Goal: Task Accomplishment & Management: Use online tool/utility

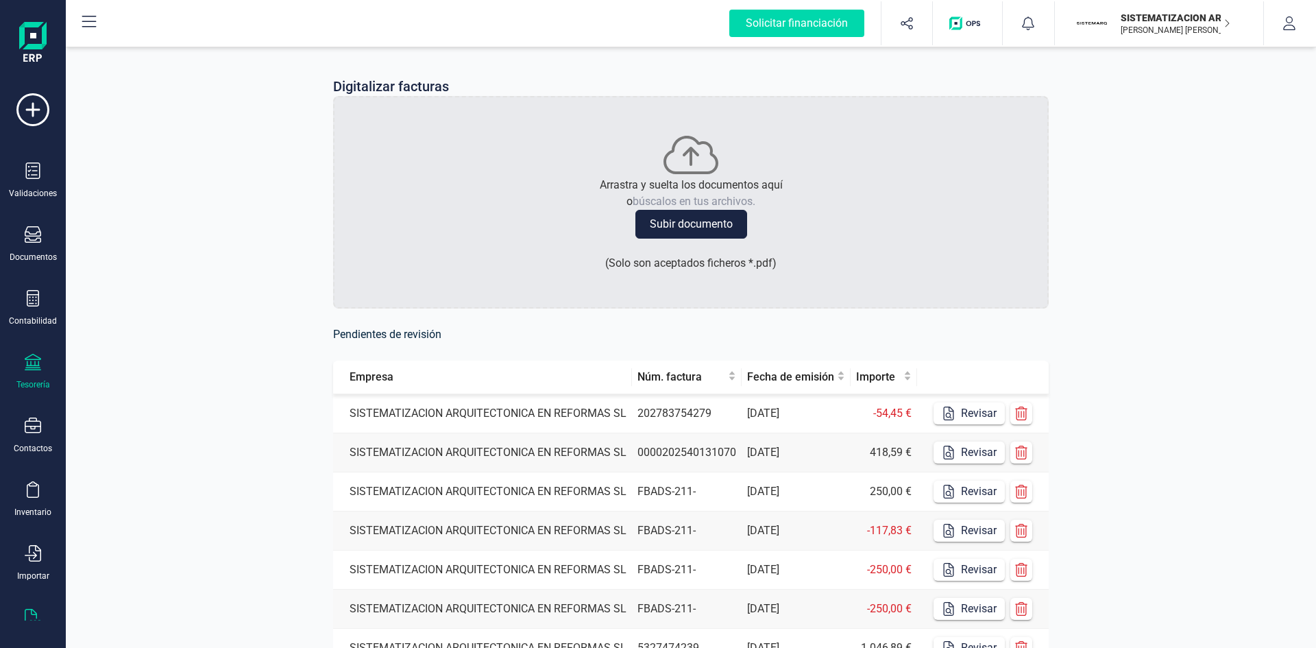
click at [42, 381] on div "Tesorería" at bounding box center [33, 384] width 34 height 11
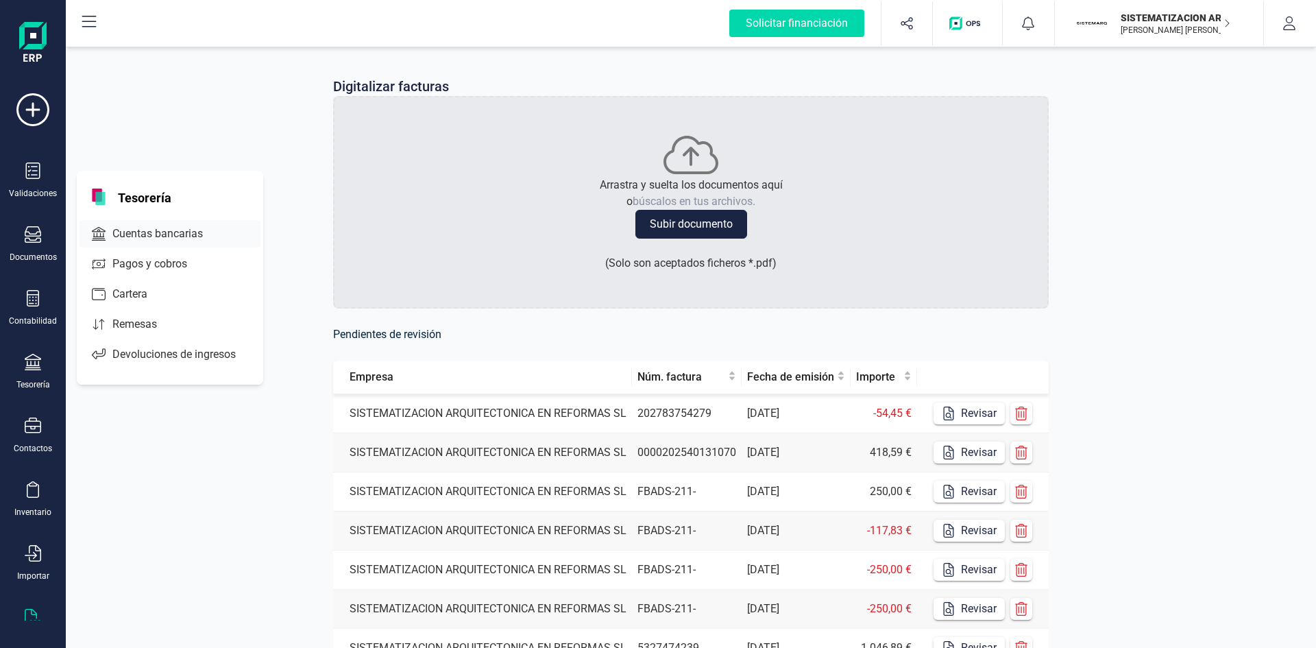
click at [156, 230] on span "Cuentas bancarias" at bounding box center [167, 234] width 121 height 16
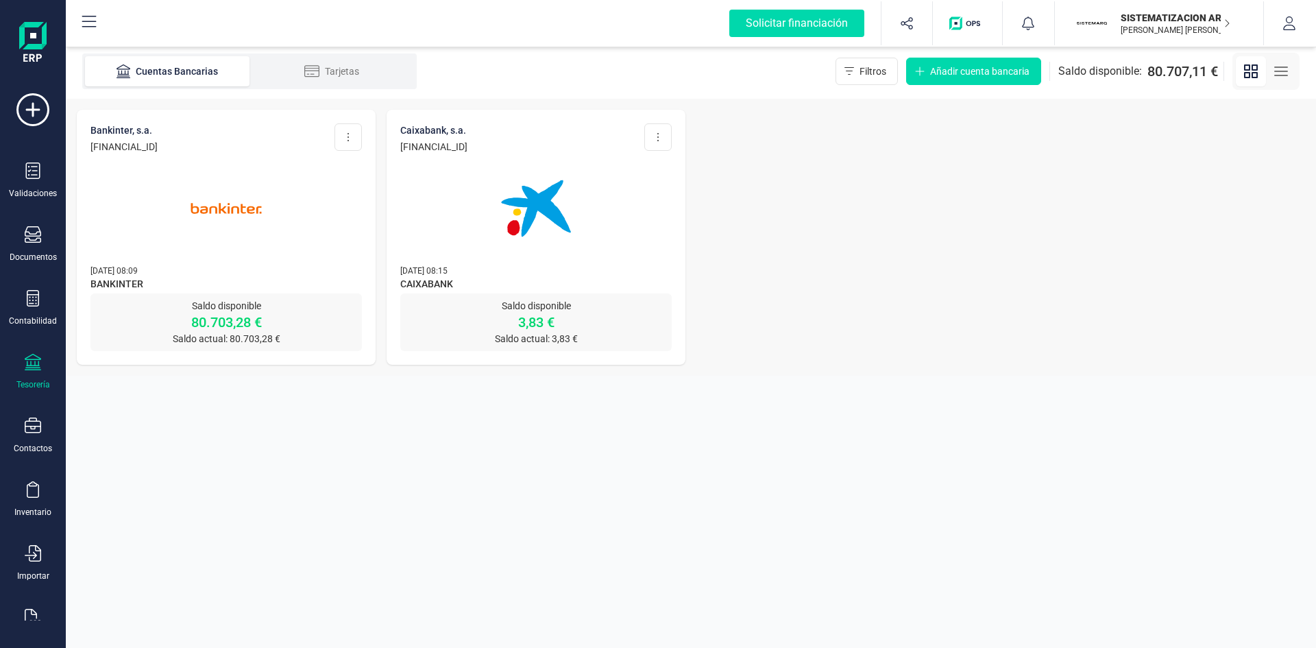
click at [243, 219] on img at bounding box center [226, 208] width 115 height 115
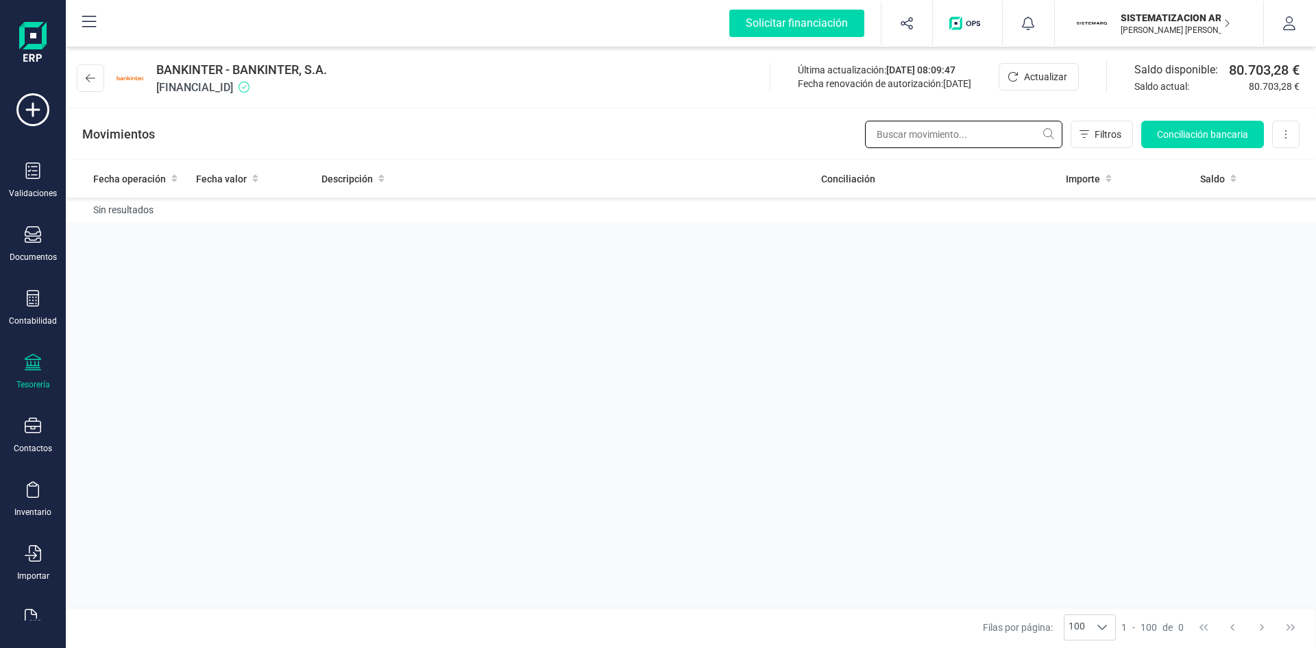
click at [877, 128] on input "text" at bounding box center [963, 134] width 197 height 27
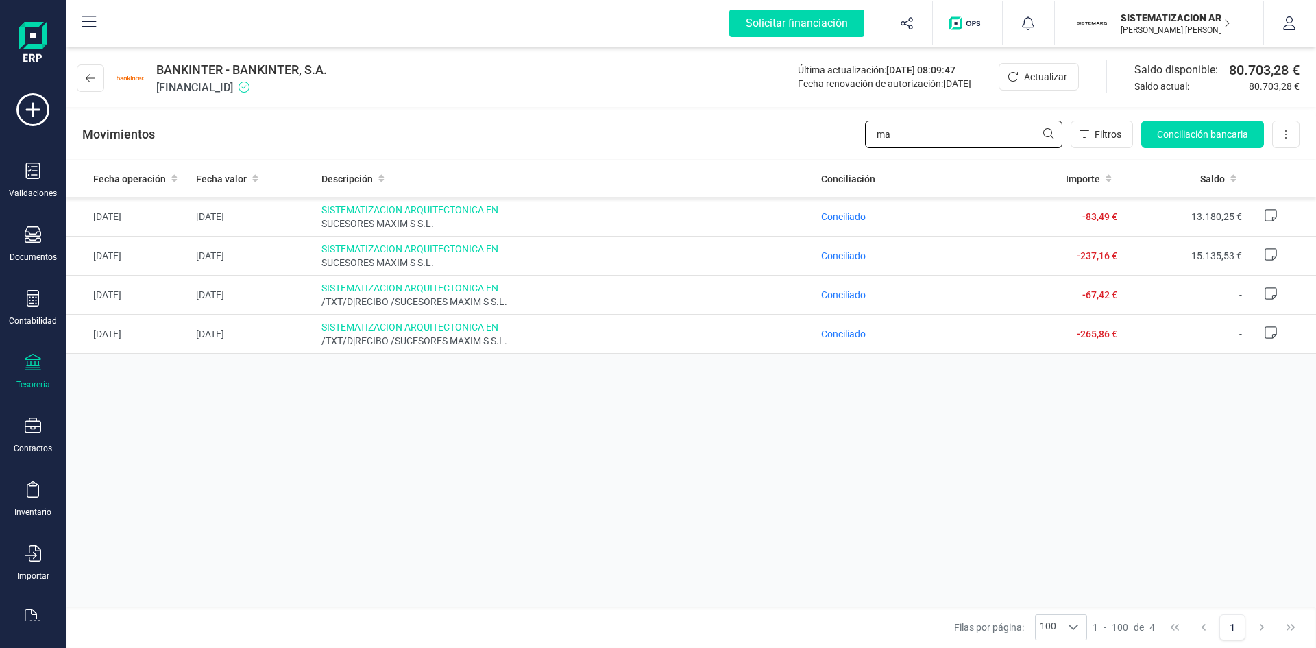
type input "m"
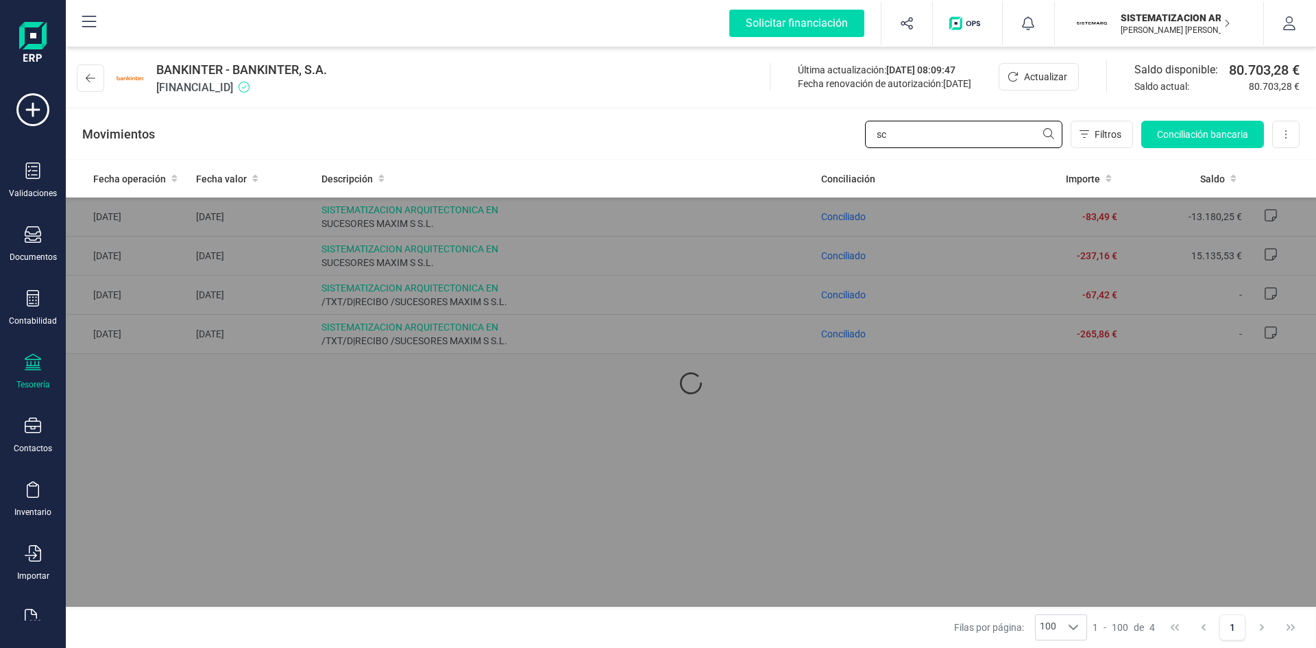
type input "s"
click at [877, 130] on input "text" at bounding box center [963, 134] width 197 height 27
click at [877, 145] on input "text" at bounding box center [963, 134] width 197 height 27
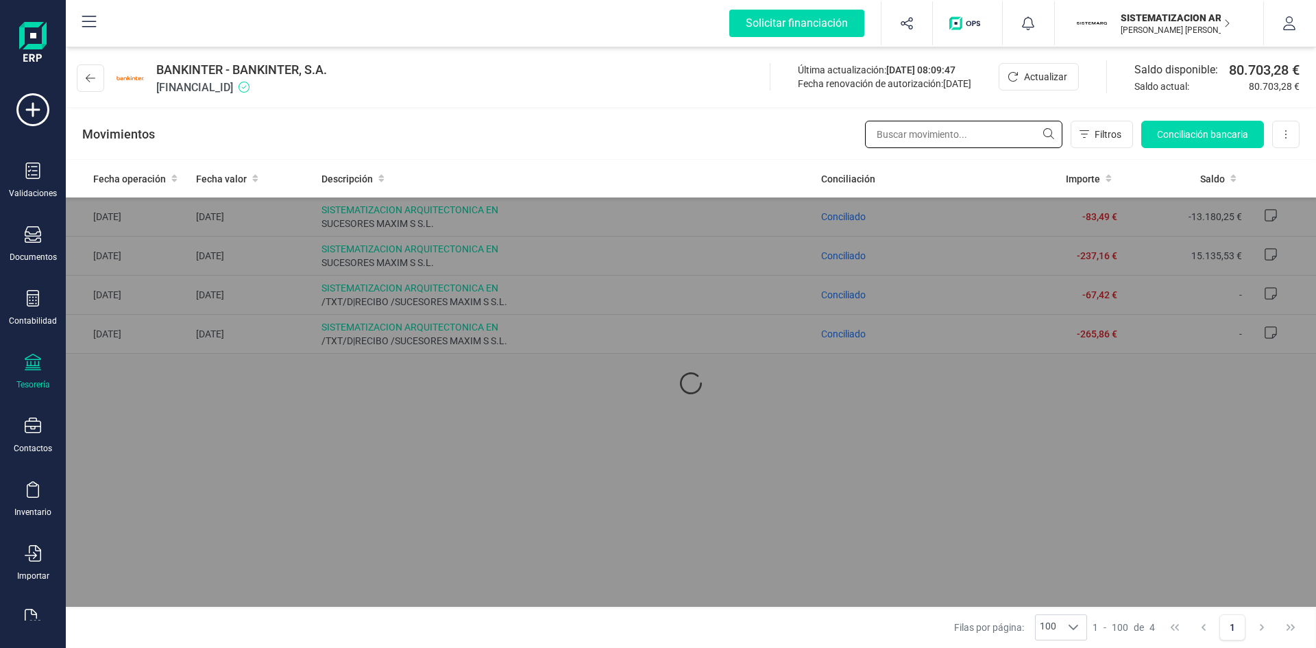
click at [877, 145] on input "text" at bounding box center [963, 134] width 197 height 27
type input "d"
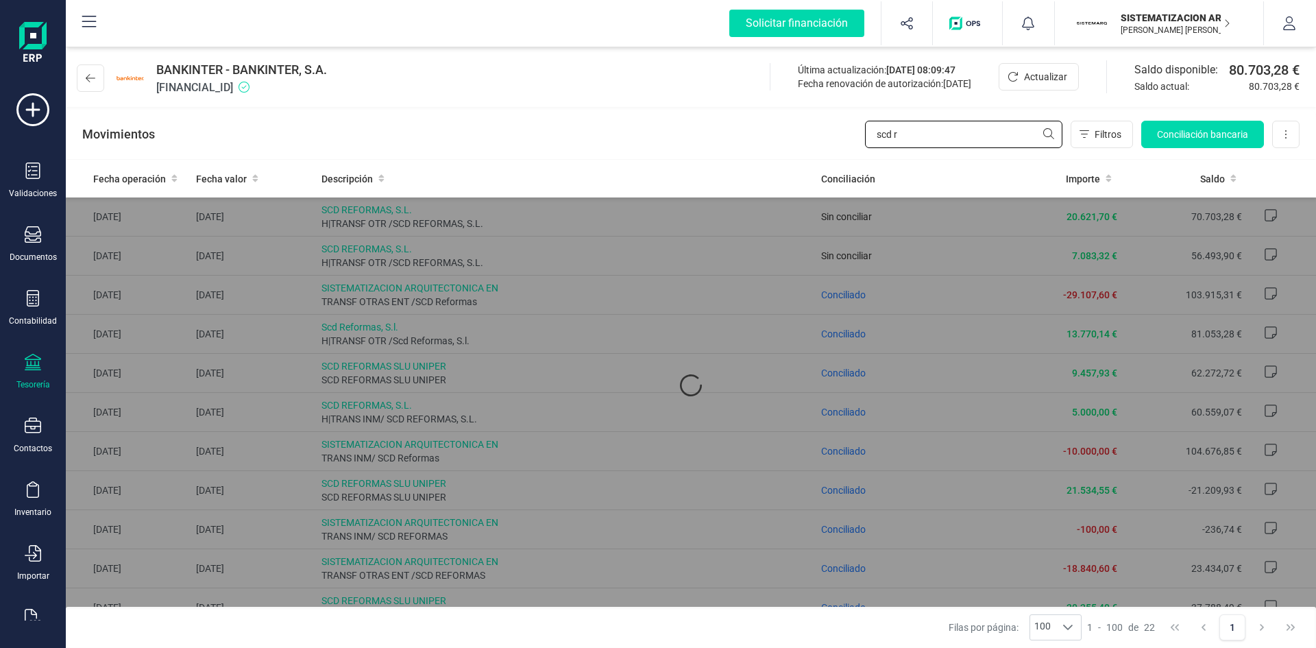
type input "scd re"
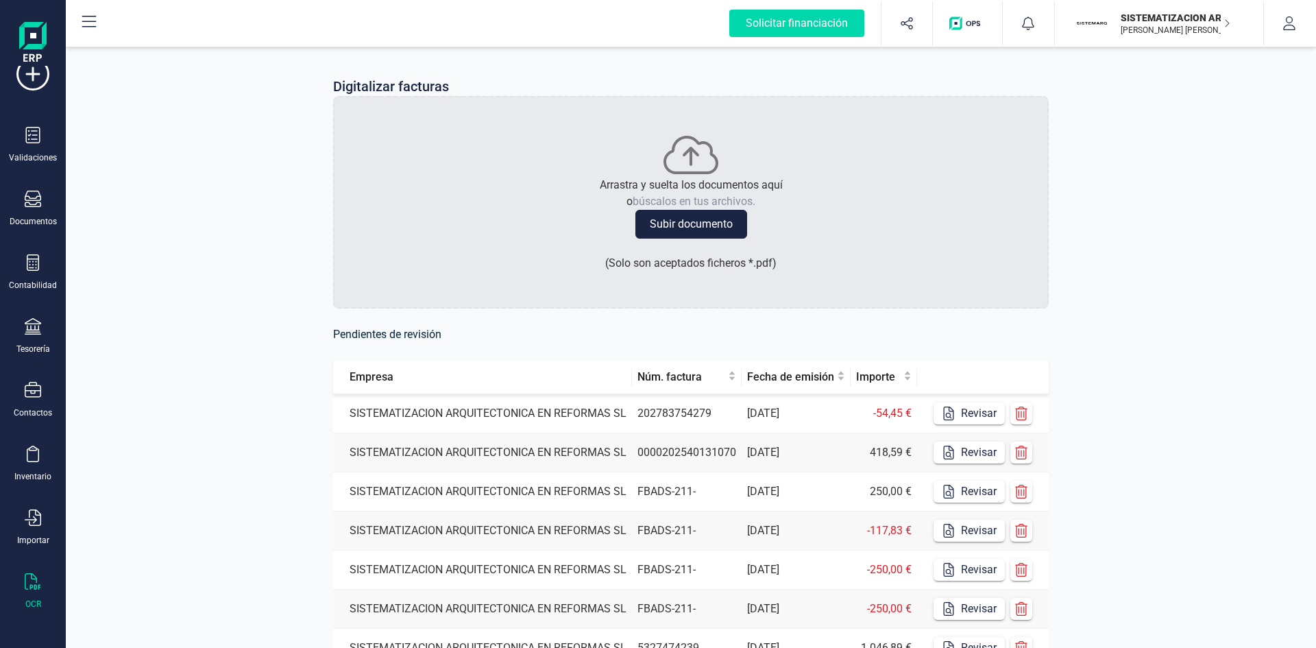
scroll to position [225, 0]
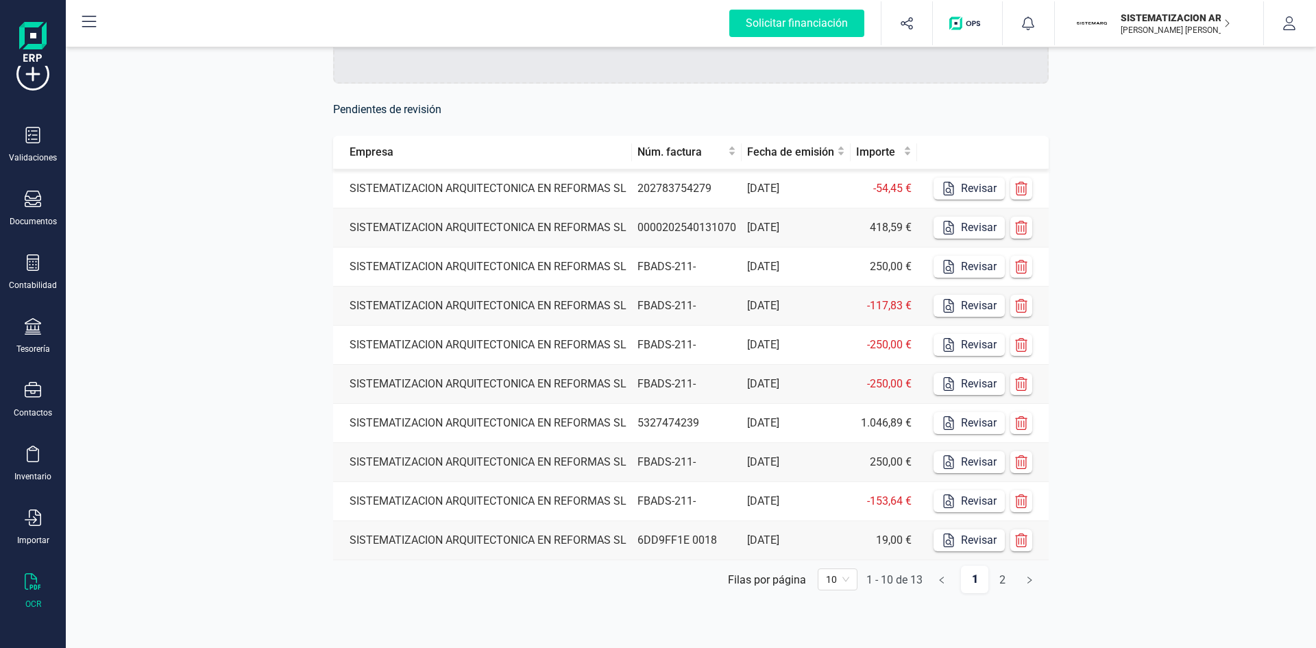
click at [625, 529] on td "SISTEMATIZACION ARQUITECTONICA EN REFORMAS SL" at bounding box center [482, 540] width 299 height 39
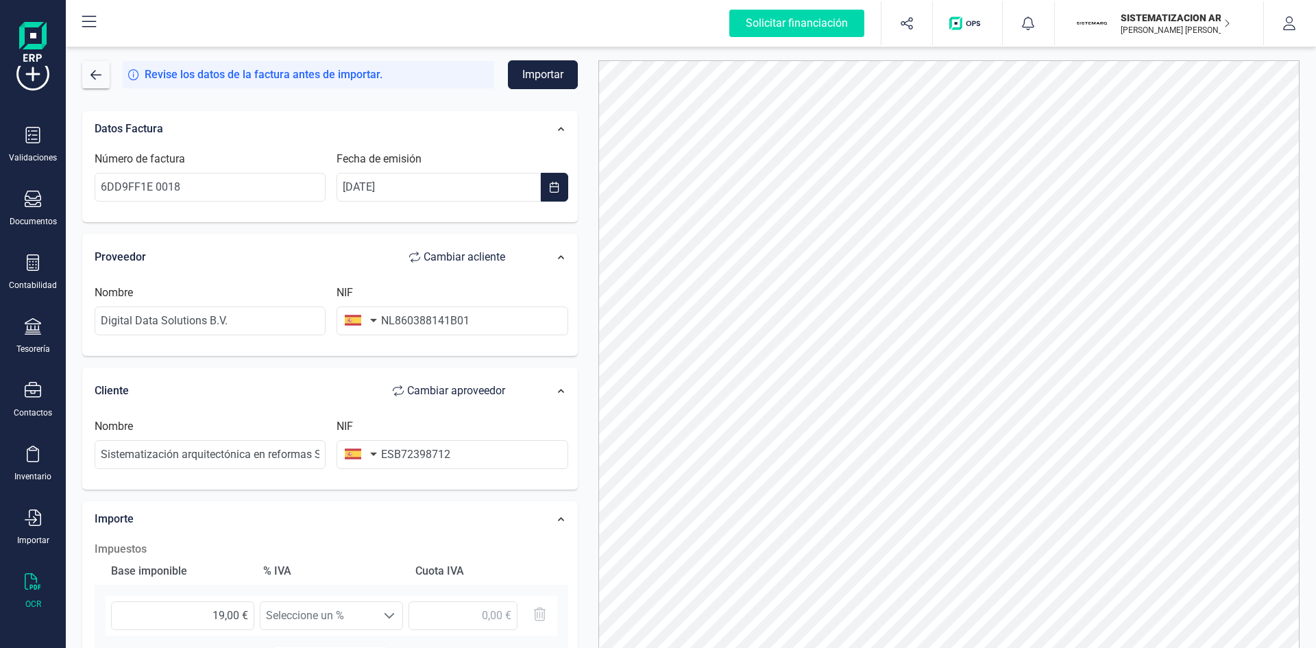
click at [378, 323] on button "button" at bounding box center [358, 319] width 43 height 27
click at [374, 354] on input "text" at bounding box center [435, 359] width 182 height 29
type input "pa"
click at [391, 409] on span "[GEOGRAPHIC_DATA]" at bounding box center [412, 412] width 110 height 16
click at [395, 454] on input "ESB72398712" at bounding box center [452, 454] width 231 height 29
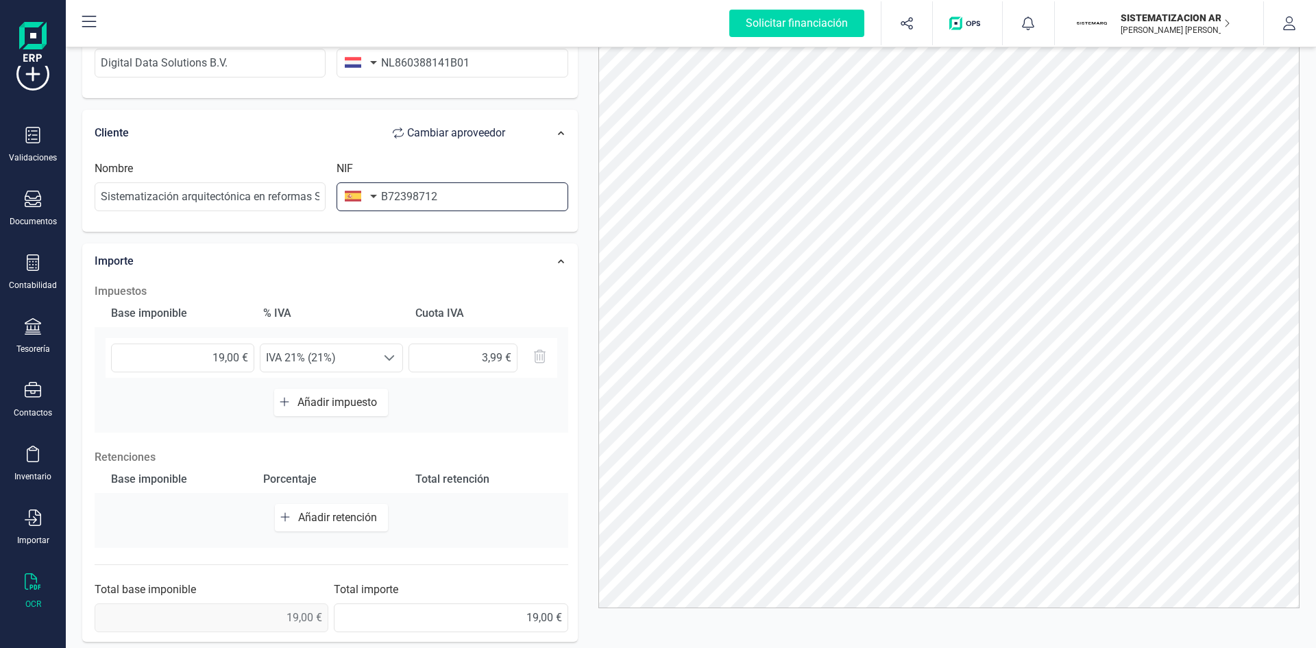
scroll to position [260, 0]
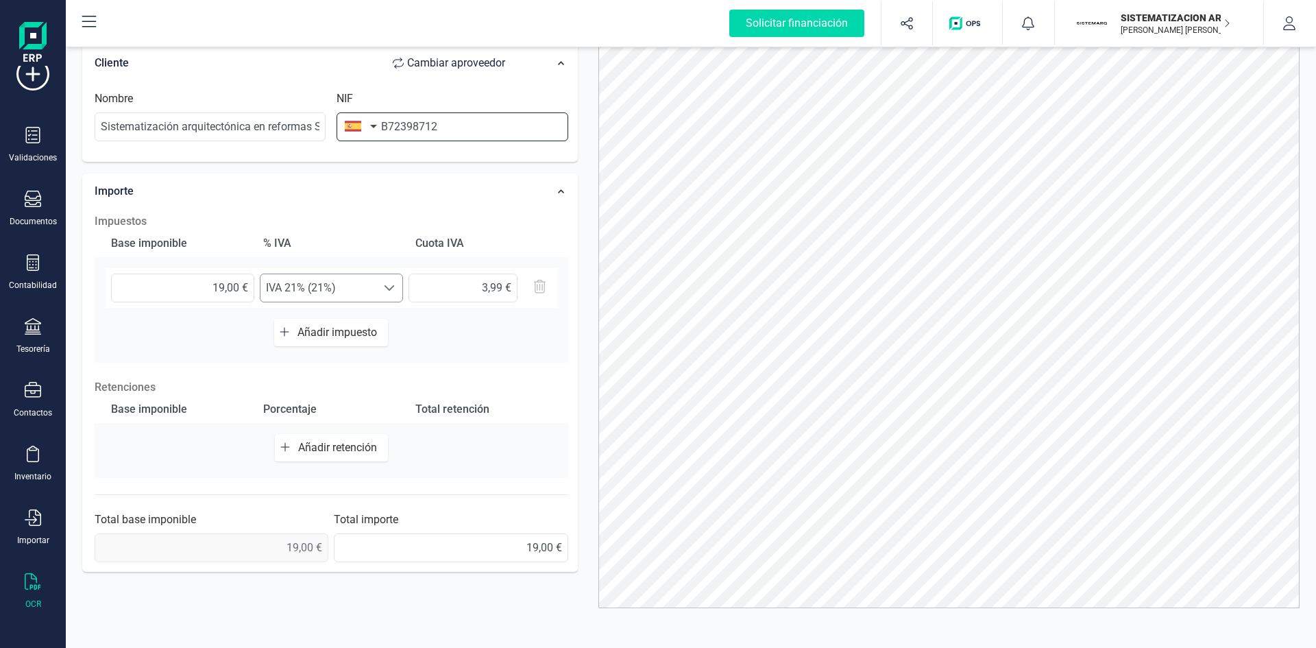
type input "B72398712"
click at [376, 292] on div at bounding box center [389, 287] width 26 height 27
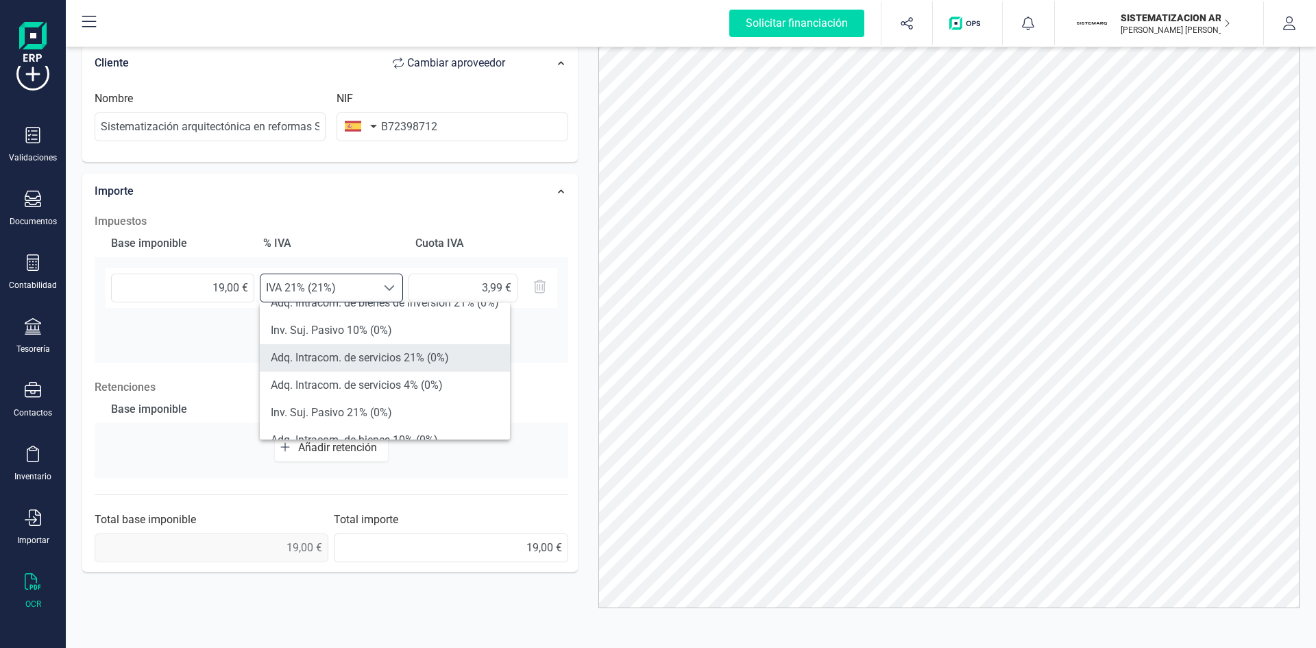
scroll to position [292, 0]
click at [381, 366] on li "Adq. Intracom. de servicios 21% (0%)" at bounding box center [385, 358] width 250 height 27
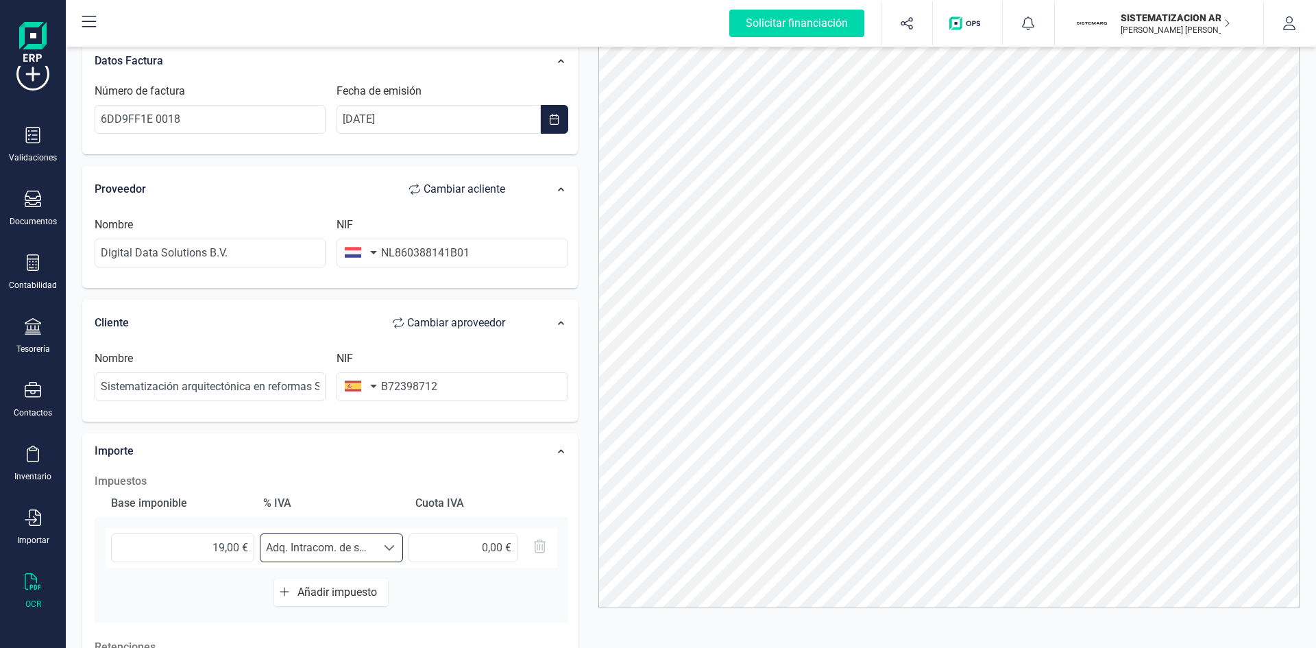
scroll to position [0, 0]
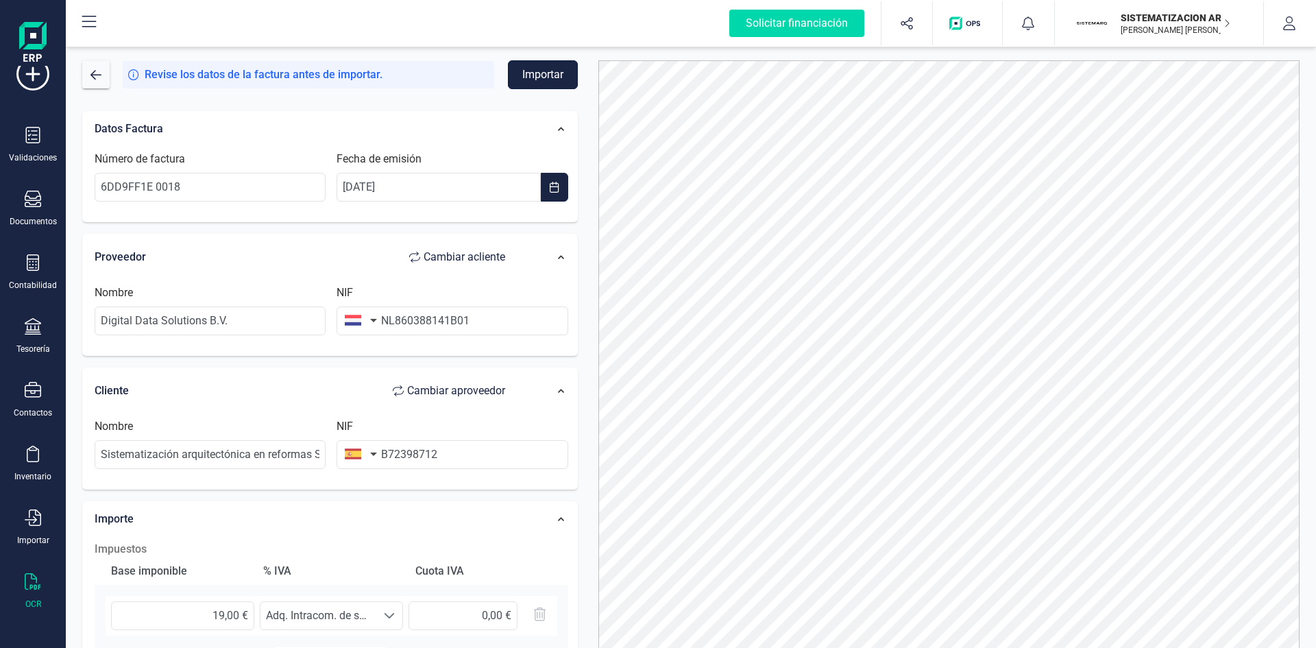
click at [540, 72] on button "Importar" at bounding box center [543, 74] width 70 height 29
click at [104, 69] on button "button" at bounding box center [95, 74] width 27 height 27
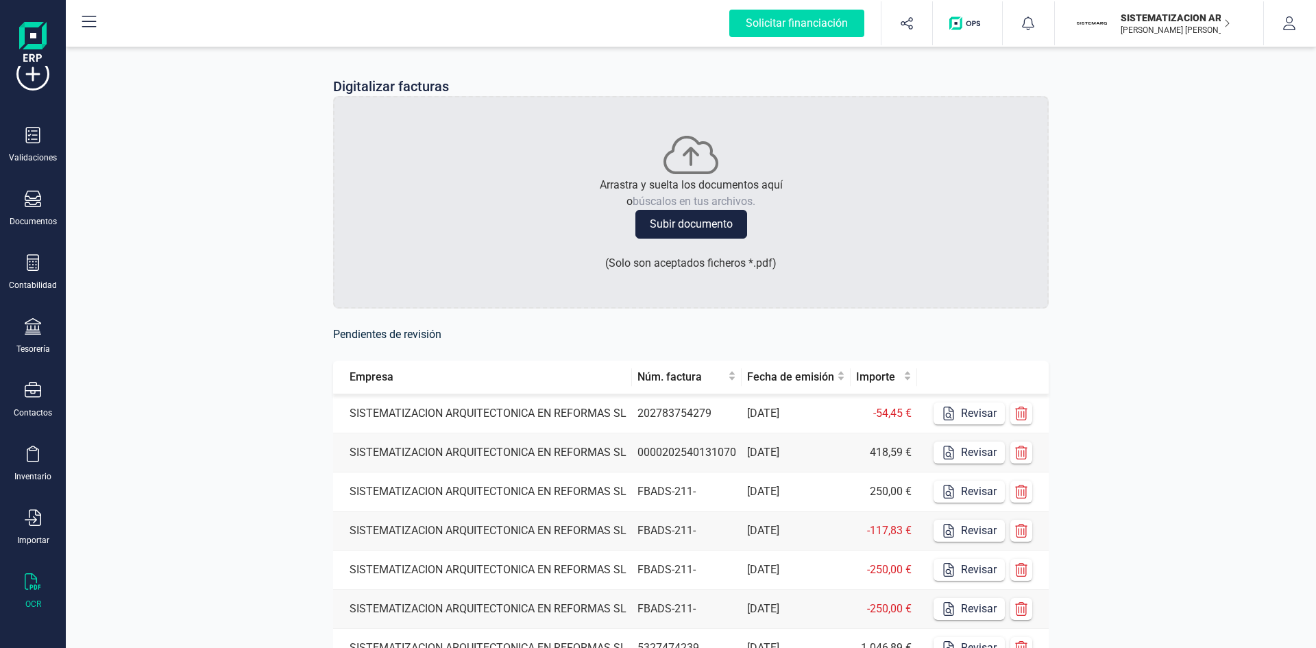
scroll to position [225, 0]
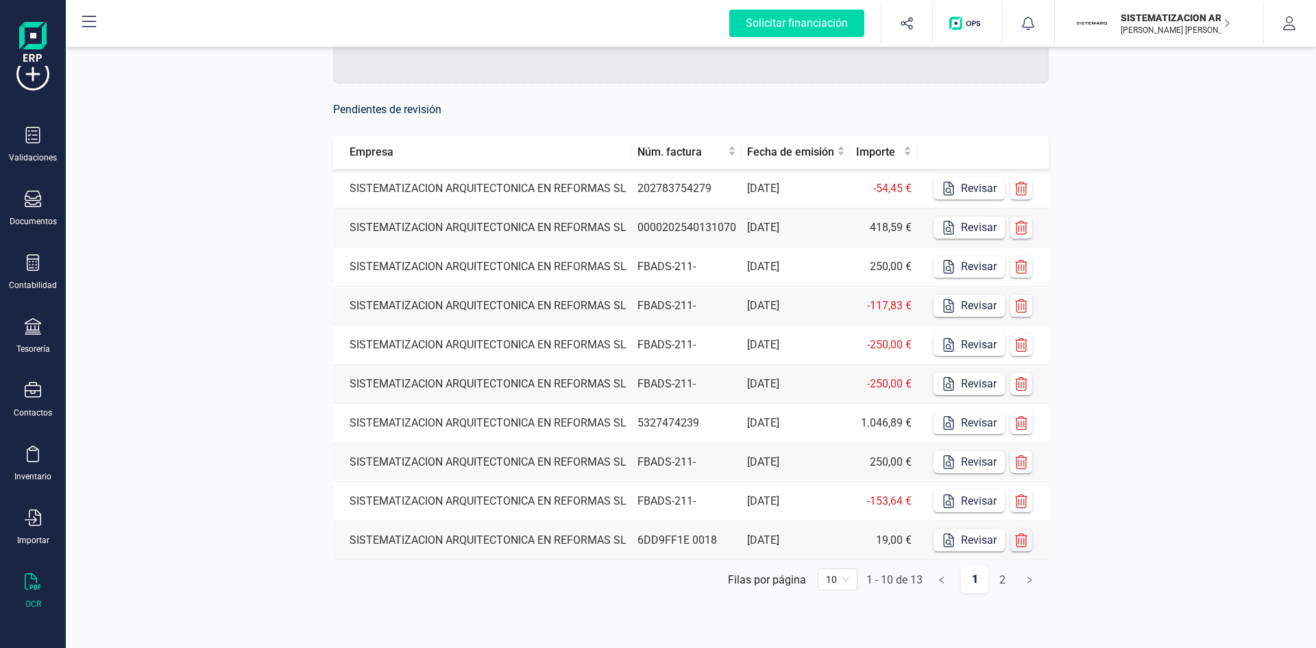
click at [1021, 541] on icon "button" at bounding box center [1021, 540] width 14 height 14
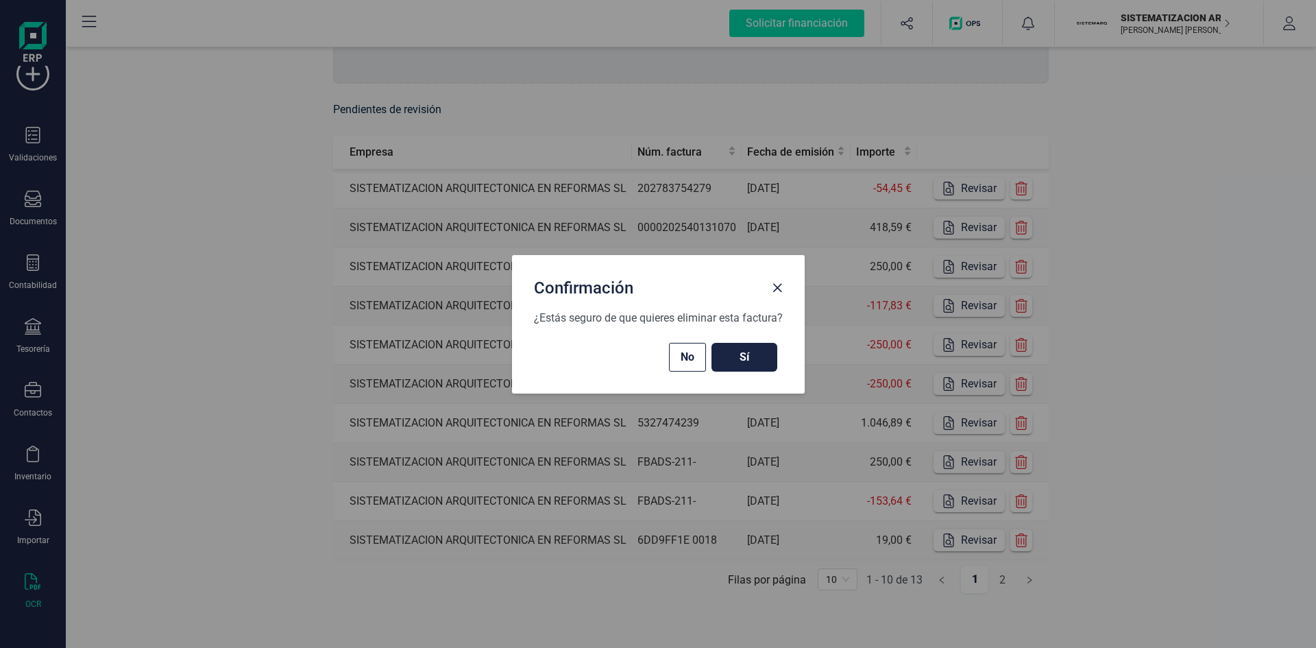
click at [751, 358] on span "Sí" at bounding box center [744, 357] width 38 height 16
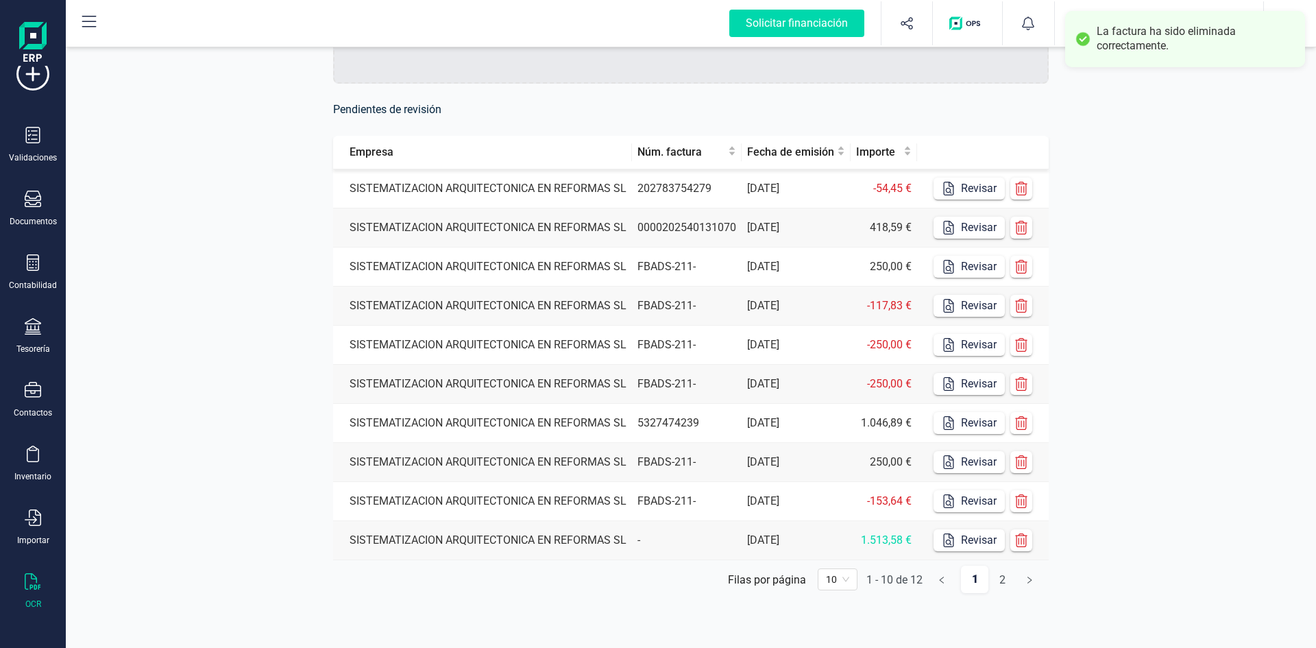
click at [663, 503] on td "FBADS-211-" at bounding box center [687, 501] width 110 height 39
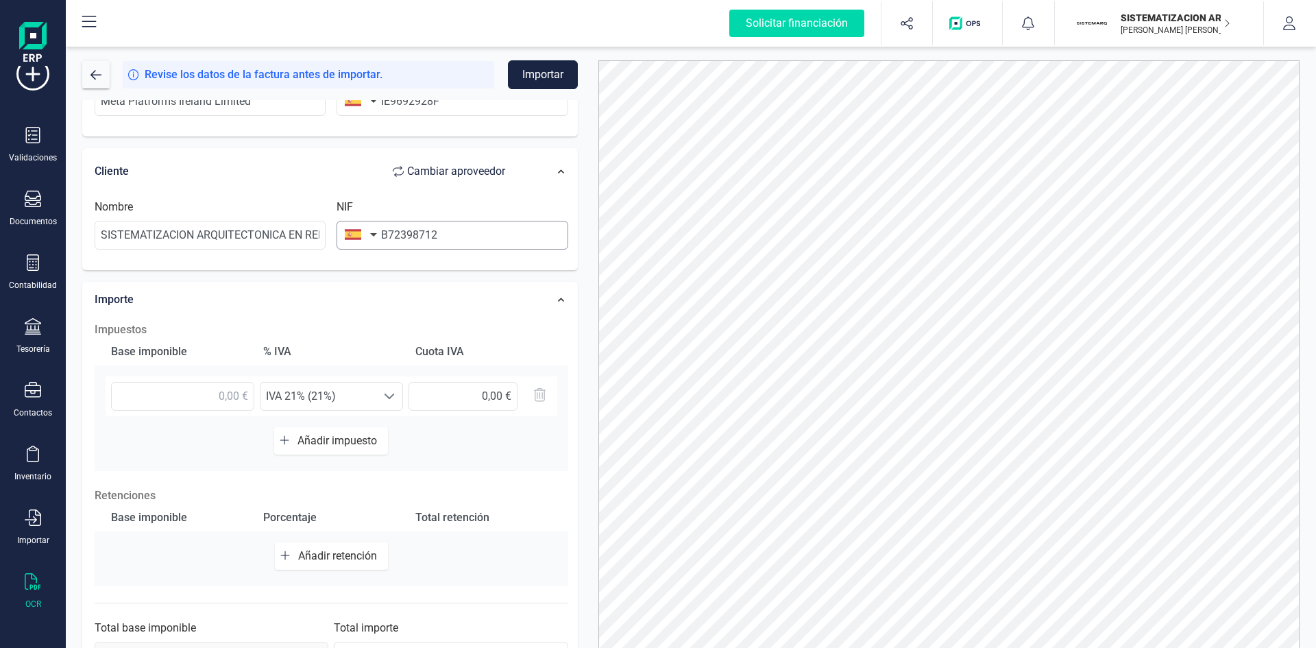
scroll to position [222, 0]
click at [234, 402] on input "text" at bounding box center [182, 393] width 143 height 29
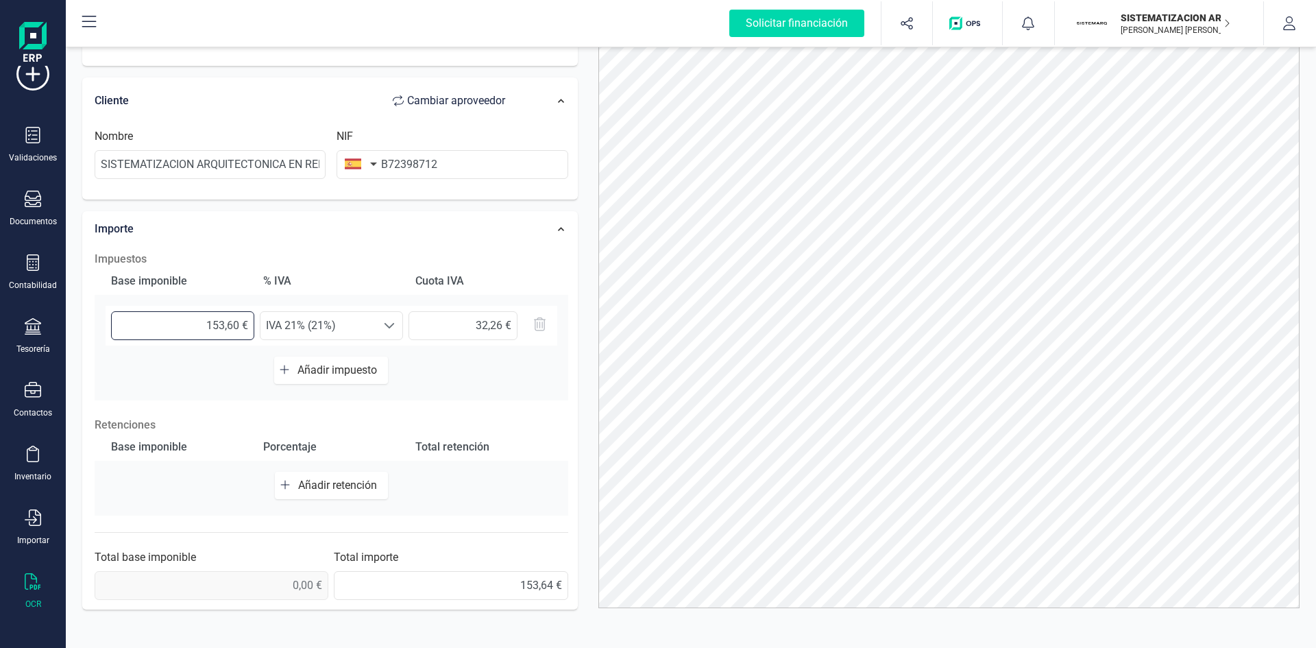
type input "153,64 €"
click at [389, 330] on span at bounding box center [389, 325] width 11 height 11
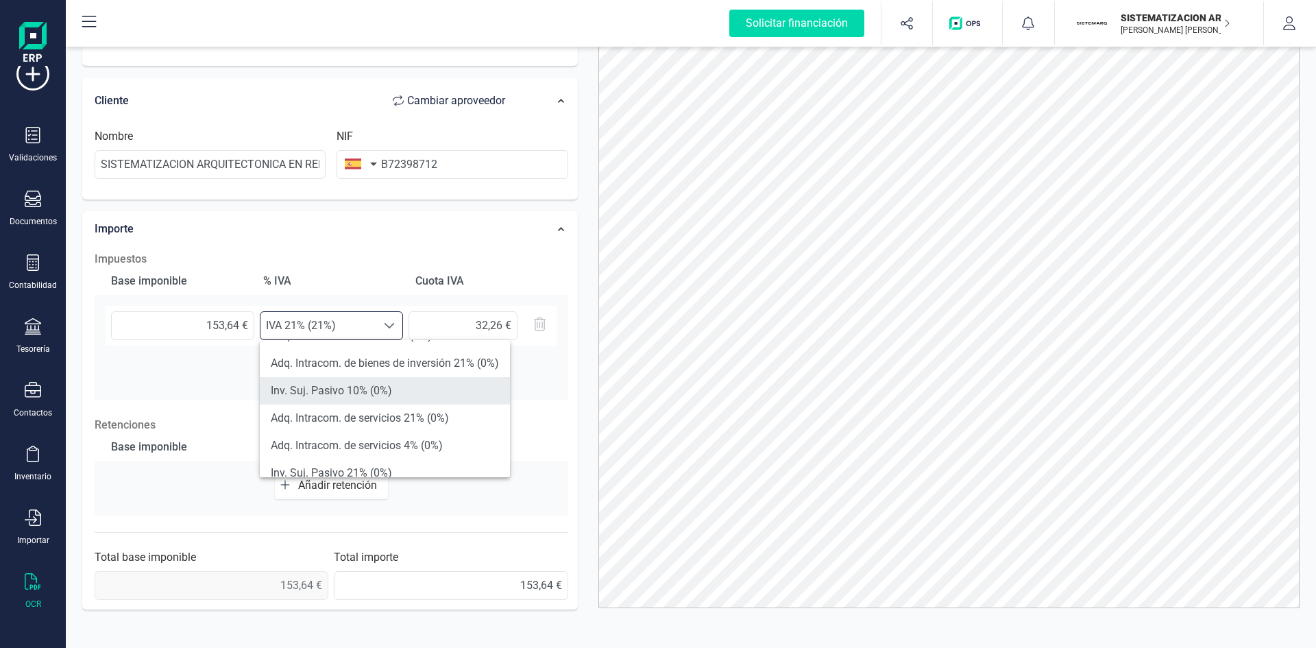
scroll to position [271, 0]
click at [390, 421] on li "Adq. Intracom. de servicios 21% (0%)" at bounding box center [385, 417] width 250 height 27
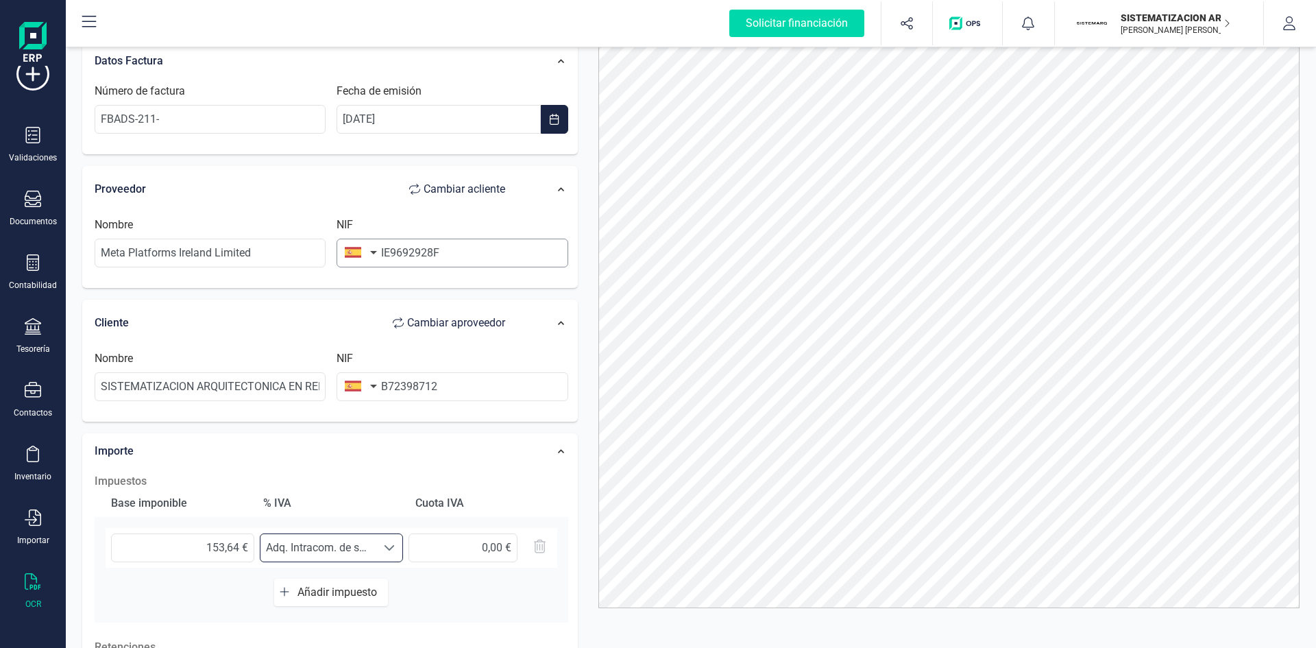
scroll to position [0, 0]
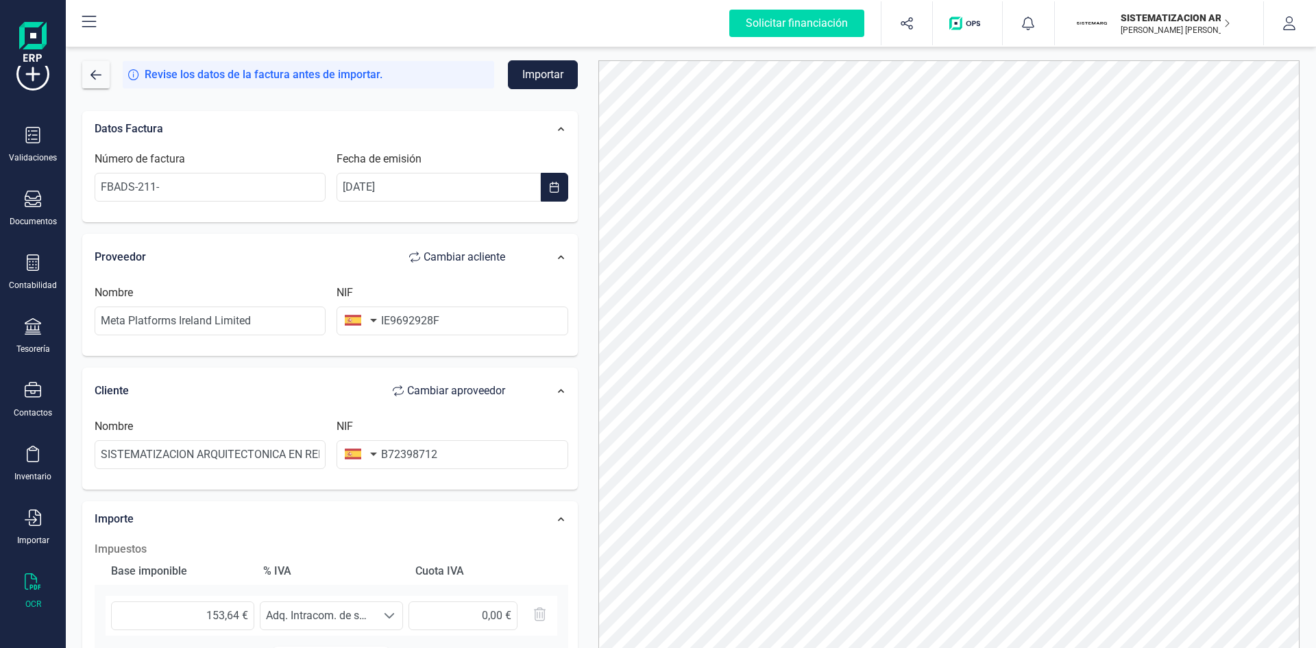
click at [374, 318] on button "button" at bounding box center [358, 319] width 43 height 27
click at [372, 363] on input "text" at bounding box center [435, 359] width 182 height 29
type input "irla"
click at [372, 382] on span "[GEOGRAPHIC_DATA]" at bounding box center [412, 388] width 110 height 16
click at [174, 192] on input "FBADS-211-" at bounding box center [210, 187] width 231 height 29
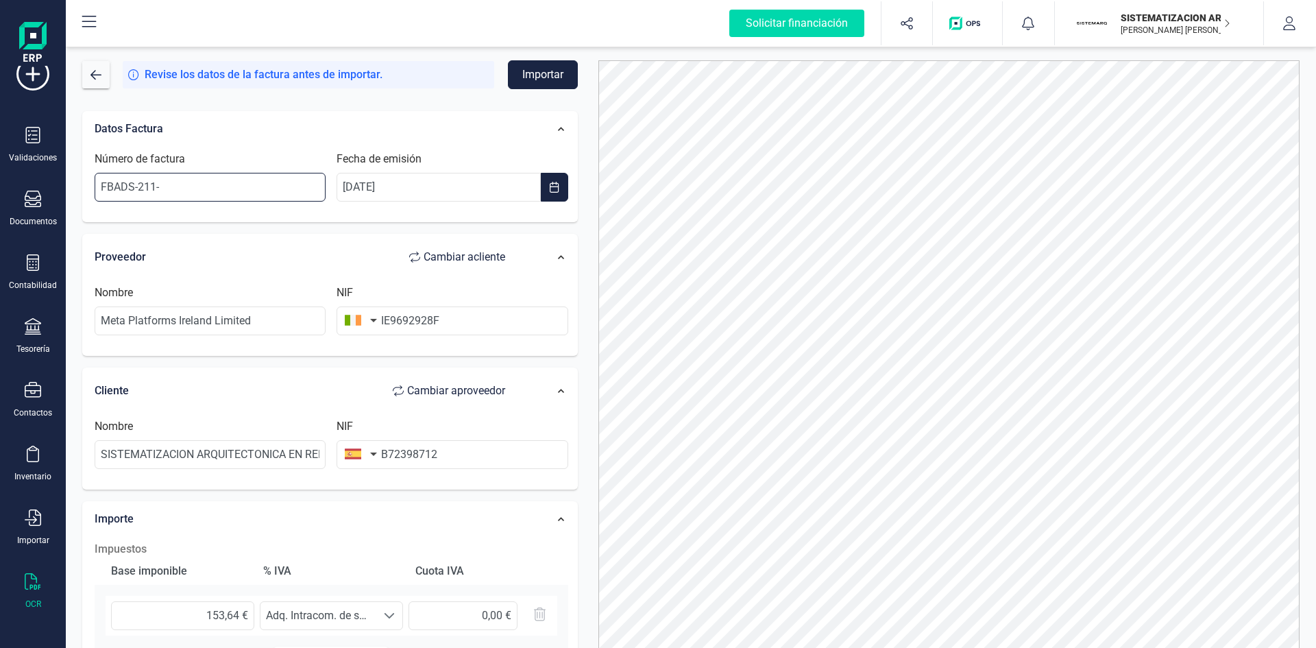
paste input "104774316"
type input "FBADS-211-104774316"
click at [530, 75] on button "Importar" at bounding box center [543, 74] width 70 height 29
click at [297, 317] on input "Meta Platforms Ireland Limited" at bounding box center [210, 320] width 231 height 29
drag, startPoint x: 297, startPoint y: 317, endPoint x: 0, endPoint y: 395, distance: 306.9
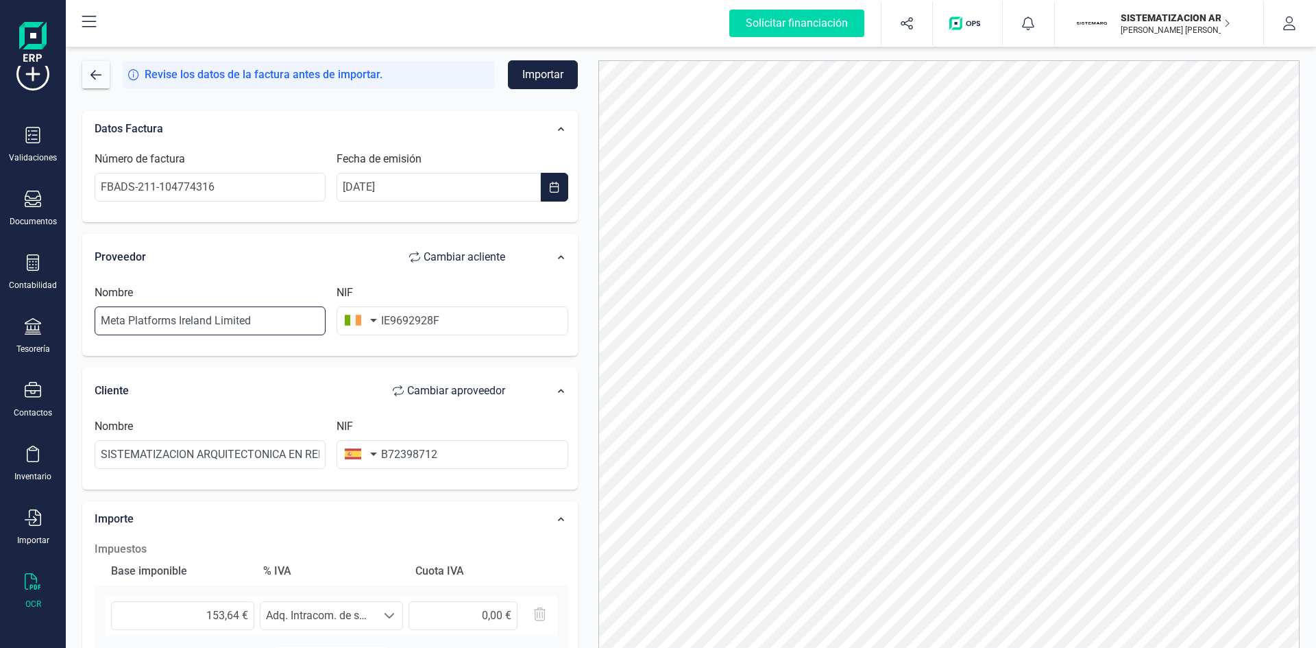
click at [0, 395] on div "Solicitar financiación Importaciones completadas 0 / 0 SISTEMATIZACION ARQUITEC…" at bounding box center [658, 324] width 1316 height 648
type input "meta plataforms"
drag, startPoint x: 466, startPoint y: 321, endPoint x: 247, endPoint y: 337, distance: 219.9
click at [247, 337] on div "Nombre meta plataforms NIF IE9692928F" at bounding box center [331, 315] width 485 height 62
click at [256, 312] on input "meta plataforms" at bounding box center [210, 320] width 231 height 29
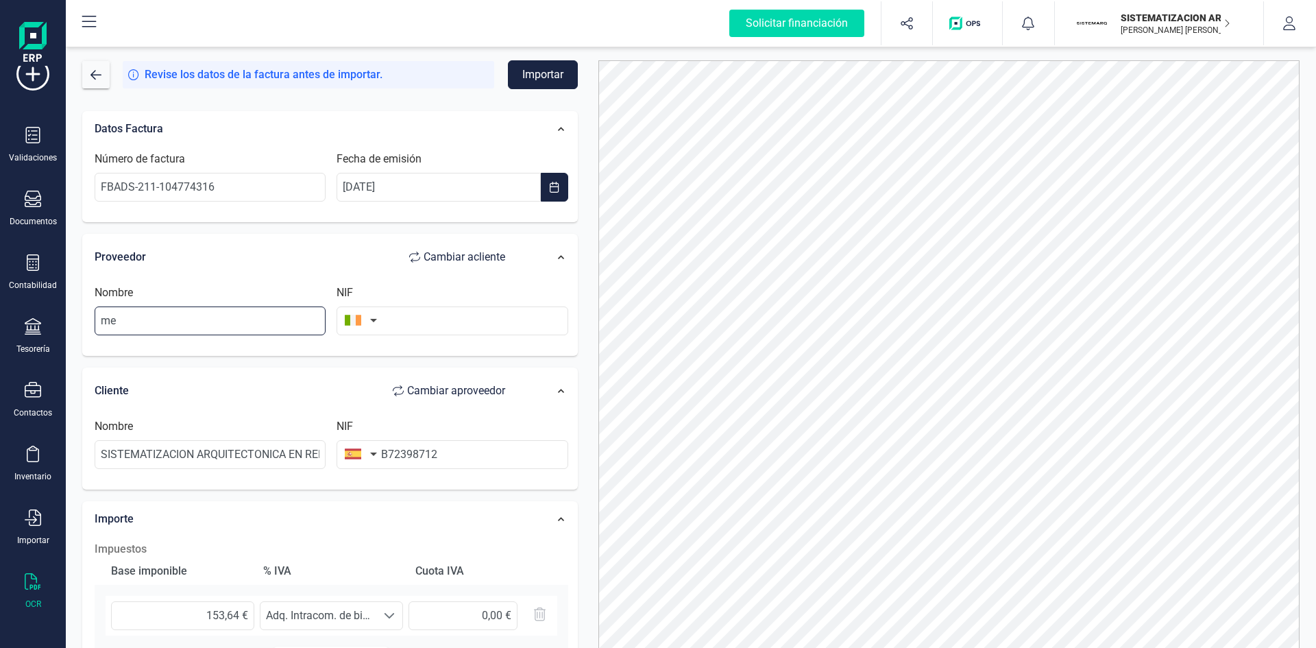
type input "m"
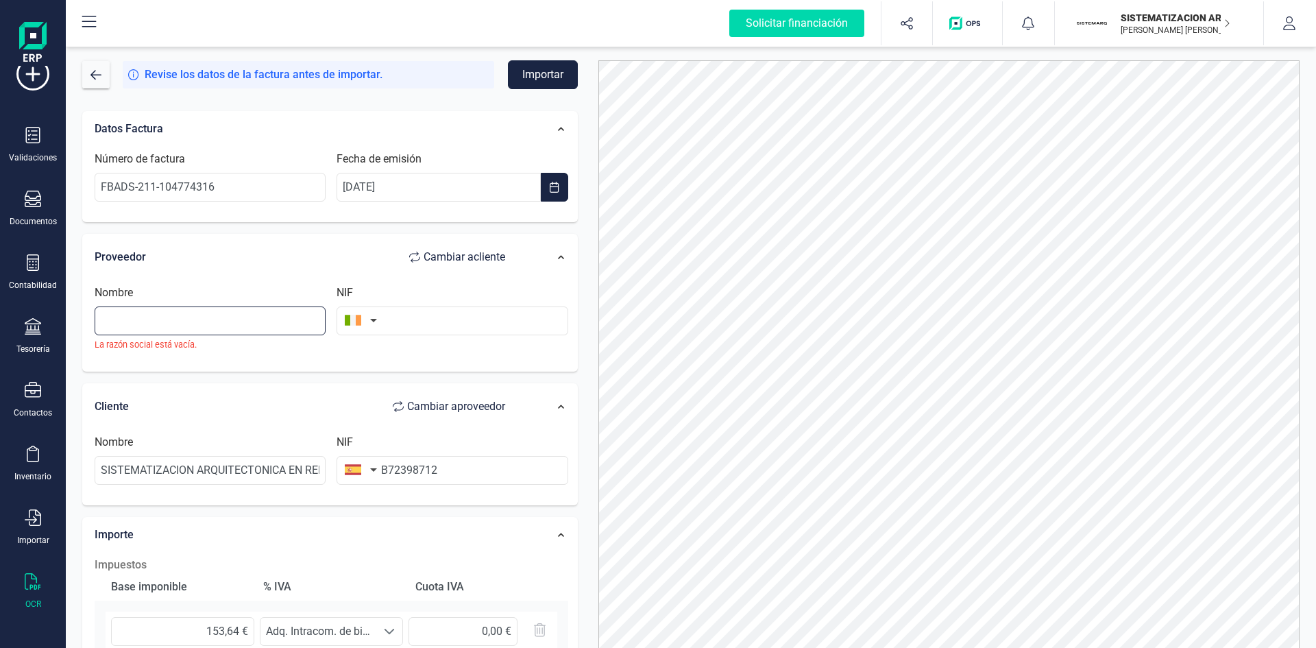
paste input "META PLATFORMS IRELAND LIMITED"
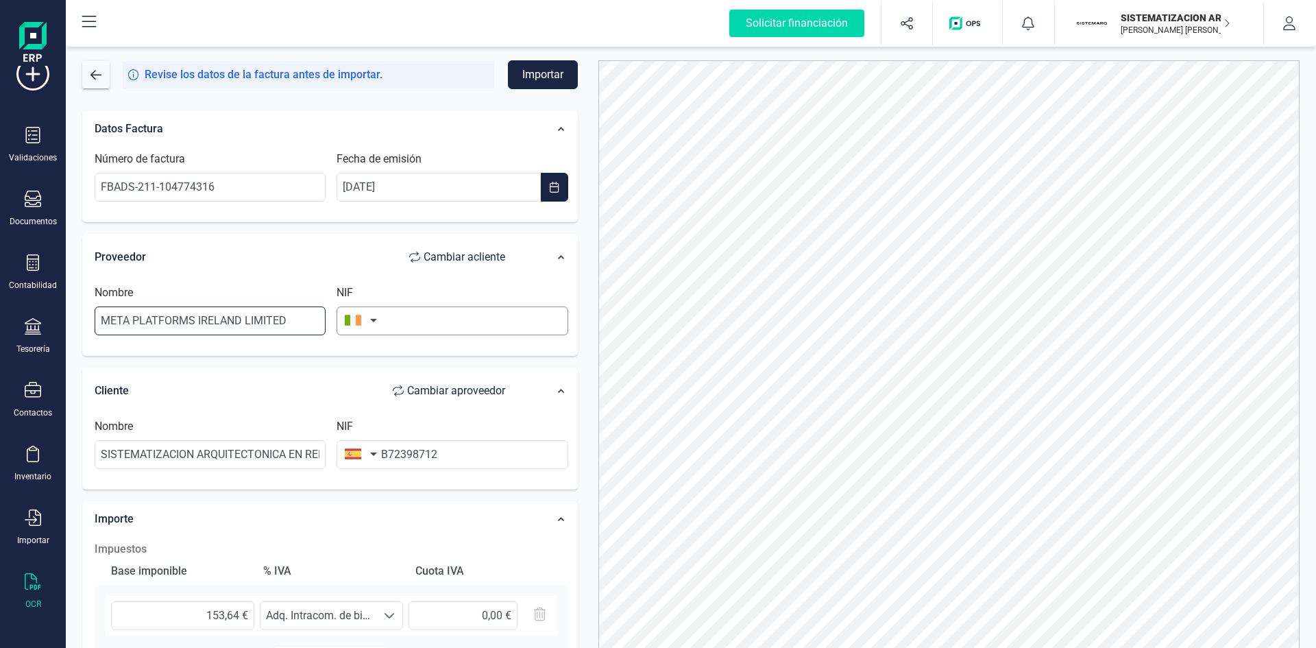
type input "META PLATFORMS IRELAND LIMITED"
click at [428, 318] on input "text" at bounding box center [452, 320] width 231 height 29
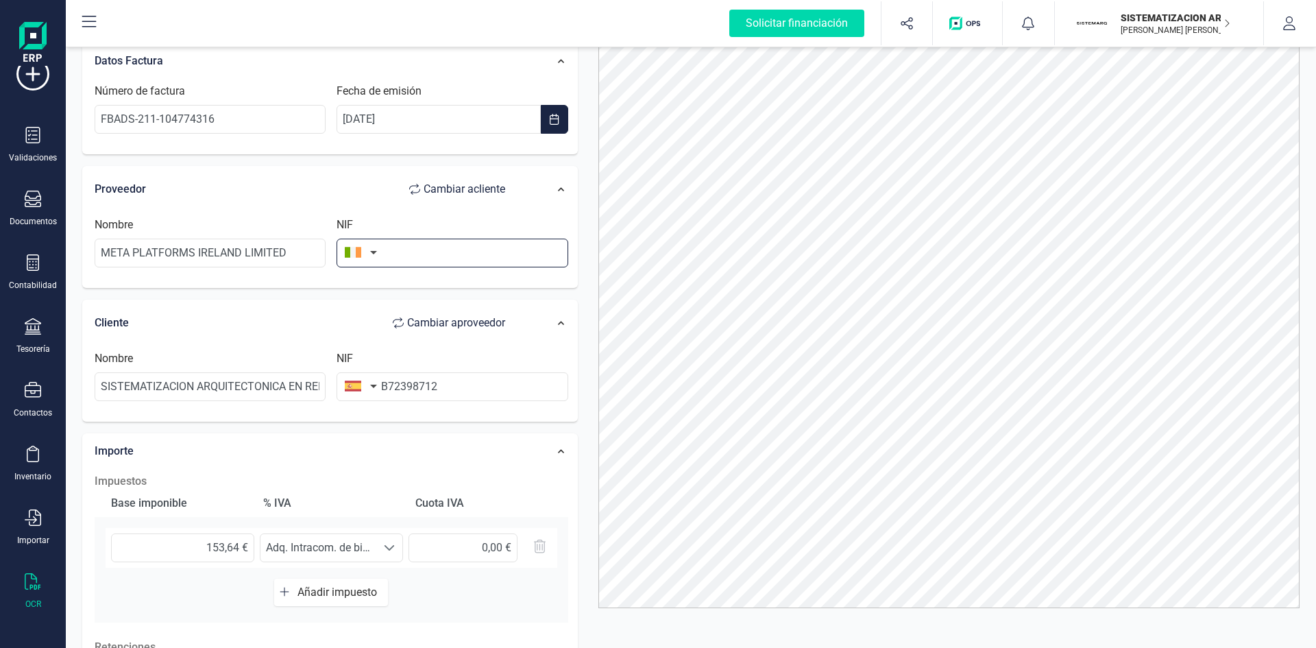
click at [441, 251] on input "text" at bounding box center [452, 253] width 231 height 29
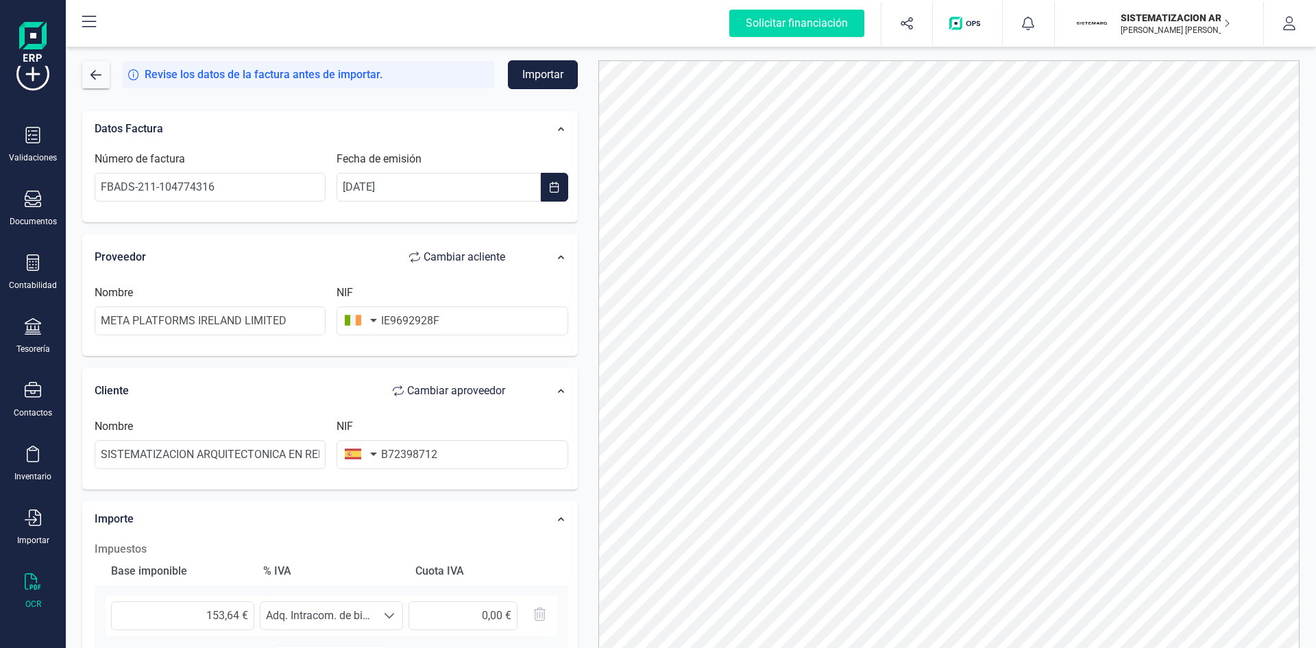
click at [522, 75] on button "Importar" at bounding box center [543, 74] width 70 height 29
click at [390, 319] on input "IE9692928F" at bounding box center [452, 320] width 231 height 29
click at [475, 324] on input "9692928F" at bounding box center [452, 320] width 231 height 29
type input "9692928F"
click at [536, 69] on button "Importar" at bounding box center [543, 74] width 70 height 29
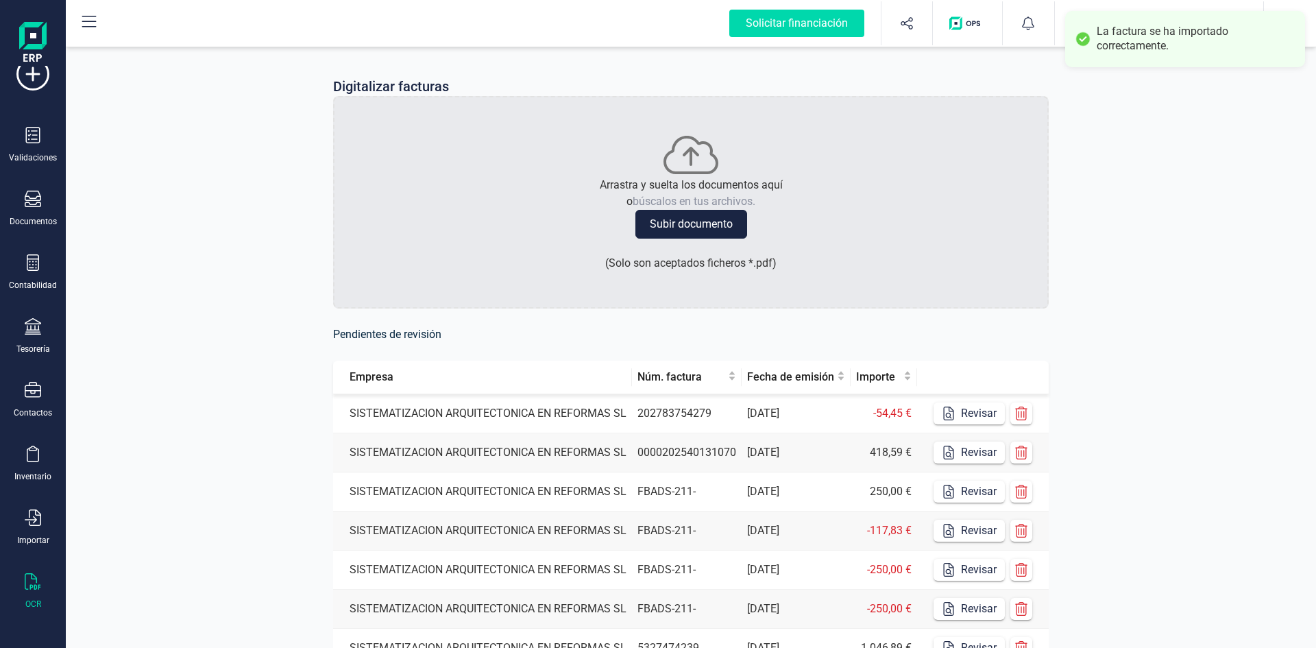
scroll to position [225, 0]
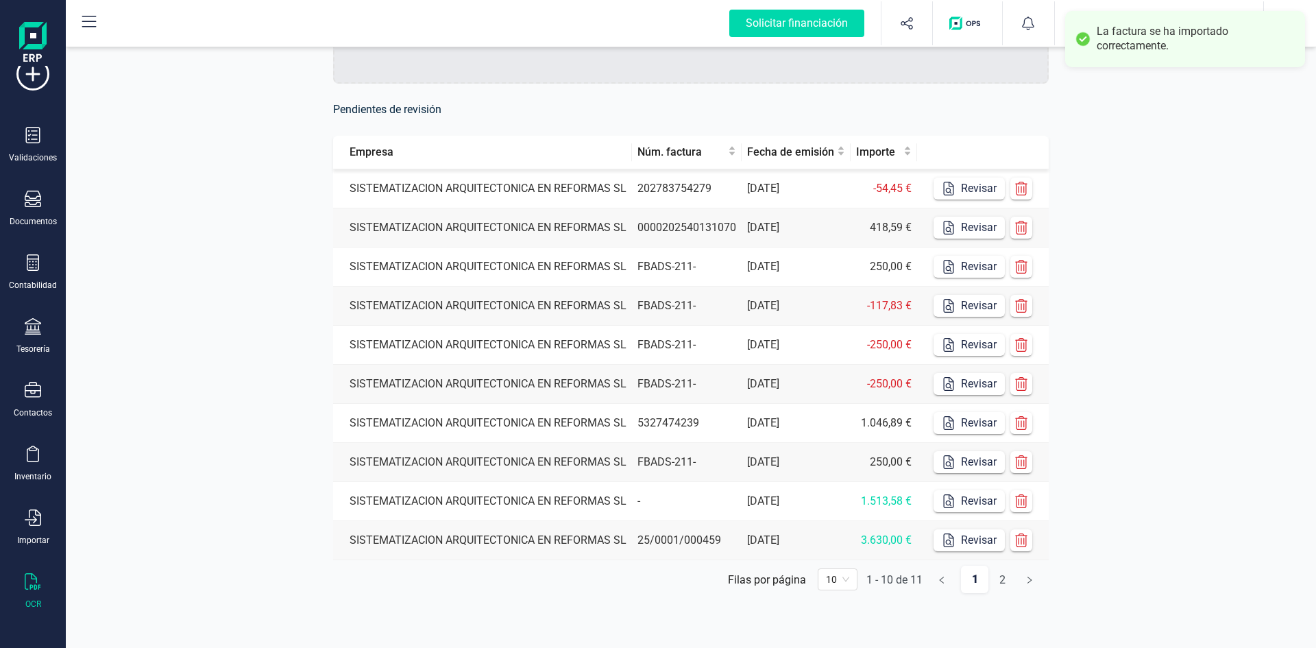
click at [518, 543] on td "SISTEMATIZACION ARQUITECTONICA EN REFORMAS SL" at bounding box center [482, 540] width 299 height 39
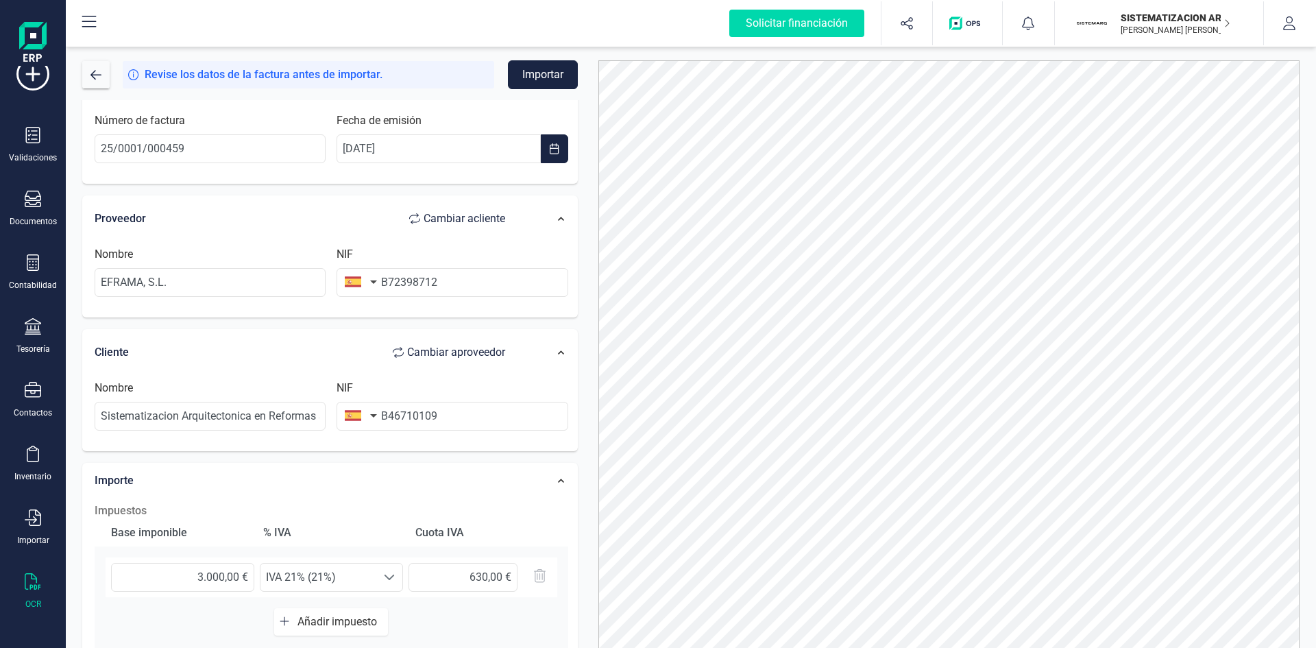
scroll to position [39, 0]
drag, startPoint x: 252, startPoint y: 271, endPoint x: 0, endPoint y: 281, distance: 252.4
click at [0, 281] on div "Solicitar financiación Importaciones completadas 0 / 0 SISTEMATIZACION ARQUITEC…" at bounding box center [658, 324] width 1316 height 648
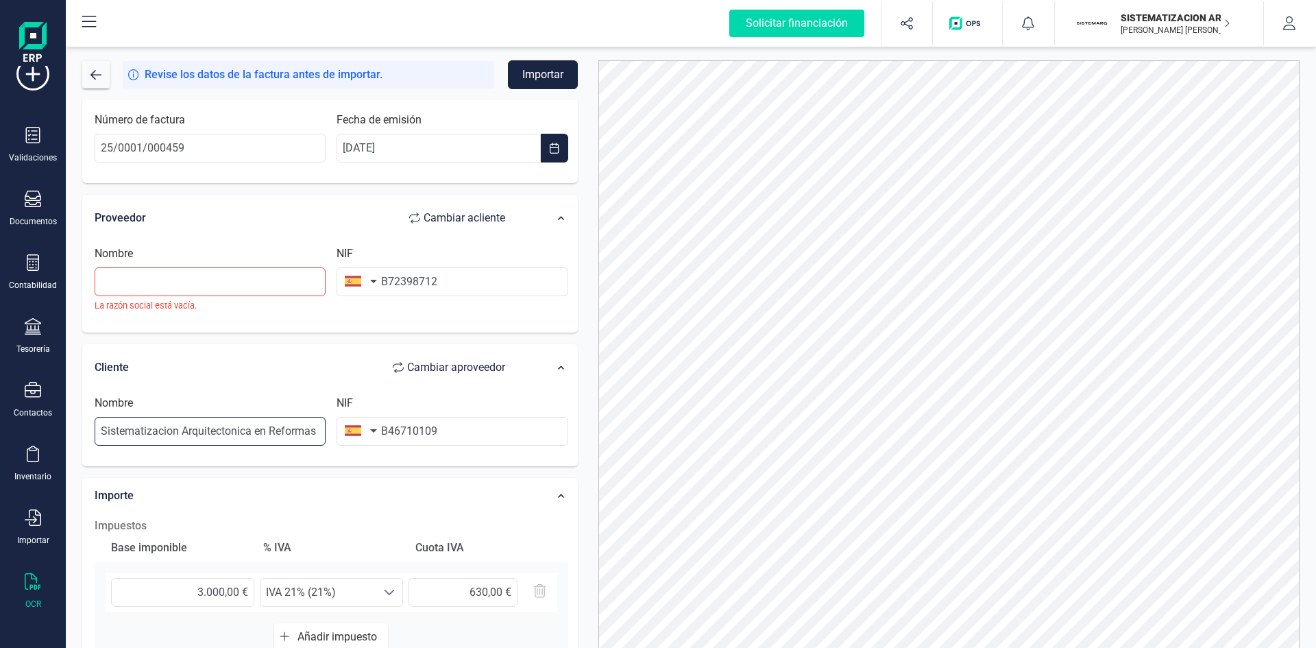
drag, startPoint x: 312, startPoint y: 414, endPoint x: 16, endPoint y: 423, distance: 295.6
click at [16, 423] on div "Solicitar financiación Importaciones completadas 0 / 0 SISTEMATIZACION ARQUITEC…" at bounding box center [658, 324] width 1316 height 648
type input "s SL"
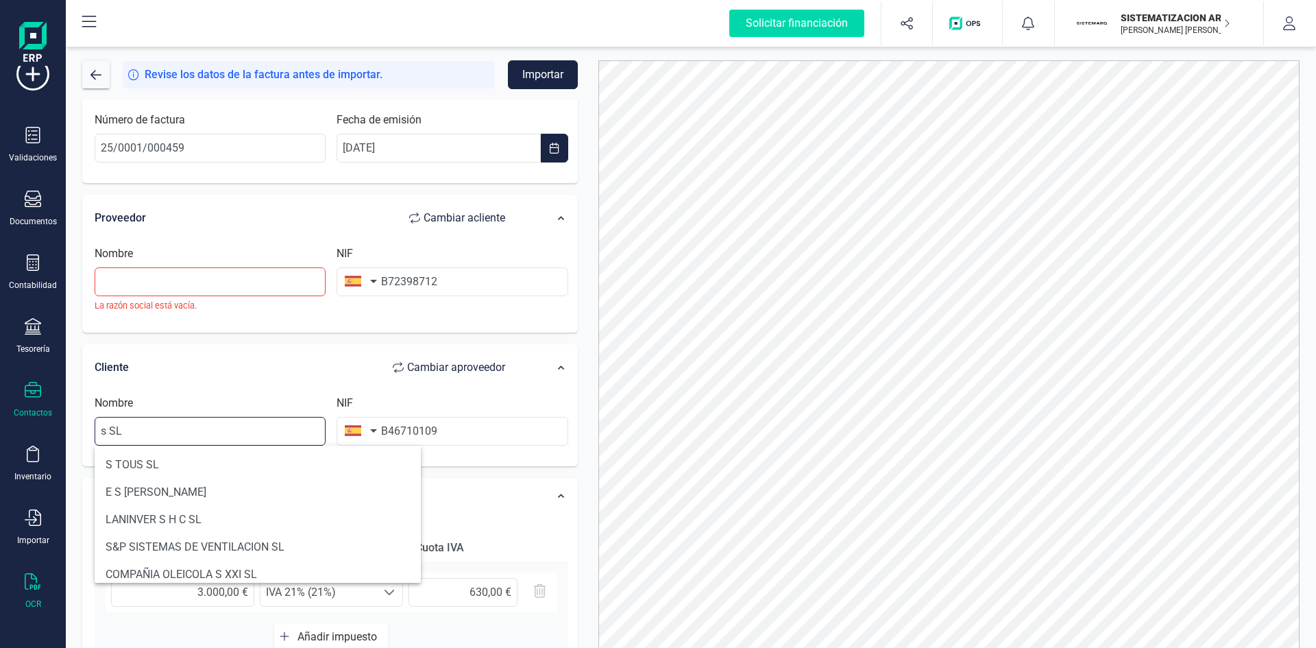
drag, startPoint x: 149, startPoint y: 423, endPoint x: 42, endPoint y: 405, distance: 108.4
click at [42, 405] on div "Solicitar financiación Importaciones completadas 0 / 0 SISTEMATIZACION ARQUITEC…" at bounding box center [658, 324] width 1316 height 648
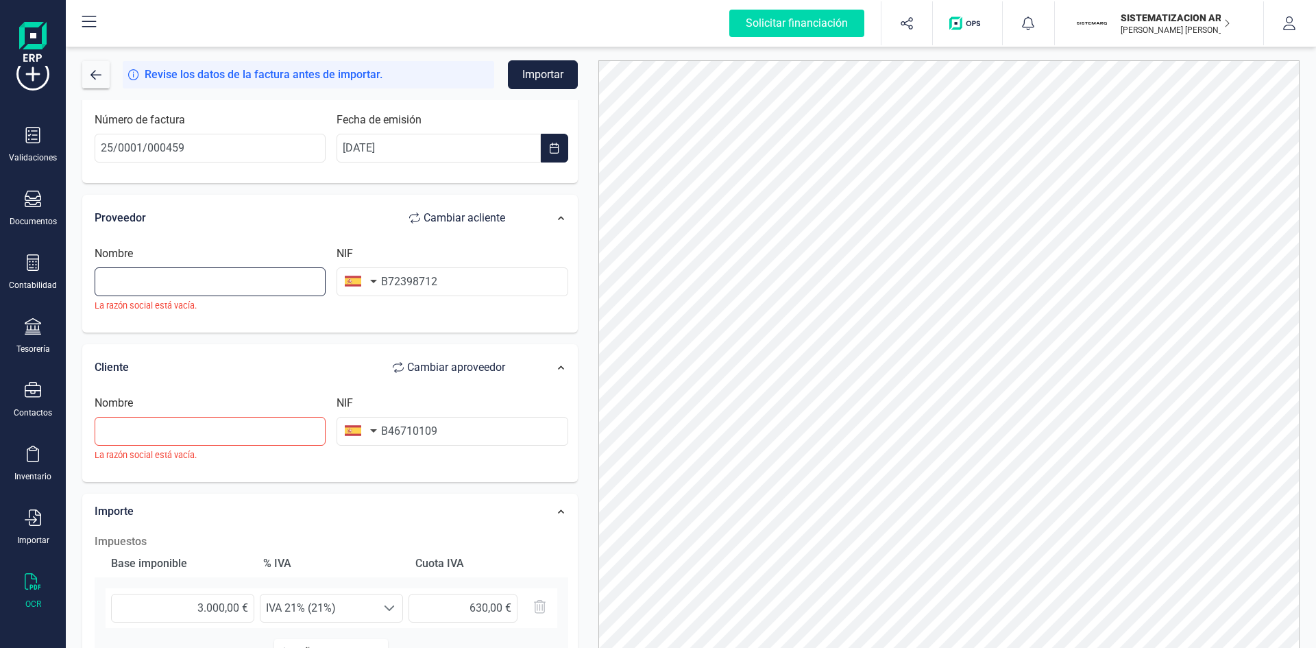
click at [115, 268] on input "text" at bounding box center [210, 281] width 231 height 29
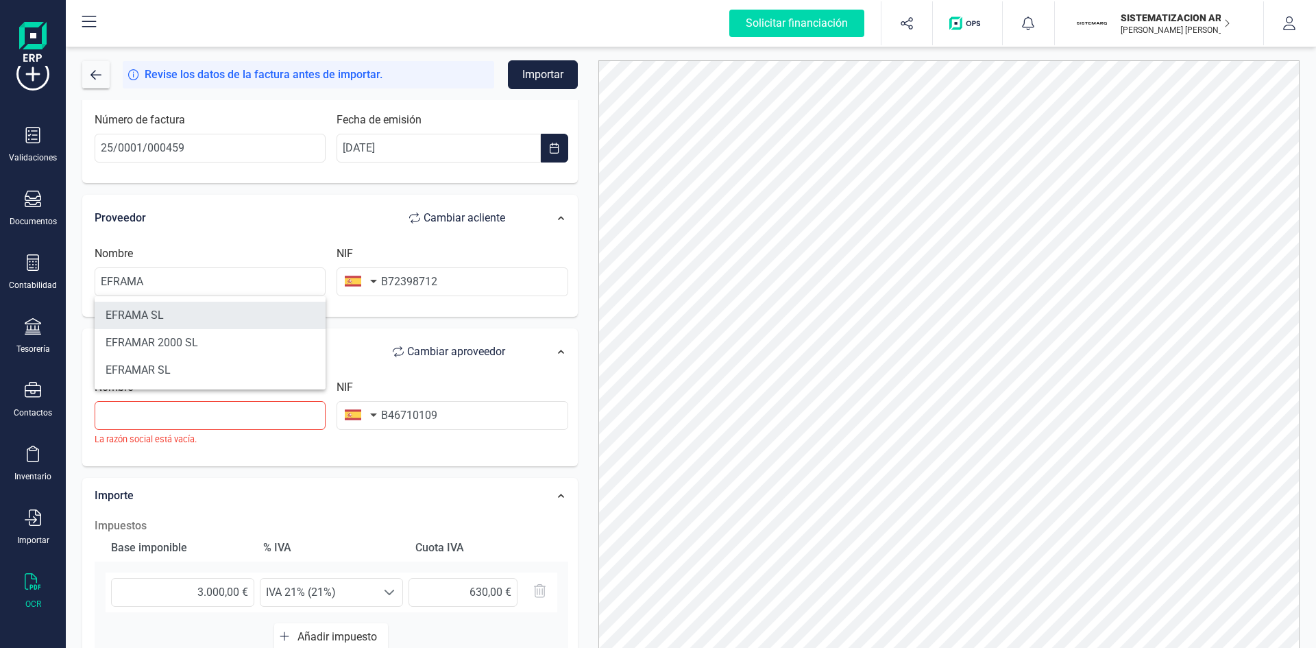
click at [247, 310] on li "EFRAMA SL" at bounding box center [210, 315] width 231 height 27
type input "EFRAMA SL"
type input "B46710109"
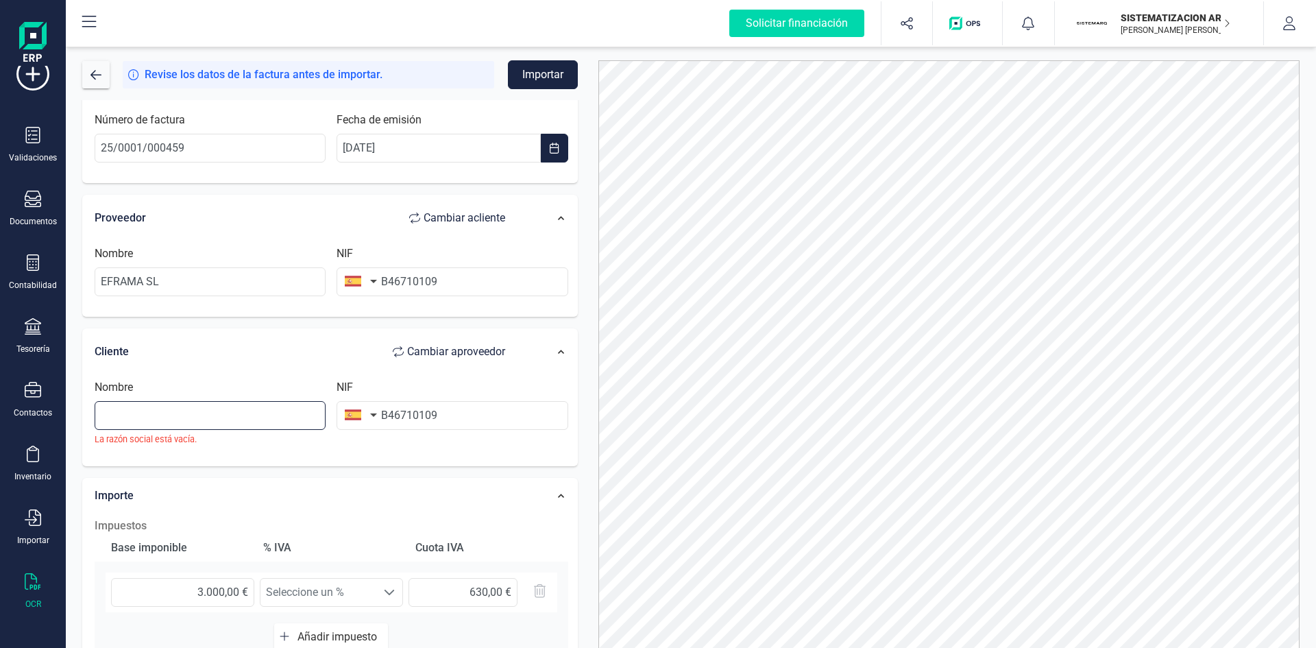
click at [195, 426] on input "text" at bounding box center [210, 415] width 231 height 29
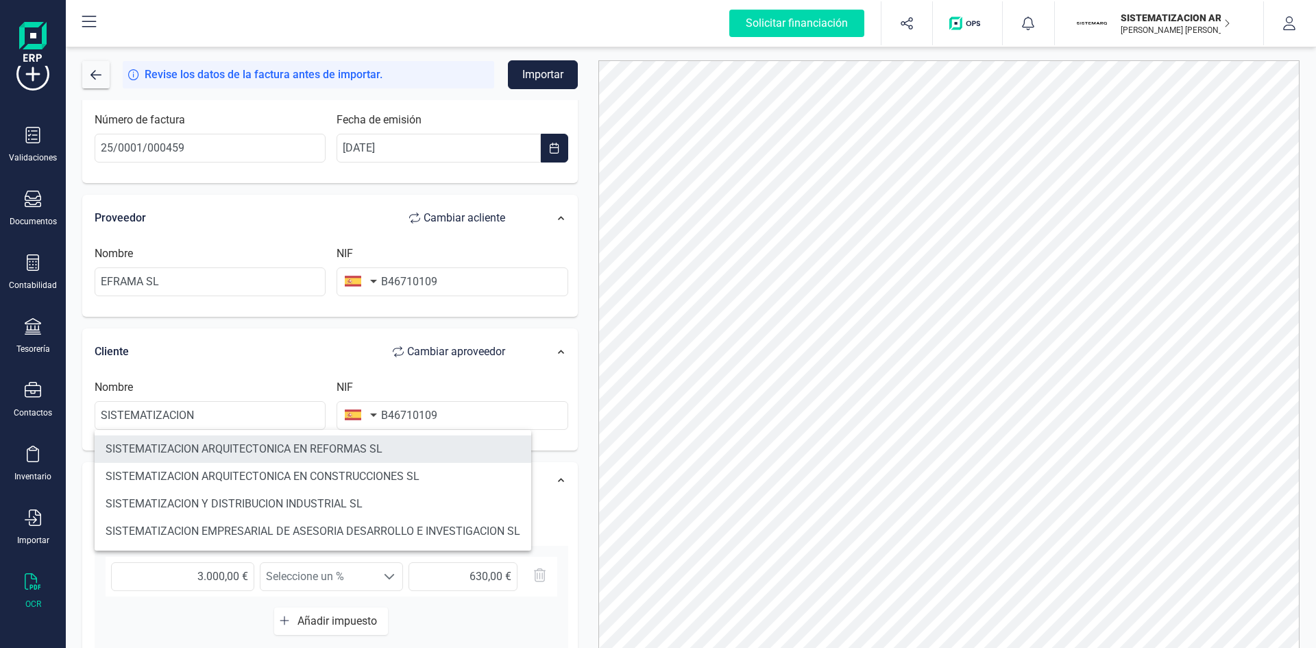
click at [382, 452] on li "SISTEMATIZACION ARQUITECTONICA EN REFORMAS SL" at bounding box center [313, 448] width 437 height 27
type input "SISTEMATIZACION ARQUITECTONICA EN REFORMAS SL"
type input "B72398712"
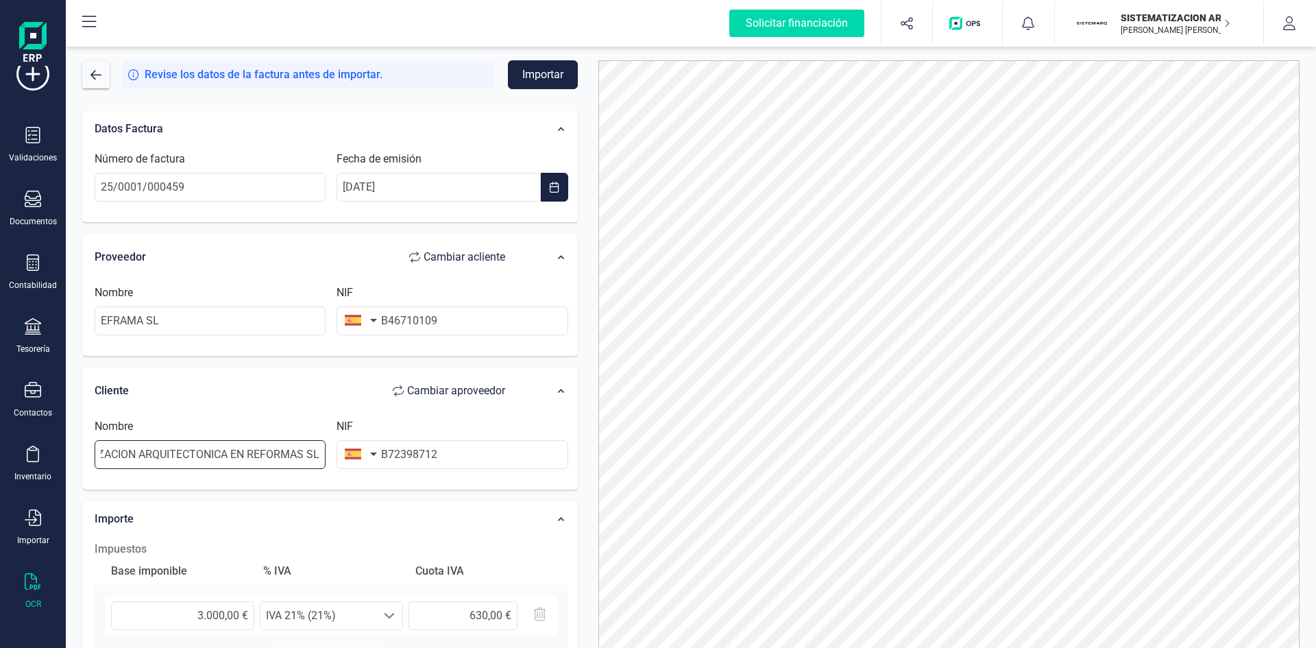
scroll to position [0, 0]
click at [543, 88] on button "Importar" at bounding box center [543, 74] width 70 height 29
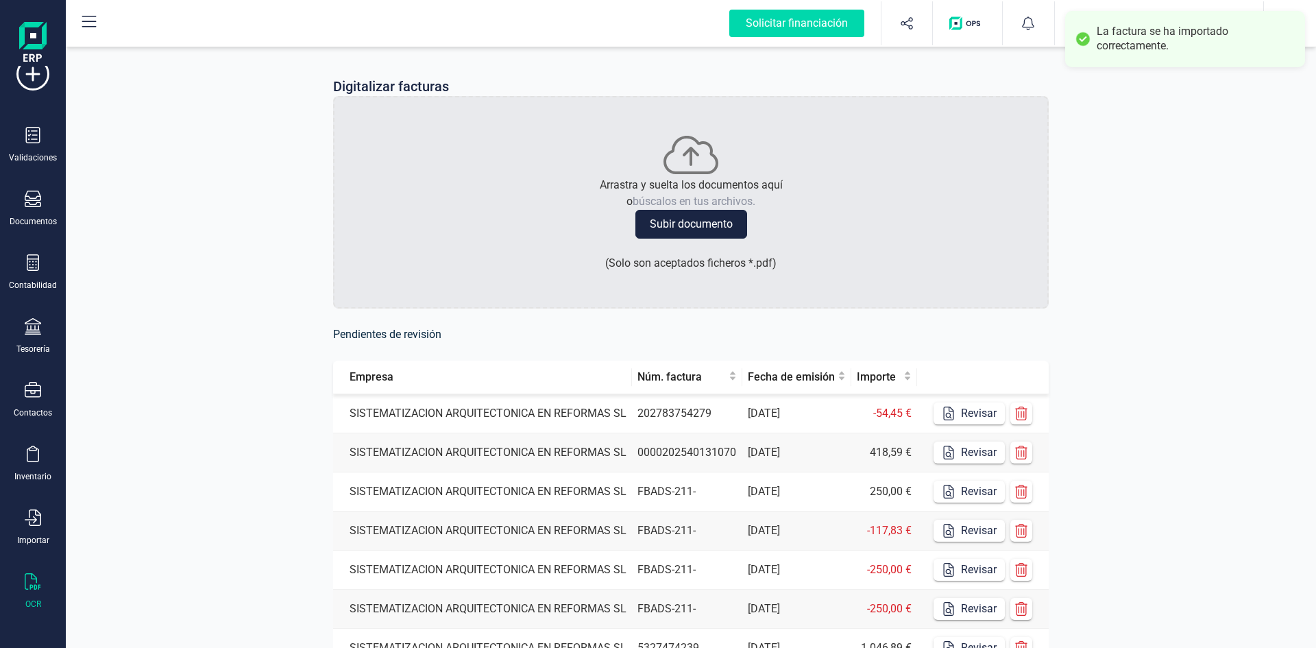
click at [509, 412] on td "SISTEMATIZACION ARQUITECTONICA EN REFORMAS SL" at bounding box center [482, 413] width 299 height 39
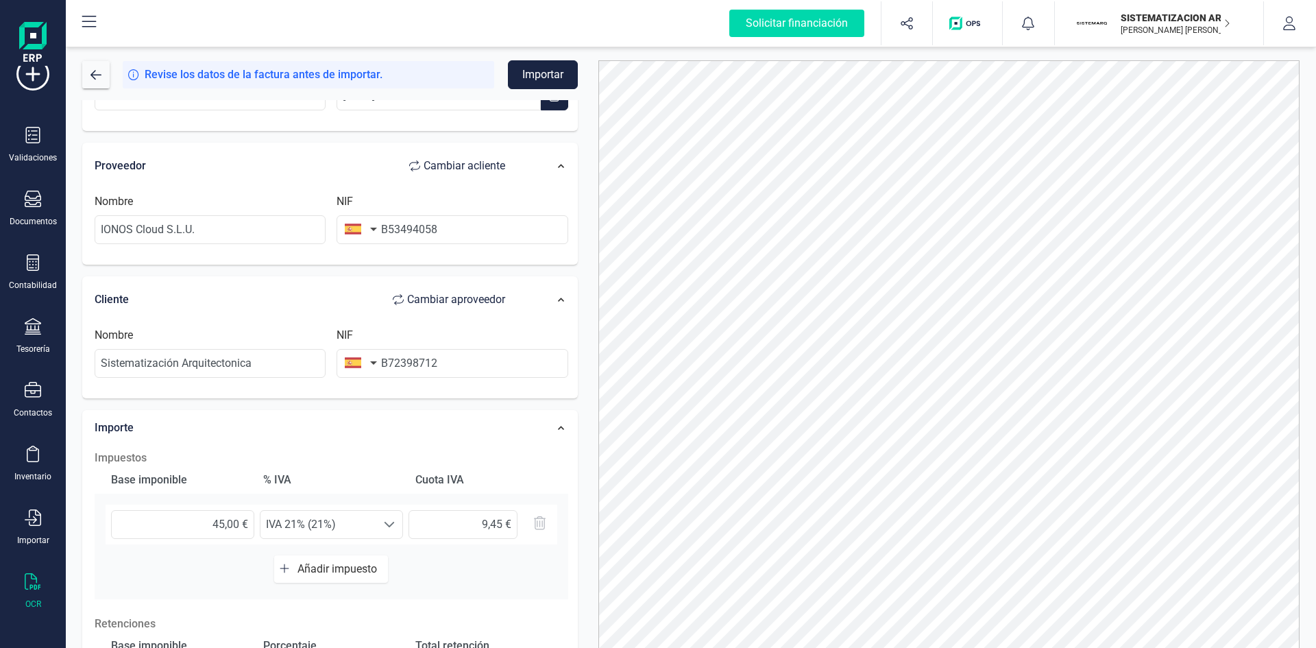
scroll to position [99, 0]
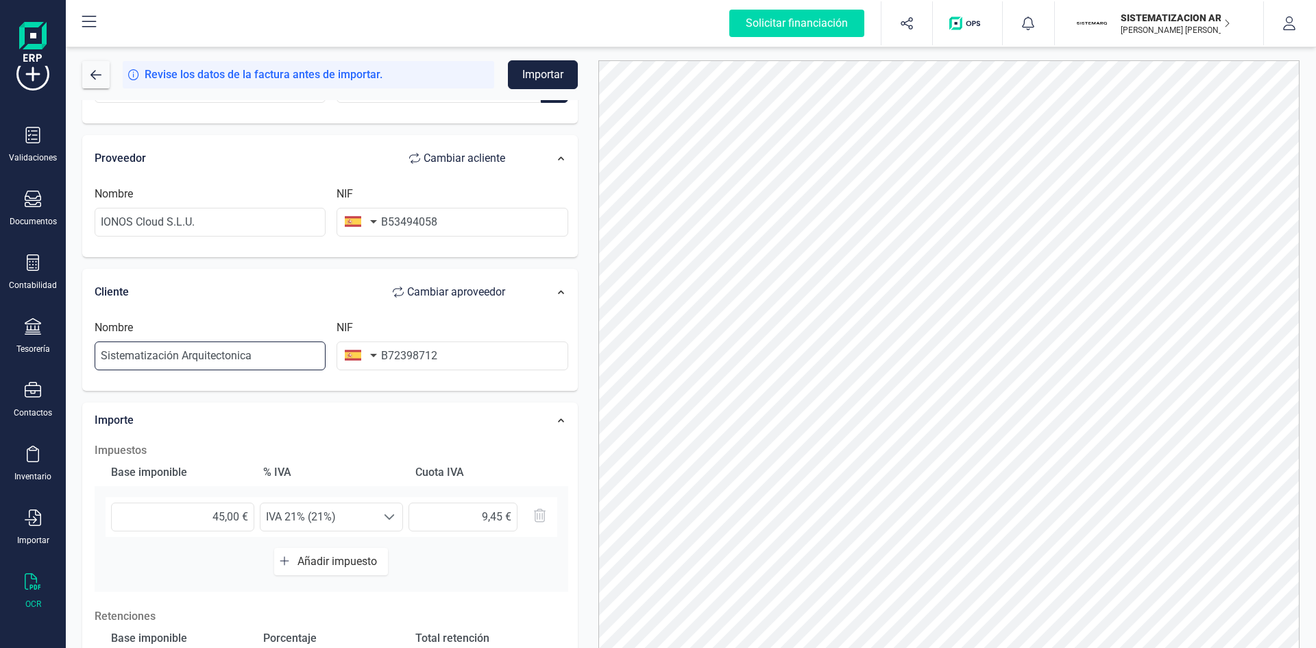
drag, startPoint x: 276, startPoint y: 354, endPoint x: 64, endPoint y: 367, distance: 212.8
click at [64, 367] on div "Solicitar financiación Importaciones completadas 0 / 0 SISTEMATIZACION ARQUITEC…" at bounding box center [658, 324] width 1316 height 648
type input "S"
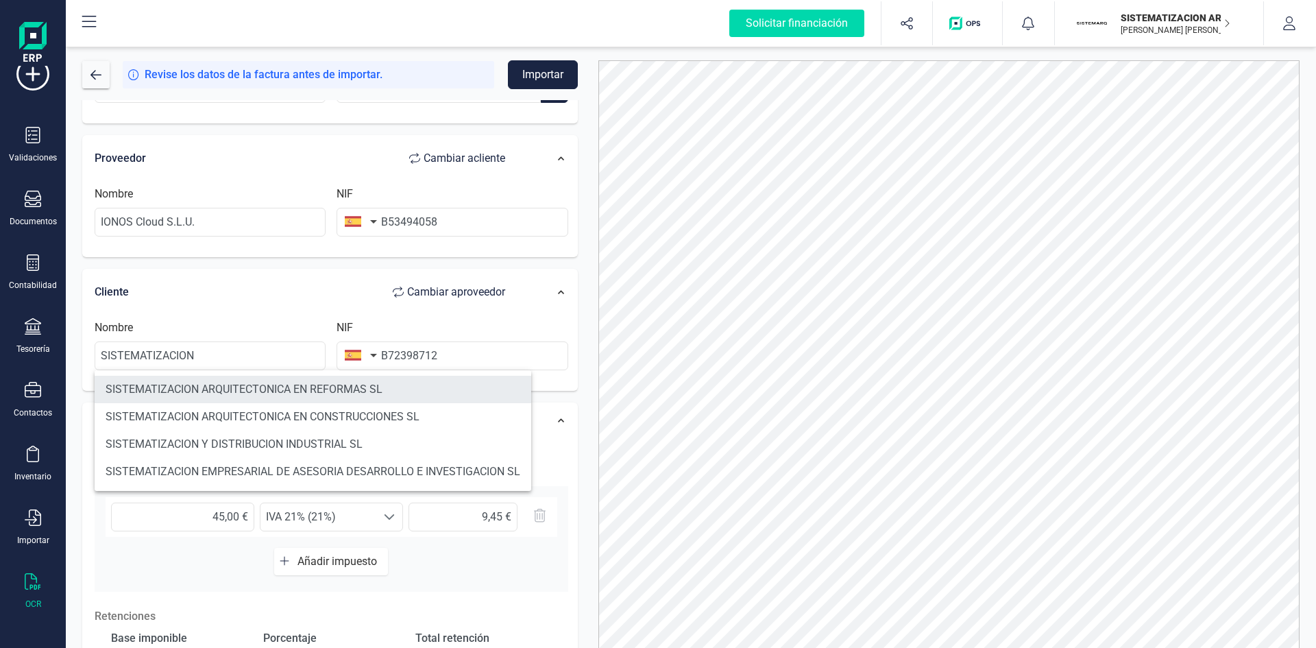
click at [431, 395] on li "SISTEMATIZACION ARQUITECTONICA EN REFORMAS SL" at bounding box center [313, 389] width 437 height 27
type input "SISTEMATIZACION ARQUITECTONICA EN REFORMAS SL"
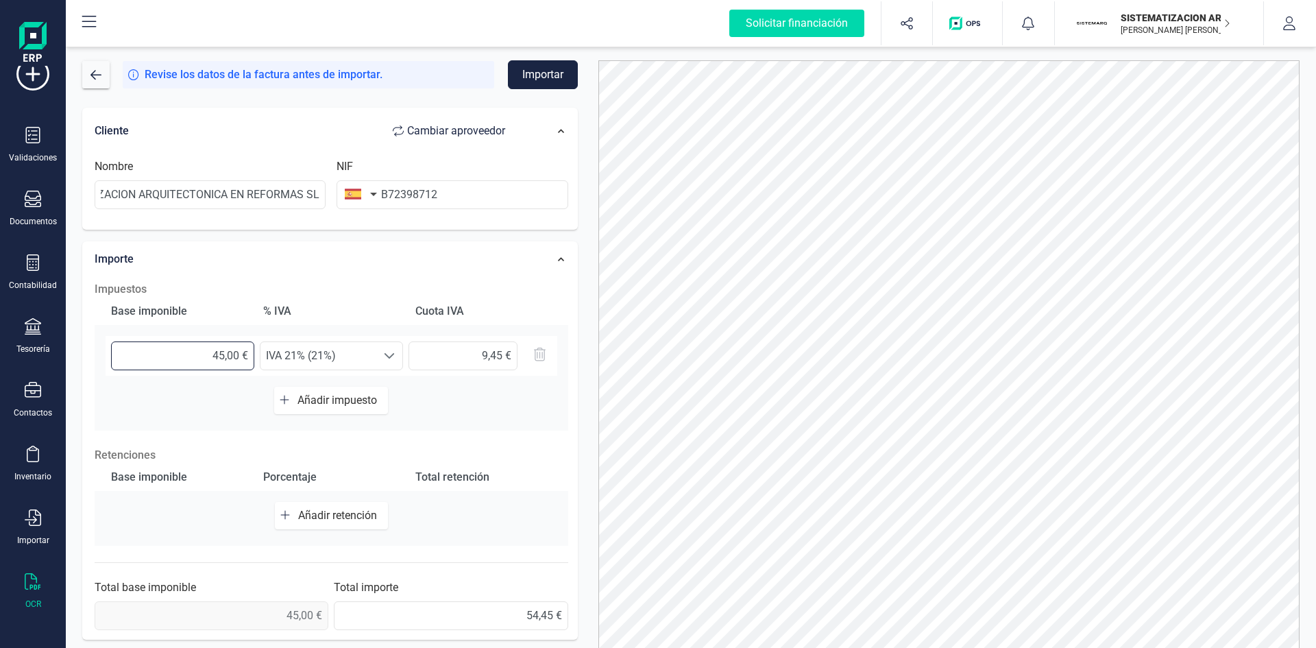
scroll to position [0, 0]
drag, startPoint x: 209, startPoint y: 353, endPoint x: 301, endPoint y: 338, distance: 93.1
click at [301, 338] on div "45,00 € Seleccione un % IVA 21% (21%) IVA 21% (21%) 9,45 €" at bounding box center [332, 356] width 452 height 40
type input "8,00 €"
type input "1,68 €"
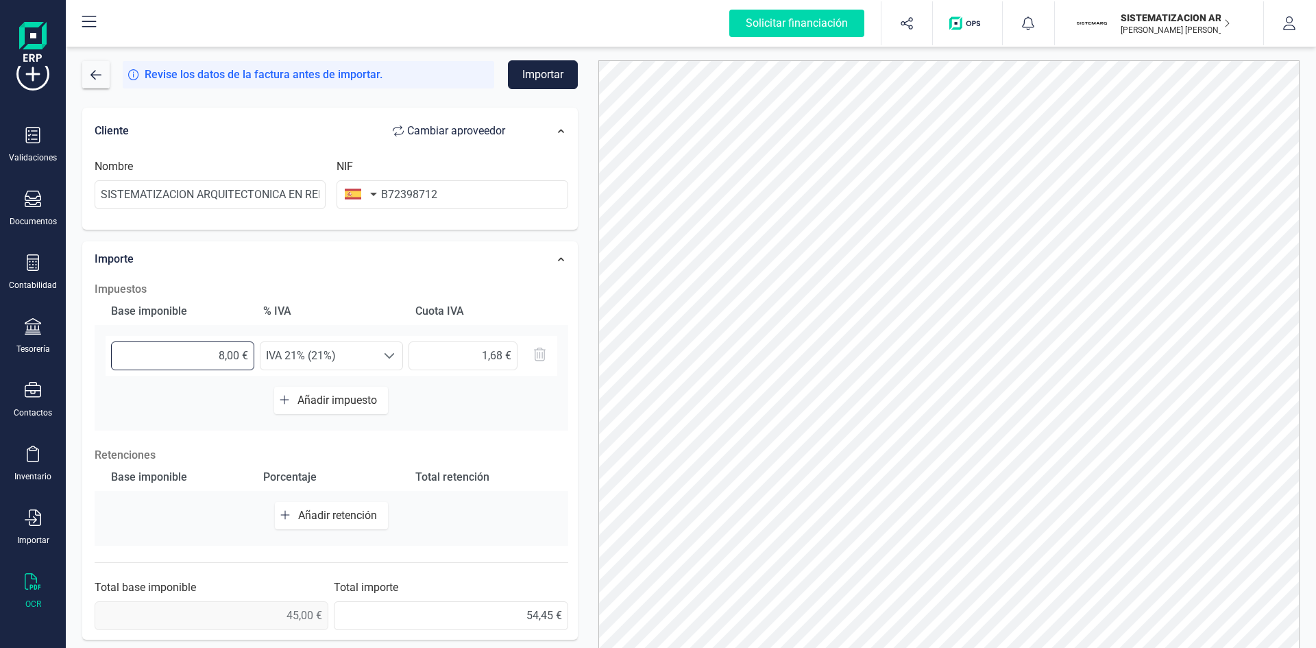
type input "83,00 €"
type input "17,43 €"
click at [398, 352] on div at bounding box center [389, 355] width 26 height 27
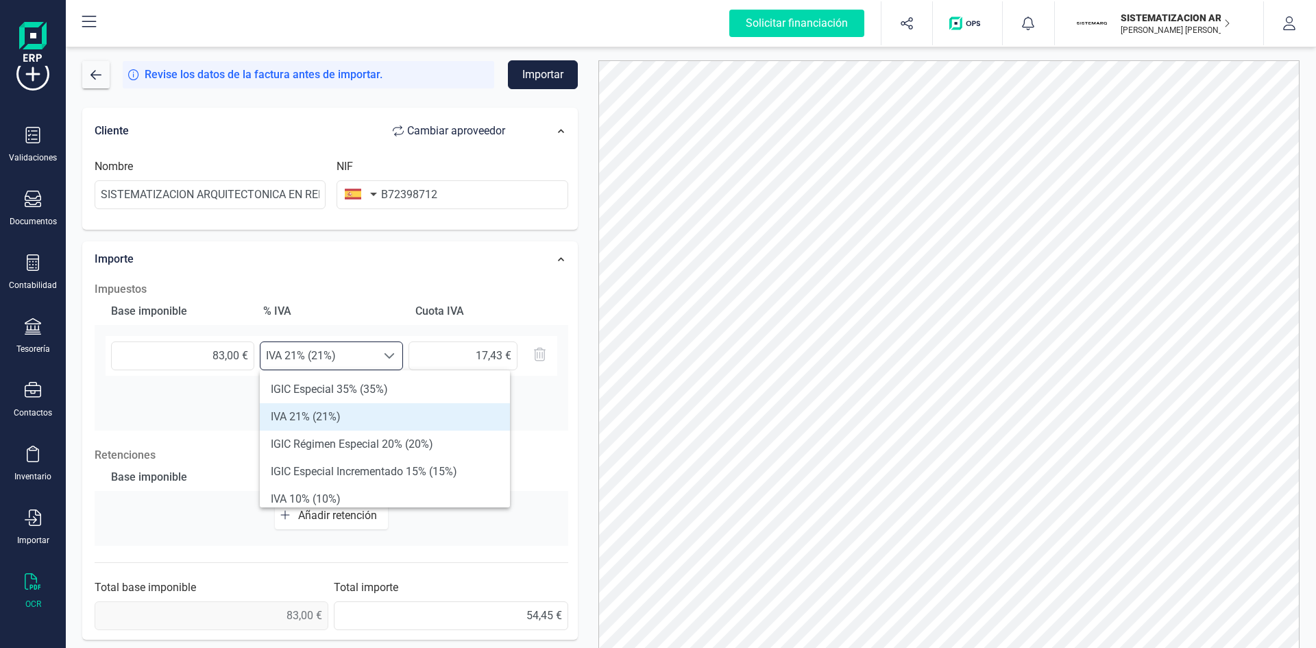
scroll to position [8, 60]
click at [349, 420] on li "IVA 21% (21%)" at bounding box center [385, 416] width 250 height 27
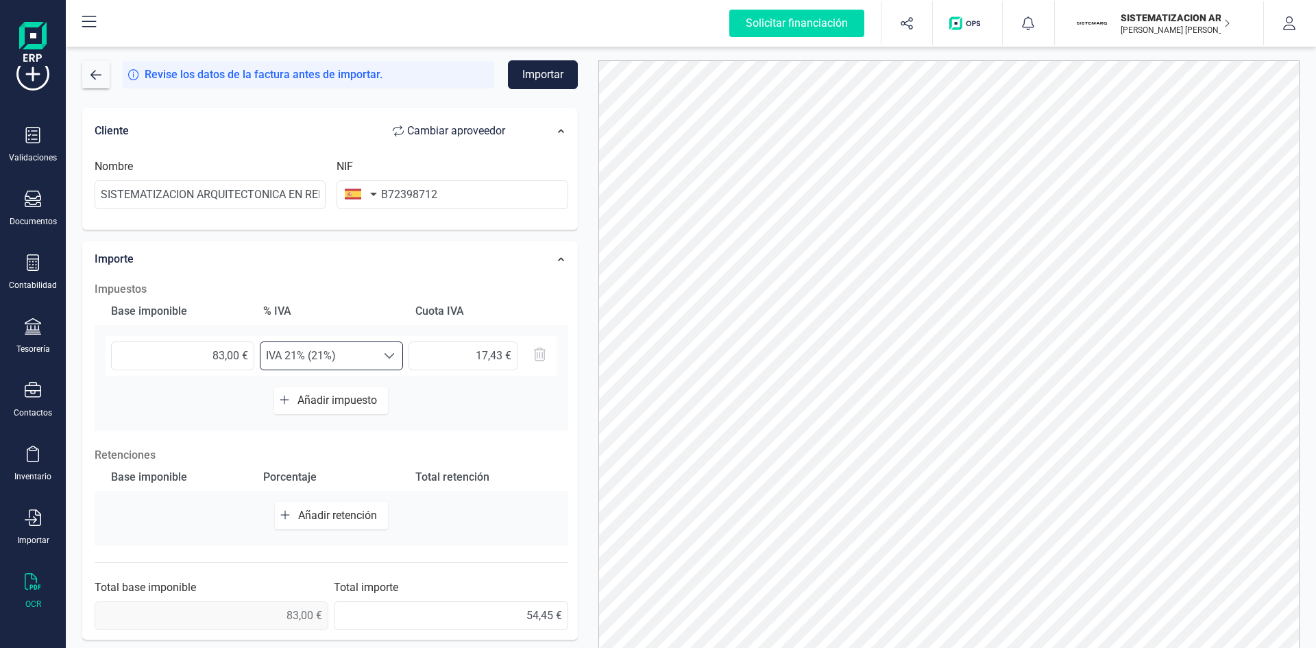
scroll to position [68, 0]
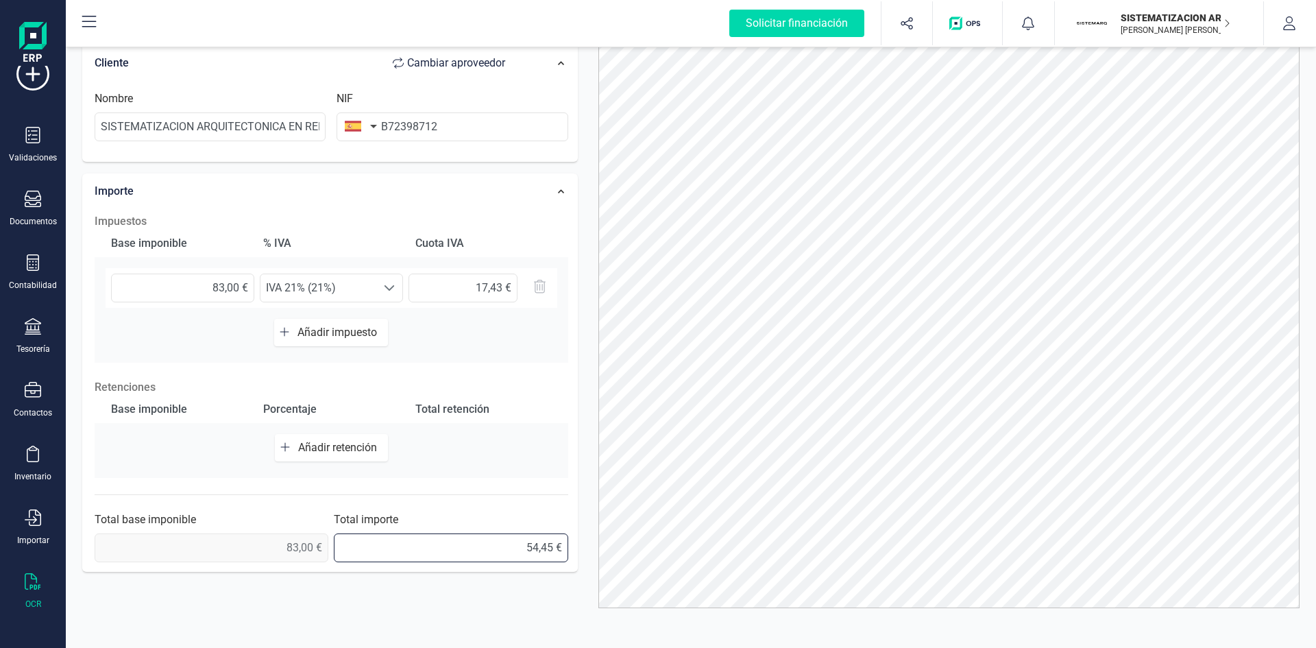
click at [457, 544] on input "54,45 €" at bounding box center [451, 547] width 234 height 29
drag, startPoint x: 457, startPoint y: 544, endPoint x: 565, endPoint y: 513, distance: 112.1
click at [58, 469] on div "Solicitar financiación Importaciones completadas 0 / 0 SISTEMATIZACION ARQUITEC…" at bounding box center [658, 324] width 1316 height 648
type input "100,43 €"
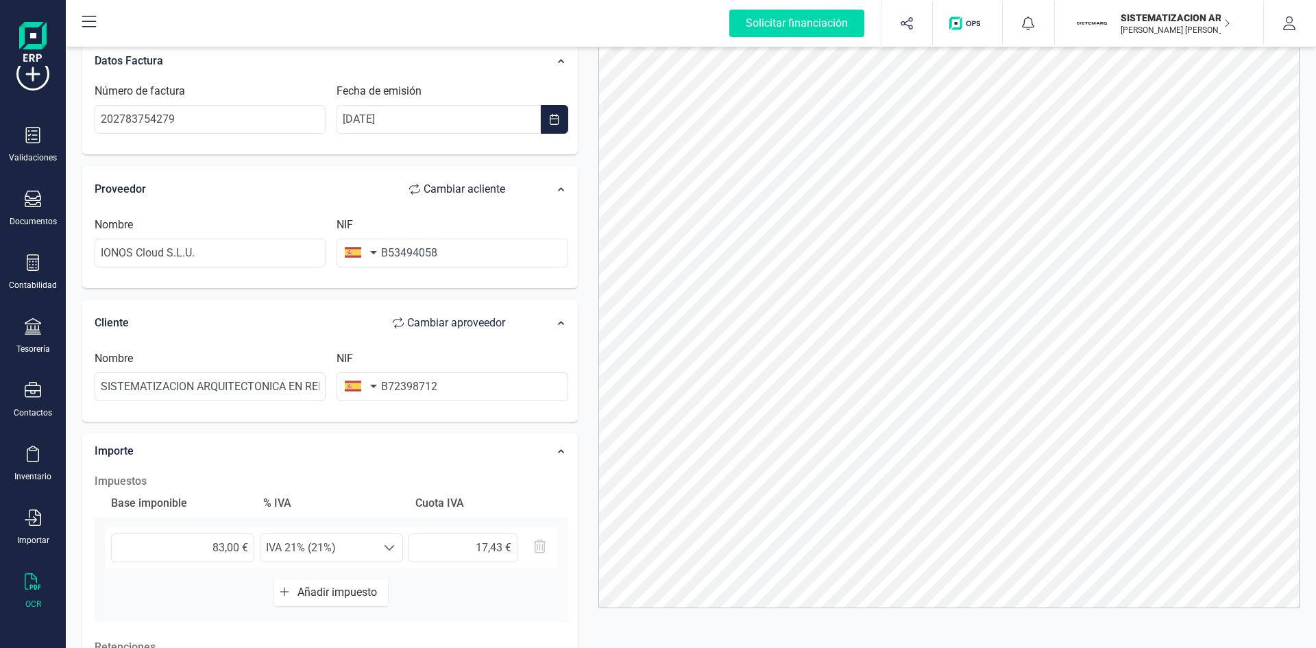
scroll to position [0, 0]
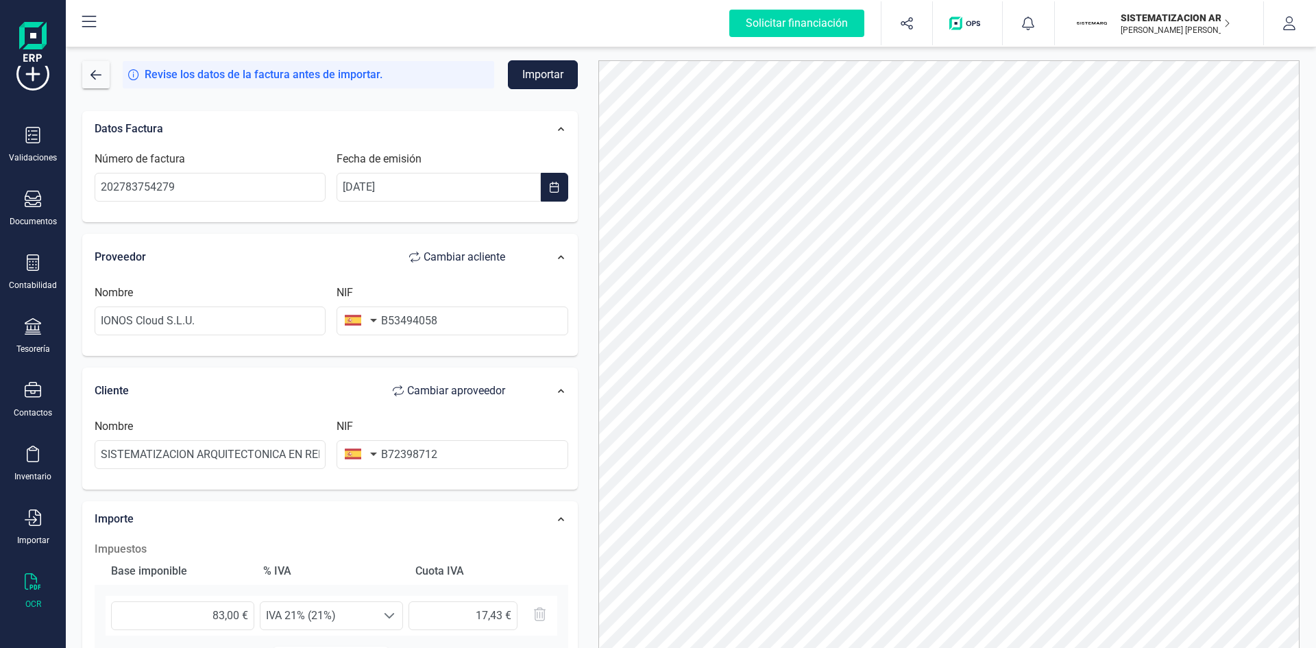
click at [550, 70] on button "Importar" at bounding box center [543, 74] width 70 height 29
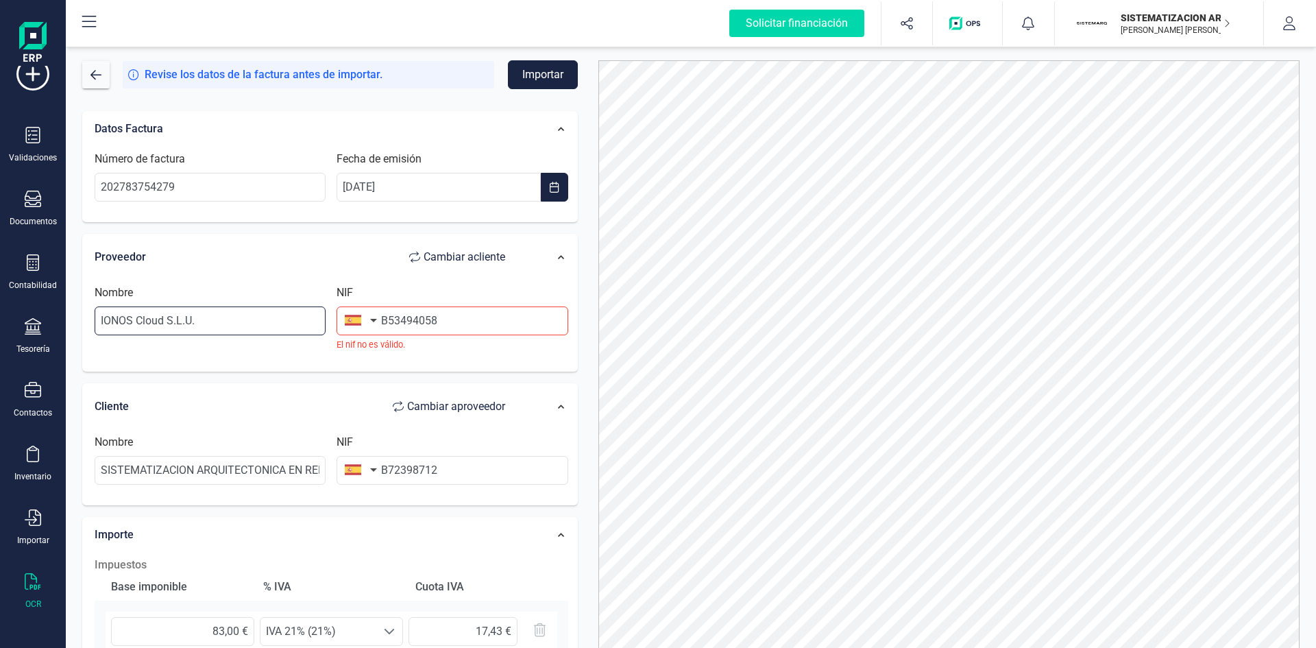
drag, startPoint x: 221, startPoint y: 323, endPoint x: 0, endPoint y: 375, distance: 227.4
click at [0, 375] on div "Solicitar financiación Importaciones completadas 0 / 0 SISTEMATIZACION ARQUITEC…" at bounding box center [658, 324] width 1316 height 648
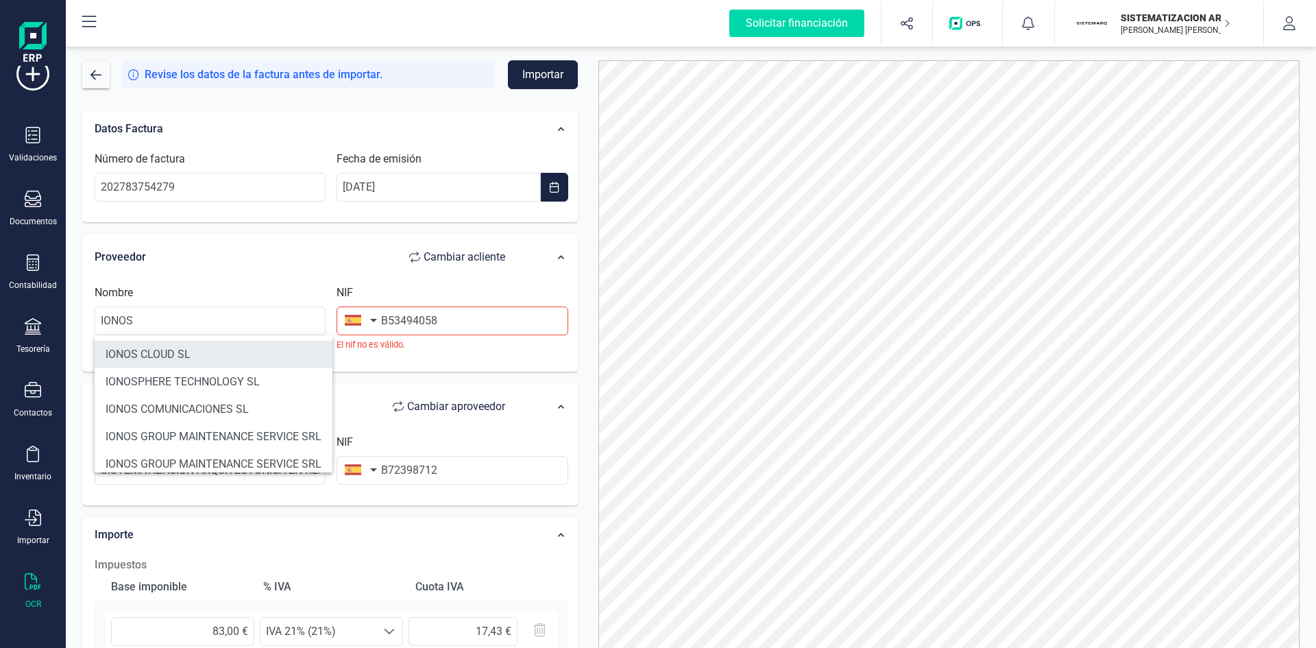
click at [127, 350] on li "IONOS CLOUD SL" at bounding box center [214, 354] width 238 height 27
type input "IONOS CLOUD SL"
type input "B85049435"
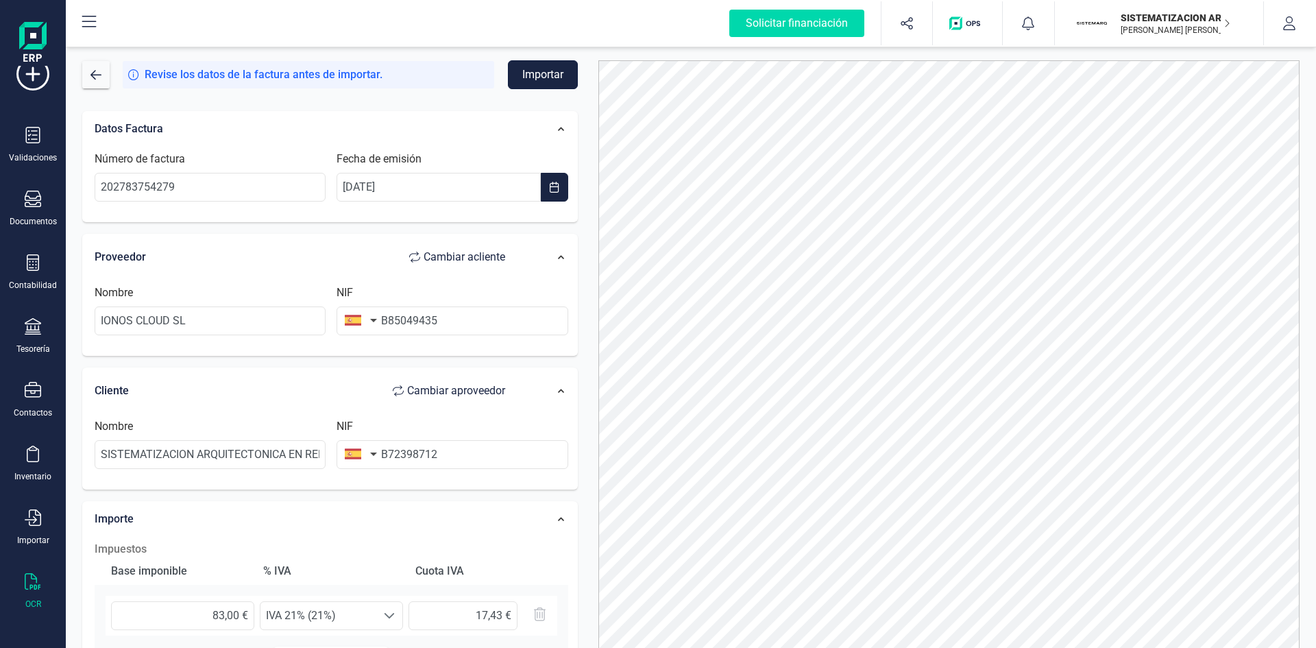
click at [539, 71] on button "Importar" at bounding box center [543, 74] width 70 height 29
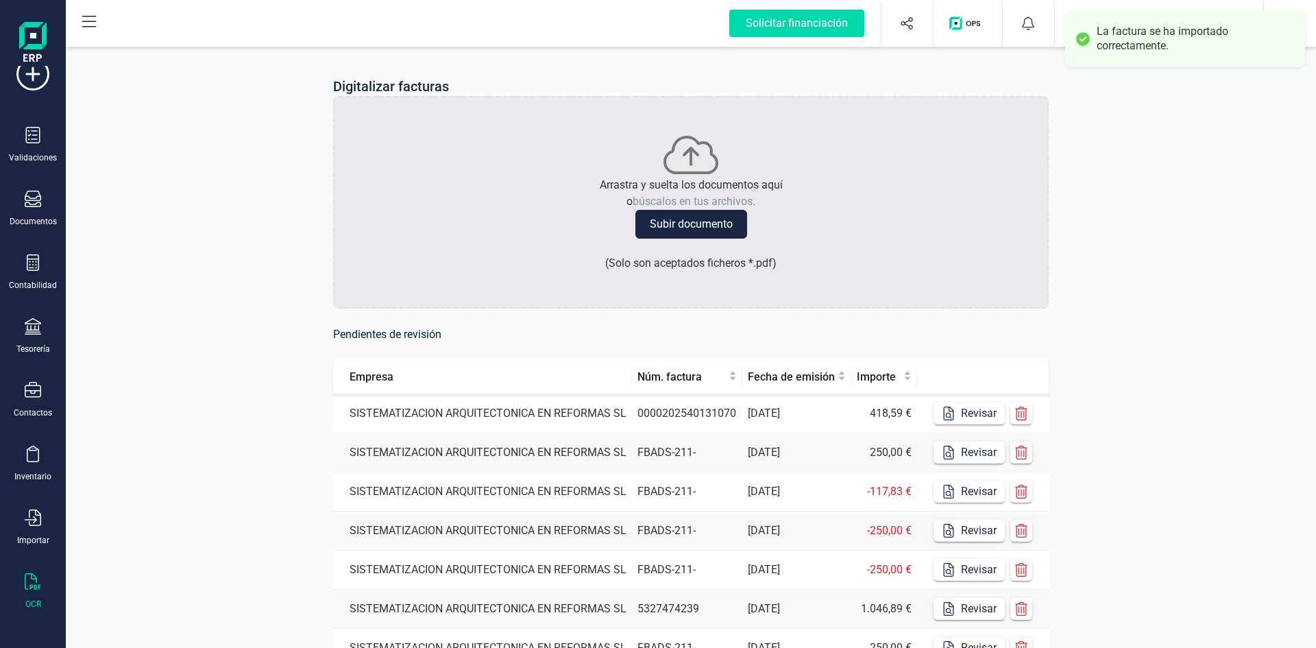
click at [529, 411] on td "SISTEMATIZACION ARQUITECTONICA EN REFORMAS SL" at bounding box center [482, 413] width 299 height 39
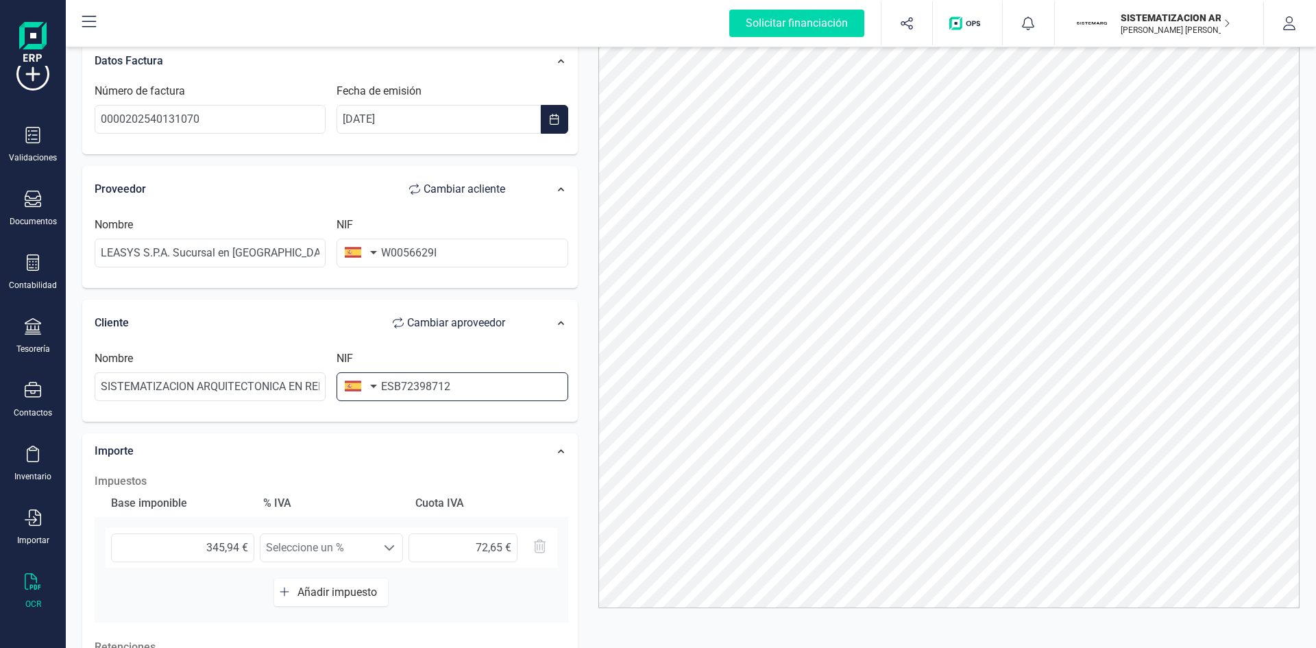
drag, startPoint x: 396, startPoint y: 389, endPoint x: 365, endPoint y: 387, distance: 30.9
click at [365, 387] on div "NIF ESB72398712" at bounding box center [452, 375] width 242 height 51
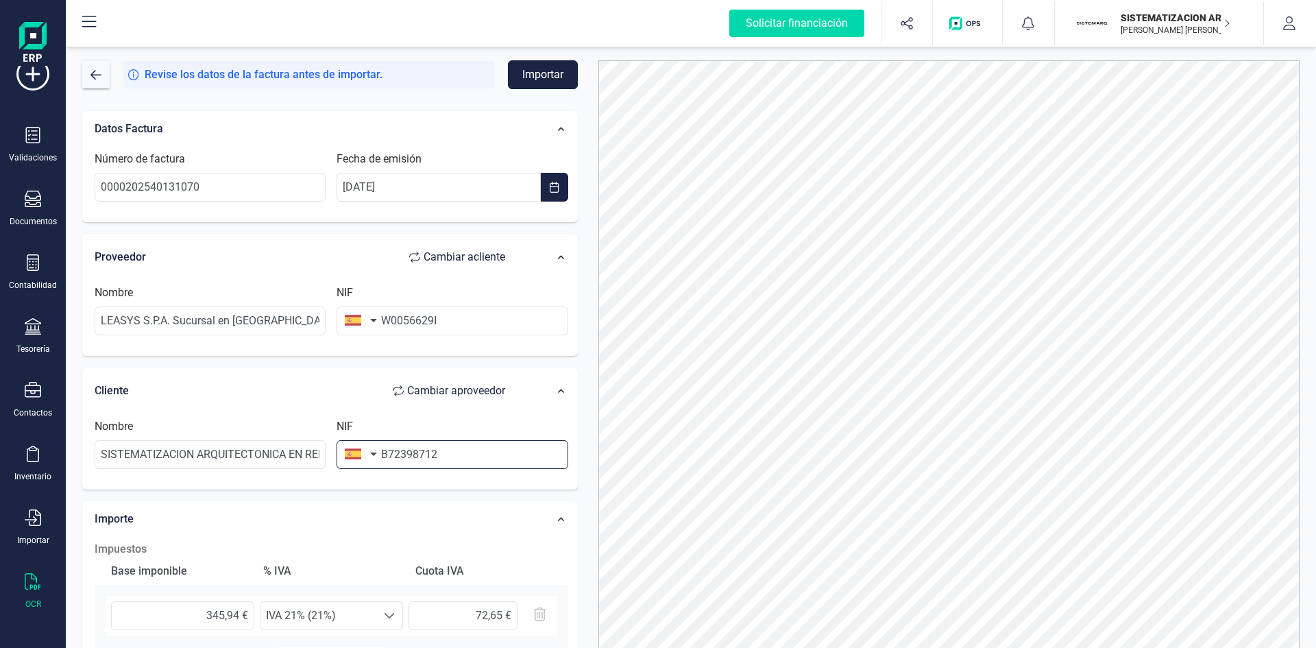
type input "B72398712"
click at [524, 77] on button "Importar" at bounding box center [543, 74] width 70 height 29
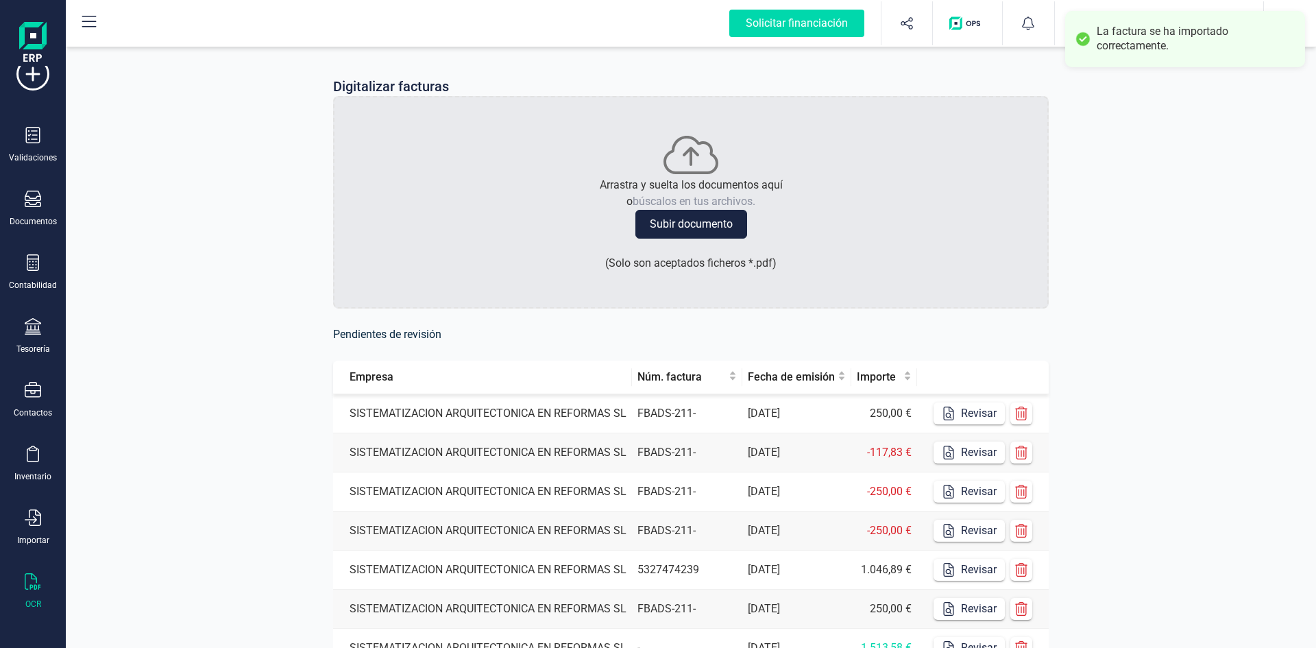
click at [489, 417] on td "SISTEMATIZACION ARQUITECTONICA EN REFORMAS SL" at bounding box center [482, 413] width 299 height 39
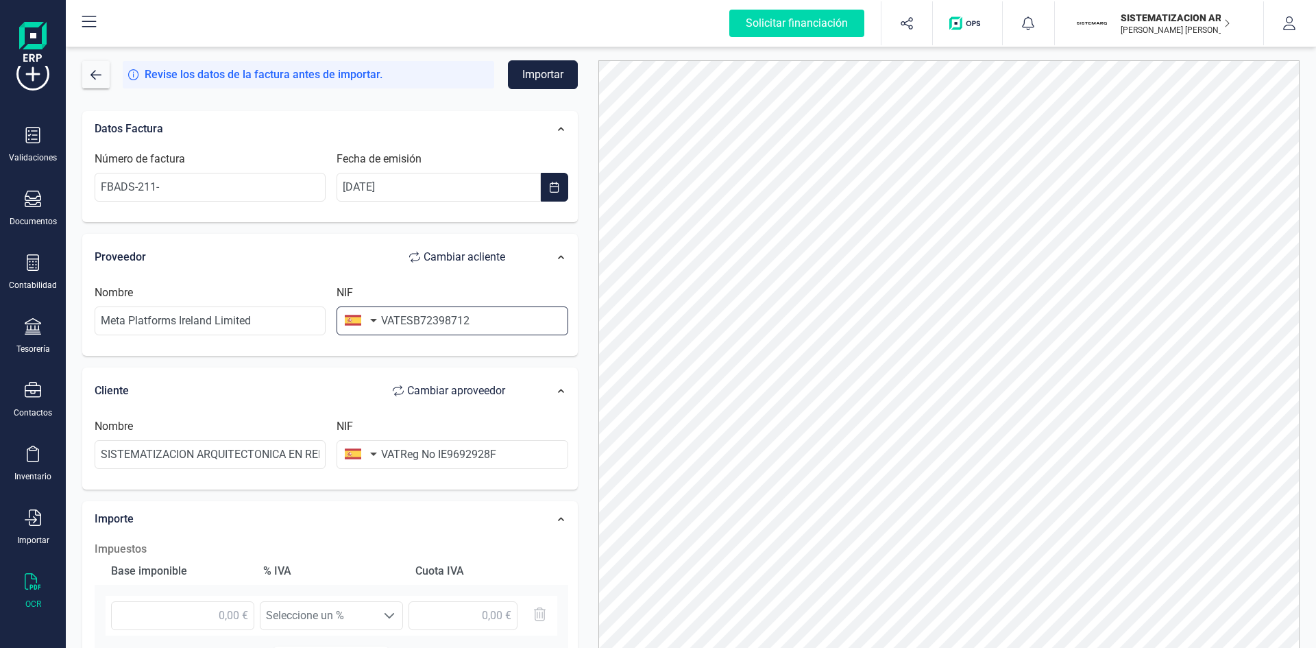
drag, startPoint x: 489, startPoint y: 316, endPoint x: 402, endPoint y: 317, distance: 87.1
click at [402, 317] on input "VATESB72398712" at bounding box center [452, 320] width 231 height 29
type input "VAT"
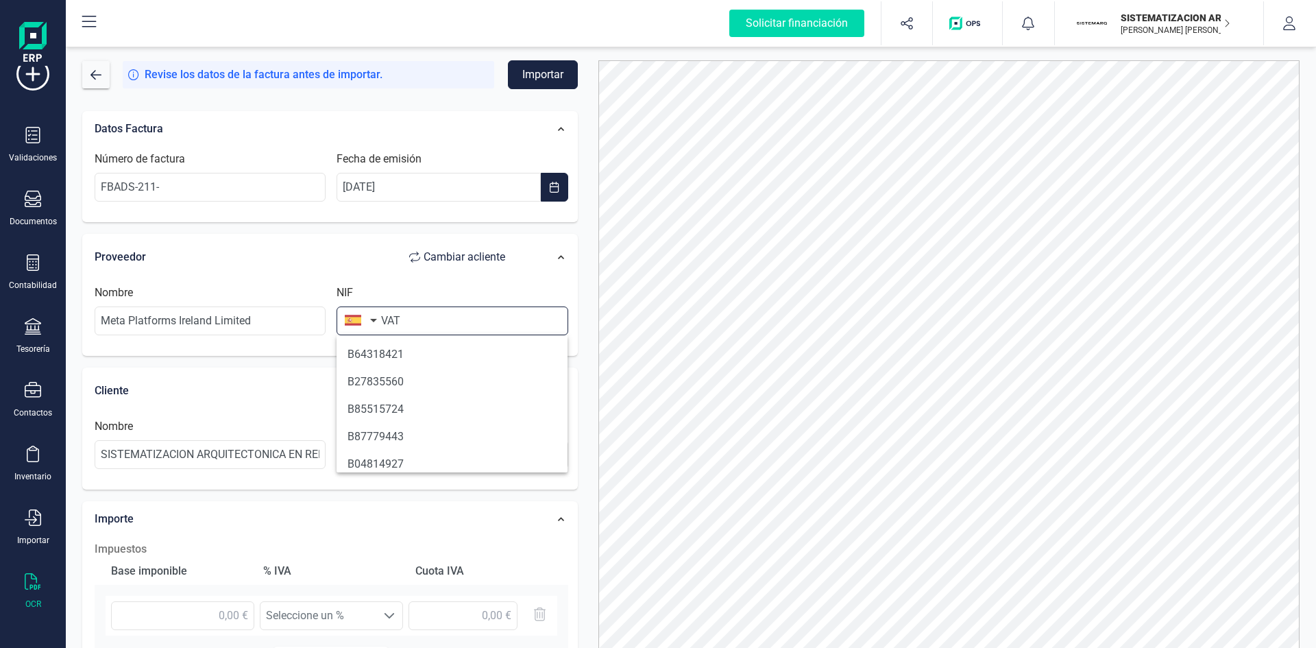
scroll to position [68, 0]
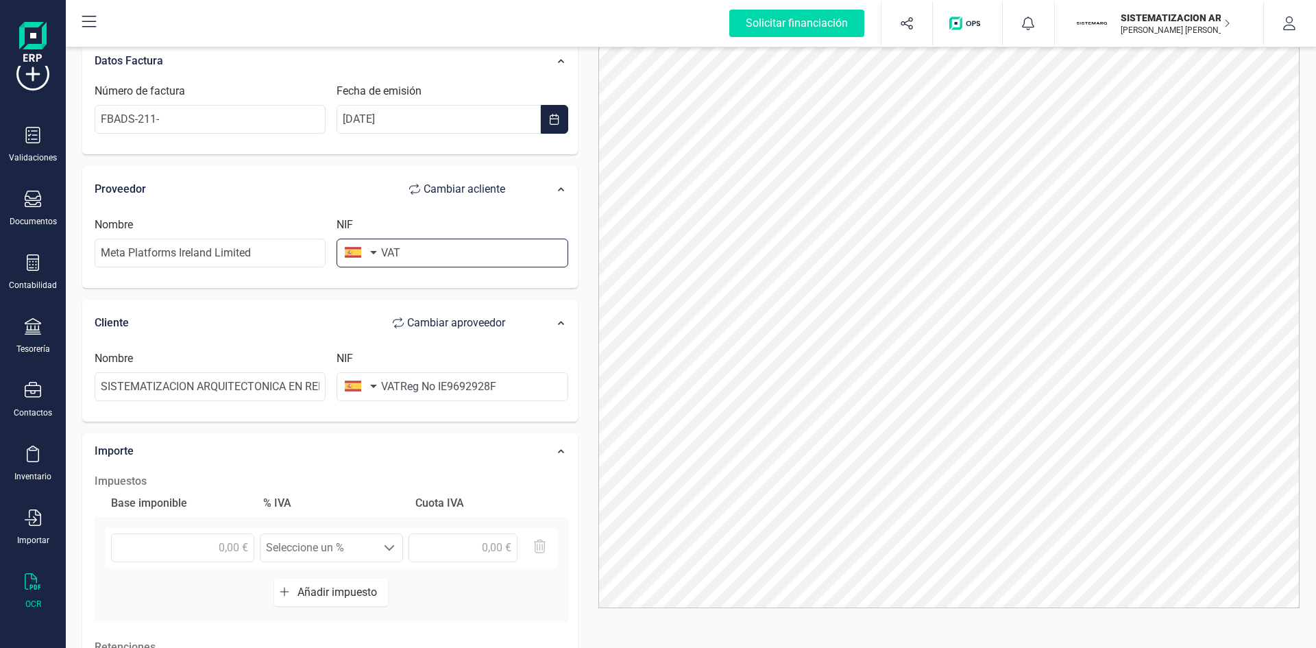
drag, startPoint x: 408, startPoint y: 247, endPoint x: 359, endPoint y: 266, distance: 52.1
click at [359, 266] on input "VAT" at bounding box center [452, 253] width 231 height 29
click at [371, 251] on button "button" at bounding box center [358, 252] width 43 height 27
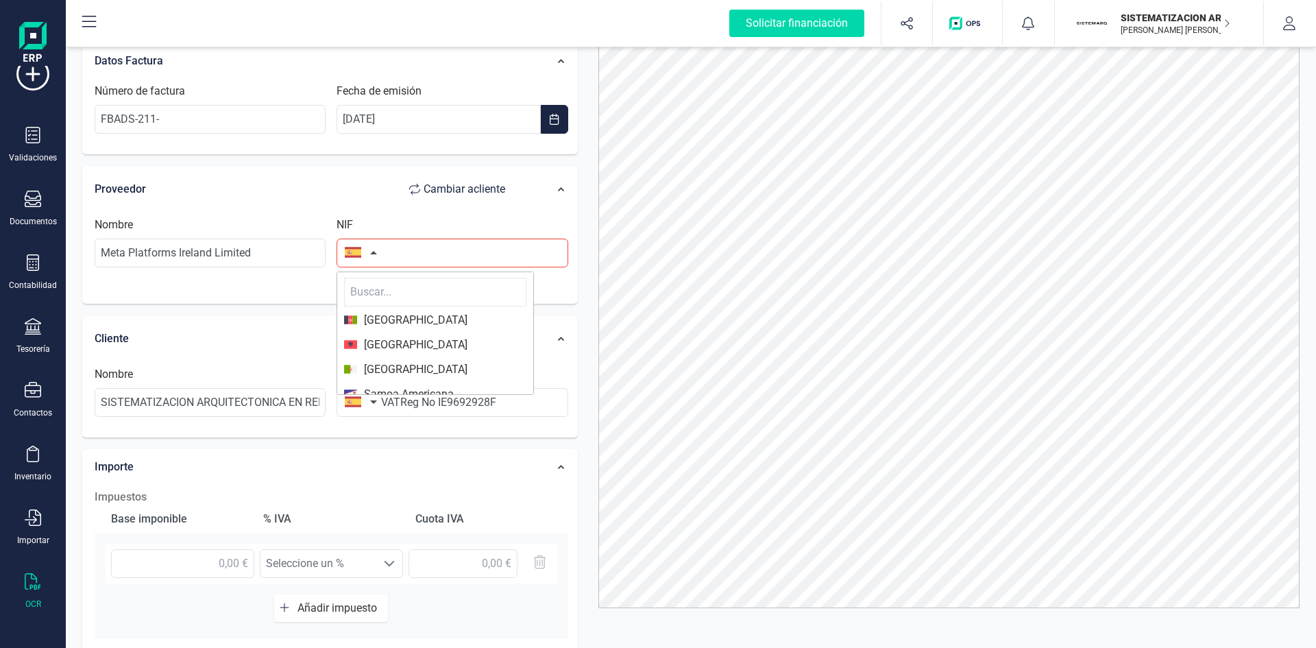
click at [379, 297] on input "text" at bounding box center [435, 292] width 182 height 29
type input "IR"
click at [398, 363] on span "[GEOGRAPHIC_DATA]" at bounding box center [412, 369] width 110 height 16
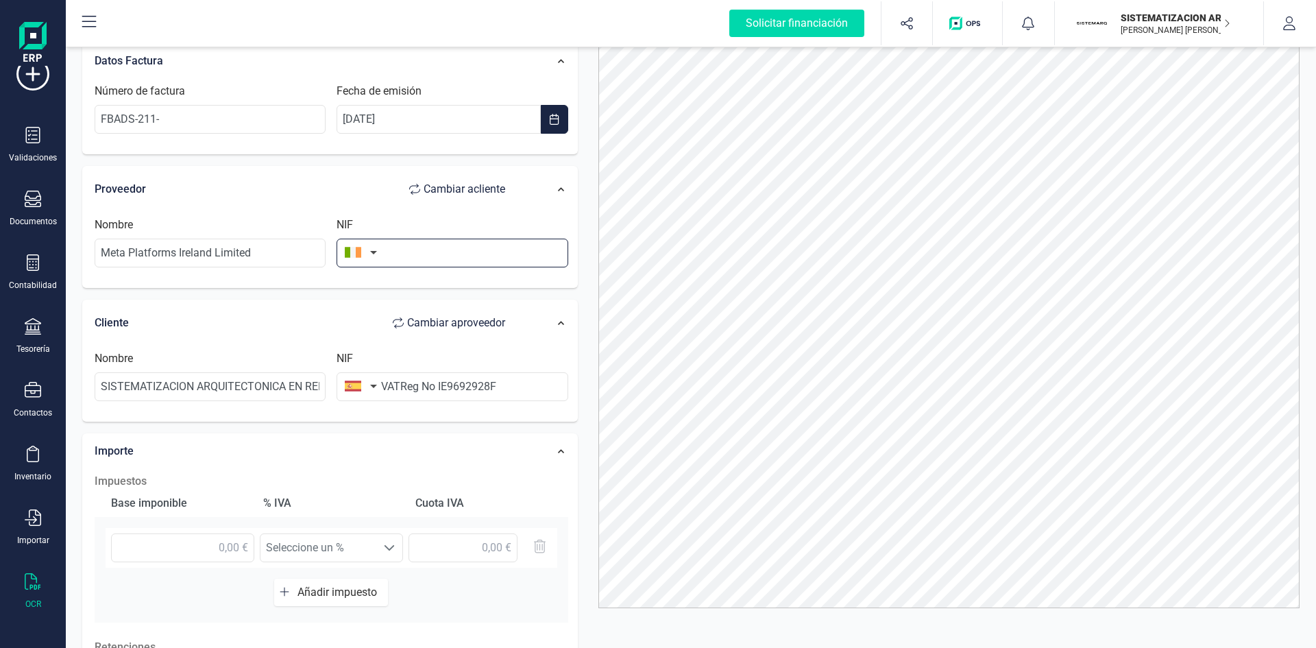
click at [402, 254] on input "text" at bounding box center [452, 253] width 231 height 29
type input "9692928F"
drag, startPoint x: 491, startPoint y: 391, endPoint x: 110, endPoint y: 396, distance: 381.1
click at [110, 396] on div "Nombre SISTEMATIZACION ARQUITECTONICA EN REFORMAS SL NIF VATReg No IE9692928F" at bounding box center [331, 381] width 485 height 62
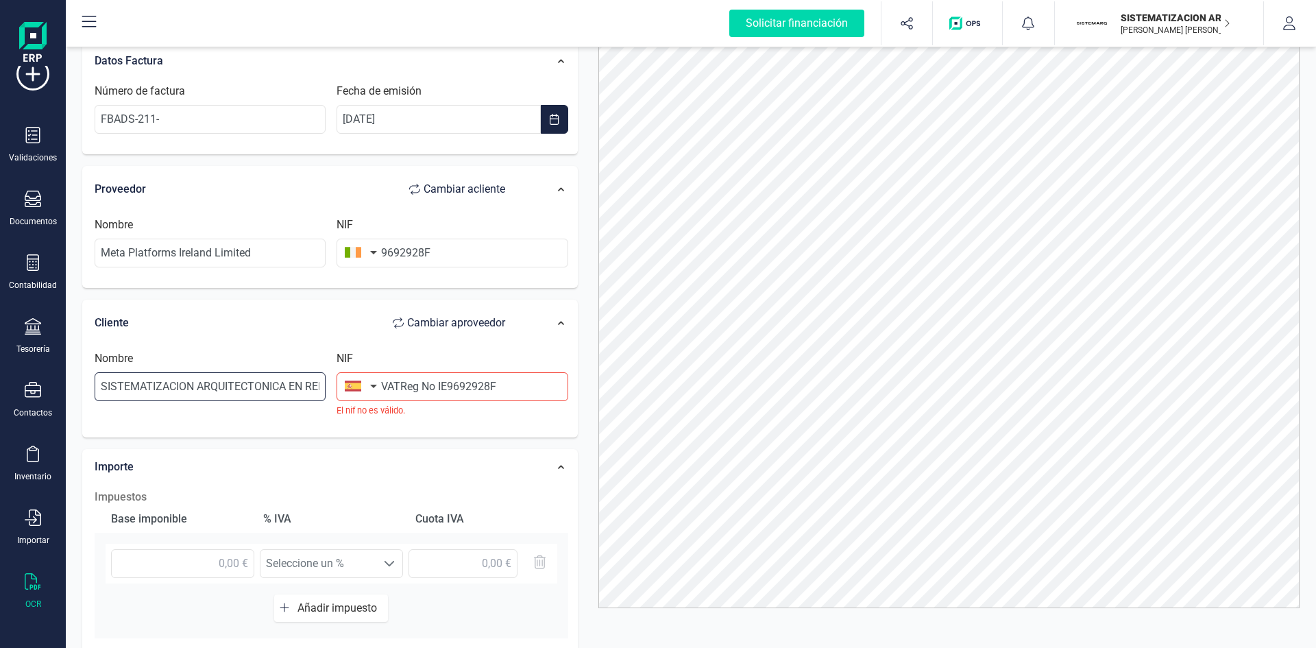
scroll to position [0, 59]
drag, startPoint x: 101, startPoint y: 380, endPoint x: 578, endPoint y: 339, distance: 478.9
click at [45, 306] on div "Solicitar financiación Importaciones completadas 0 / 0 SISTEMATIZACION ARQUITEC…" at bounding box center [658, 324] width 1316 height 648
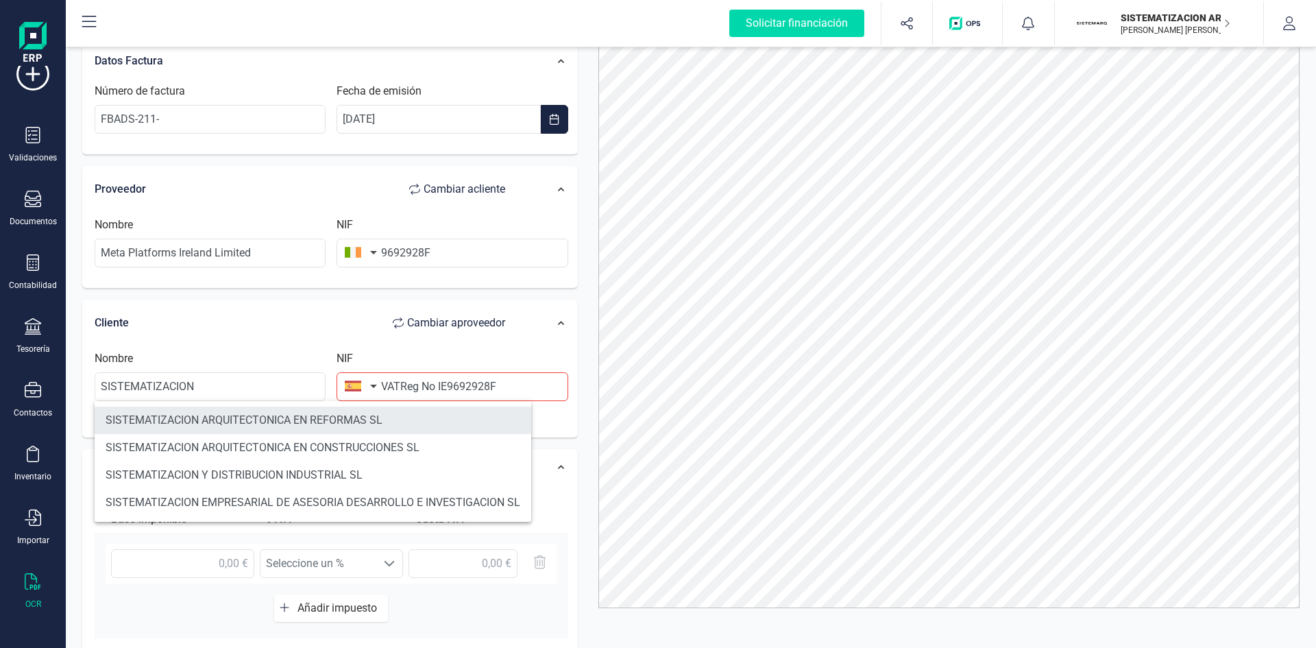
click at [439, 422] on li "SISTEMATIZACION ARQUITECTONICA EN REFORMAS SL" at bounding box center [313, 419] width 437 height 27
type input "SISTEMATIZACION ARQUITECTONICA EN REFORMAS SL"
type input "B72398712"
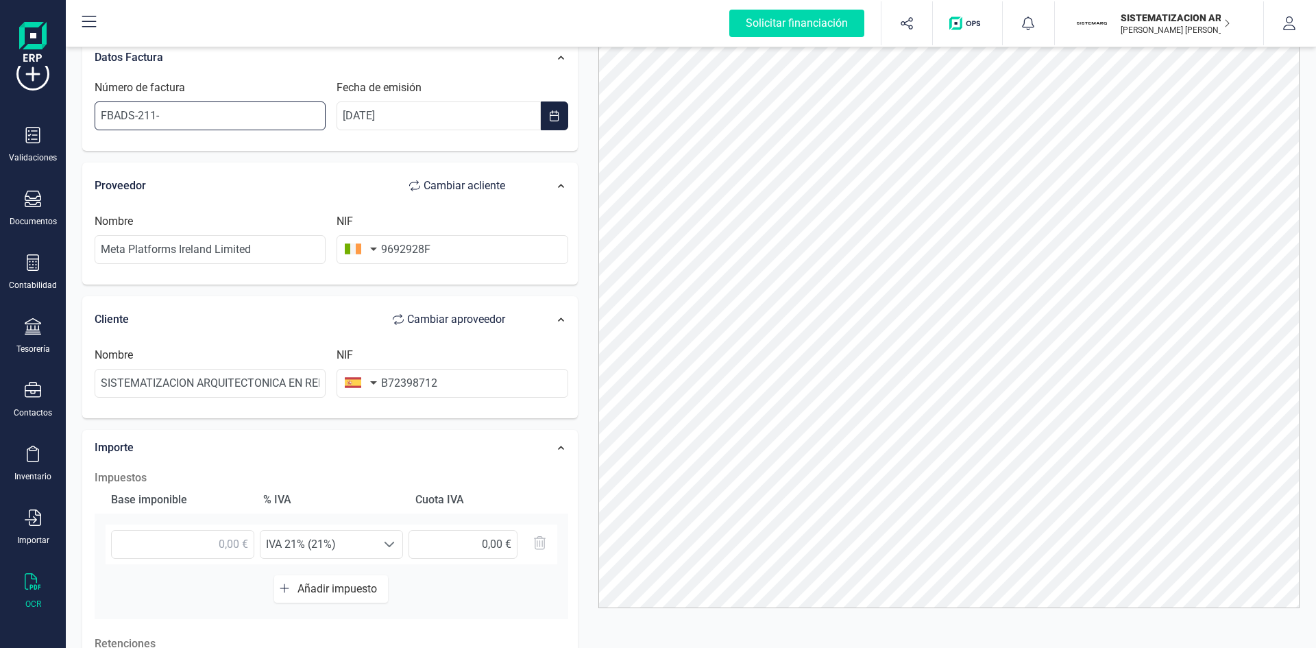
click at [226, 121] on input "FBADS-211-" at bounding box center [210, 115] width 231 height 29
paste input "104683380"
type input "FBADS-211-104683380"
click at [322, 173] on div "Proveedor Cambiar a cliente" at bounding box center [307, 185] width 424 height 27
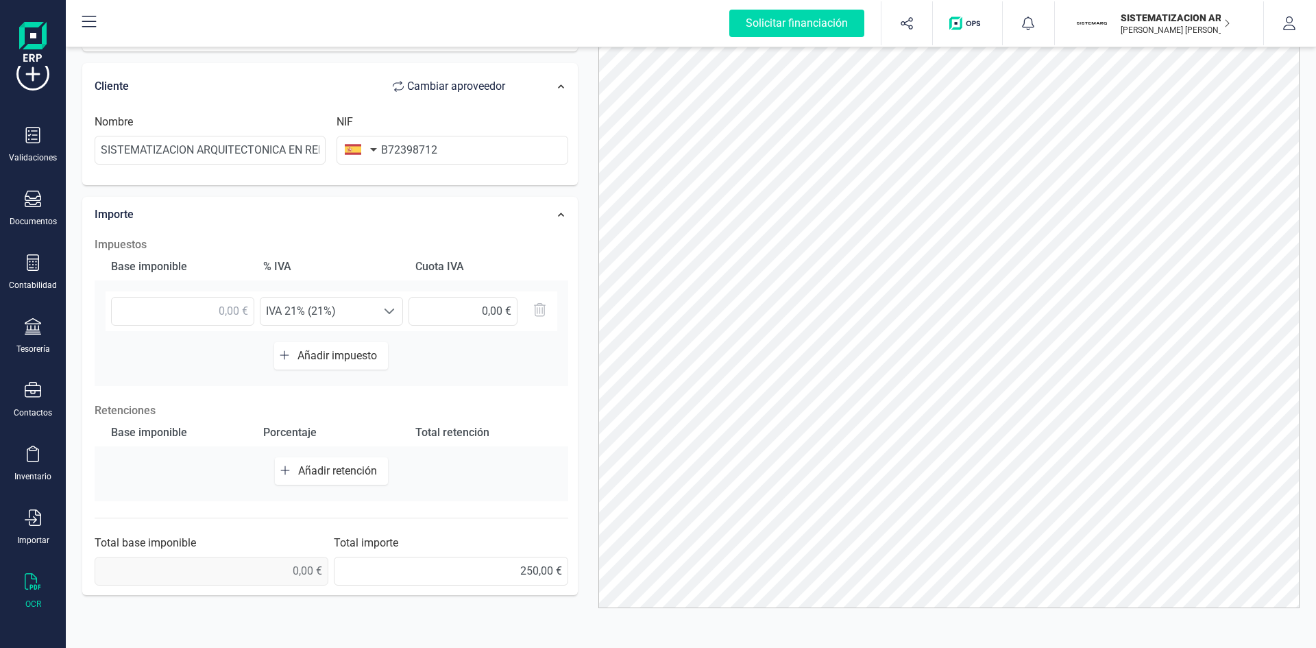
scroll to position [184, 0]
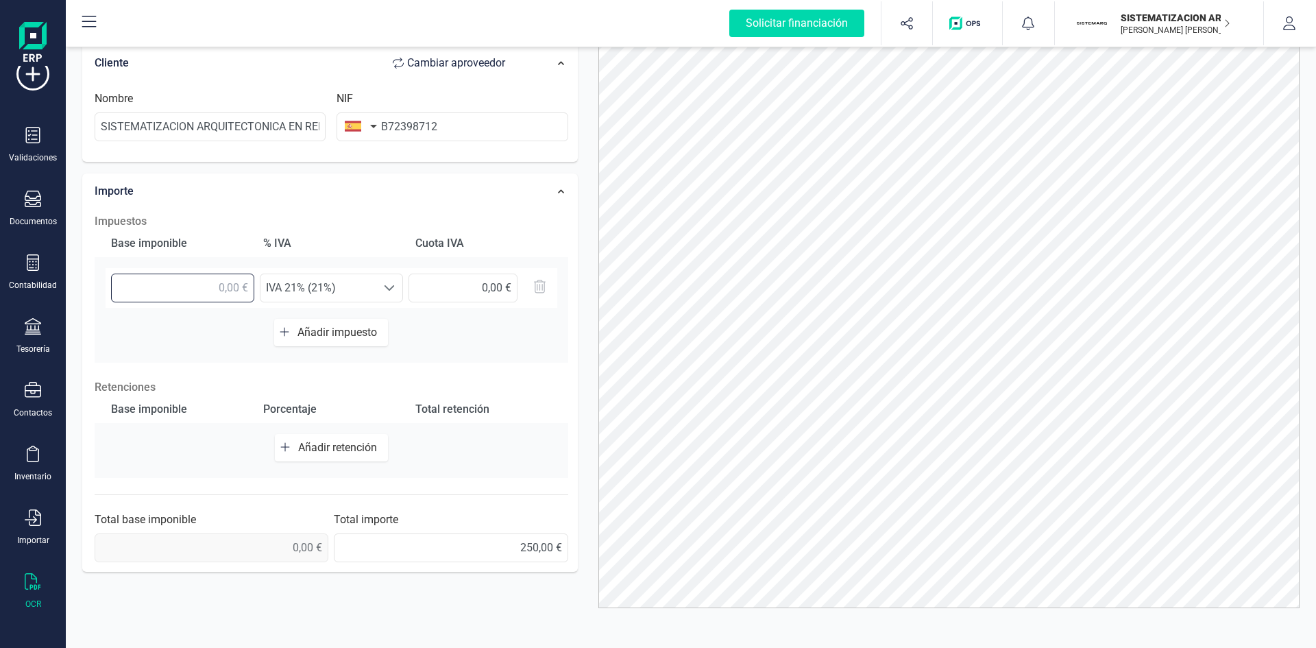
click at [230, 285] on input "text" at bounding box center [182, 287] width 143 height 29
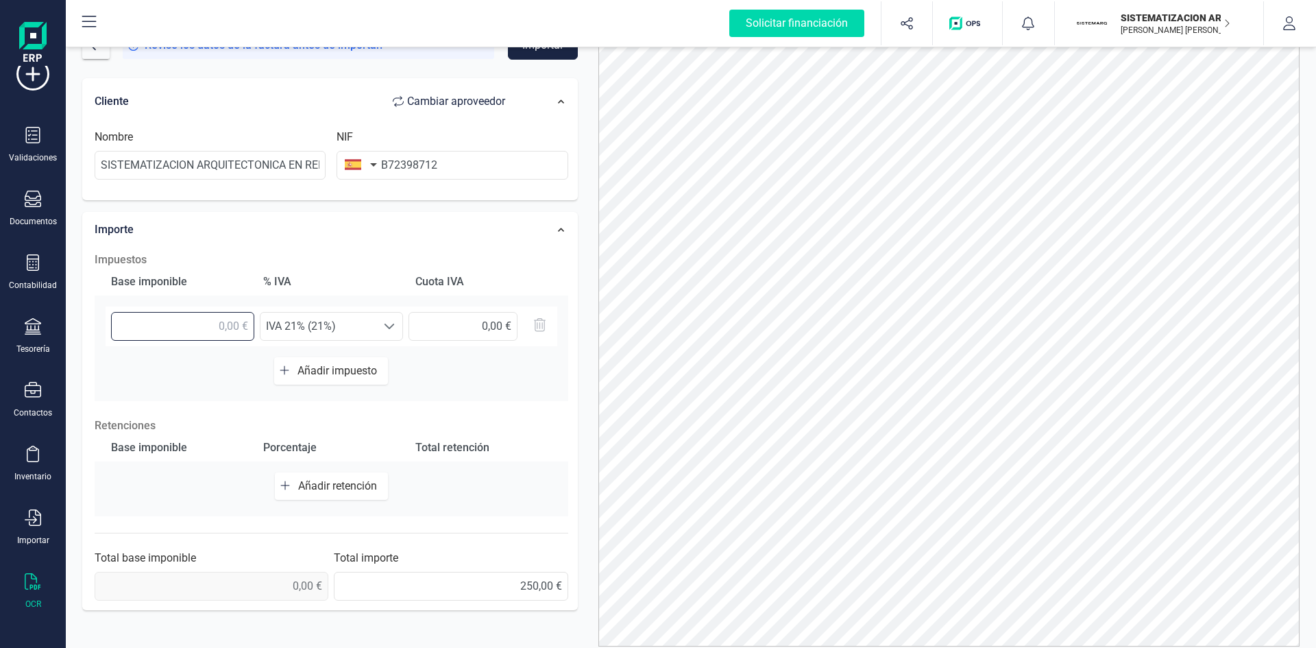
scroll to position [29, 0]
type input "250,00 €"
click at [376, 333] on div at bounding box center [389, 326] width 26 height 27
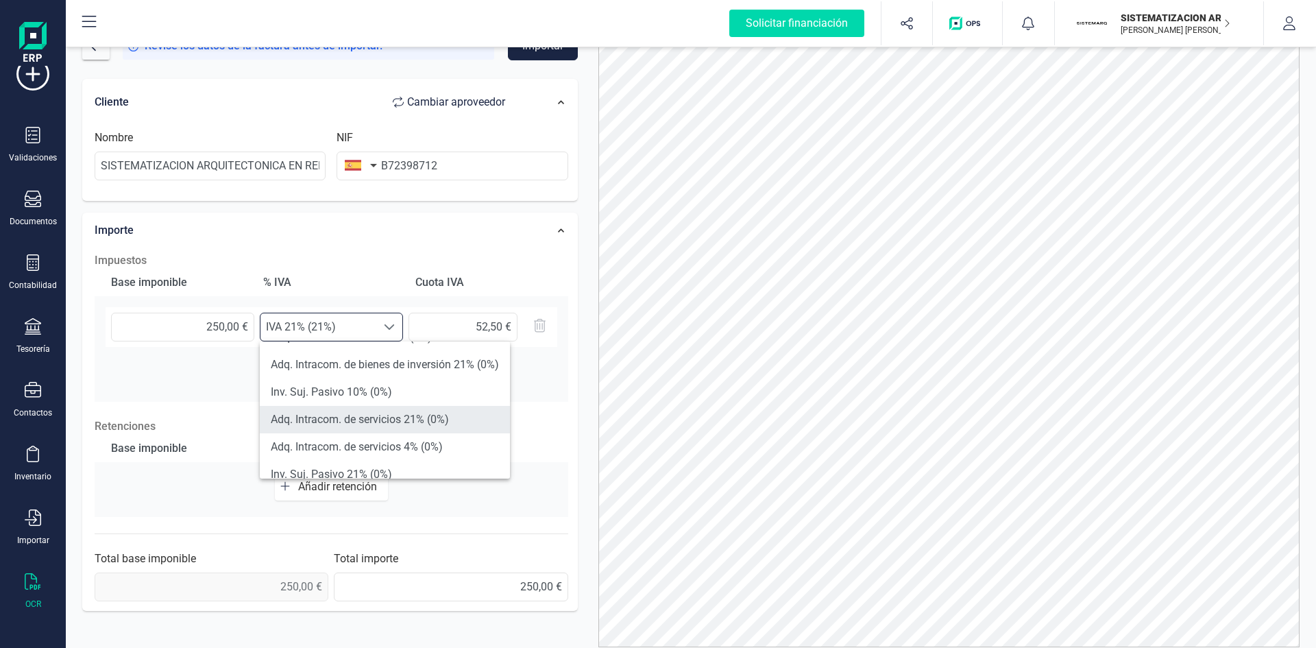
scroll to position [271, 0]
click at [373, 418] on li "Adq. Intracom. de servicios 21% (0%)" at bounding box center [385, 418] width 250 height 27
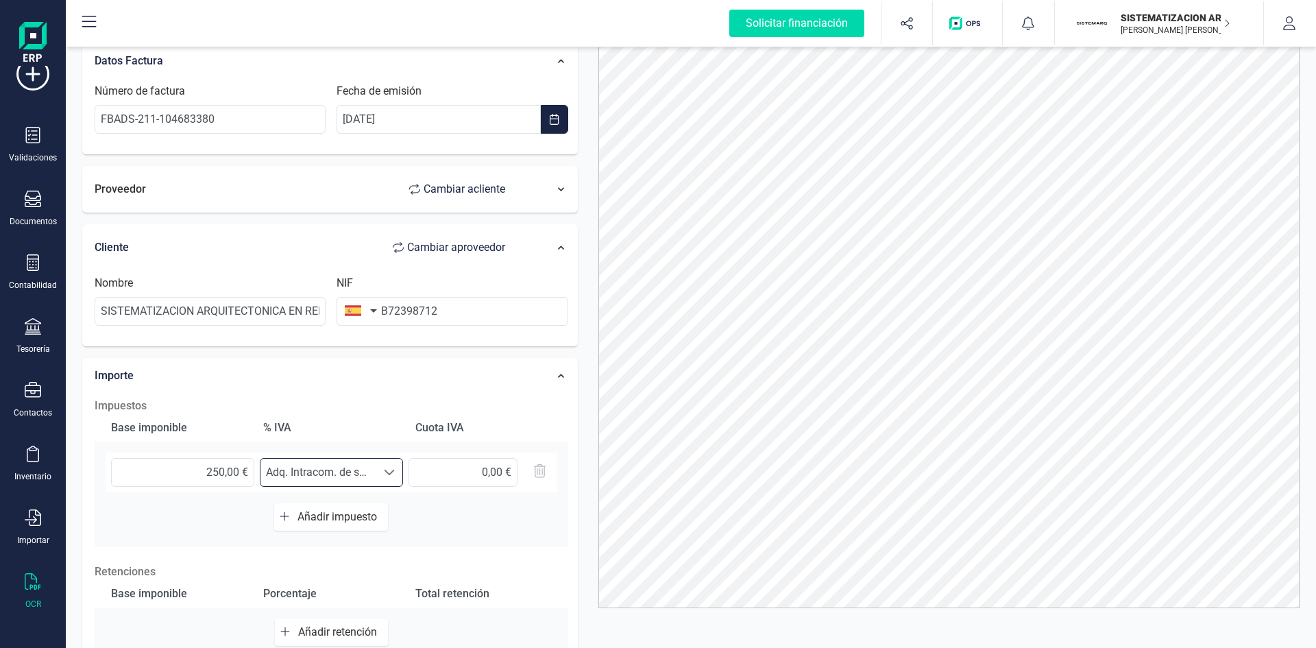
scroll to position [0, 0]
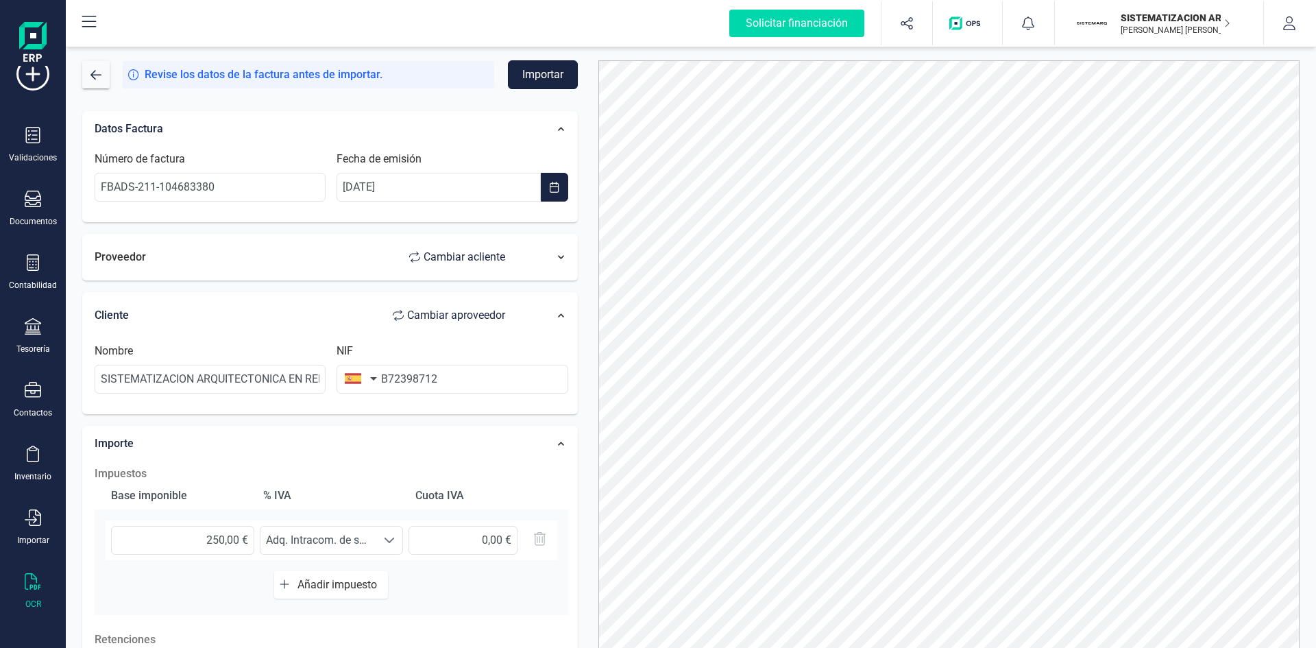
click at [551, 80] on button "Importar" at bounding box center [543, 74] width 70 height 29
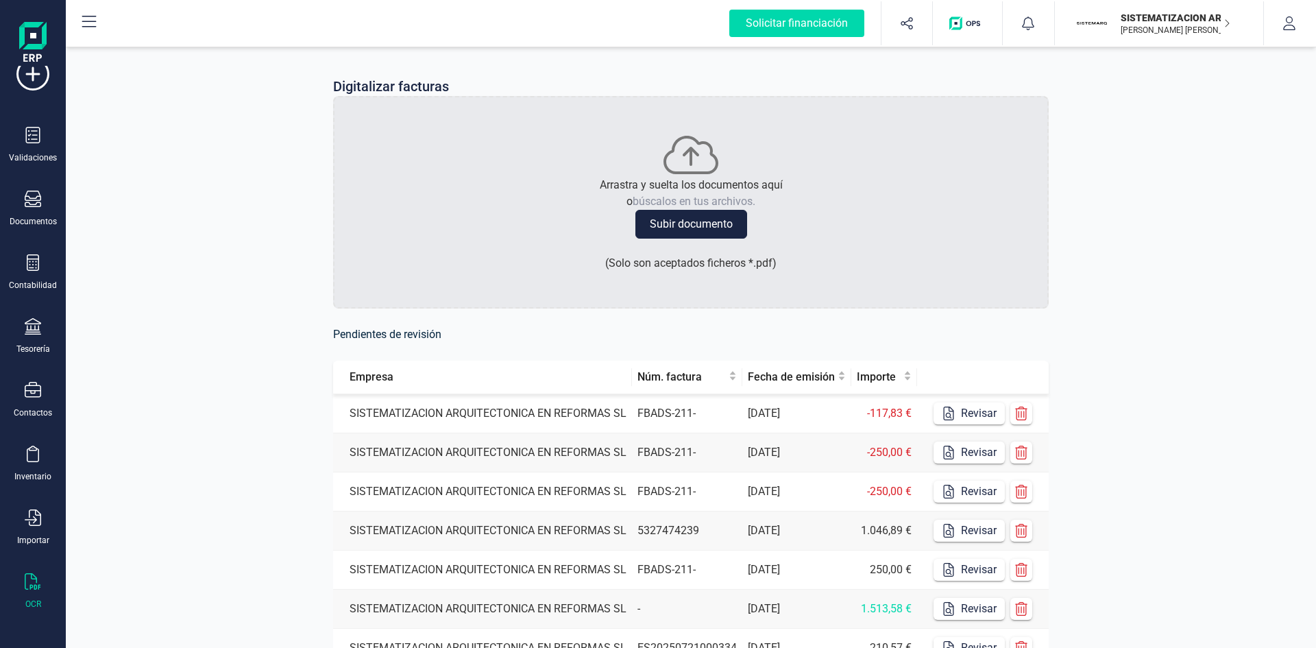
click at [715, 419] on td "FBADS-211-" at bounding box center [687, 413] width 110 height 39
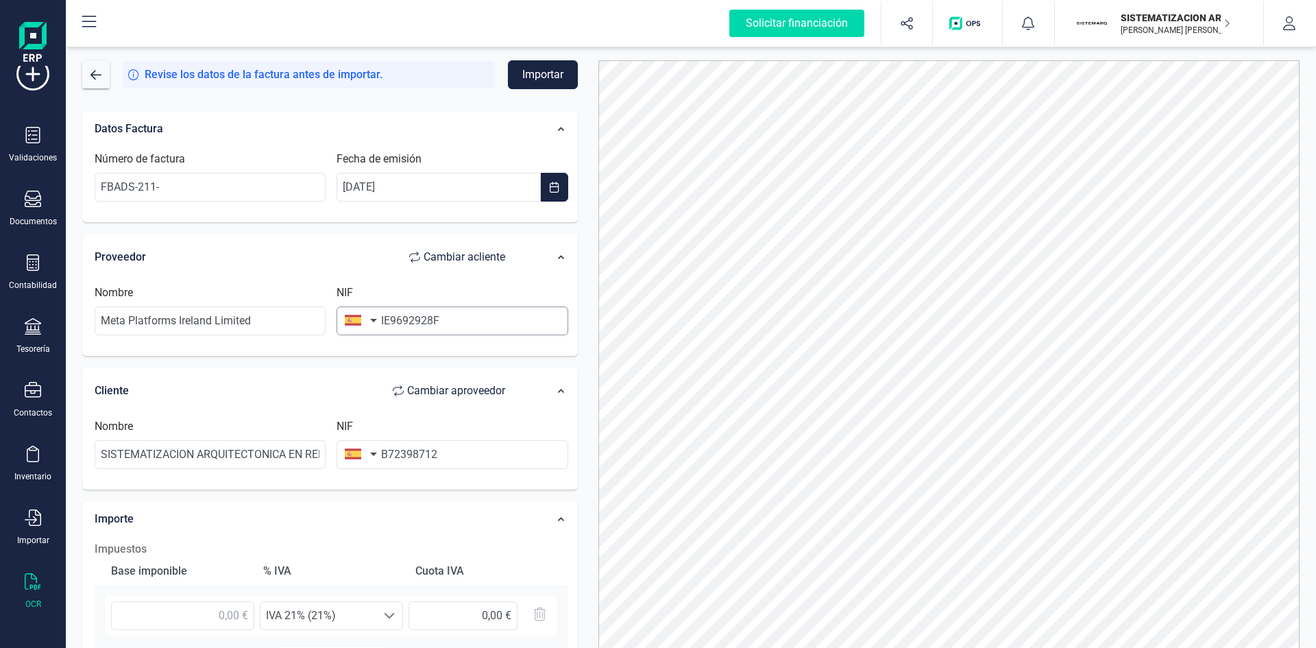
scroll to position [68, 0]
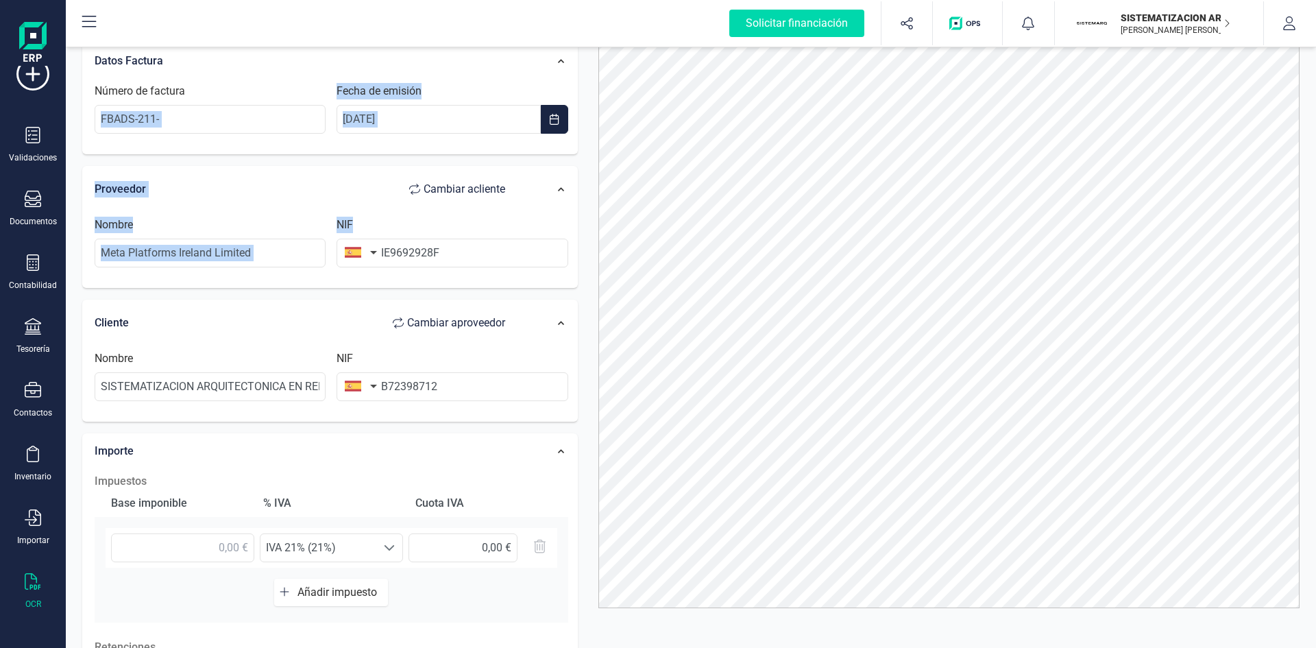
drag, startPoint x: 215, startPoint y: 143, endPoint x: 497, endPoint y: 302, distance: 323.5
click at [497, 302] on div "Datos Factura Número de factura FBADS-211- Fecha de emisión 04/07/2025 Proveedo…" at bounding box center [330, 437] width 496 height 789
click at [449, 200] on button "Cambiar a cliente" at bounding box center [456, 188] width 123 height 27
type input "SISTEMATIZACION ARQUITECTONICA EN REFORMAS SL"
type input "B72398712"
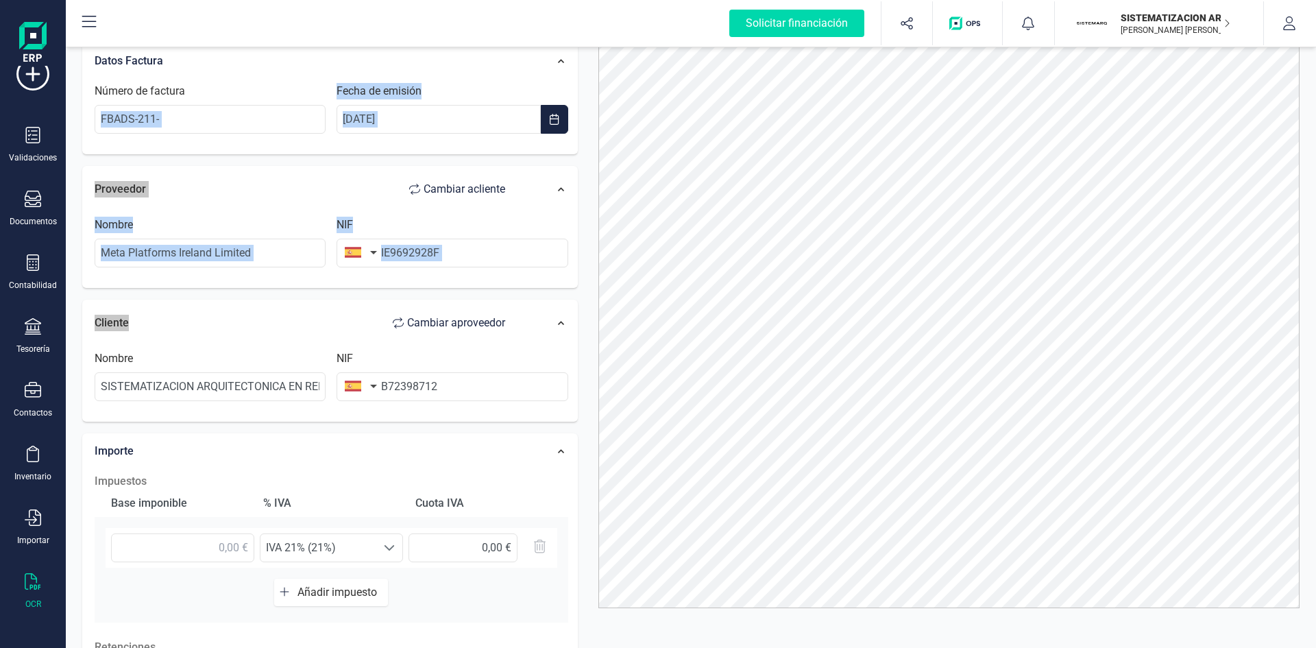
type input "Meta Platforms Ireland Limited"
type input "IE9692928F"
click at [461, 208] on div "Proveedor Cambiar a cliente" at bounding box center [307, 189] width 438 height 41
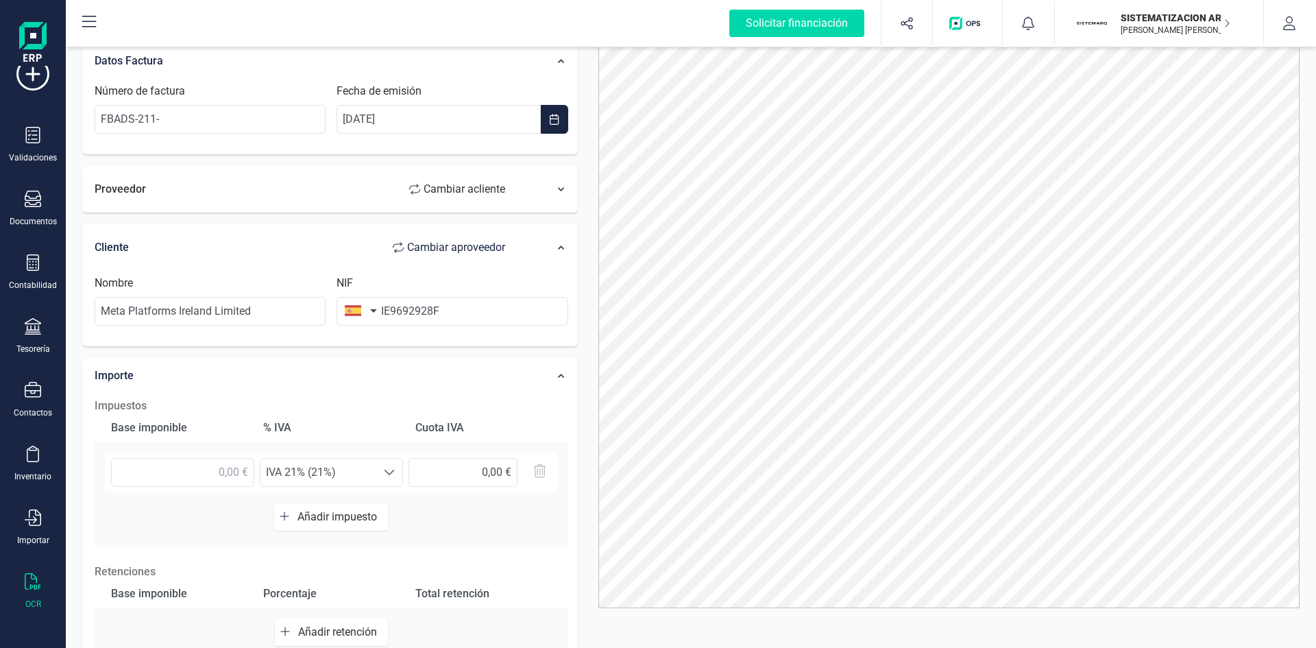
click at [437, 186] on span "Cambiar a cliente" at bounding box center [465, 189] width 82 height 16
type input "SISTEMATIZACION ARQUITECTONICA EN REFORMAS SL"
type input "B72398712"
click at [437, 186] on span "Cambiar a cliente" at bounding box center [465, 189] width 82 height 16
type input "Meta Platforms Ireland Limited"
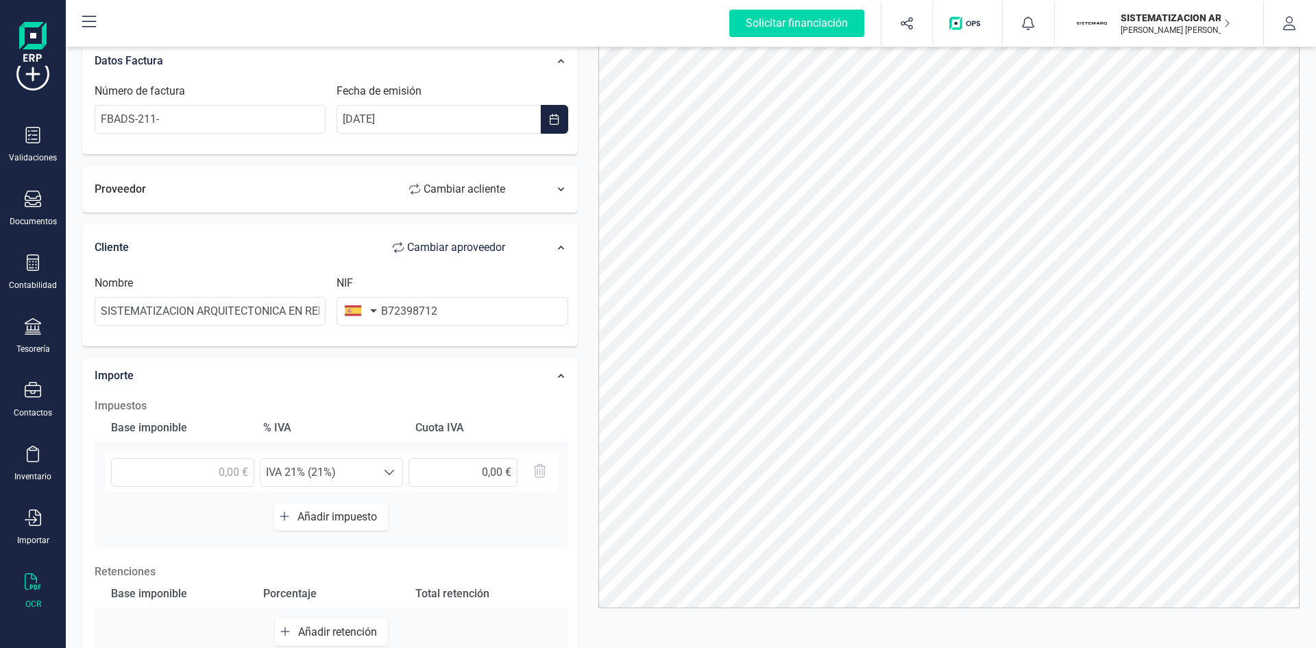
type input "IE9692928F"
click at [437, 186] on span "Cambiar a cliente" at bounding box center [465, 189] width 82 height 16
type input "SISTEMATIZACION ARQUITECTONICA EN REFORMAS SL"
type input "B72398712"
click at [560, 199] on div at bounding box center [550, 189] width 49 height 21
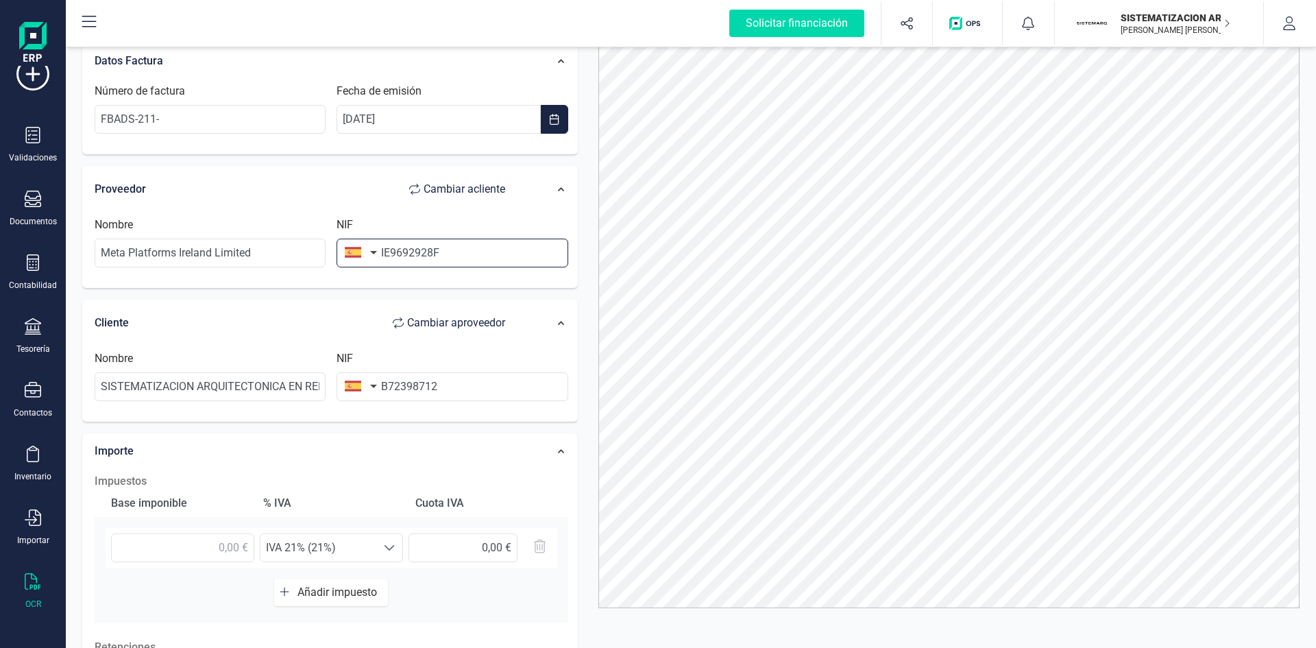
click at [385, 254] on input "IE9692928F" at bounding box center [452, 253] width 231 height 29
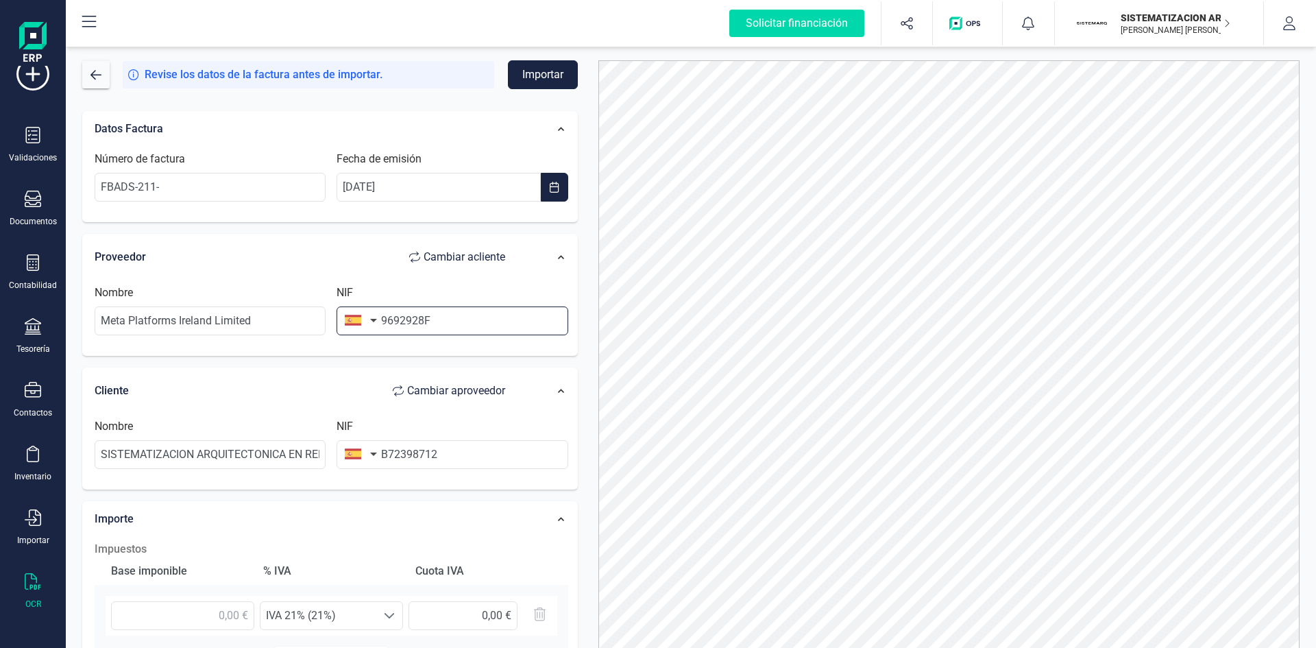
type input "9692928F"
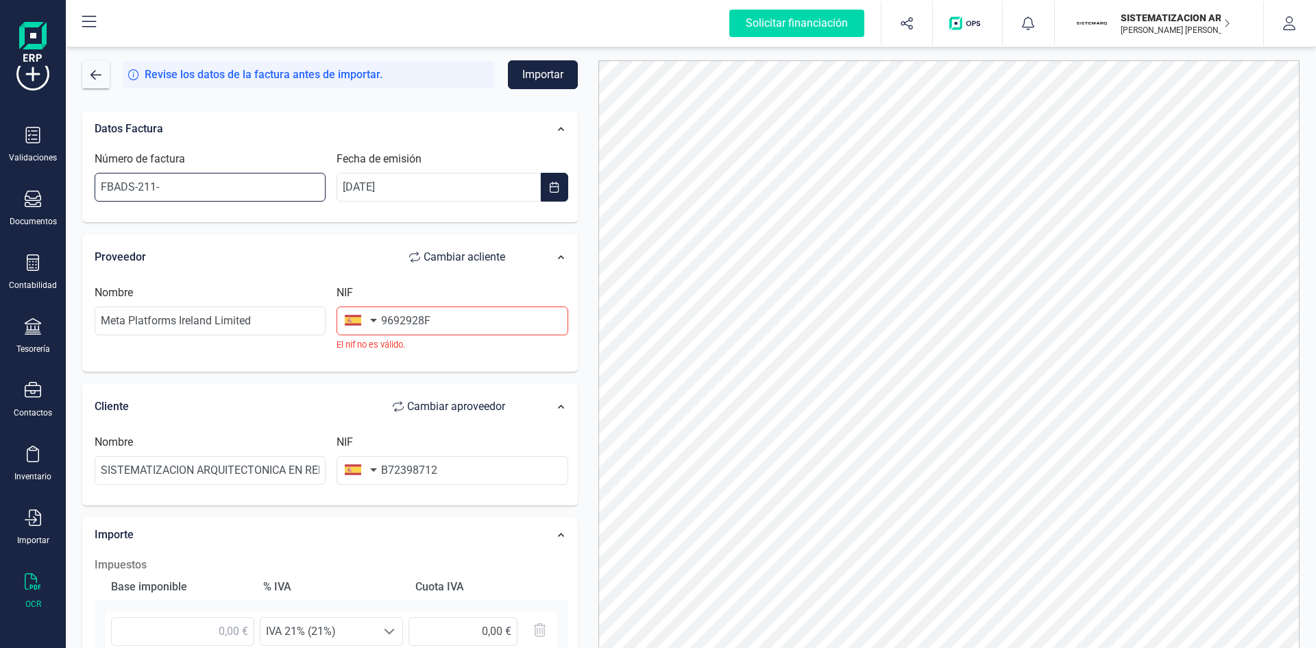
click at [188, 182] on input "FBADS-211-" at bounding box center [210, 187] width 231 height 29
paste input "104669725"
type input "FBADS-211-104669725"
click at [437, 341] on small "El nif no es válido." at bounding box center [452, 344] width 231 height 13
click at [420, 334] on input "9692928F" at bounding box center [452, 320] width 231 height 29
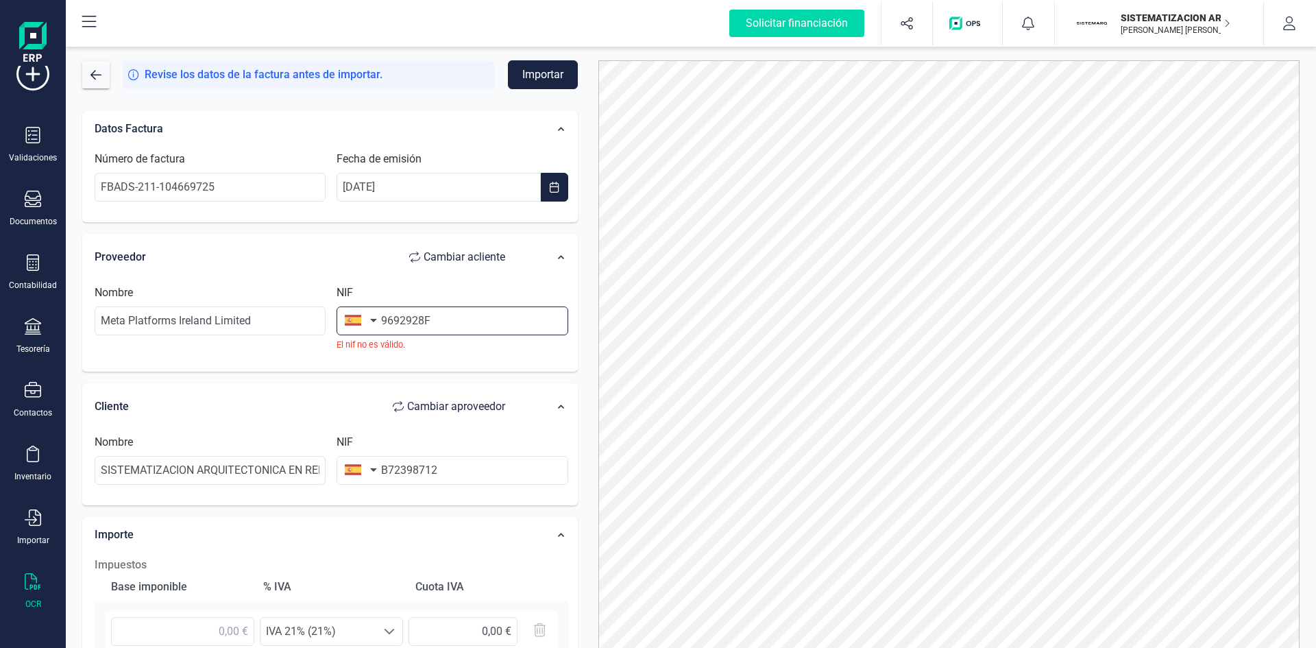
click at [423, 333] on input "9692928F" at bounding box center [452, 320] width 231 height 29
click at [369, 324] on button "button" at bounding box center [358, 319] width 43 height 27
click at [380, 363] on input "text" at bounding box center [435, 359] width 182 height 29
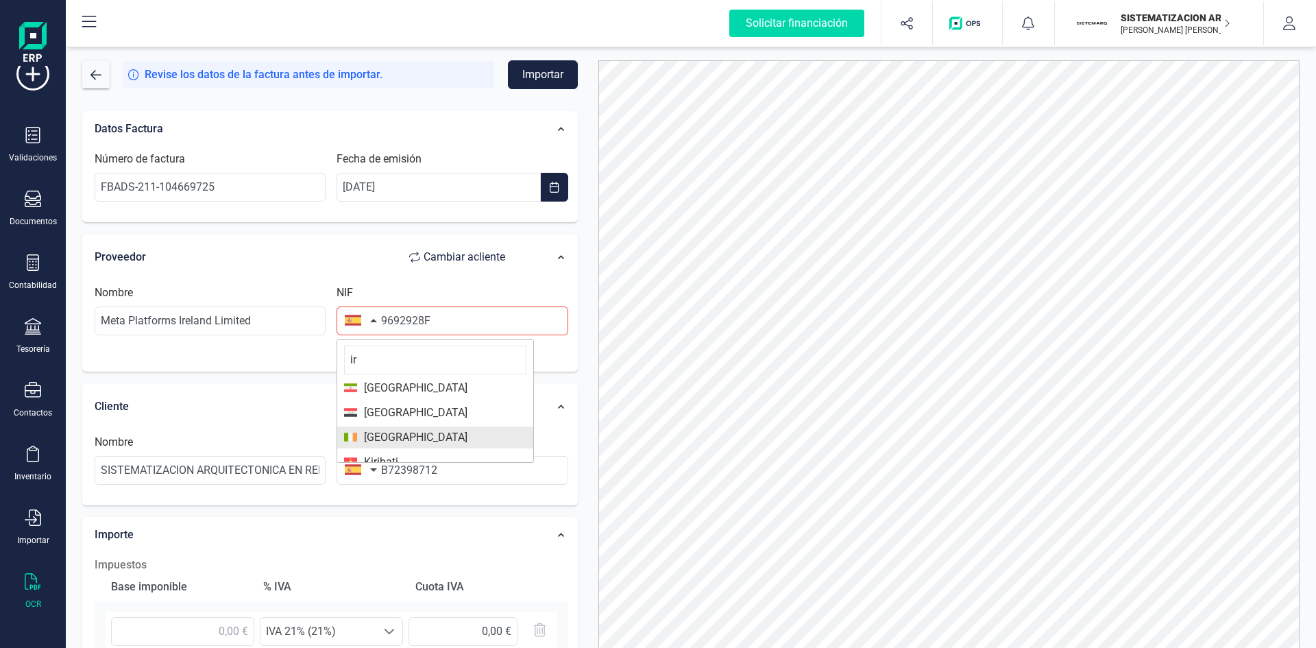
type input "ir"
click at [387, 433] on span "[GEOGRAPHIC_DATA]" at bounding box center [412, 437] width 110 height 16
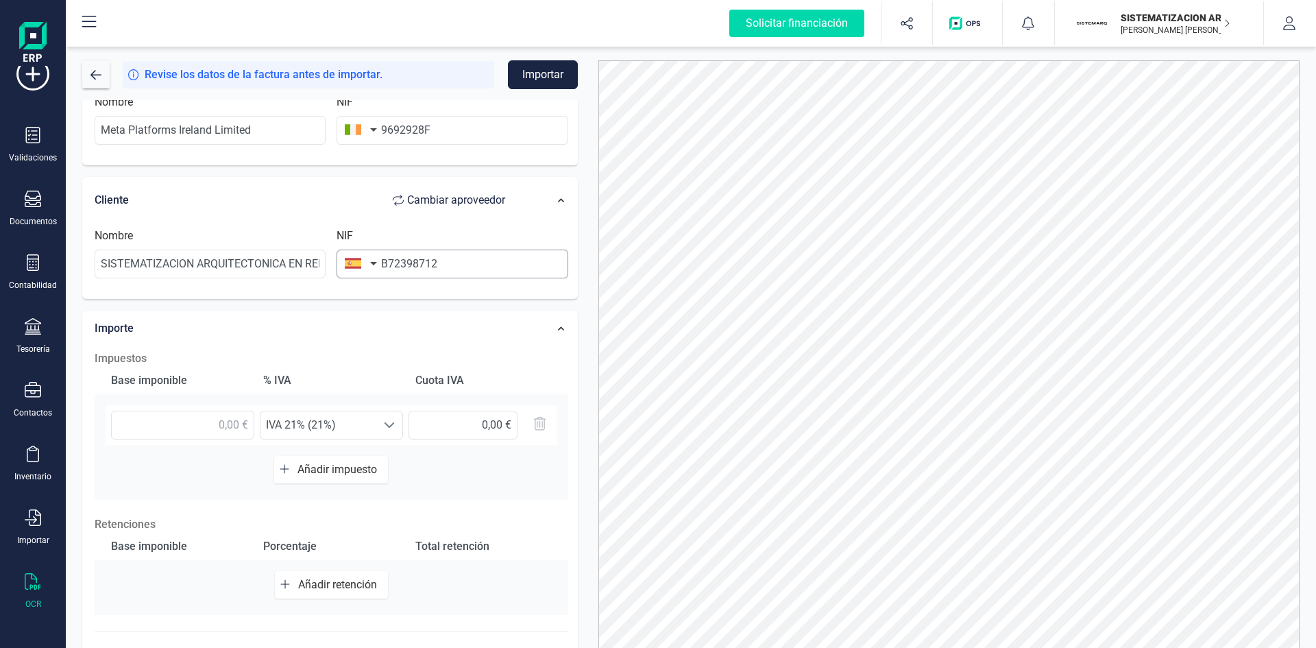
scroll to position [260, 0]
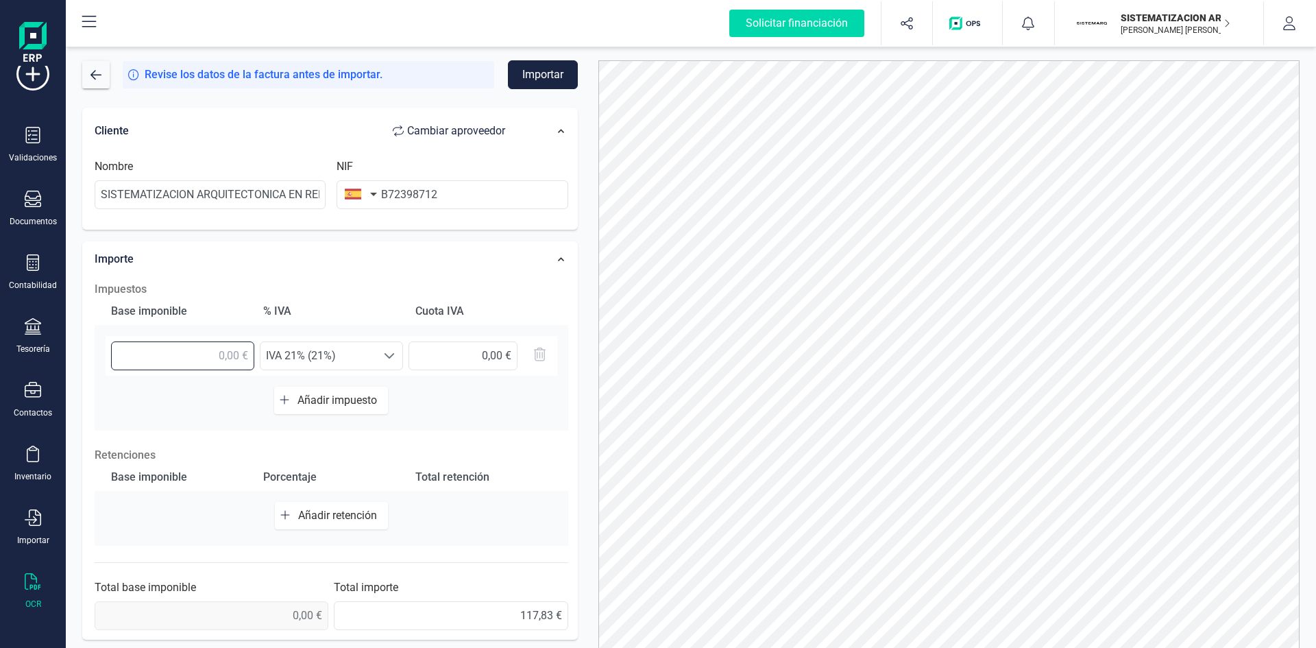
click at [238, 355] on input "text" at bounding box center [182, 355] width 143 height 29
type input "117,83 €"
click at [380, 350] on div at bounding box center [389, 355] width 26 height 27
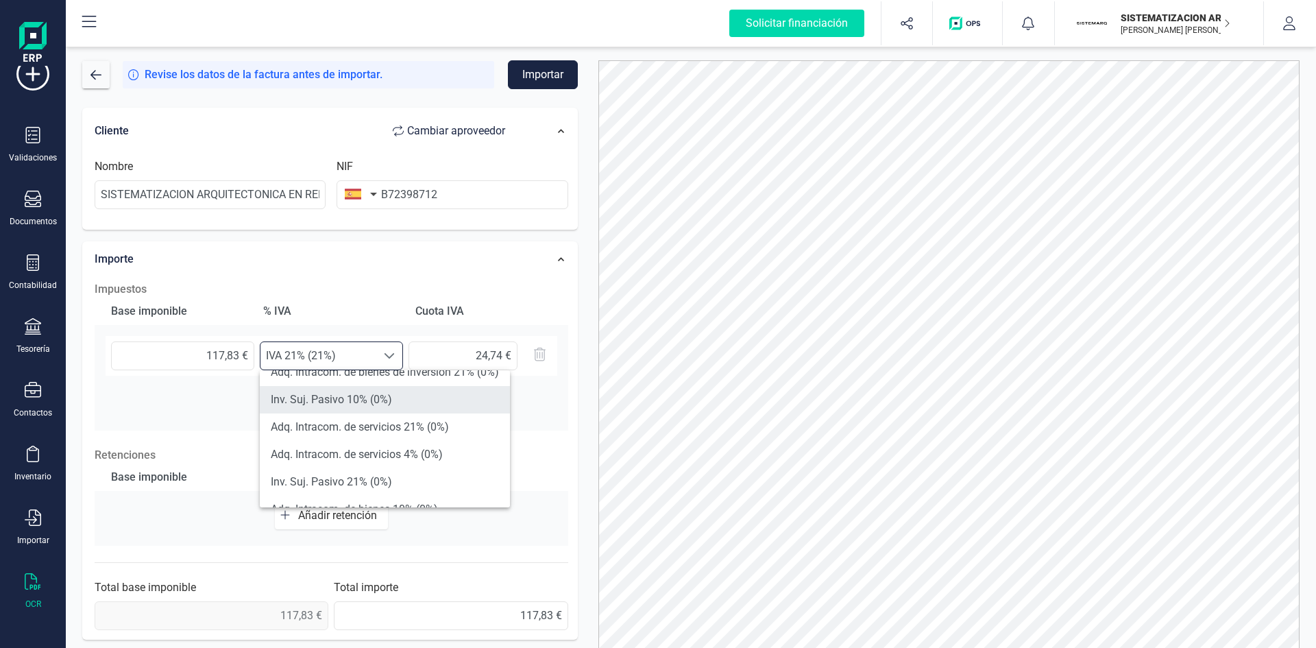
scroll to position [292, 0]
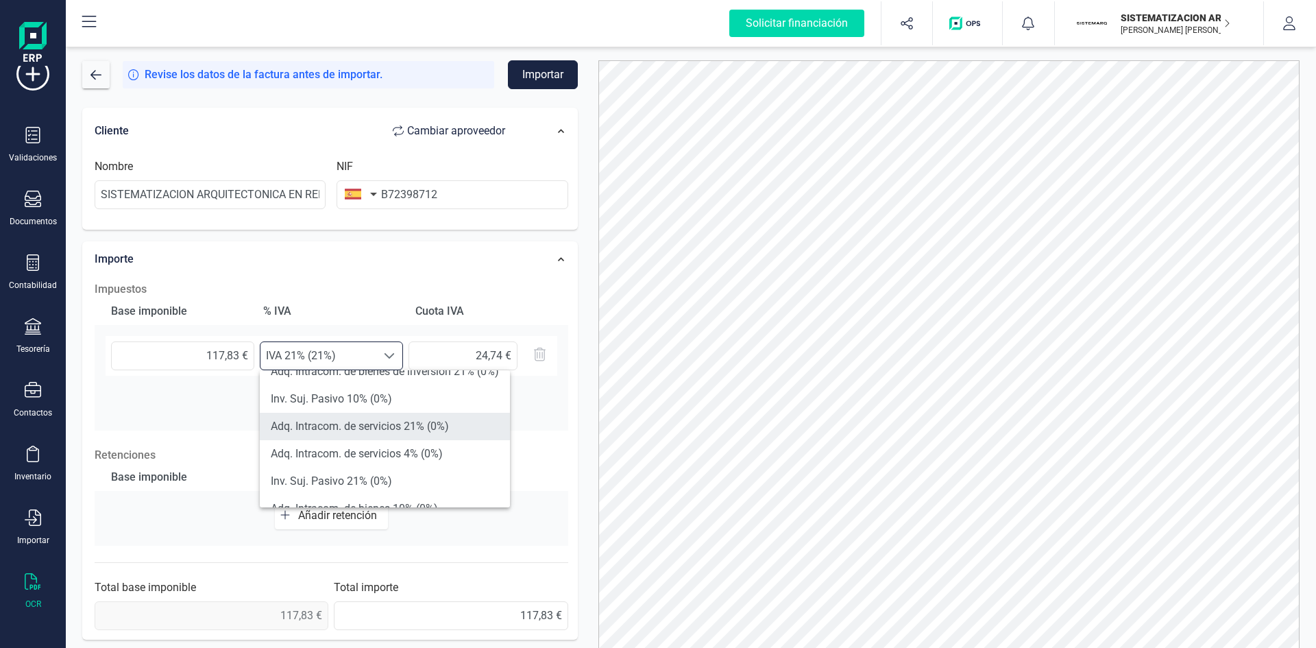
click at [418, 421] on li "Adq. Intracom. de servicios 21% (0%)" at bounding box center [385, 426] width 250 height 27
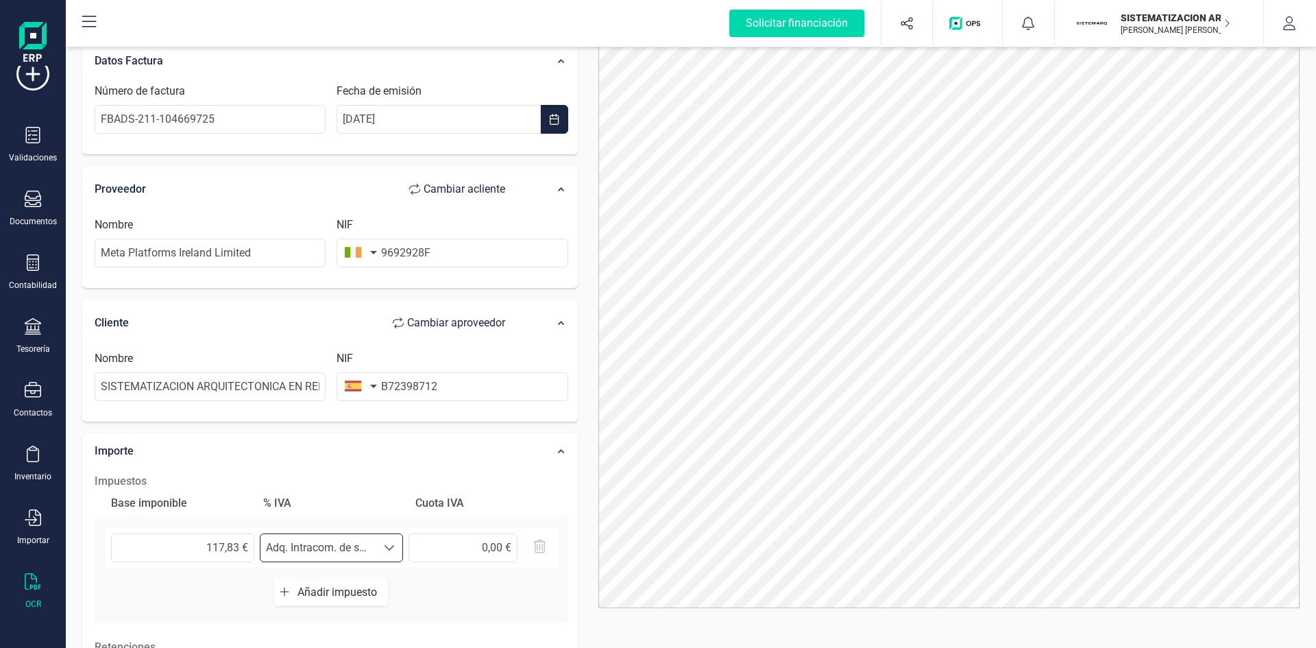
scroll to position [0, 0]
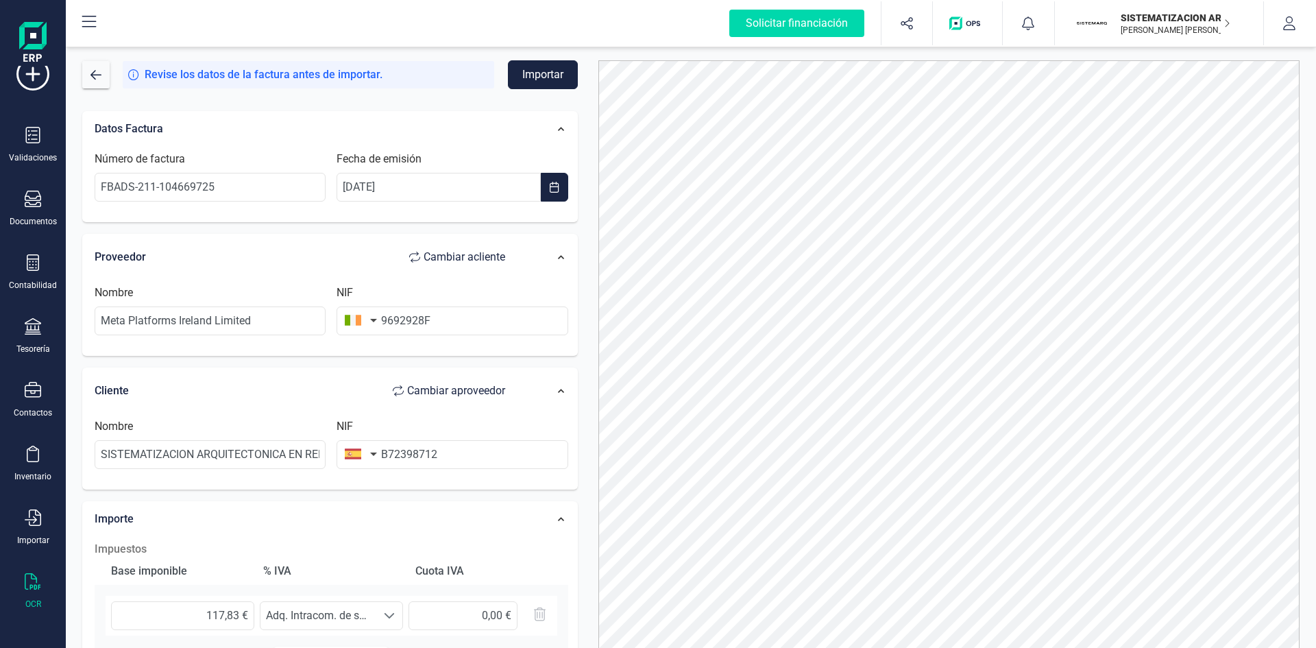
click at [526, 58] on div "Revise los datos de la factura antes de importar. Importar Datos Factura Número…" at bounding box center [691, 346] width 1250 height 604
click at [542, 87] on button "Importar" at bounding box center [543, 74] width 70 height 29
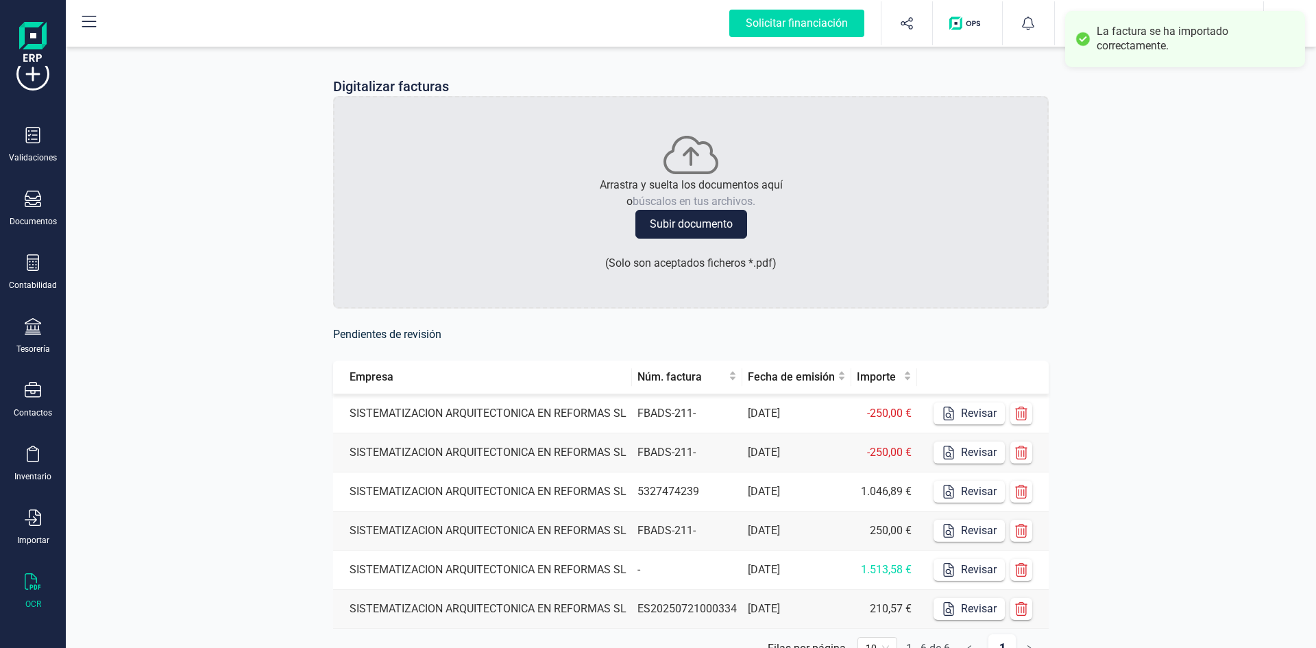
click at [513, 406] on td "SISTEMATIZACION ARQUITECTONICA EN REFORMAS SL" at bounding box center [482, 413] width 299 height 39
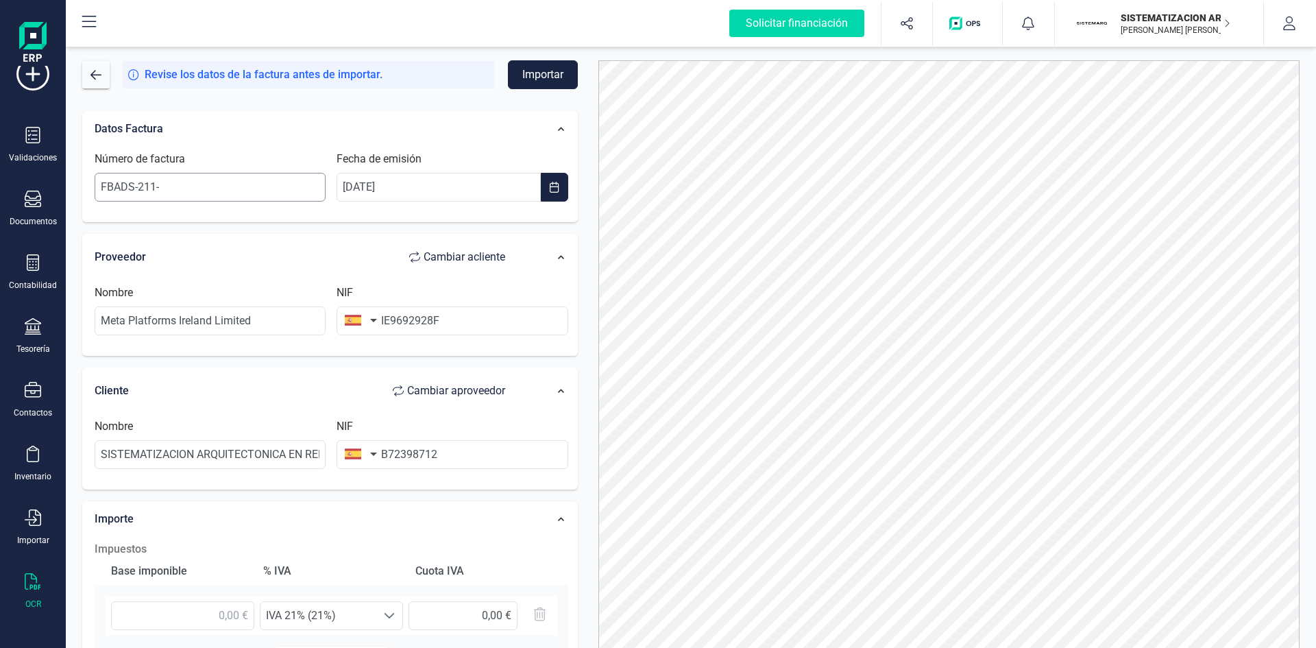
scroll to position [68, 0]
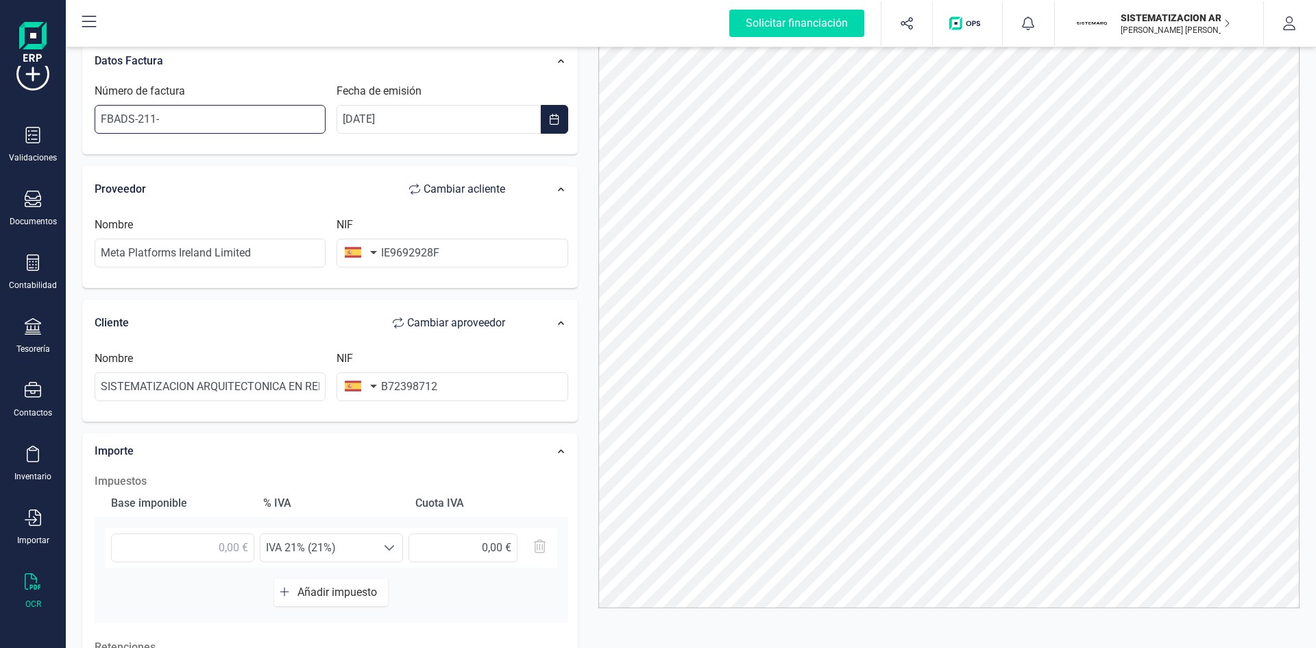
click at [188, 117] on input "FBADS-211-" at bounding box center [210, 119] width 231 height 29
paste input "-104724906"
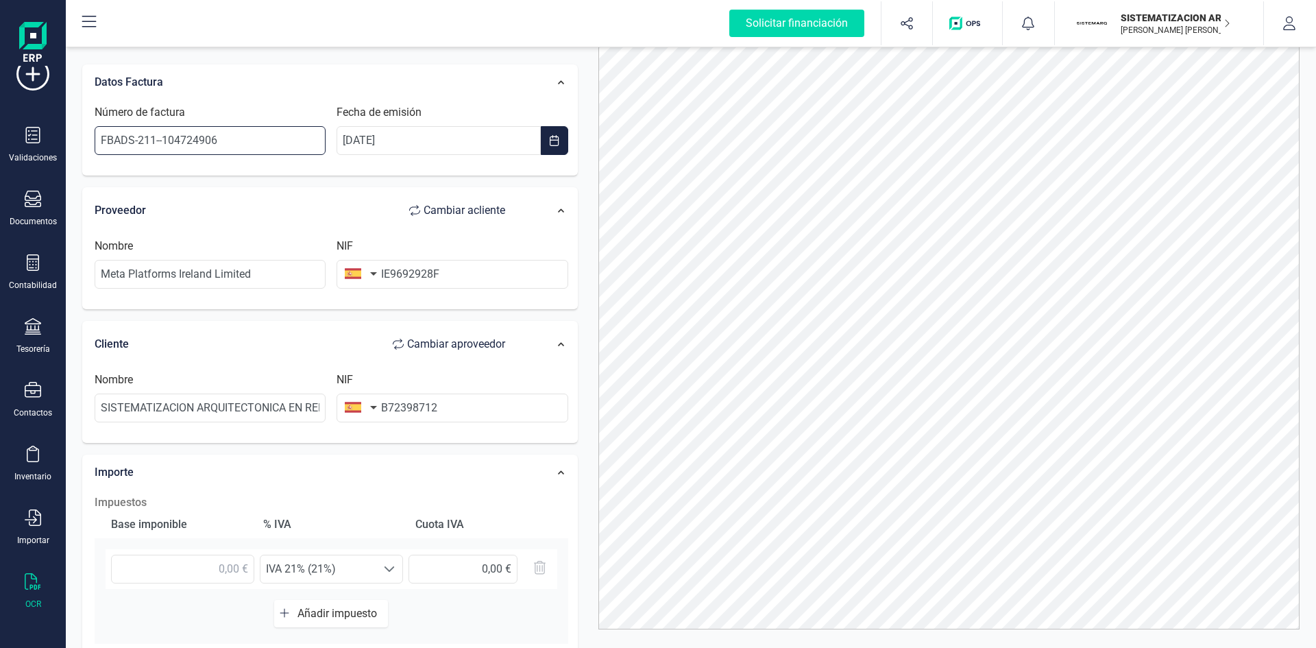
scroll to position [46, 0]
type input "FBADS-211--104724906"
click at [391, 272] on input "IE9692928F" at bounding box center [452, 274] width 231 height 29
type input "9692928F"
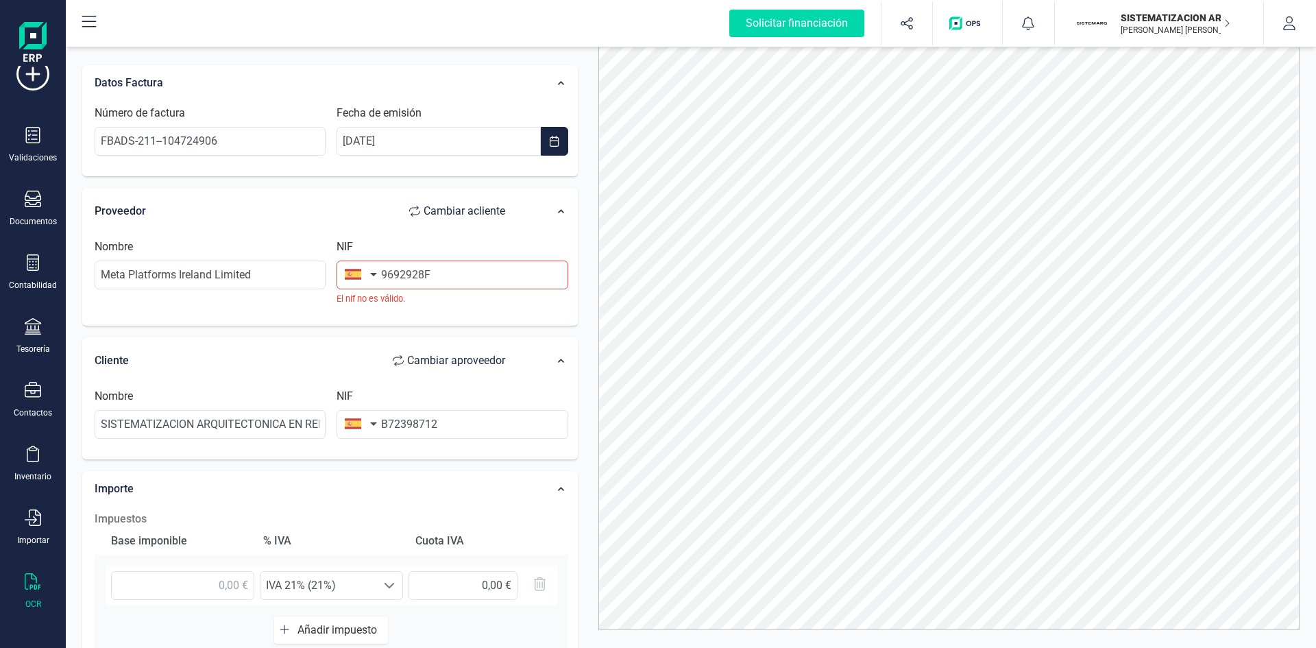
click at [376, 278] on button "button" at bounding box center [358, 273] width 43 height 27
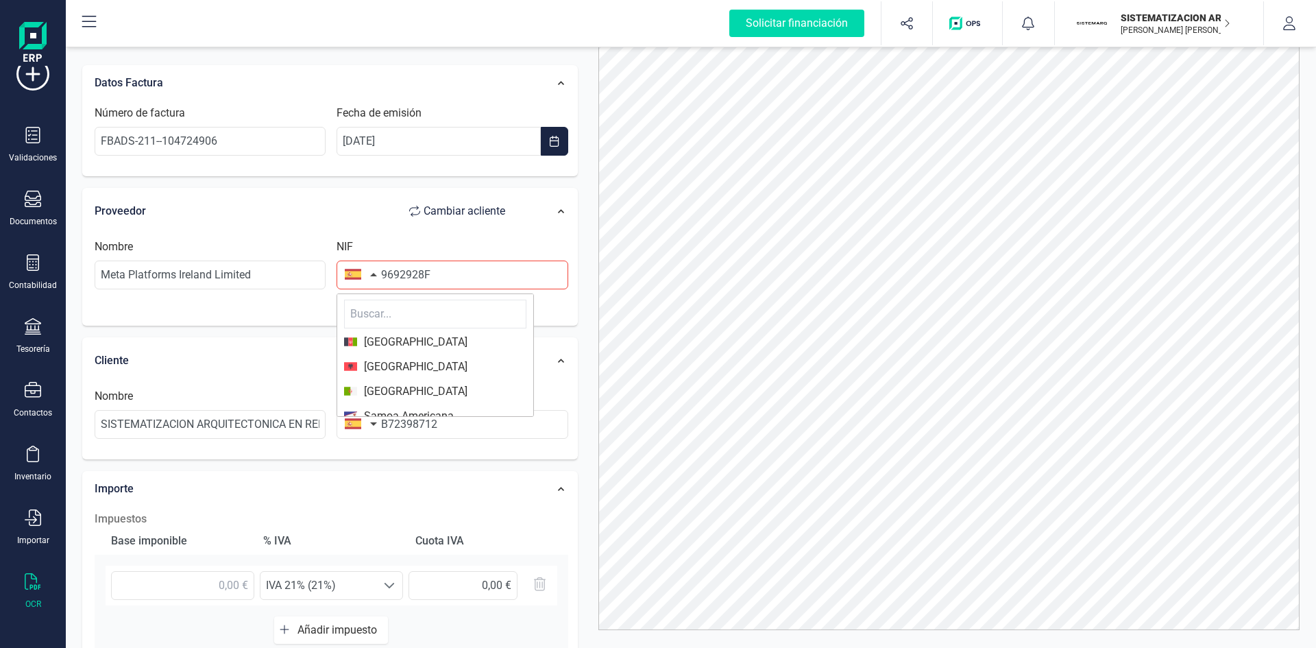
click at [392, 321] on input "text" at bounding box center [435, 314] width 182 height 29
type input "ir"
click at [394, 387] on span "[GEOGRAPHIC_DATA]" at bounding box center [412, 391] width 110 height 16
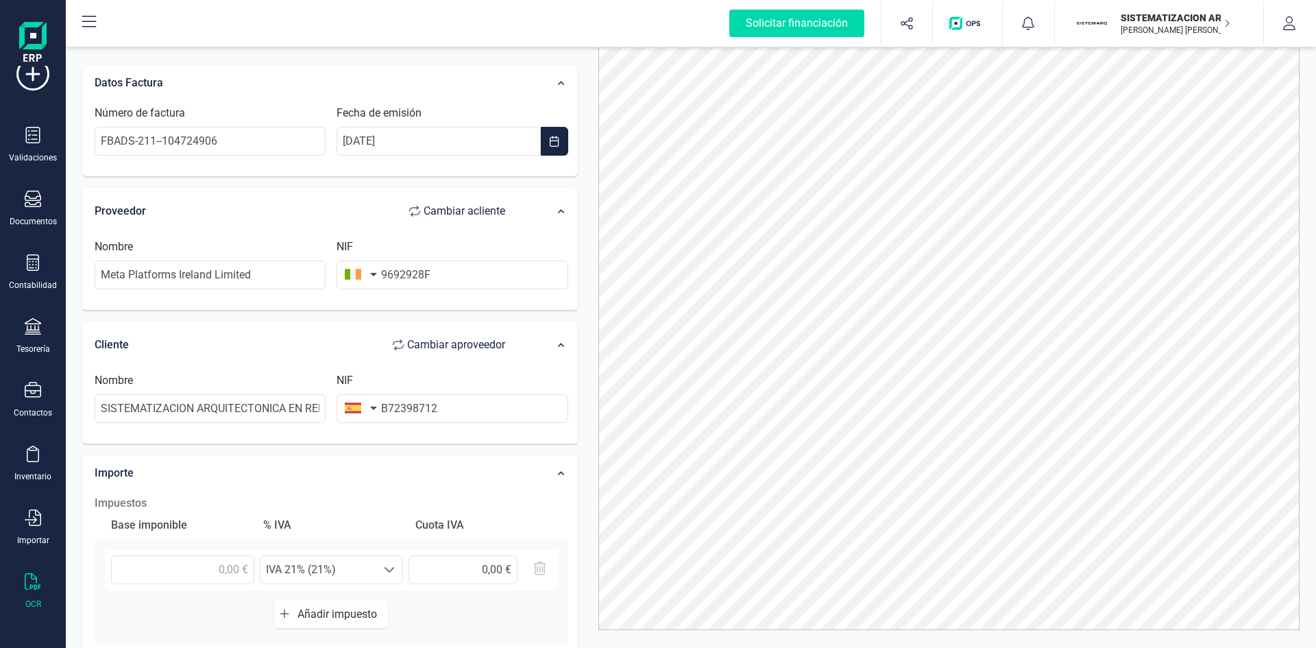
scroll to position [260, 0]
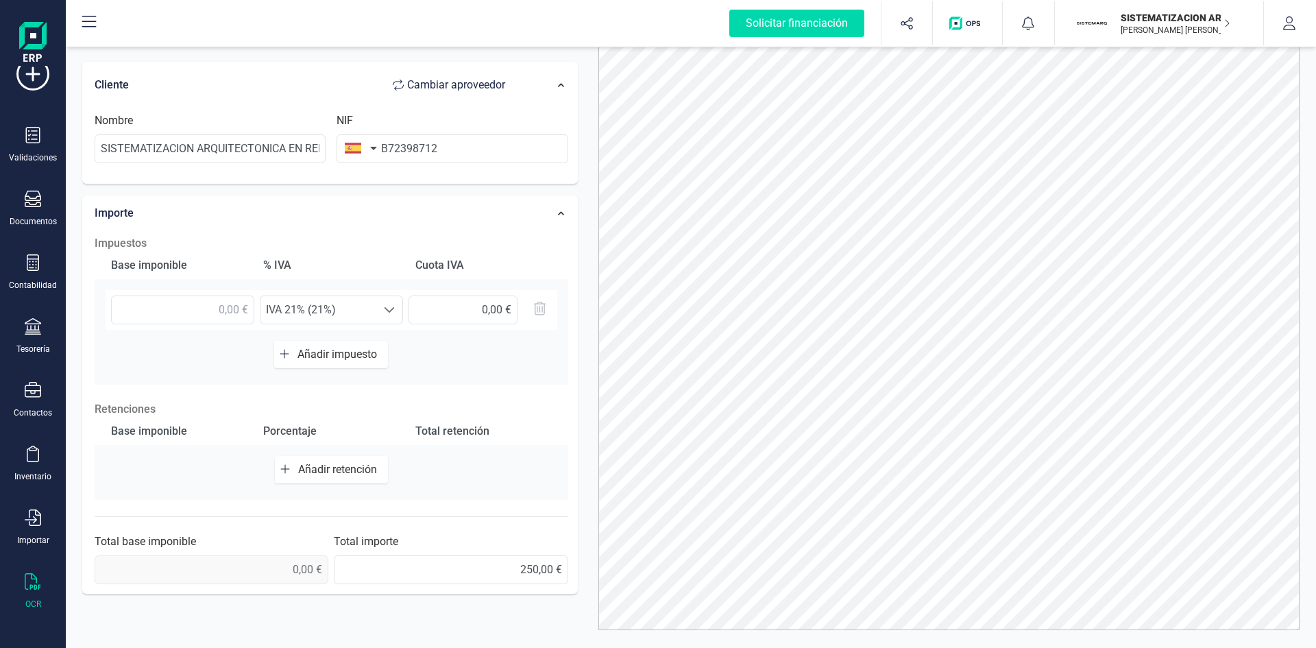
click at [223, 334] on div "Seleccione un % IVA 21% (21%) IVA 21% (21%) 0,00 €" at bounding box center [332, 315] width 474 height 51
drag, startPoint x: 249, startPoint y: 348, endPoint x: 241, endPoint y: 341, distance: 10.7
click at [241, 341] on div "Base imponible % IVA Cuota IVA Seleccione un % IVA 21% (21%) IVA 21% (21%) 0,00…" at bounding box center [332, 318] width 474 height 133
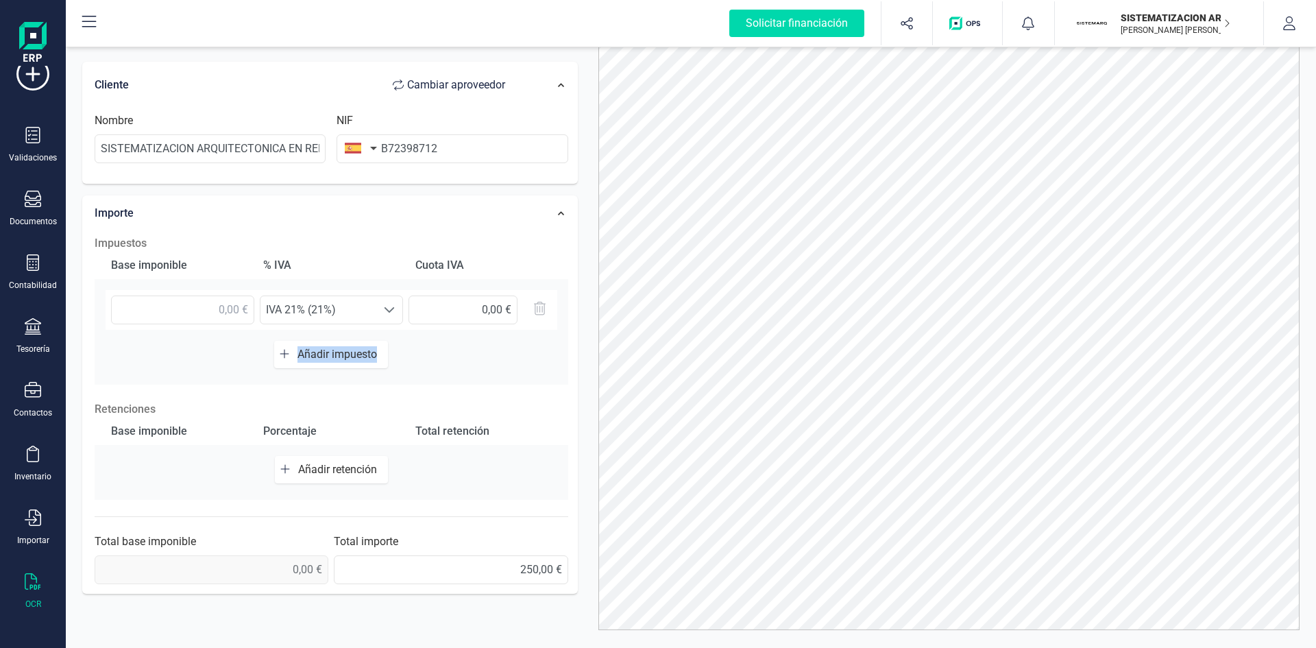
click at [241, 341] on div "Base imponible % IVA Cuota IVA Seleccione un % IVA 21% (21%) IVA 21% (21%) 0,00…" at bounding box center [332, 318] width 474 height 133
click at [231, 318] on input "text" at bounding box center [182, 309] width 143 height 29
type input "250,00 €"
click at [392, 309] on span at bounding box center [389, 309] width 11 height 11
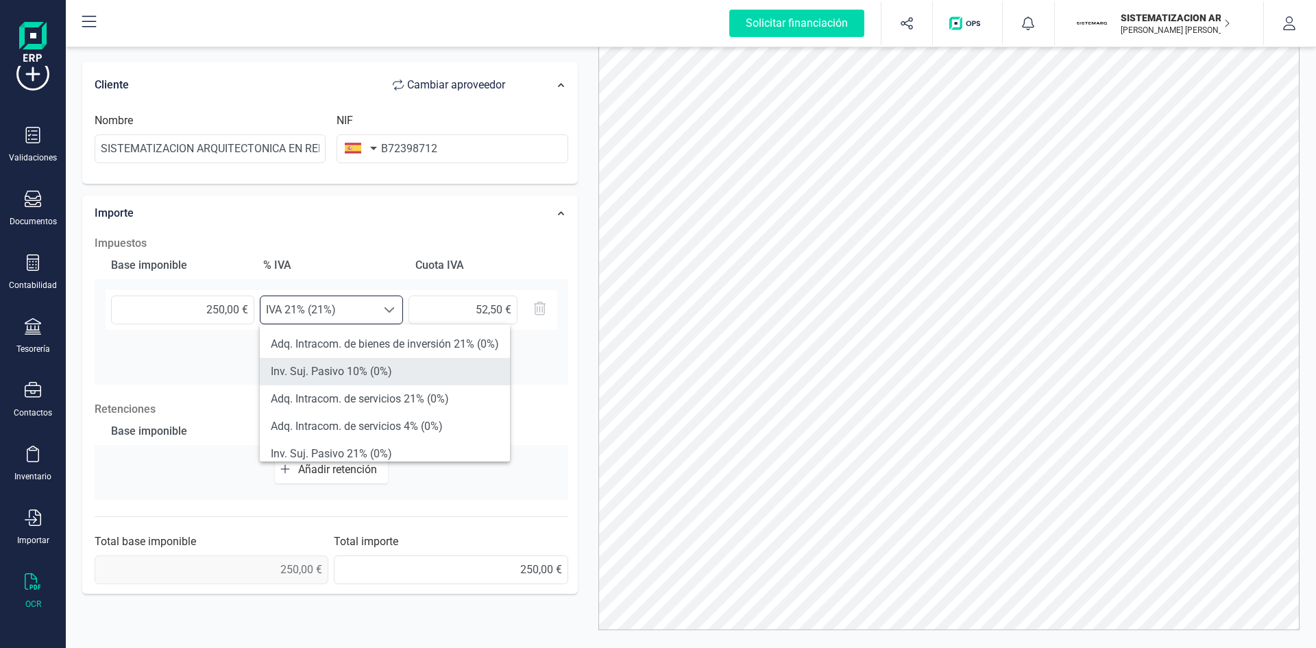
scroll to position [275, 0]
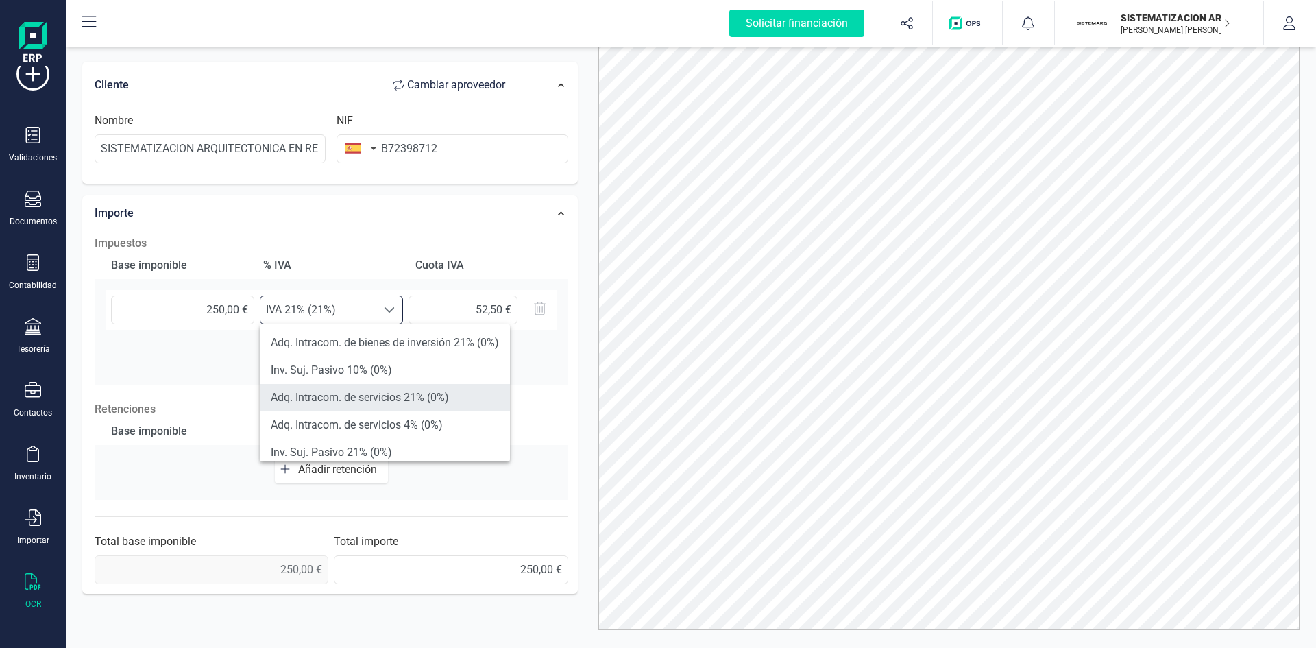
click at [387, 398] on li "Adq. Intracom. de servicios 21% (0%)" at bounding box center [385, 397] width 250 height 27
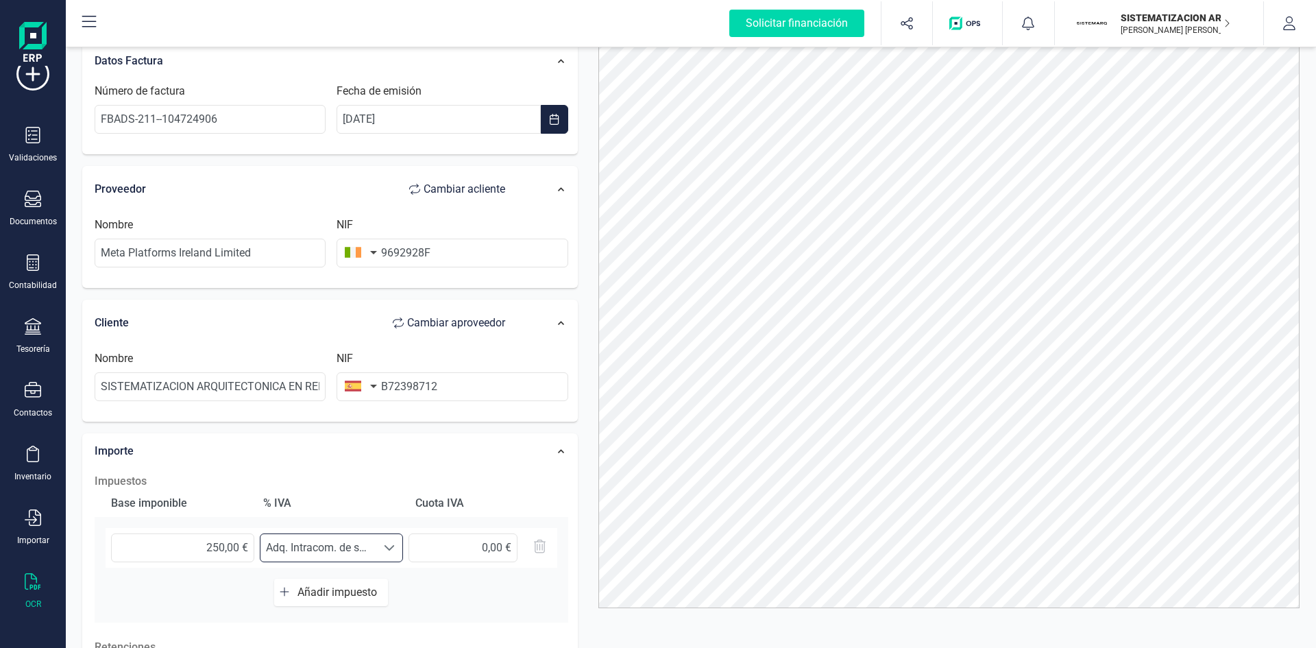
scroll to position [0, 0]
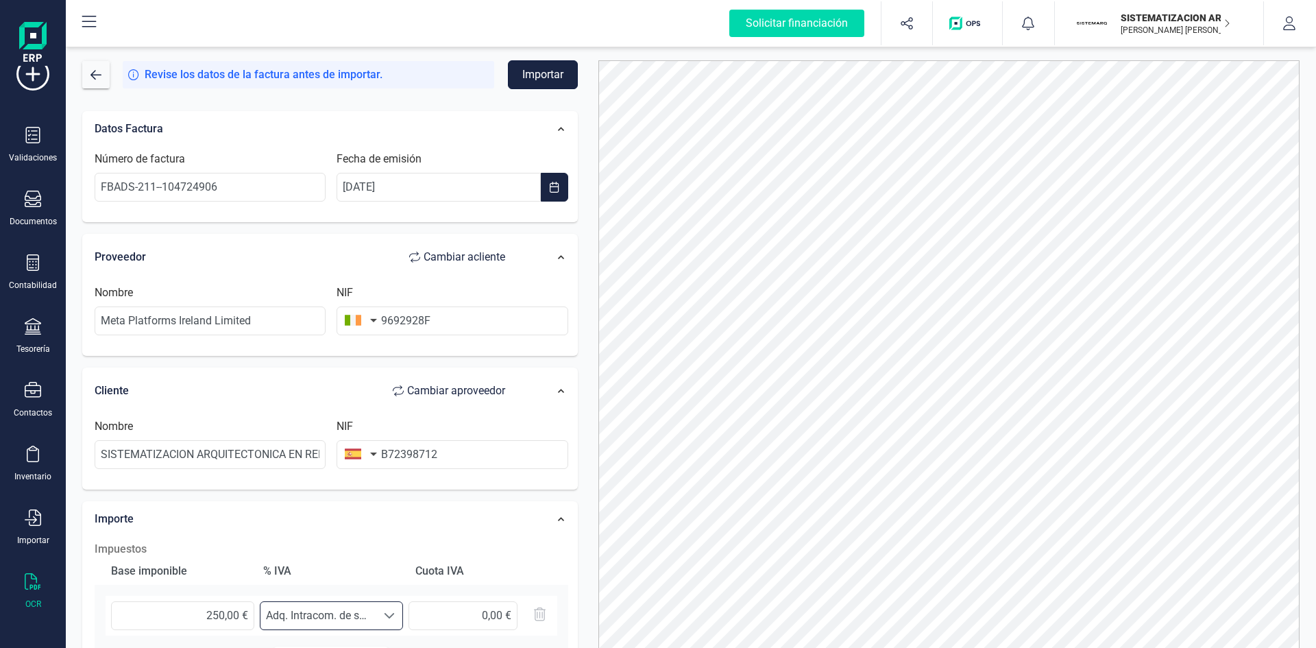
click at [542, 72] on button "Importar" at bounding box center [543, 74] width 70 height 29
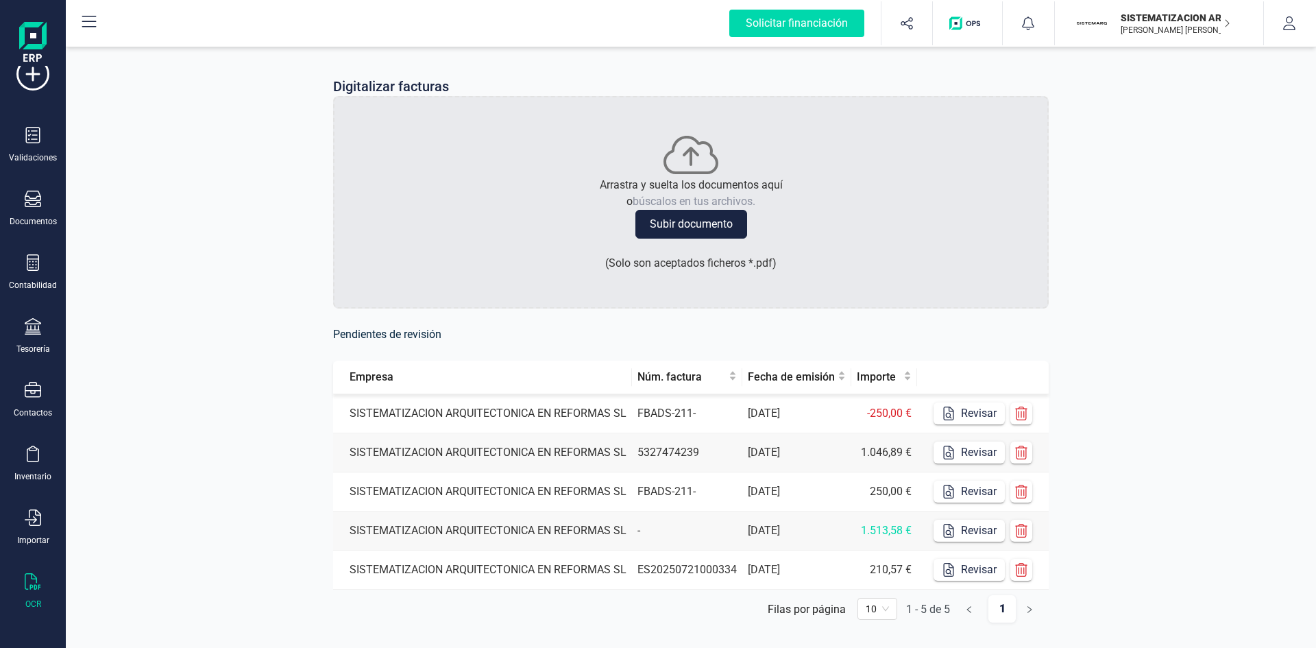
click at [541, 410] on td "SISTEMATIZACION ARQUITECTONICA EN REFORMAS SL" at bounding box center [482, 413] width 299 height 39
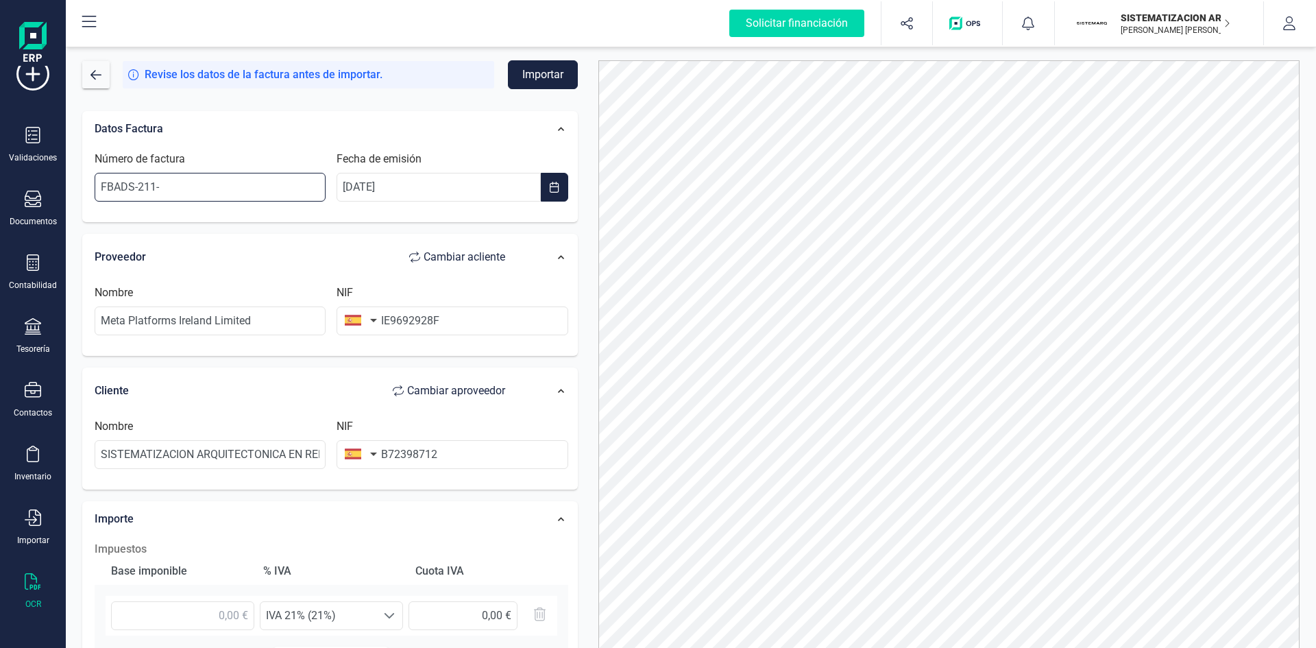
click at [211, 182] on input "FBADS-211-" at bounding box center [210, 187] width 231 height 29
paste input "-104724906"
type input "FBADS-211--104724906"
click at [303, 332] on input "Meta Platforms Ireland Limited" at bounding box center [210, 320] width 231 height 29
click at [391, 321] on input "IE9692928F" at bounding box center [452, 320] width 231 height 29
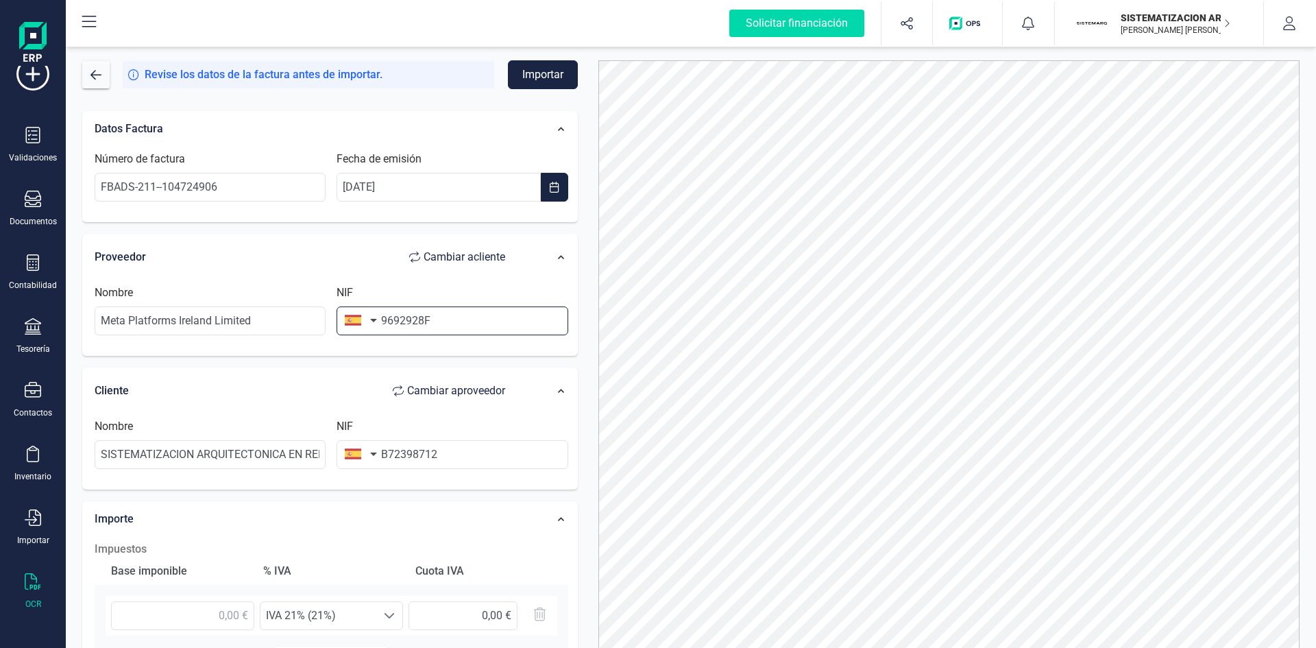
type input "9692928F"
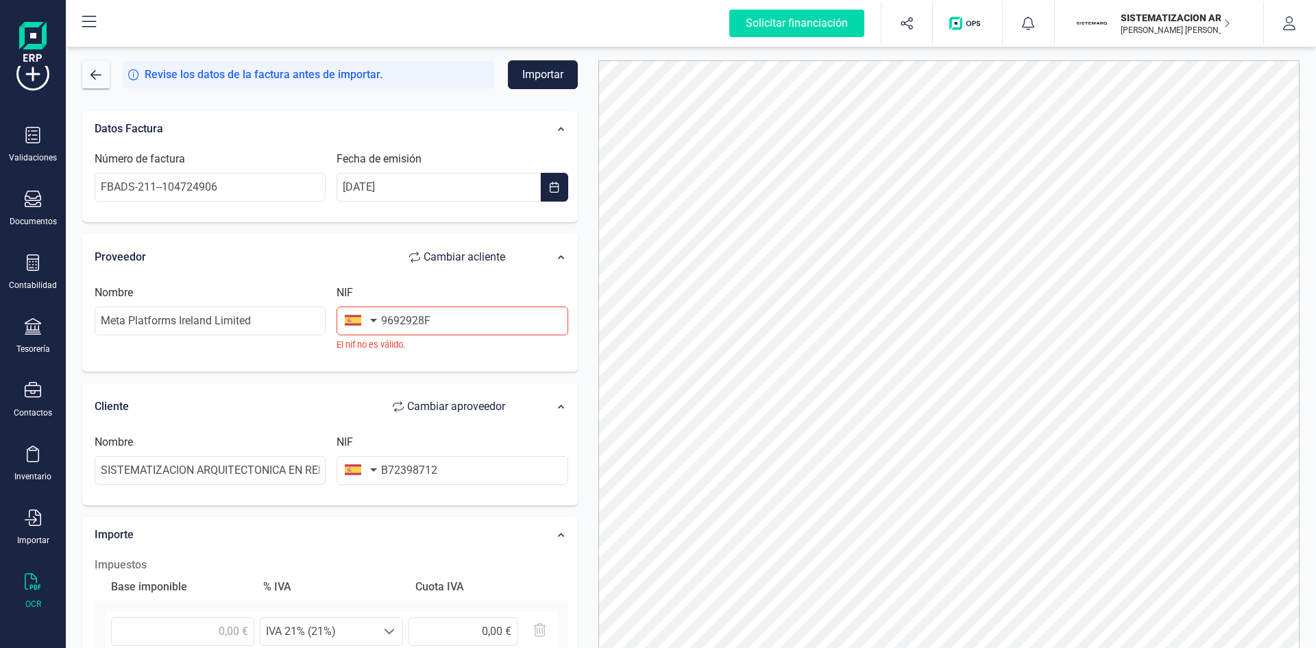
click at [372, 319] on button "button" at bounding box center [358, 319] width 43 height 27
click at [395, 356] on input "text" at bounding box center [435, 359] width 182 height 29
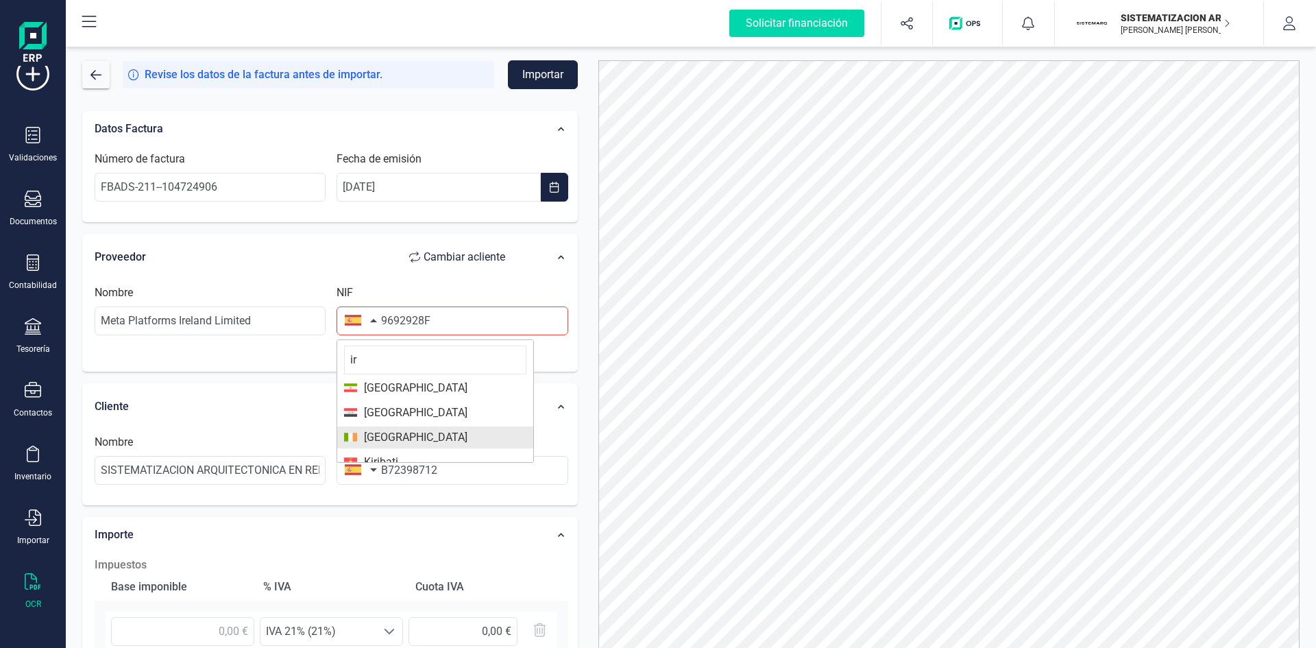
type input "ir"
click at [389, 434] on span "[GEOGRAPHIC_DATA]" at bounding box center [412, 437] width 110 height 16
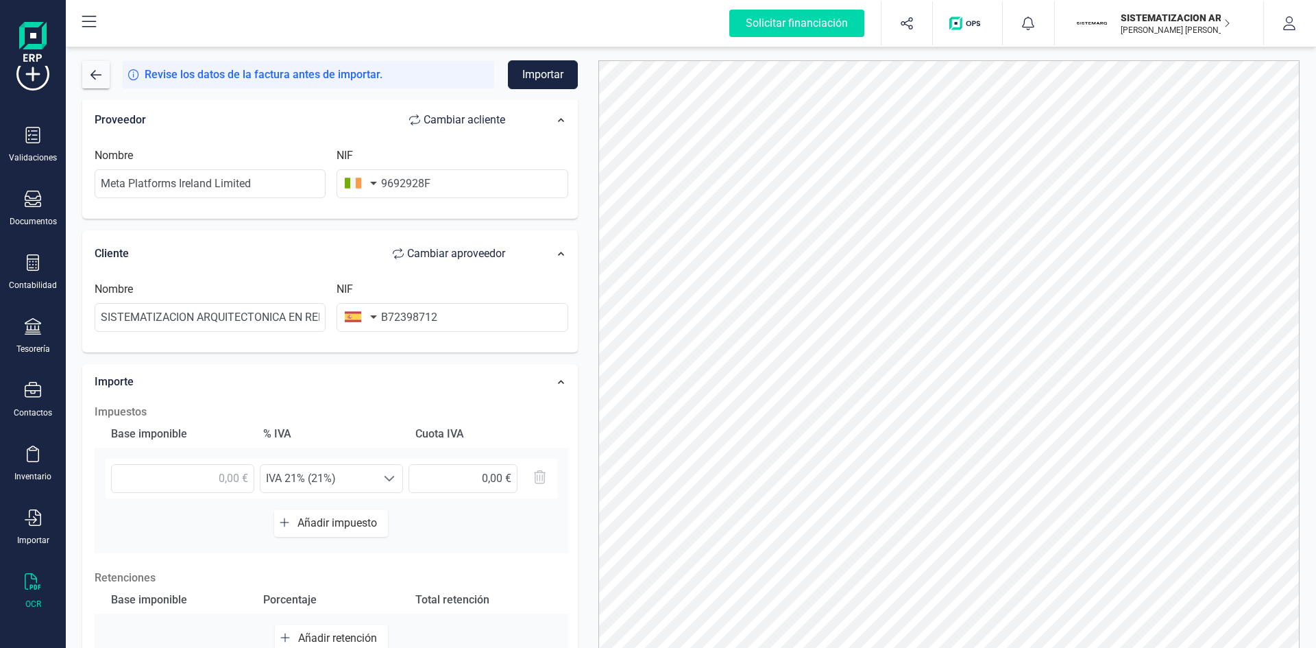
scroll to position [139, 0]
click at [230, 476] on input "text" at bounding box center [182, 476] width 143 height 29
type input "250,00 €"
click at [313, 391] on div "Importe" at bounding box center [307, 380] width 438 height 30
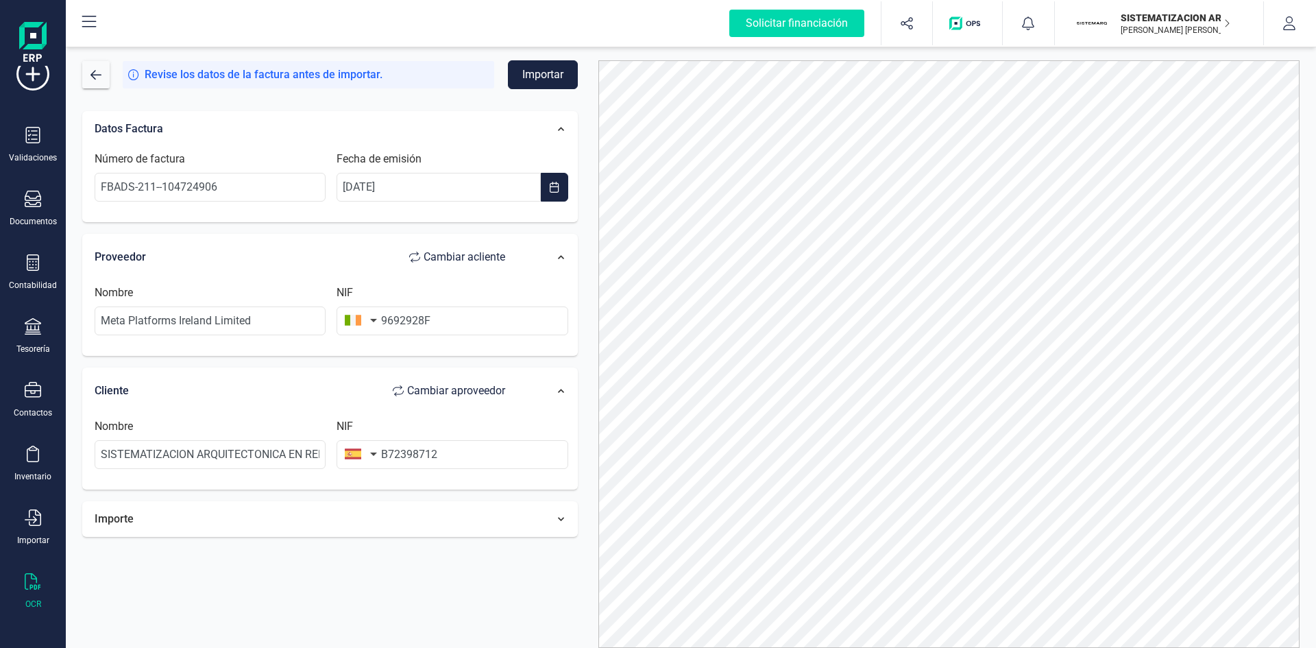
click at [339, 506] on div "Importe" at bounding box center [307, 519] width 438 height 30
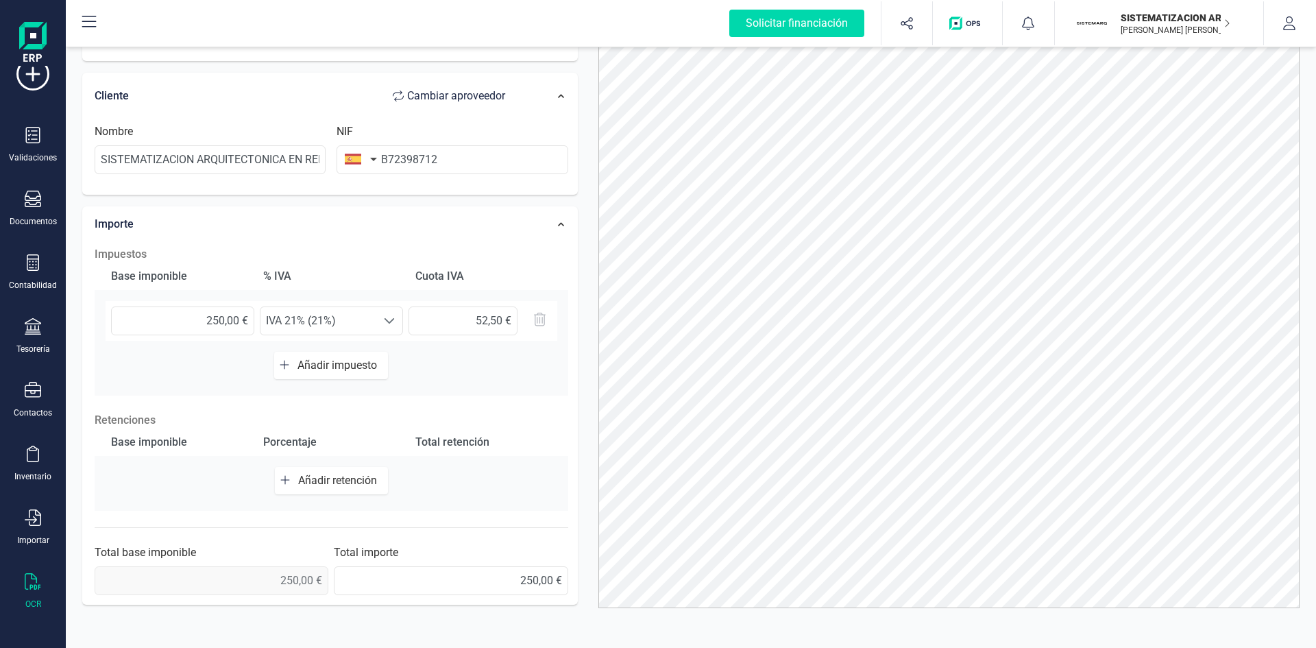
scroll to position [226, 0]
click at [385, 315] on div at bounding box center [389, 321] width 26 height 27
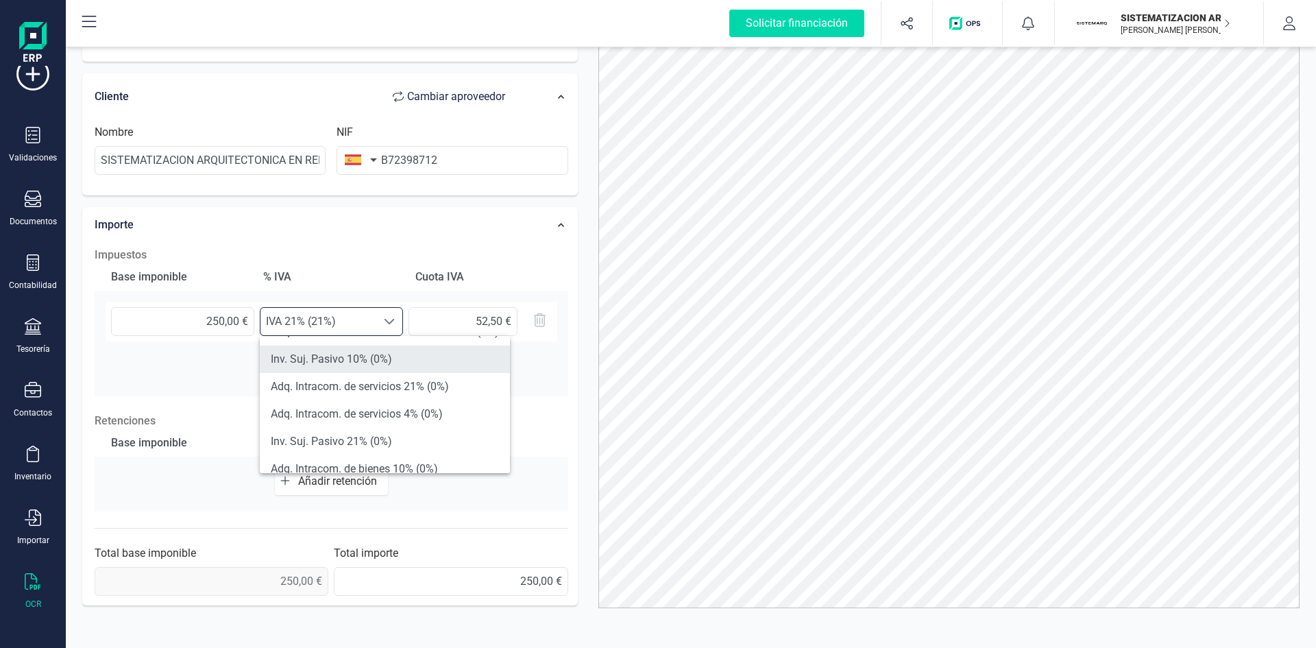
scroll to position [298, 0]
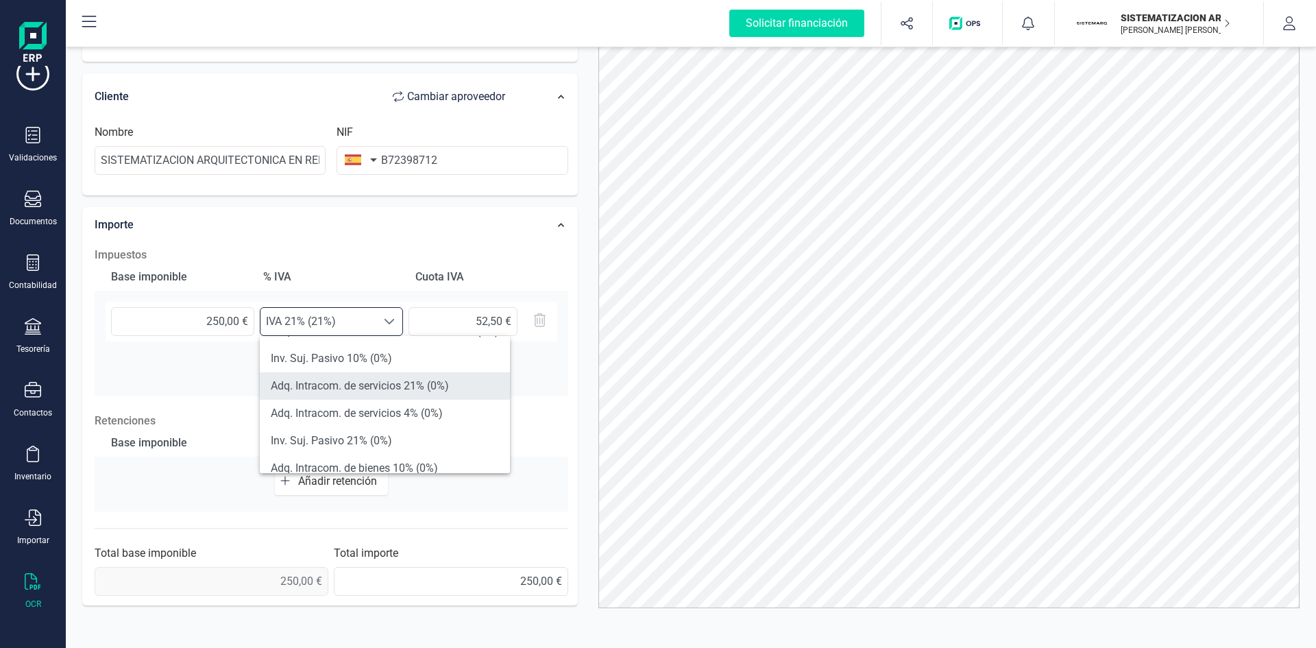
click at [419, 385] on li "Adq. Intracom. de servicios 21% (0%)" at bounding box center [385, 385] width 250 height 27
type input "0,00 €"
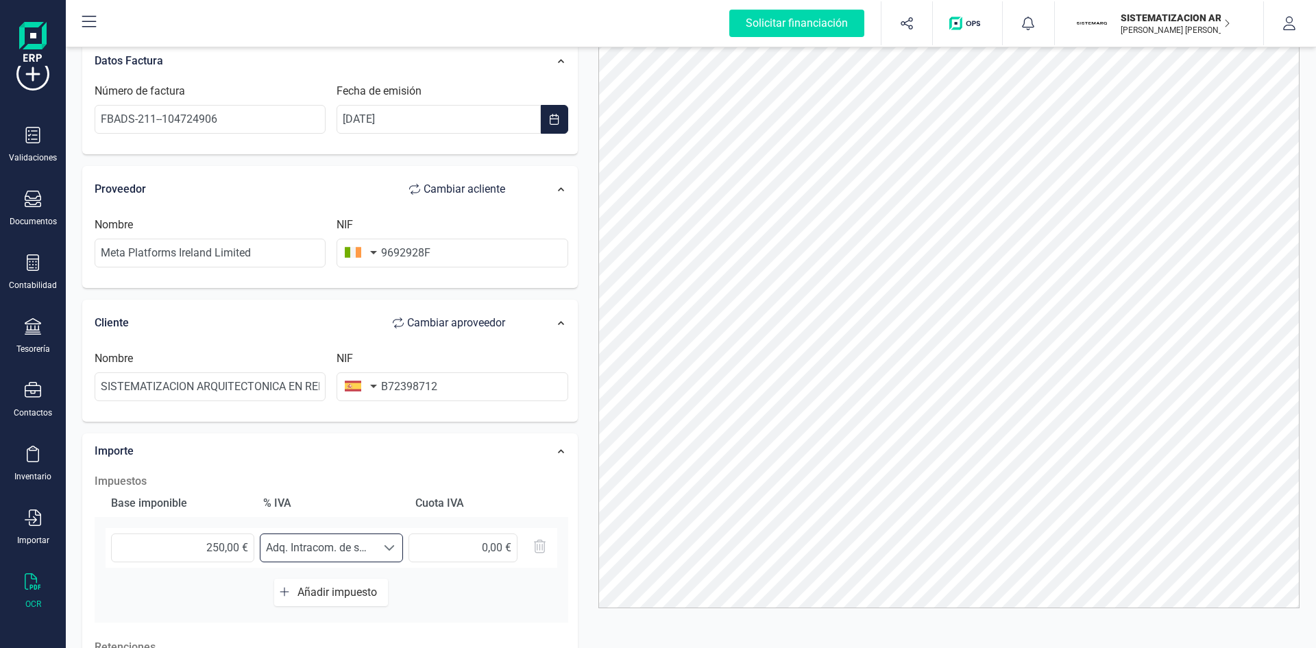
scroll to position [0, 0]
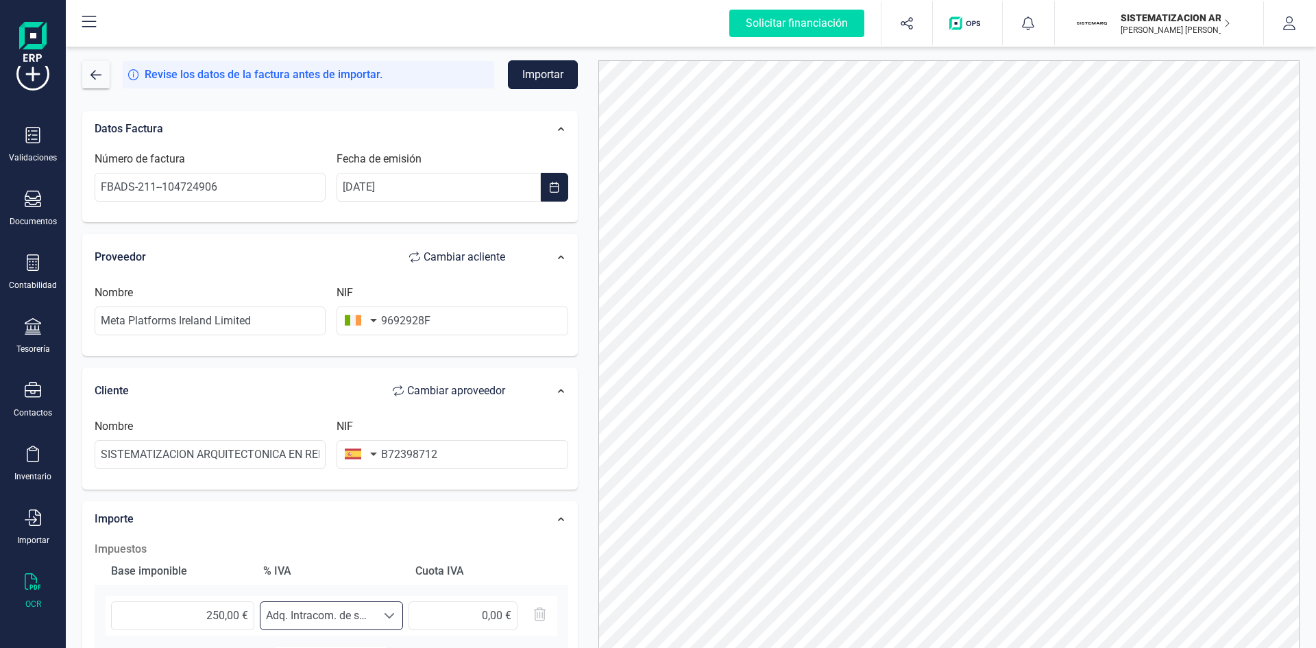
click at [544, 73] on button "Importar" at bounding box center [543, 74] width 70 height 29
drag, startPoint x: 544, startPoint y: 73, endPoint x: 217, endPoint y: 1, distance: 334.6
click at [217, 1] on div "Solicitar financiación Importaciones completadas 0 / 0 SISTEMATIZACION ARQUITEC…" at bounding box center [691, 324] width 1250 height 648
click at [112, 83] on div "Revise los datos de la factura antes de importar. Importar" at bounding box center [330, 74] width 496 height 29
click at [87, 75] on button "button" at bounding box center [95, 74] width 27 height 27
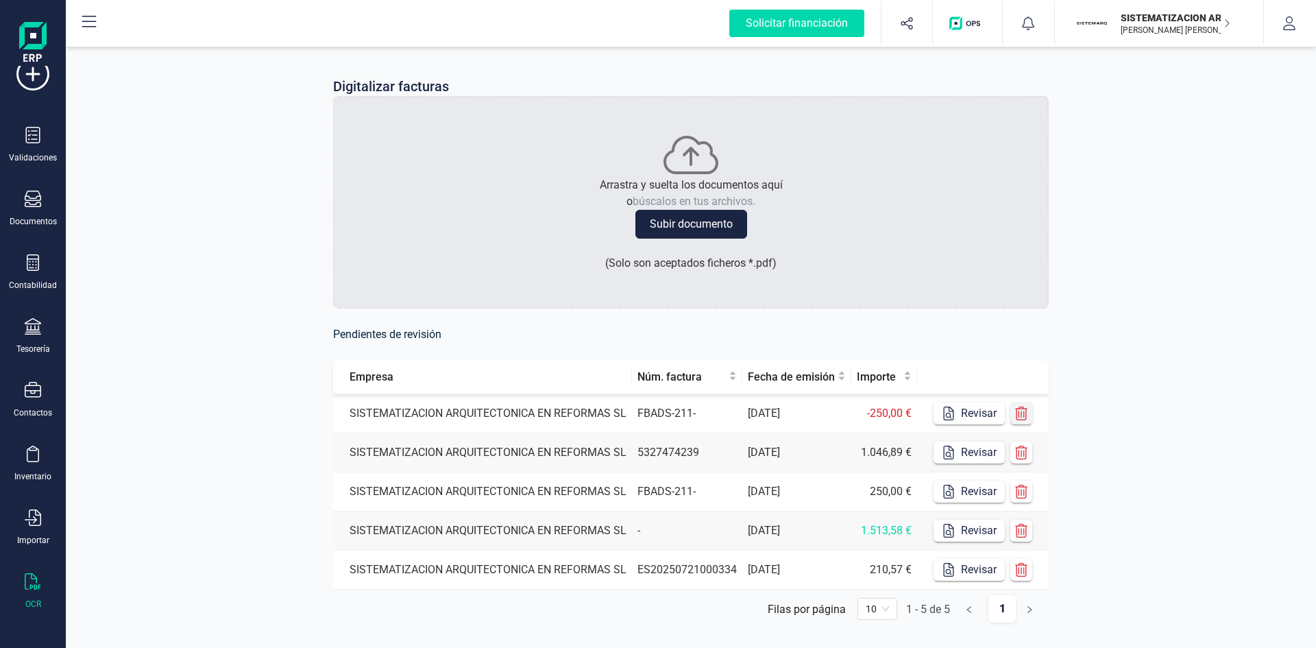
click at [1022, 419] on icon "button" at bounding box center [1021, 413] width 12 height 14
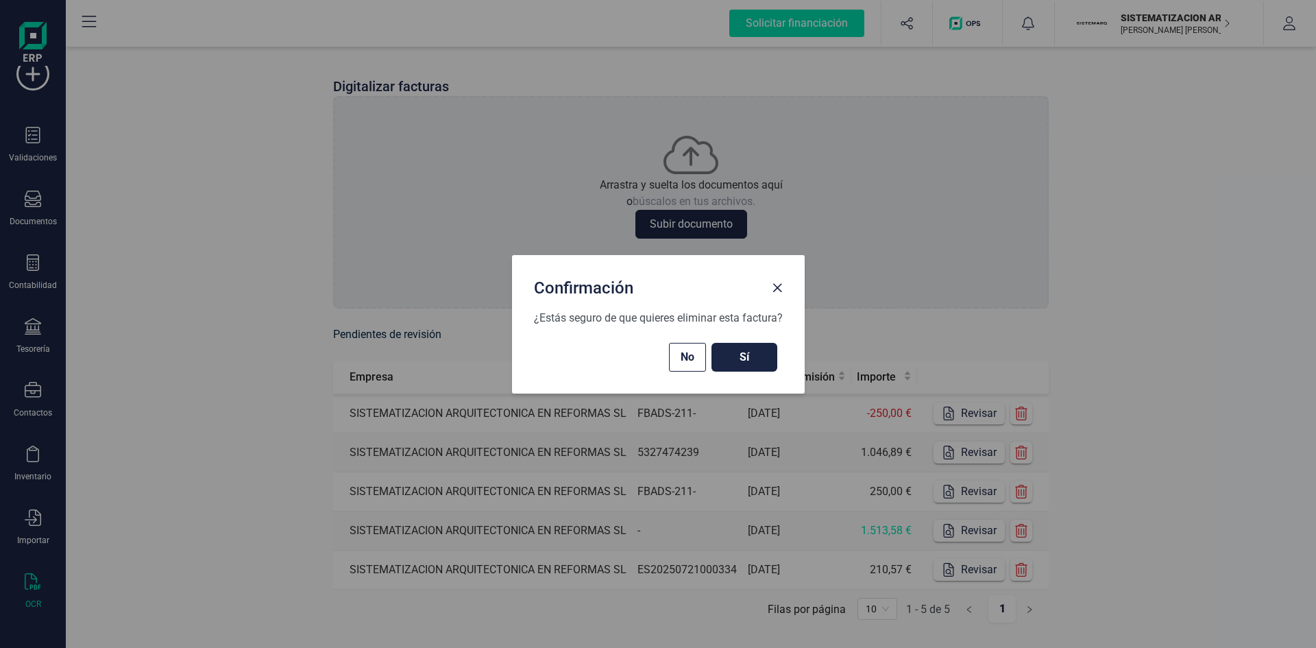
click at [747, 359] on span "Sí" at bounding box center [744, 357] width 38 height 16
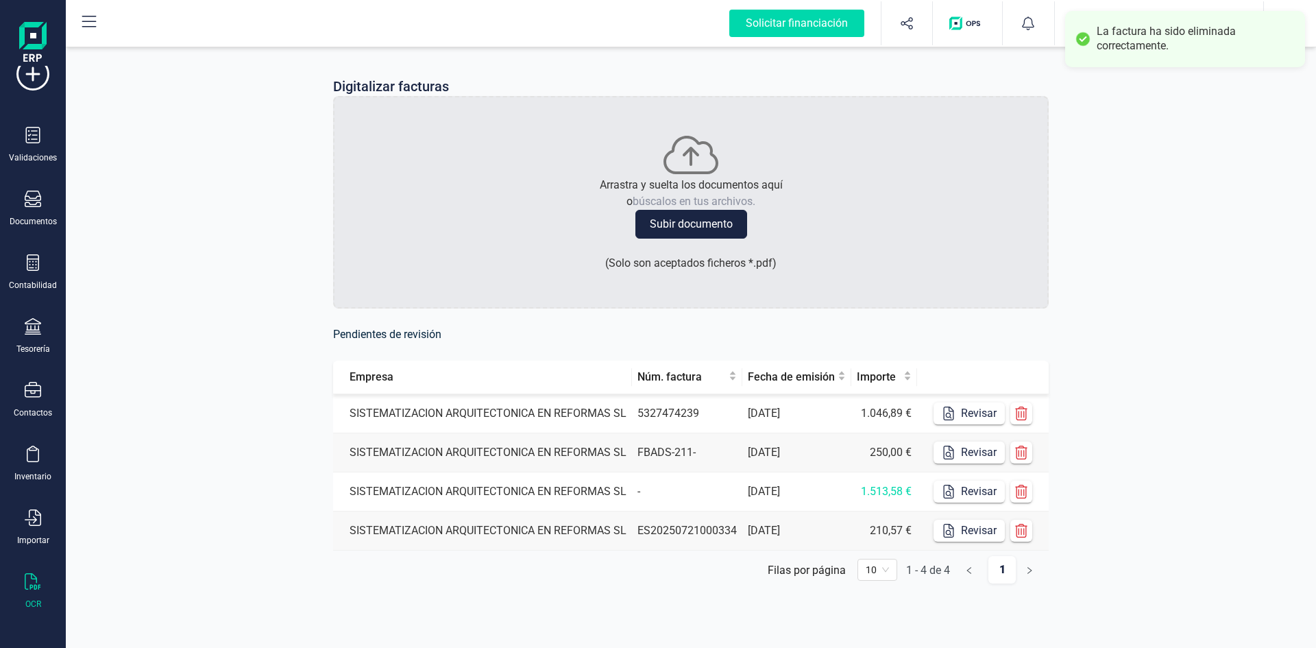
click at [791, 411] on td "[DATE]" at bounding box center [796, 413] width 109 height 39
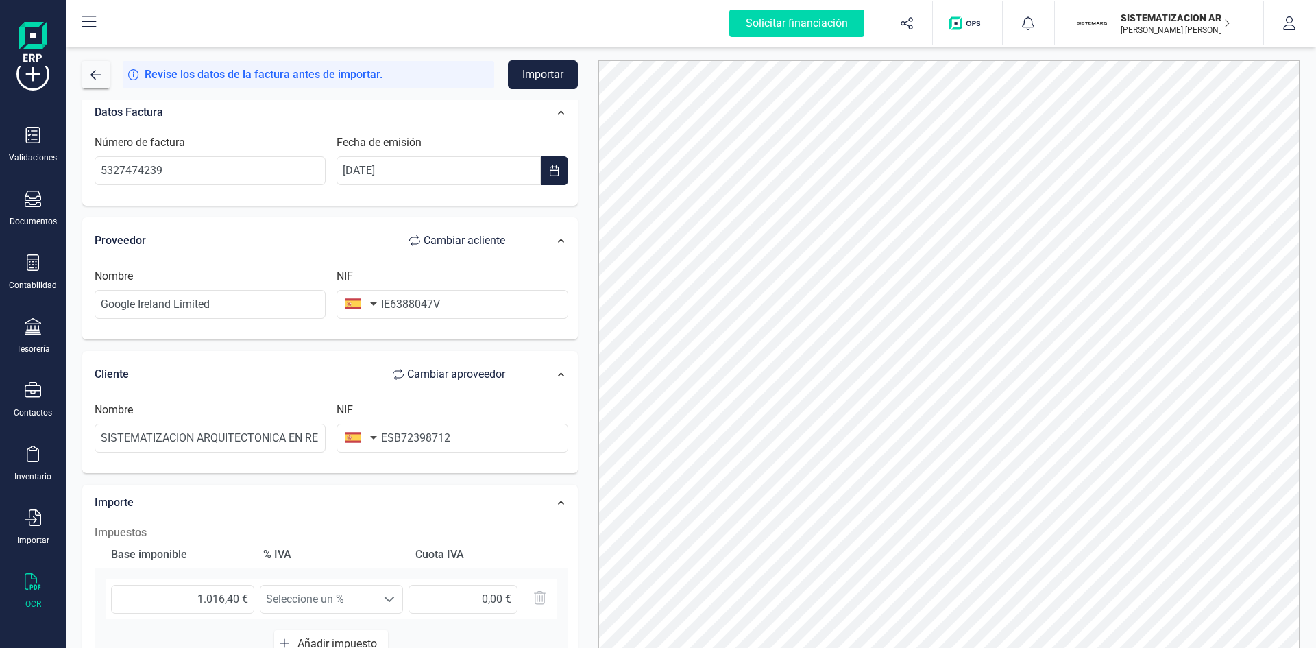
scroll to position [68, 0]
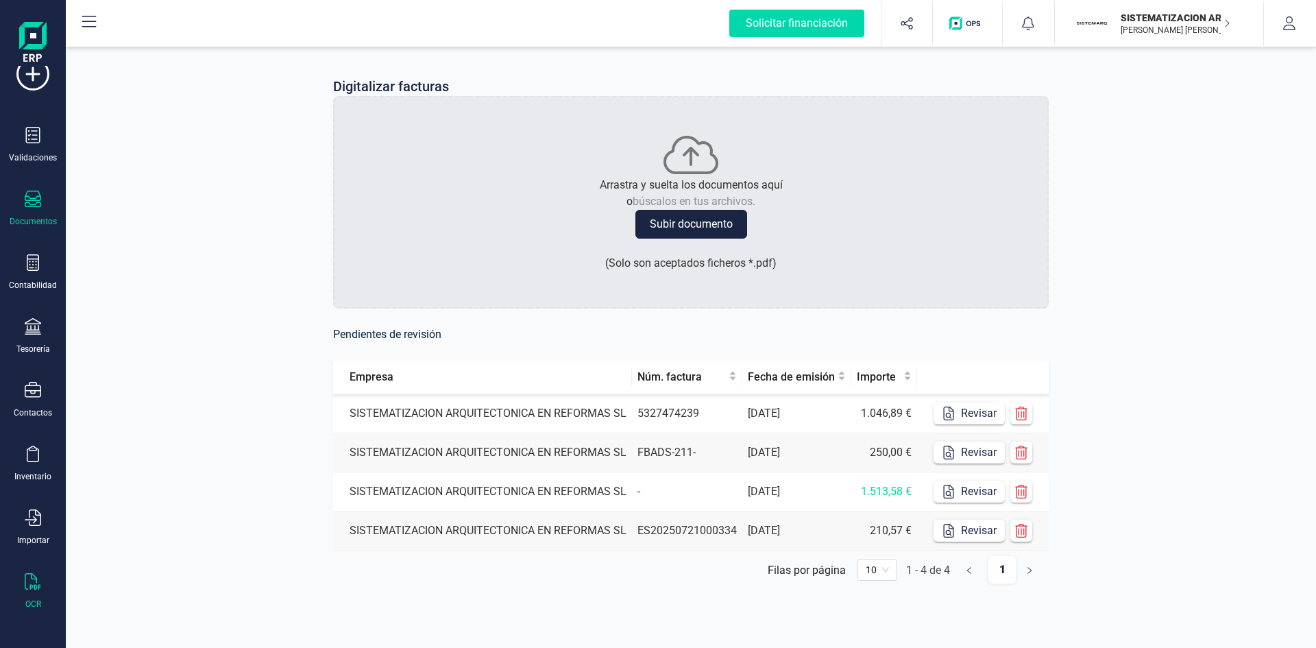
click at [41, 206] on div "Documentos" at bounding box center [32, 209] width 55 height 36
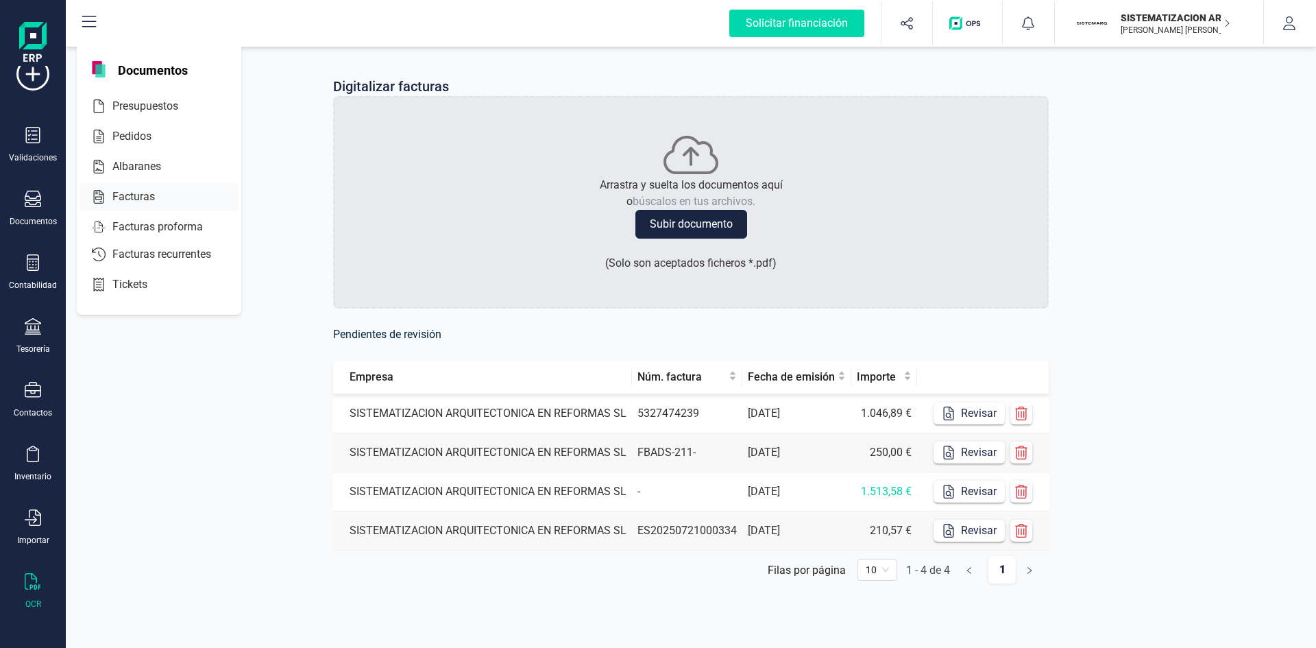
click at [158, 183] on div "Facturas" at bounding box center [159, 196] width 159 height 27
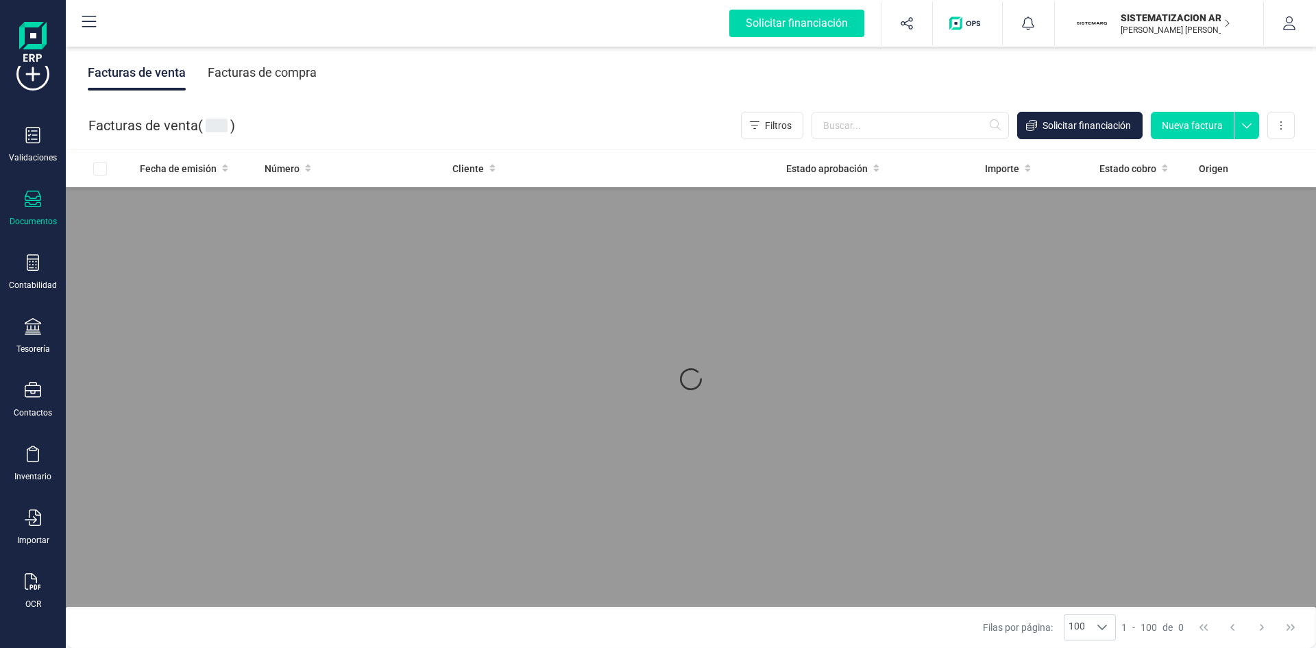
click at [260, 69] on div "Facturas de compra" at bounding box center [262, 73] width 109 height 36
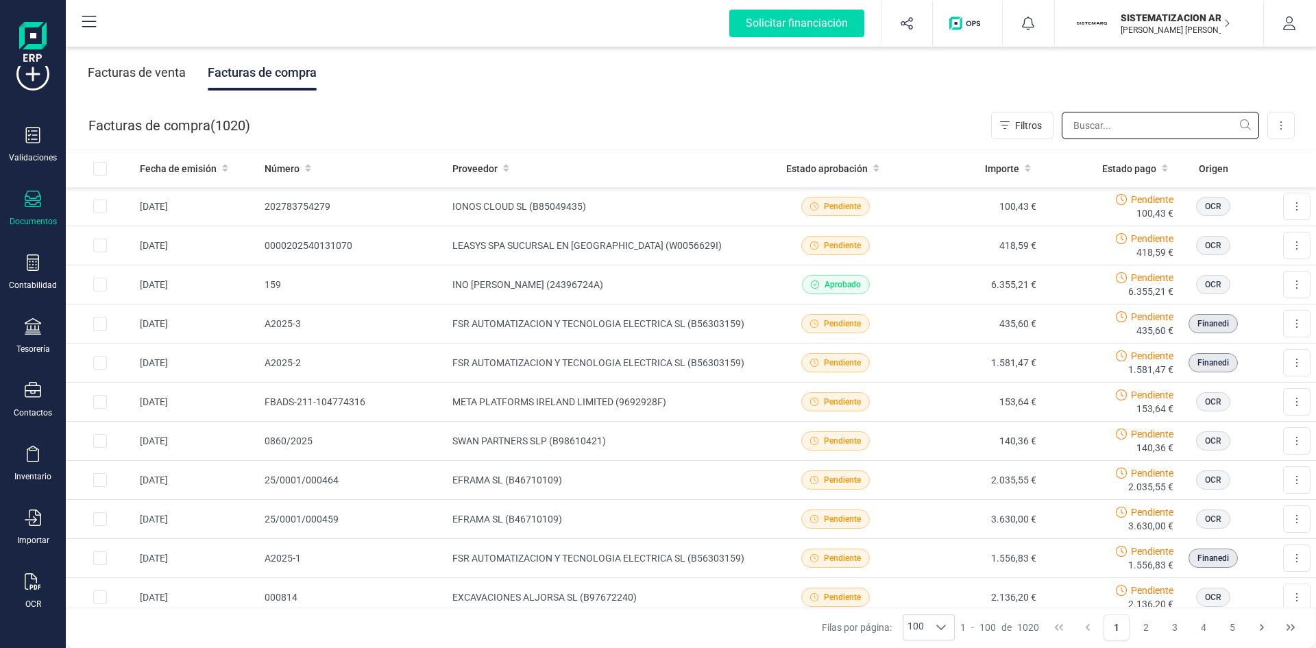
click at [1098, 126] on input "text" at bounding box center [1160, 125] width 197 height 27
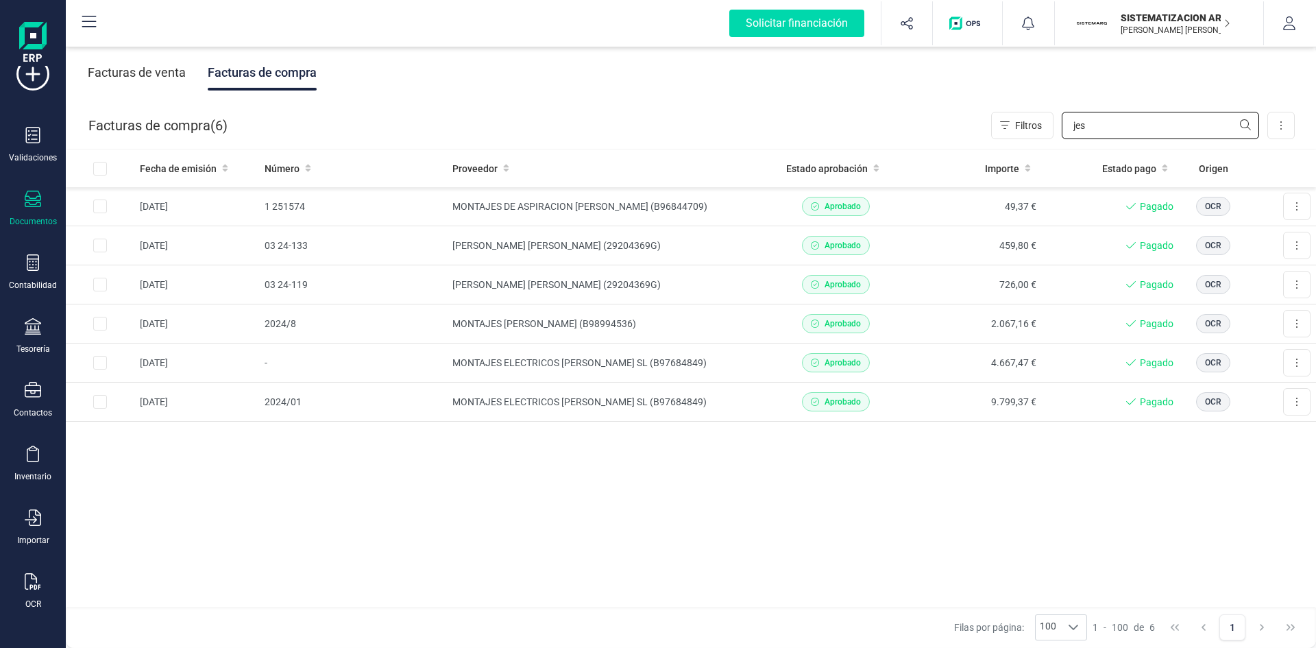
click at [1104, 130] on input "jes" at bounding box center [1160, 125] width 197 height 27
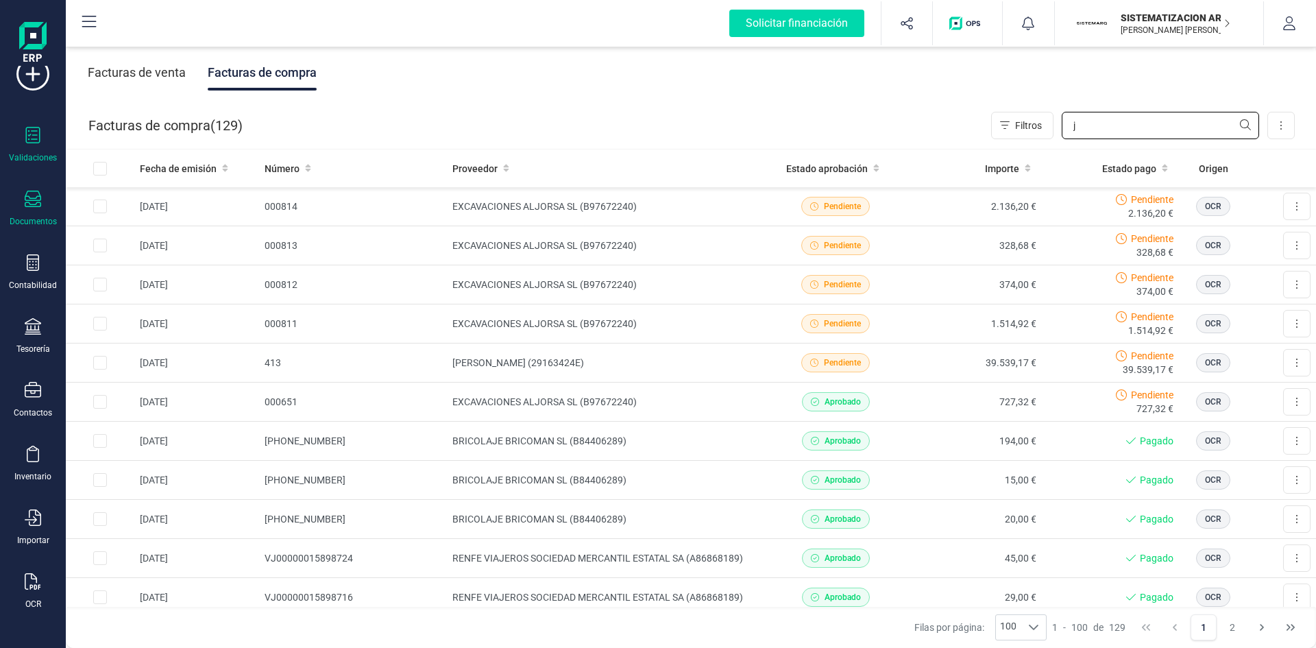
type input "j"
click at [32, 145] on div at bounding box center [33, 137] width 16 height 20
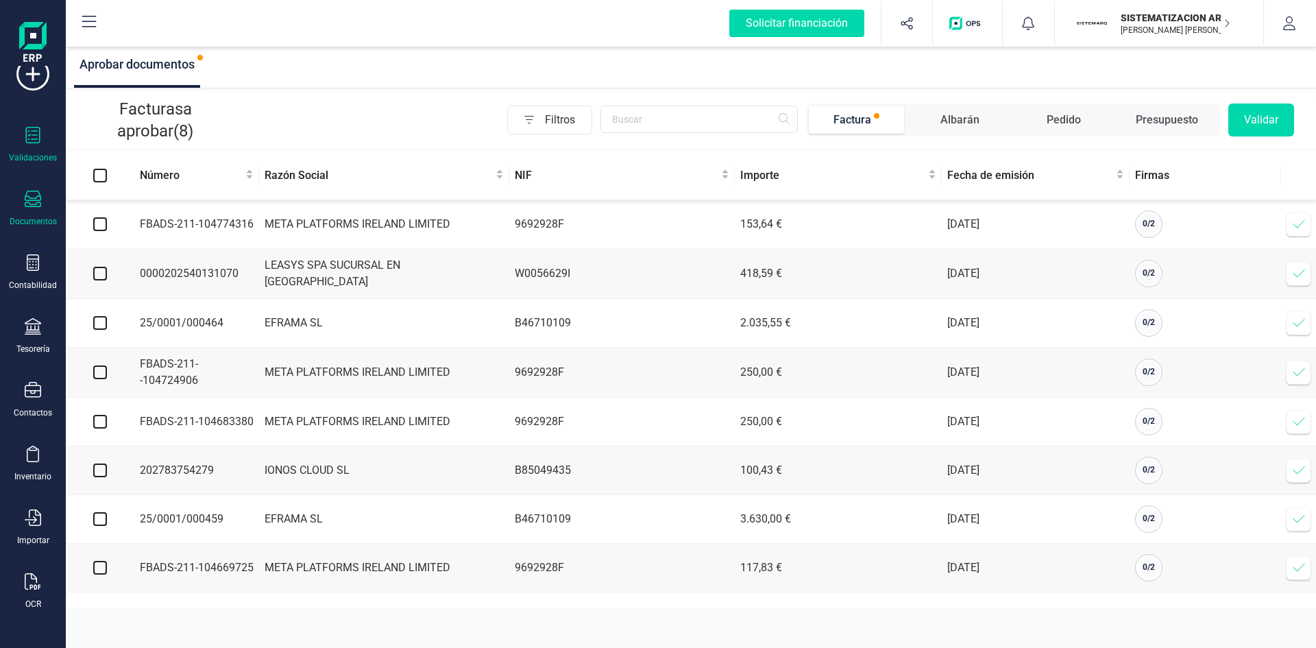
click at [34, 206] on icon at bounding box center [33, 199] width 16 height 16
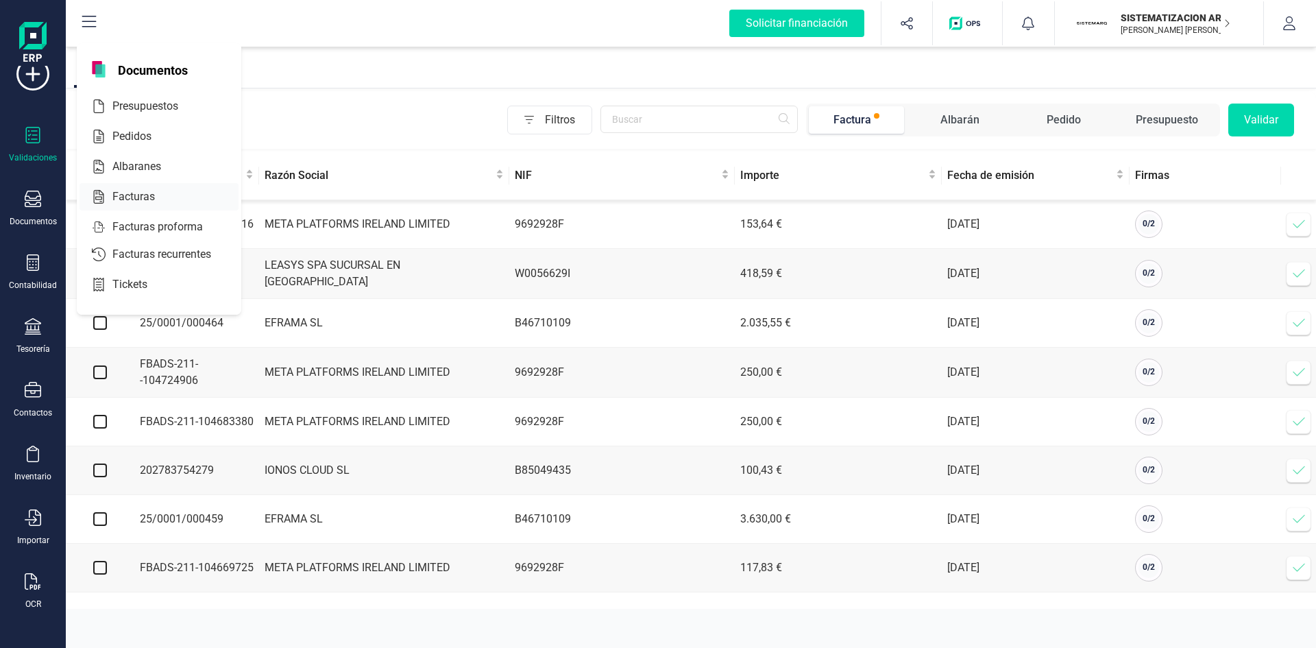
click at [168, 183] on div "Facturas" at bounding box center [159, 196] width 159 height 27
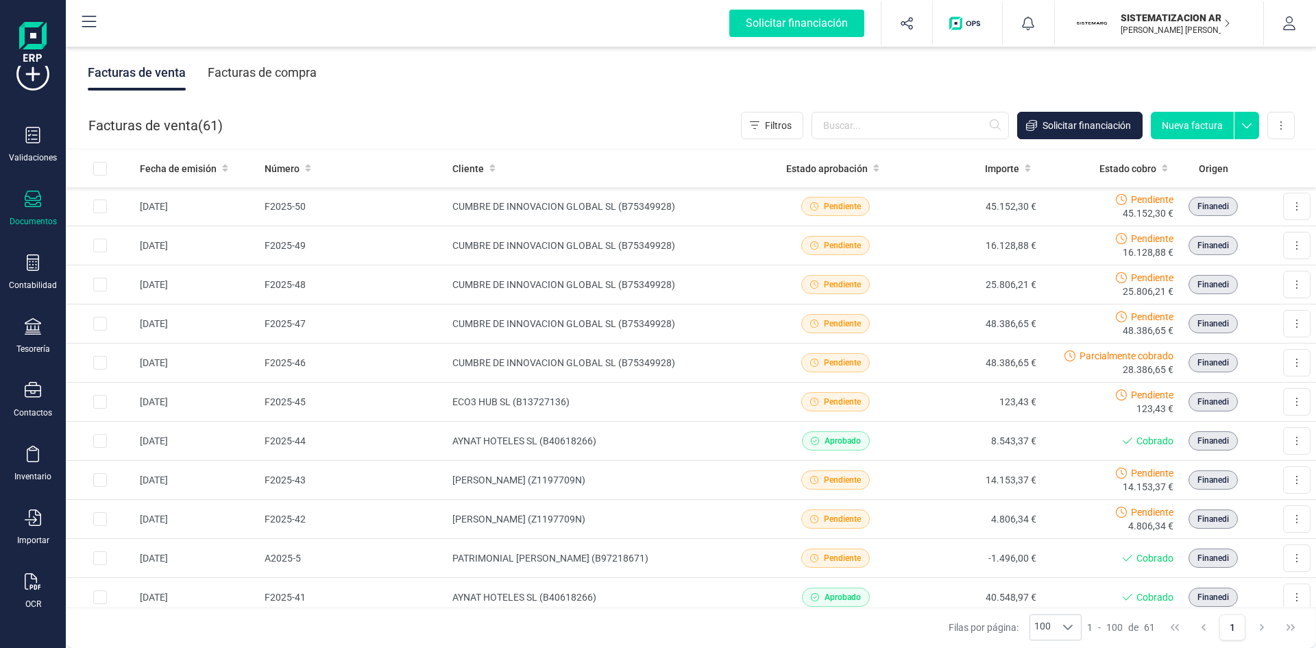
click at [311, 73] on div "Facturas de compra" at bounding box center [262, 73] width 109 height 36
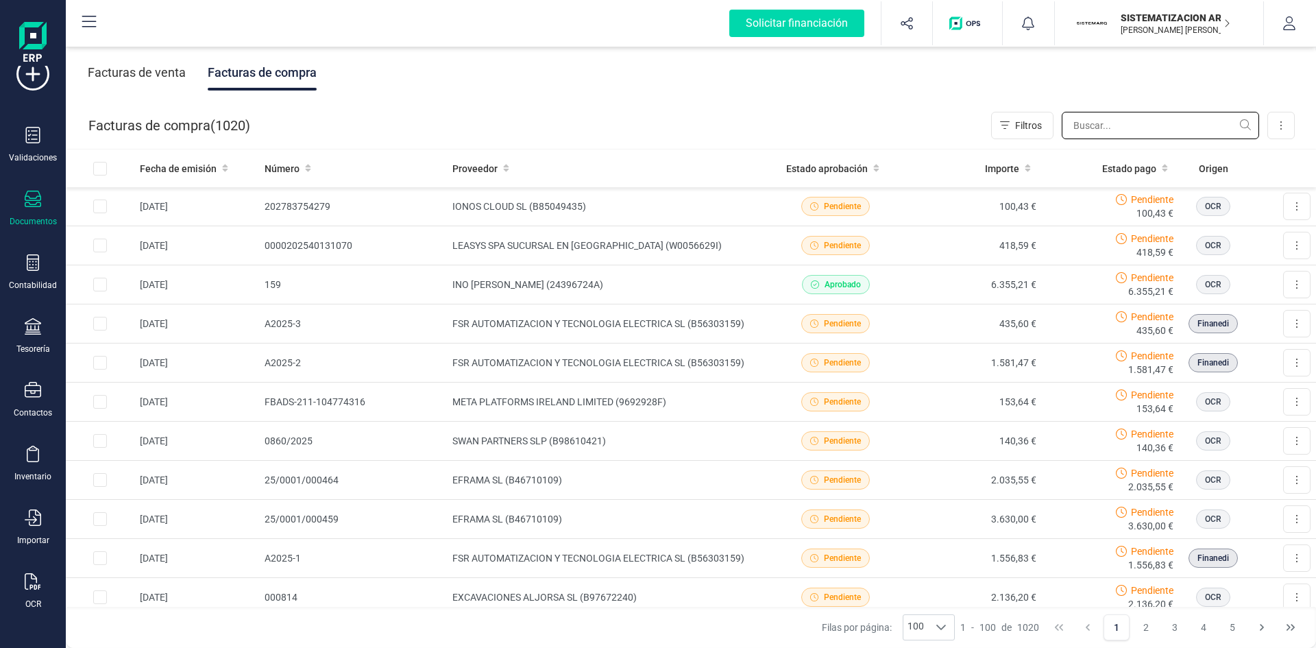
click at [1119, 130] on input "text" at bounding box center [1160, 125] width 197 height 27
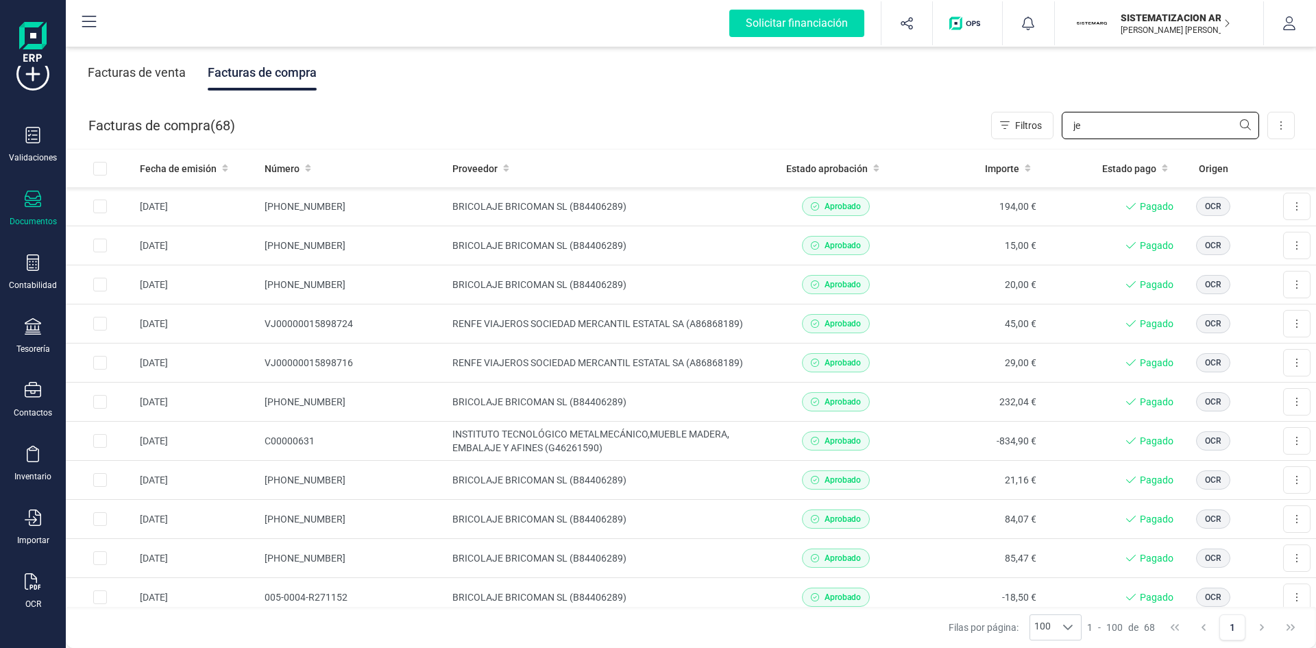
type input "j"
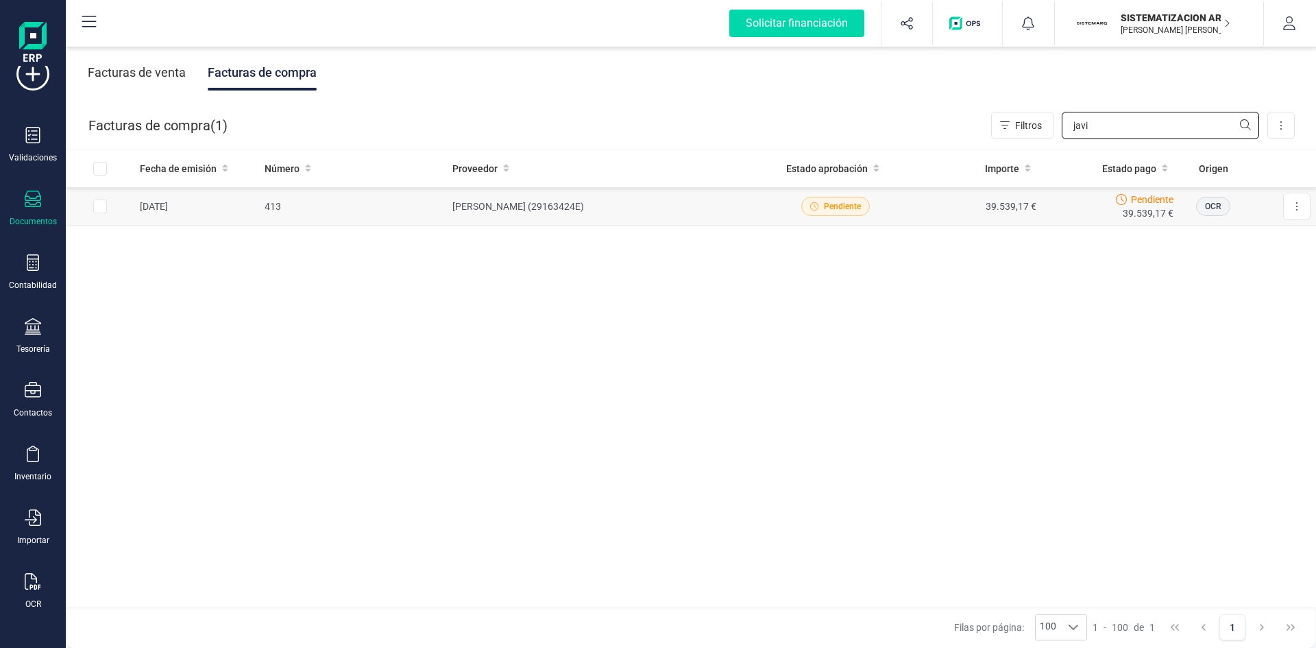
type input "javi"
click at [679, 195] on td "[PERSON_NAME] (29163424E)" at bounding box center [607, 206] width 320 height 39
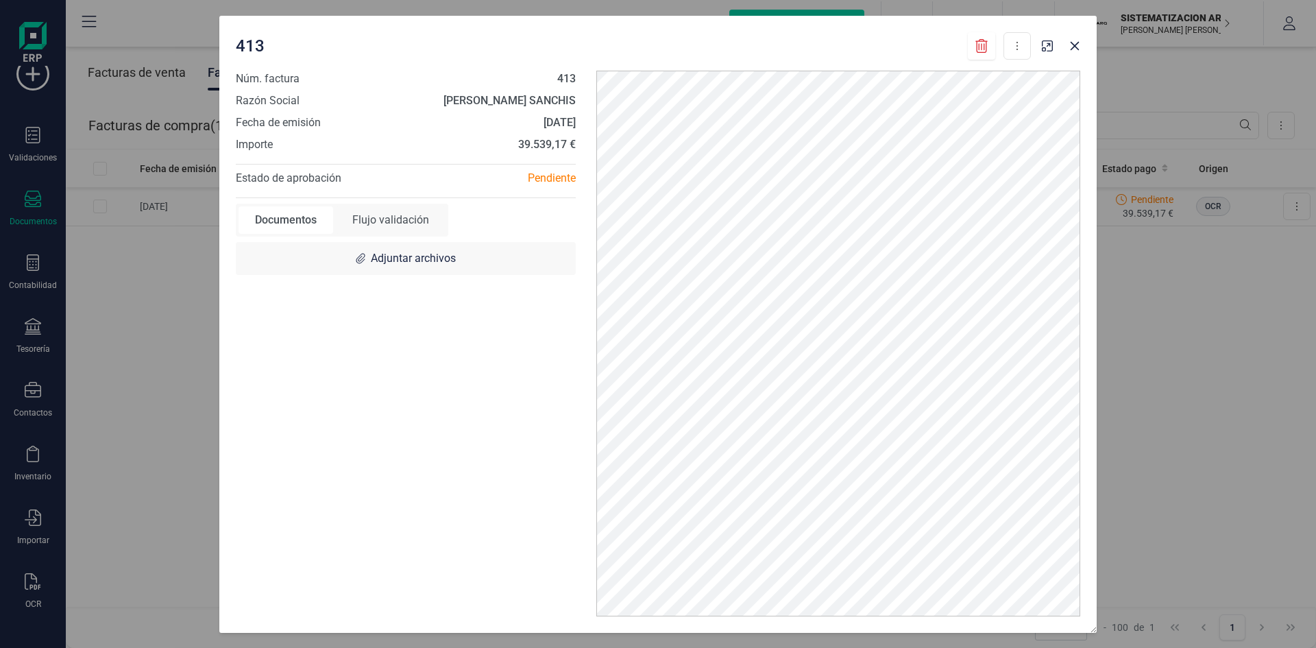
click at [1235, 454] on div "413 Descargar documento Núm. factura 413 Razón Social JAVIER ESCRIVÁ SANCHIS Fe…" at bounding box center [658, 324] width 1316 height 648
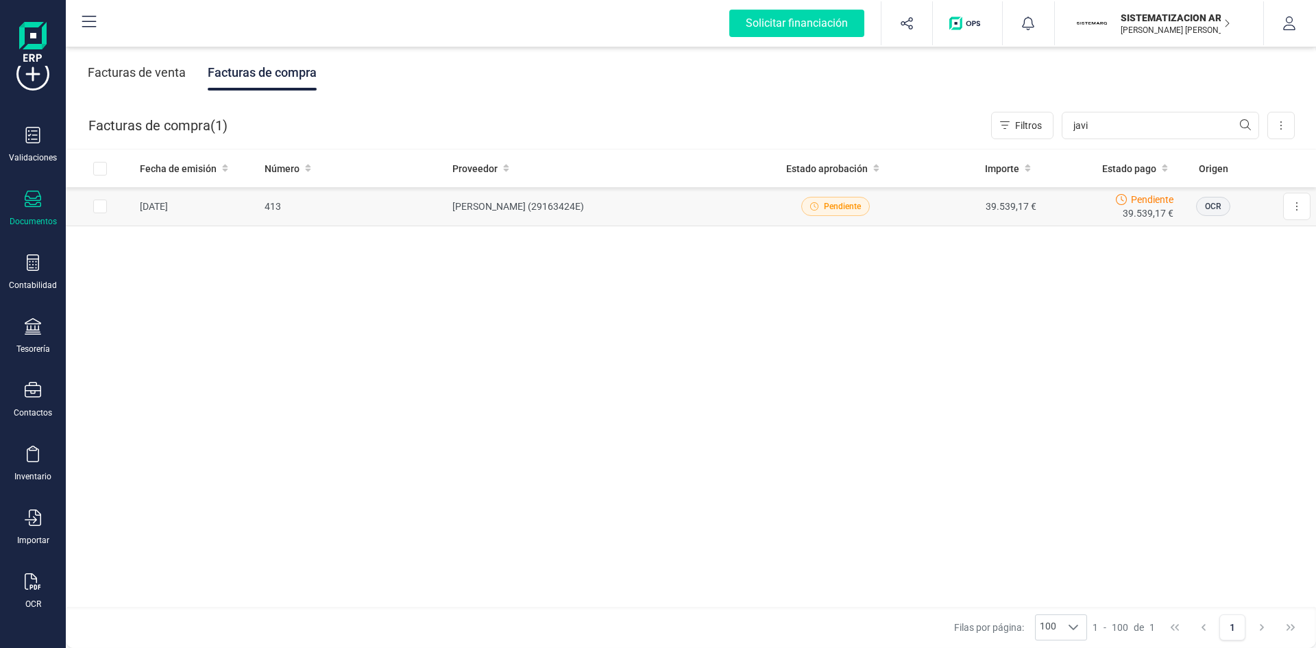
click at [915, 204] on td "39.539,17 €" at bounding box center [973, 206] width 138 height 39
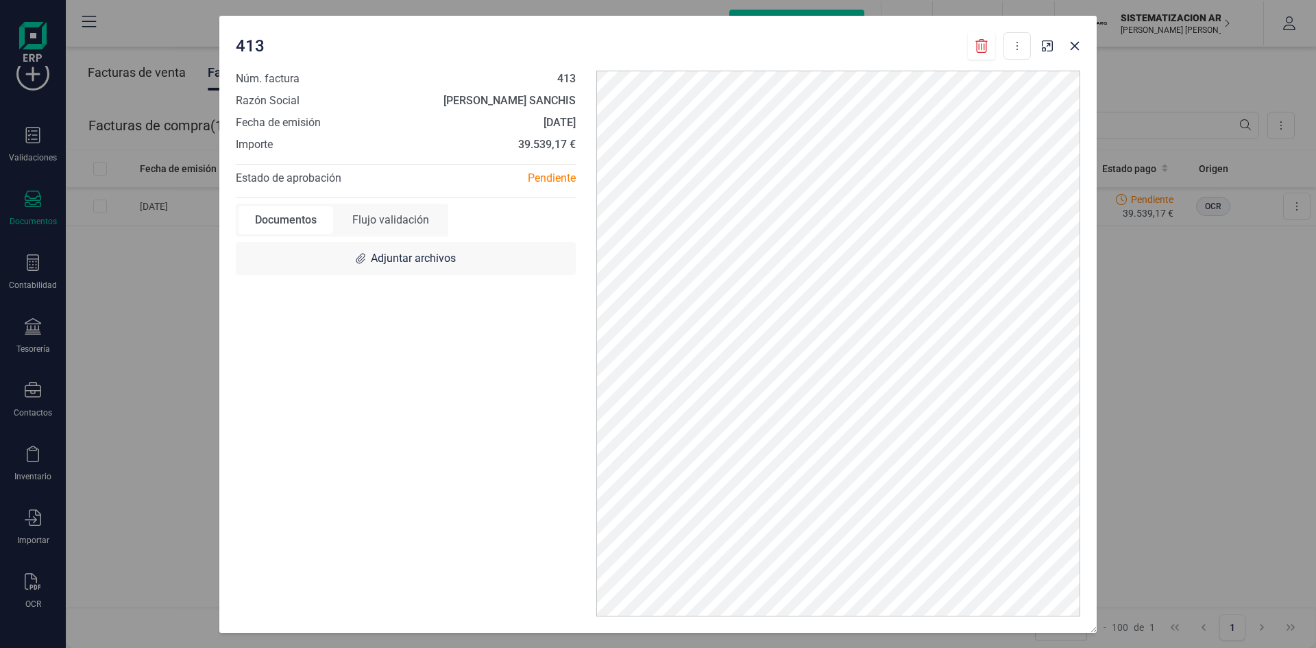
click at [1225, 343] on div "413 Descargar documento Núm. factura 413 Razón Social JAVIER ESCRIVÁ SANCHIS Fe…" at bounding box center [658, 324] width 1316 height 648
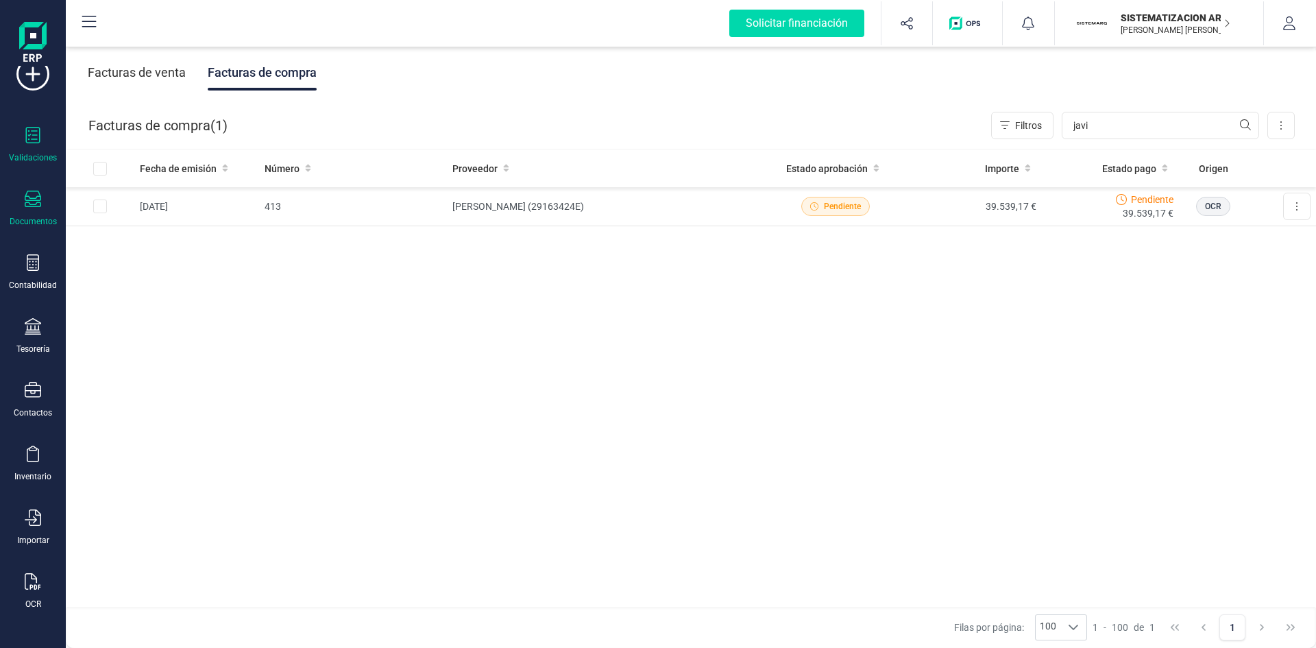
click at [34, 131] on icon at bounding box center [33, 135] width 14 height 16
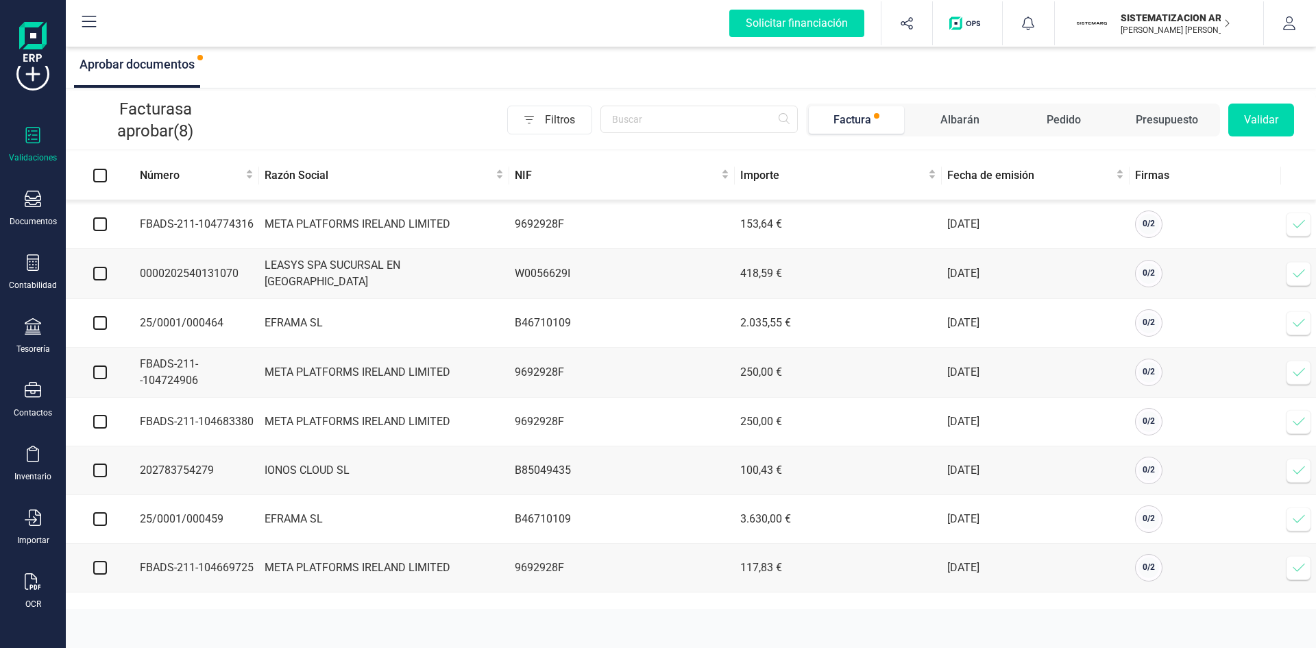
click at [443, 237] on td "META PLATFORMS IRELAND LIMITED" at bounding box center [384, 224] width 250 height 49
click at [19, 339] on div "Tesorería" at bounding box center [32, 336] width 55 height 36
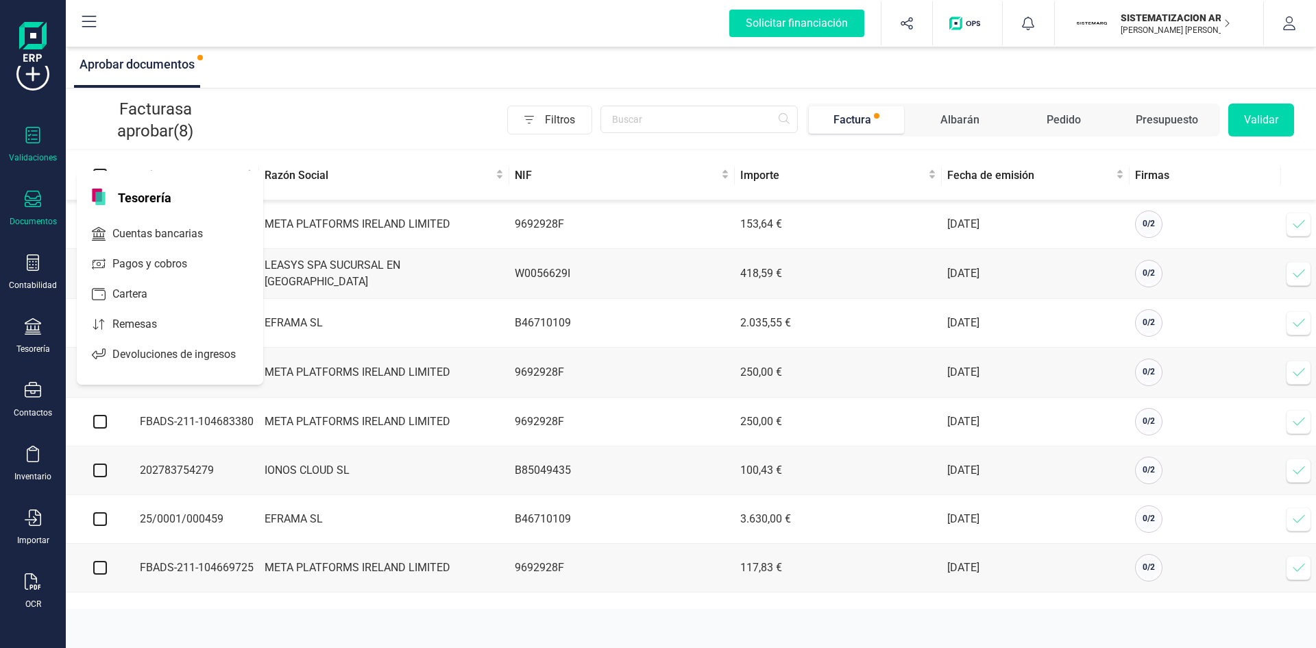
click at [34, 210] on div "Documentos" at bounding box center [32, 209] width 55 height 36
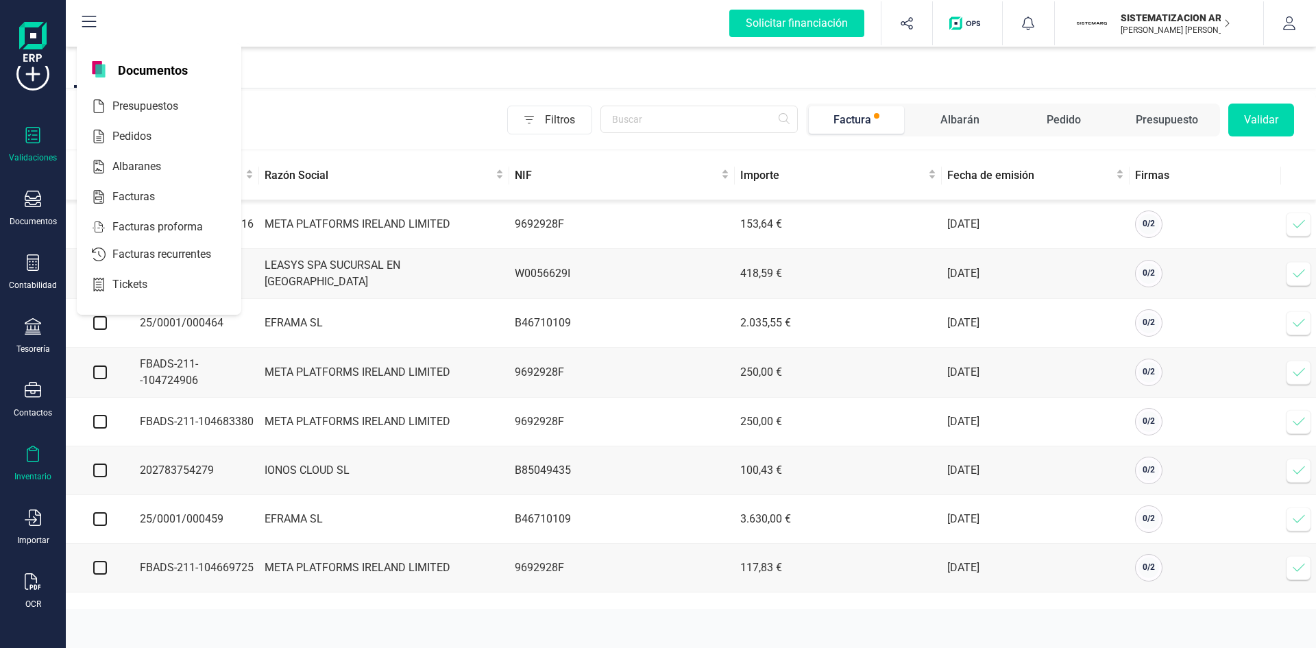
click at [33, 449] on icon at bounding box center [33, 454] width 16 height 16
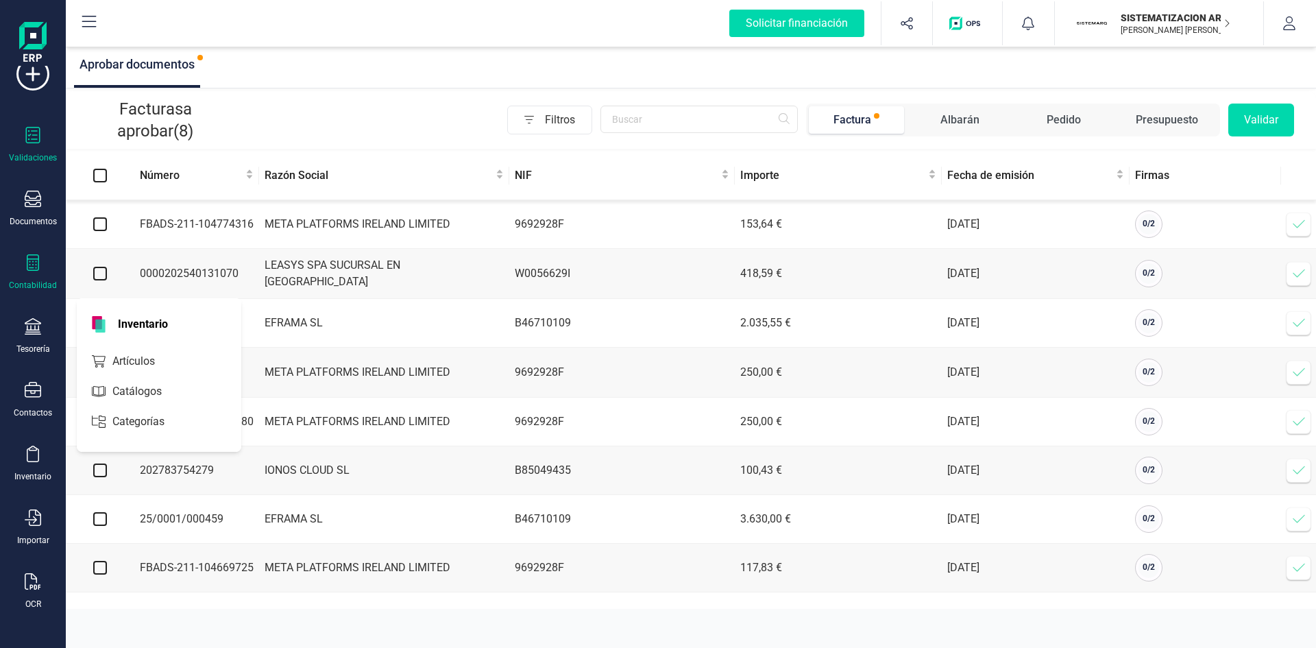
click at [34, 267] on icon at bounding box center [33, 262] width 16 height 16
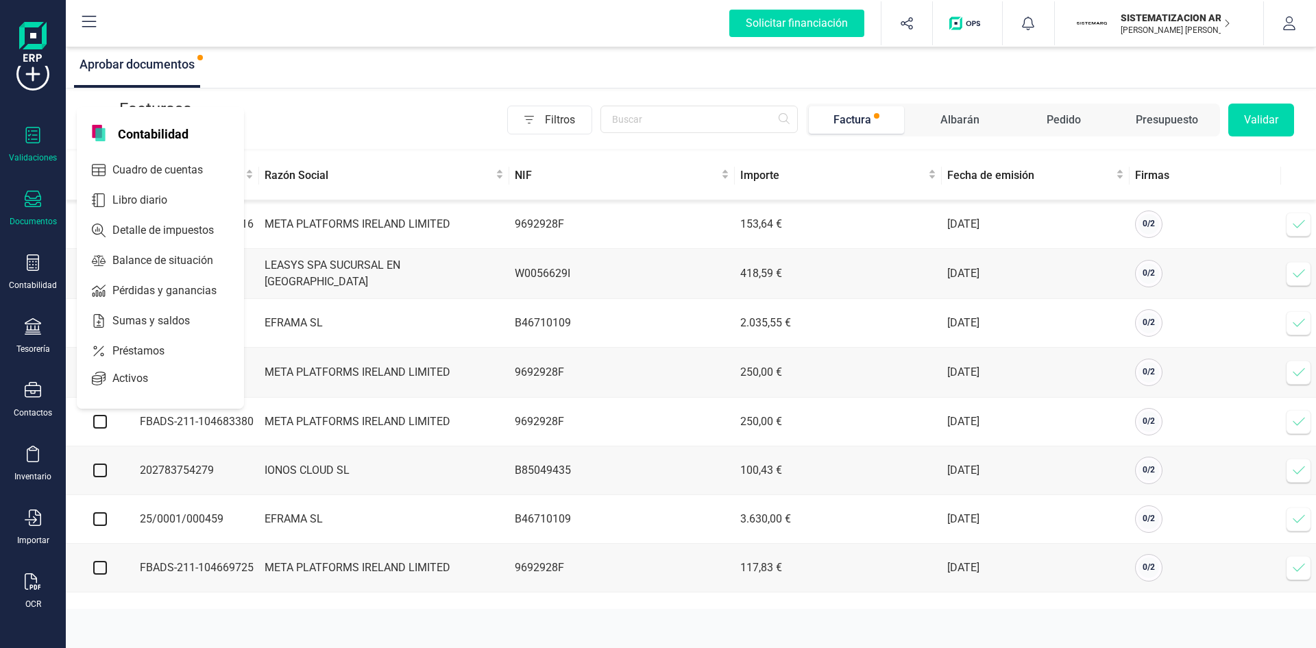
click at [36, 201] on icon at bounding box center [33, 199] width 16 height 16
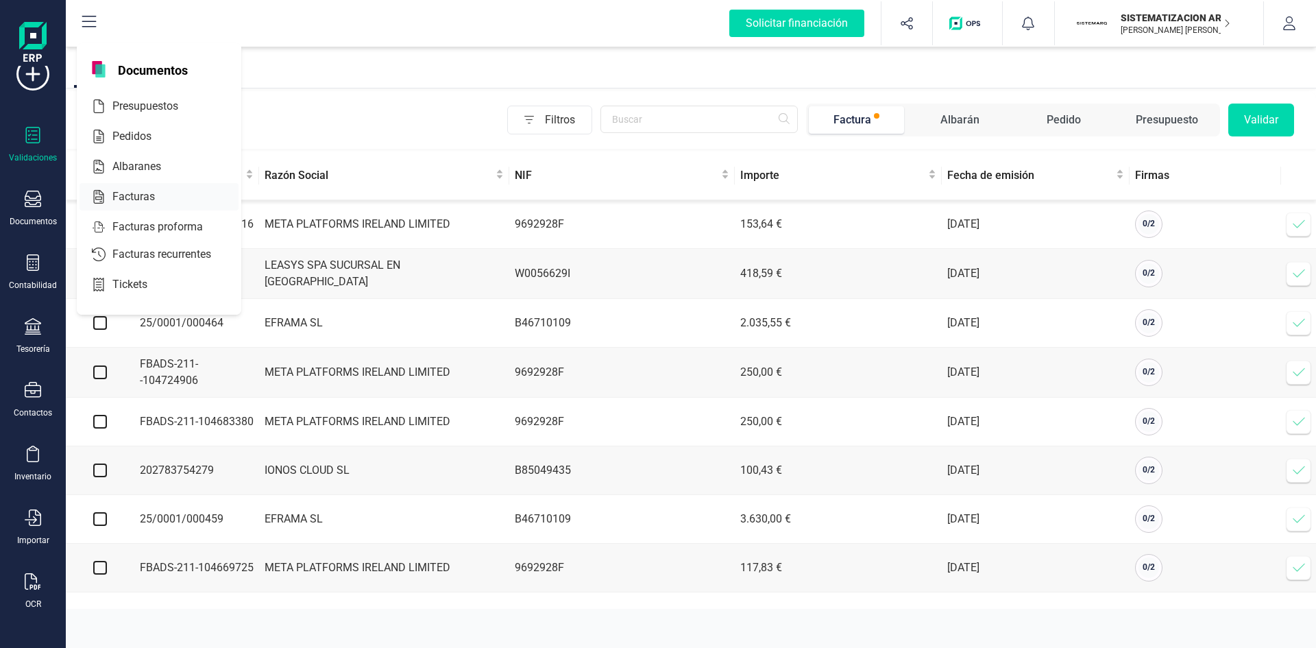
click at [124, 195] on span "Facturas" at bounding box center [143, 196] width 73 height 16
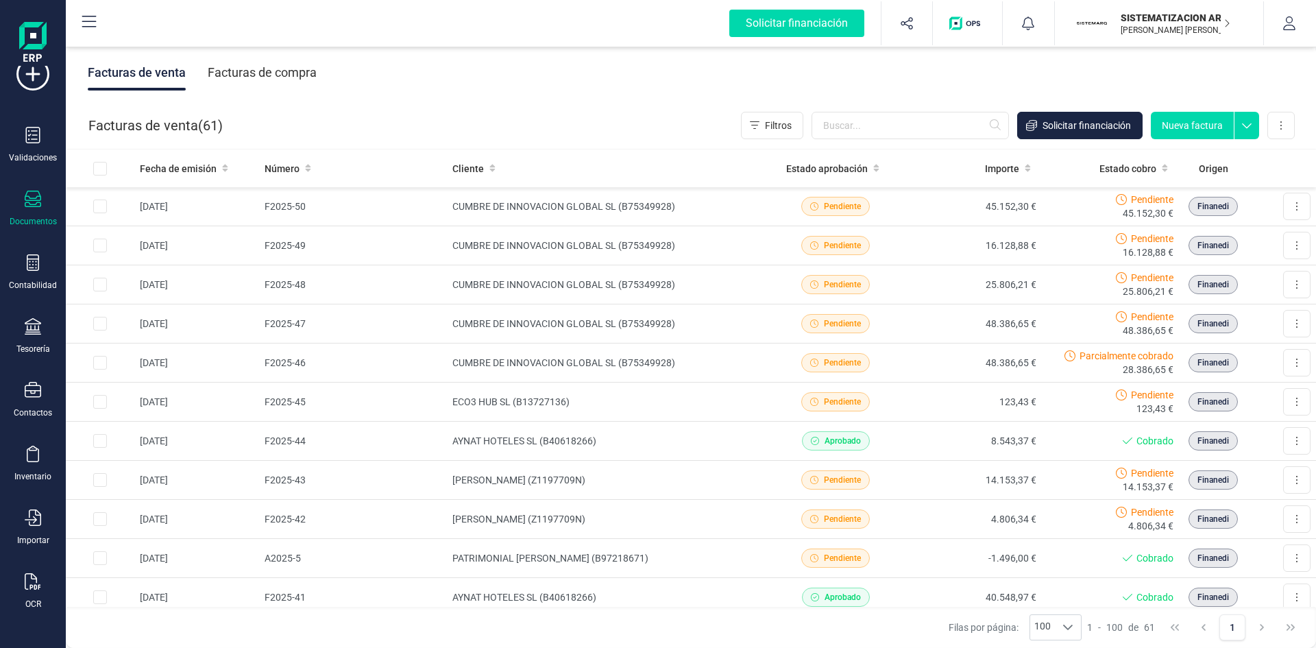
click at [242, 81] on div "Facturas de compra" at bounding box center [262, 73] width 109 height 36
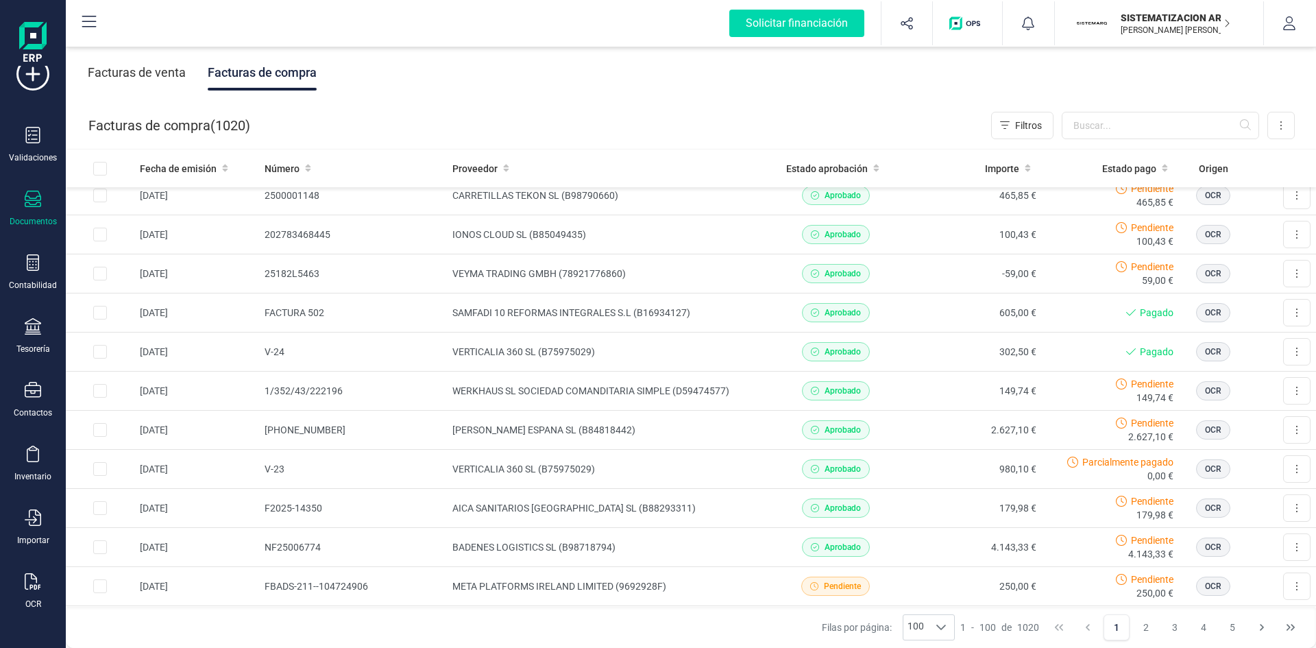
scroll to position [637, 0]
click at [557, 315] on td "SAMFADI 10 REFORMAS INTEGRALES S.L (B16934127)" at bounding box center [607, 312] width 320 height 39
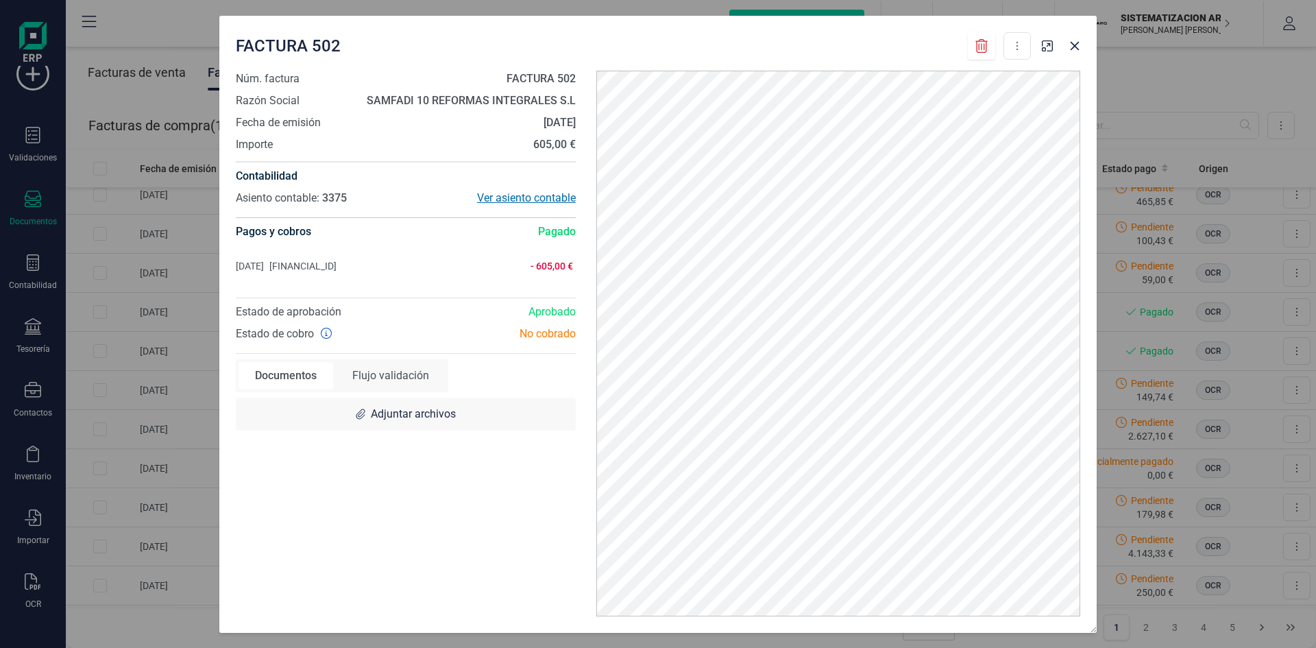
click at [499, 198] on div "Ver asiento contable" at bounding box center [491, 198] width 170 height 16
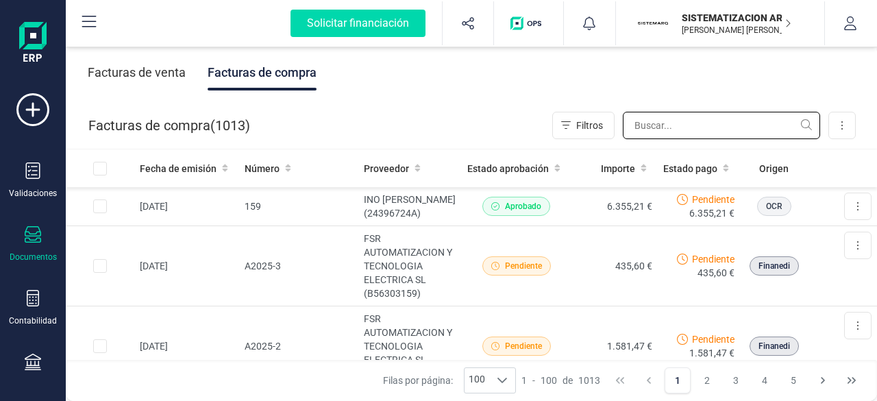
click at [640, 138] on input "text" at bounding box center [721, 125] width 197 height 27
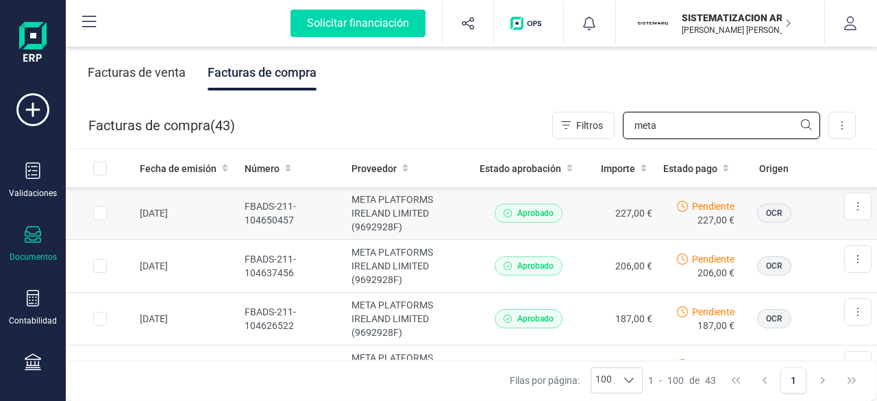
type input "meta"
click at [328, 208] on td "FBADS-211-104650457" at bounding box center [292, 213] width 107 height 53
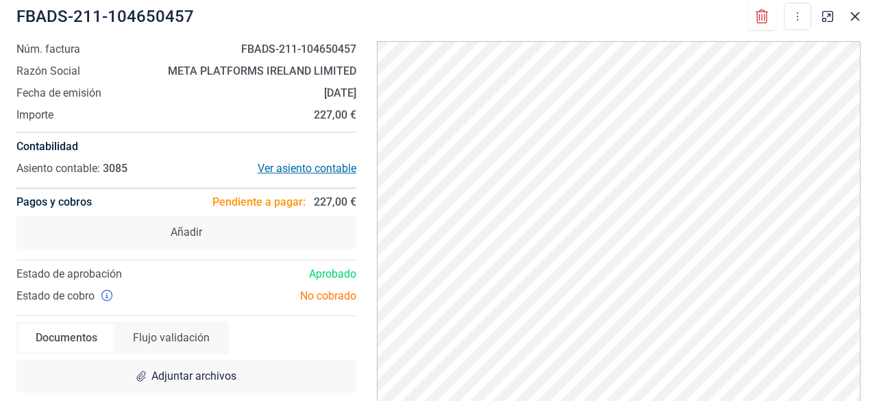
click at [282, 168] on div "Ver asiento contable" at bounding box center [271, 168] width 170 height 16
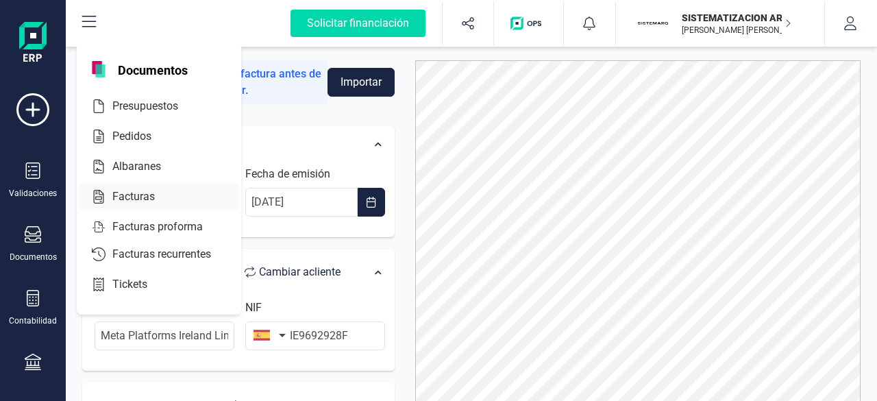
scroll to position [151, 0]
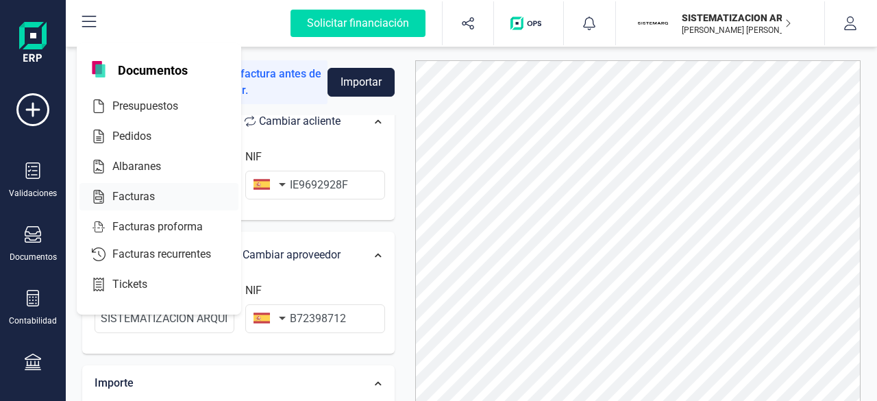
click at [151, 194] on span "Facturas" at bounding box center [143, 196] width 73 height 16
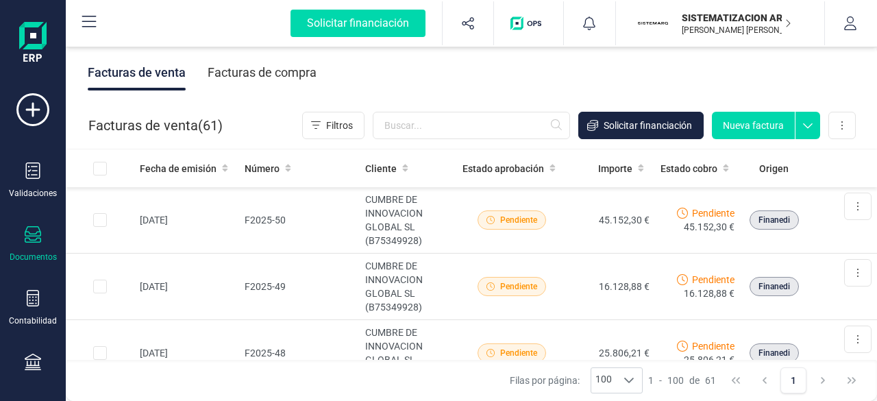
click at [263, 73] on div "Facturas de compra" at bounding box center [262, 73] width 109 height 36
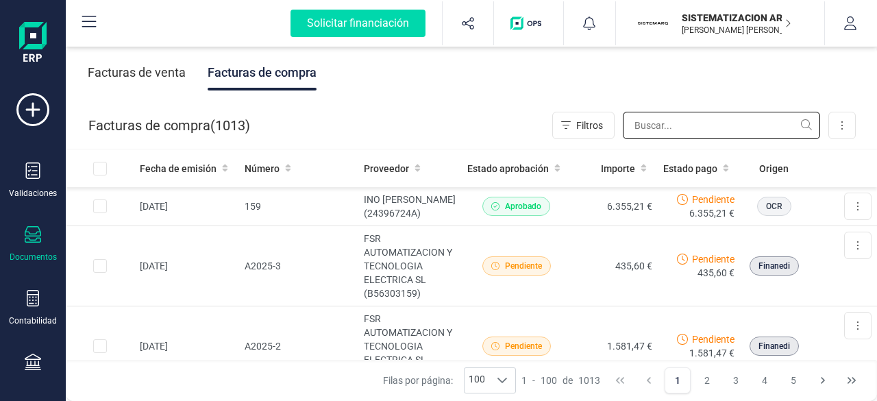
click at [696, 123] on input "text" at bounding box center [721, 125] width 197 height 27
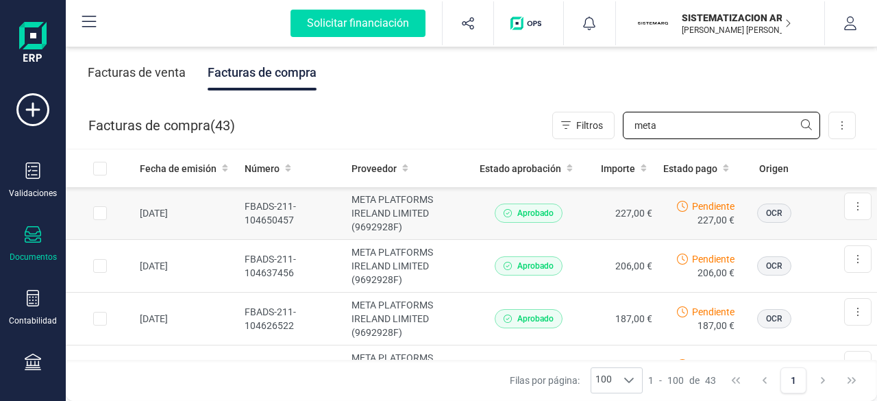
type input "meta"
click at [426, 221] on td "META PLATFORMS IRELAND LIMITED (9692928F)" at bounding box center [410, 213] width 128 height 53
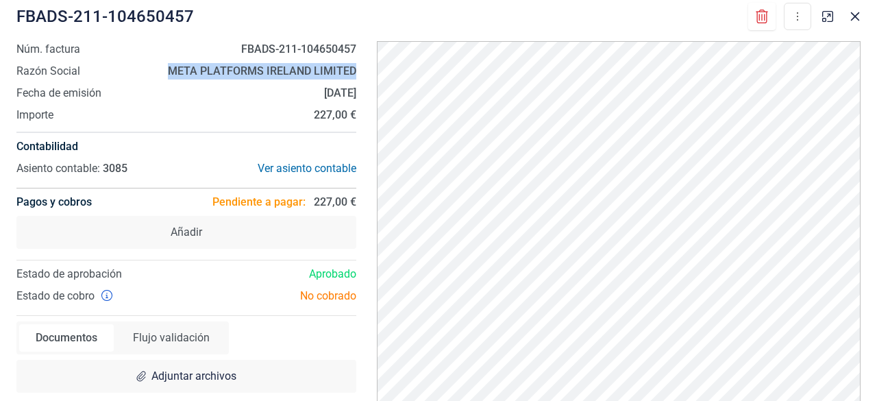
drag, startPoint x: 163, startPoint y: 69, endPoint x: 356, endPoint y: 71, distance: 193.3
click at [356, 71] on div "Núm. factura FBADS-211-104650457 Razón Social META PLATFORMS IRELAND LIMITED Fe…" at bounding box center [186, 222] width 361 height 363
copy strong "META PLATFORMS IRELAND LIMITED"
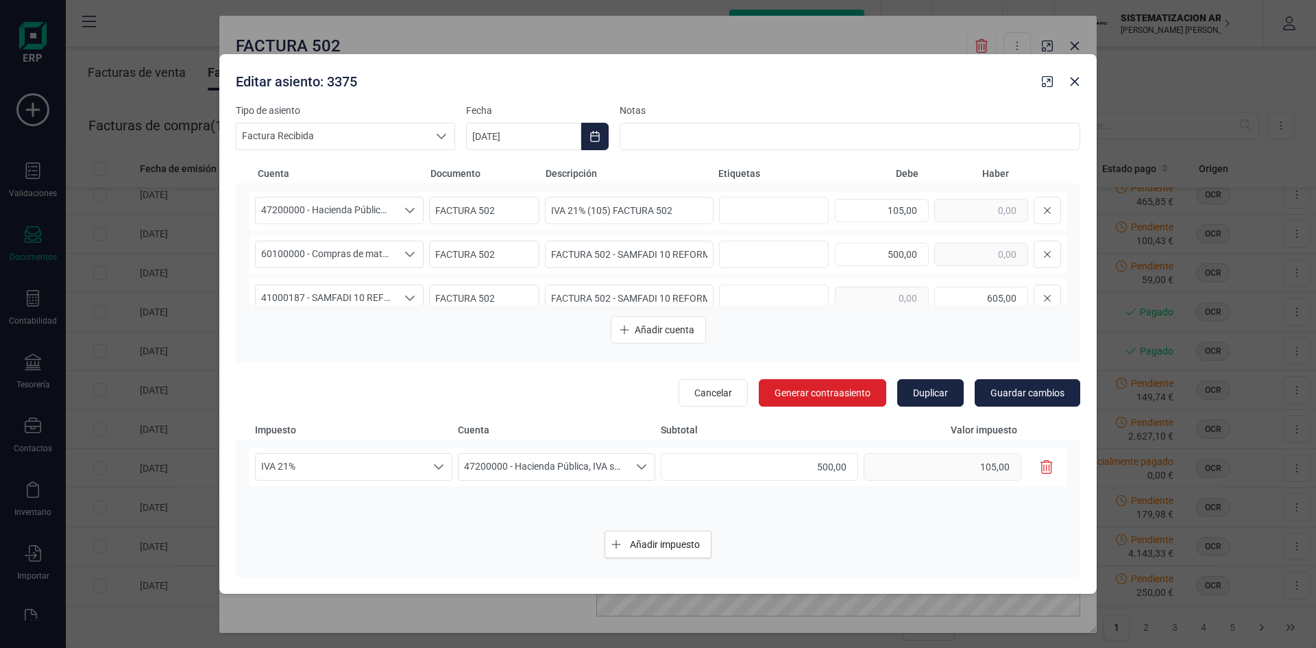
scroll to position [36, 0]
click at [777, 212] on input "text" at bounding box center [772, 210] width 88 height 22
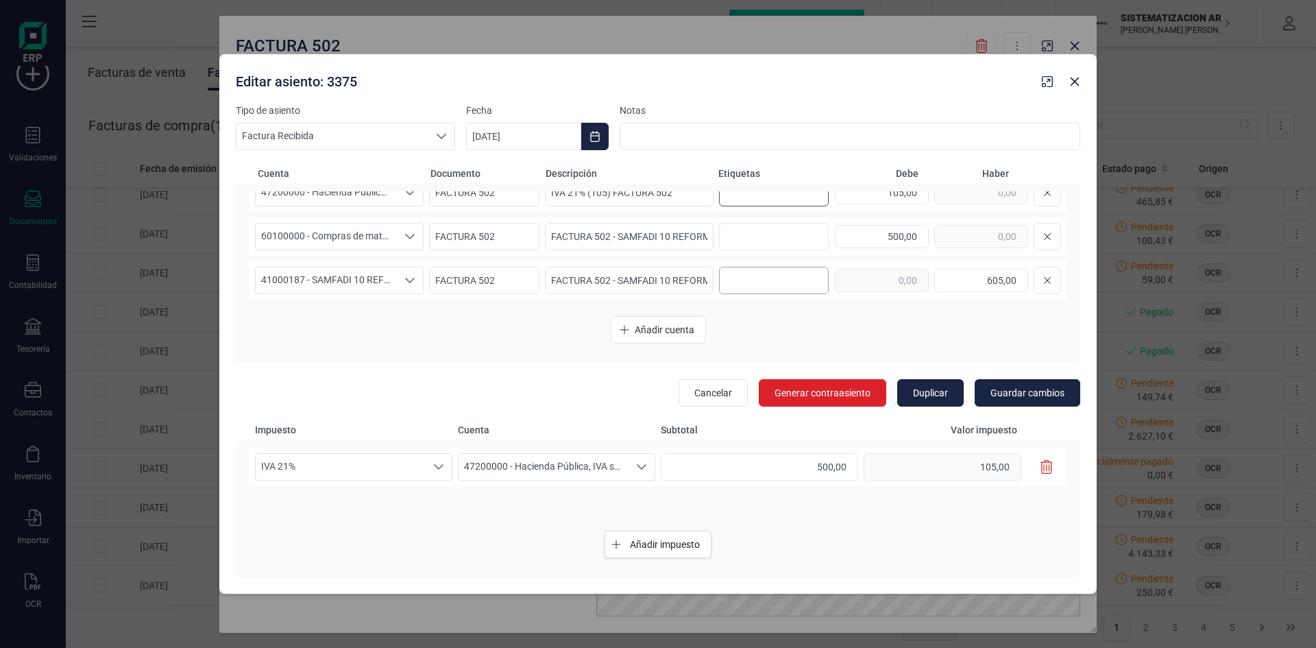
scroll to position [0, 0]
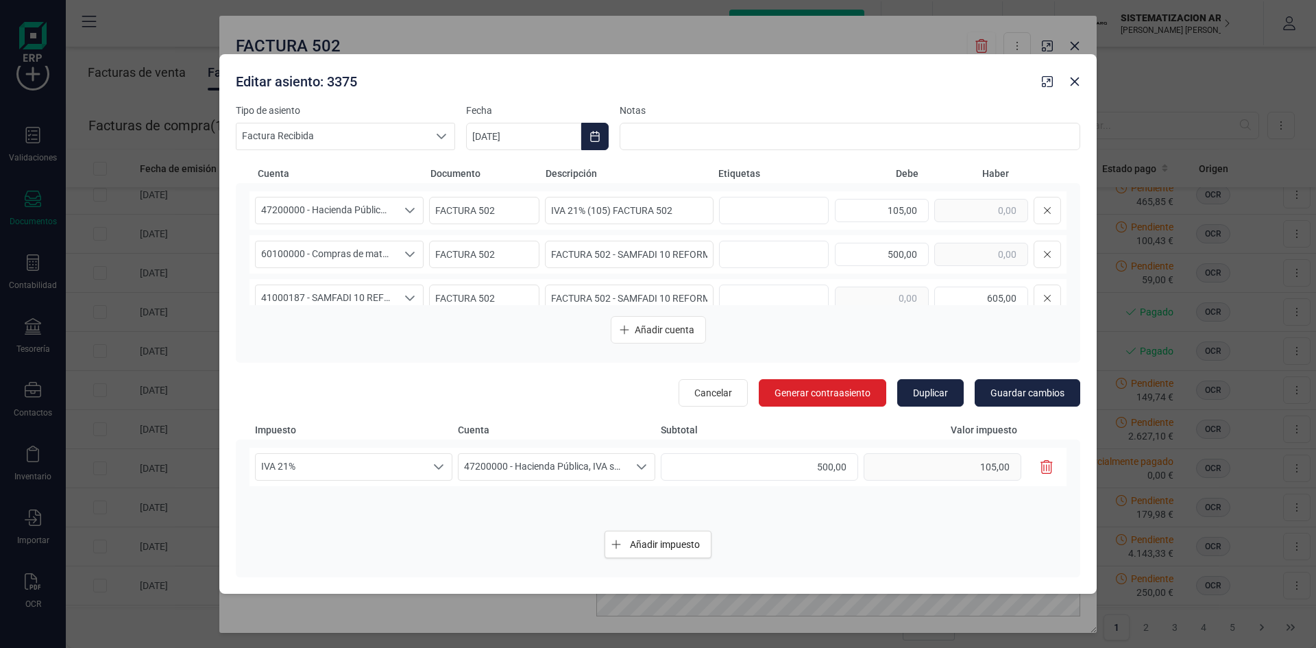
click at [736, 239] on div "60100000 - Compras de materias [PERSON_NAME] 60100000 - Compras de materias [PE…" at bounding box center [657, 254] width 817 height 38
click at [736, 243] on input "text" at bounding box center [772, 254] width 88 height 22
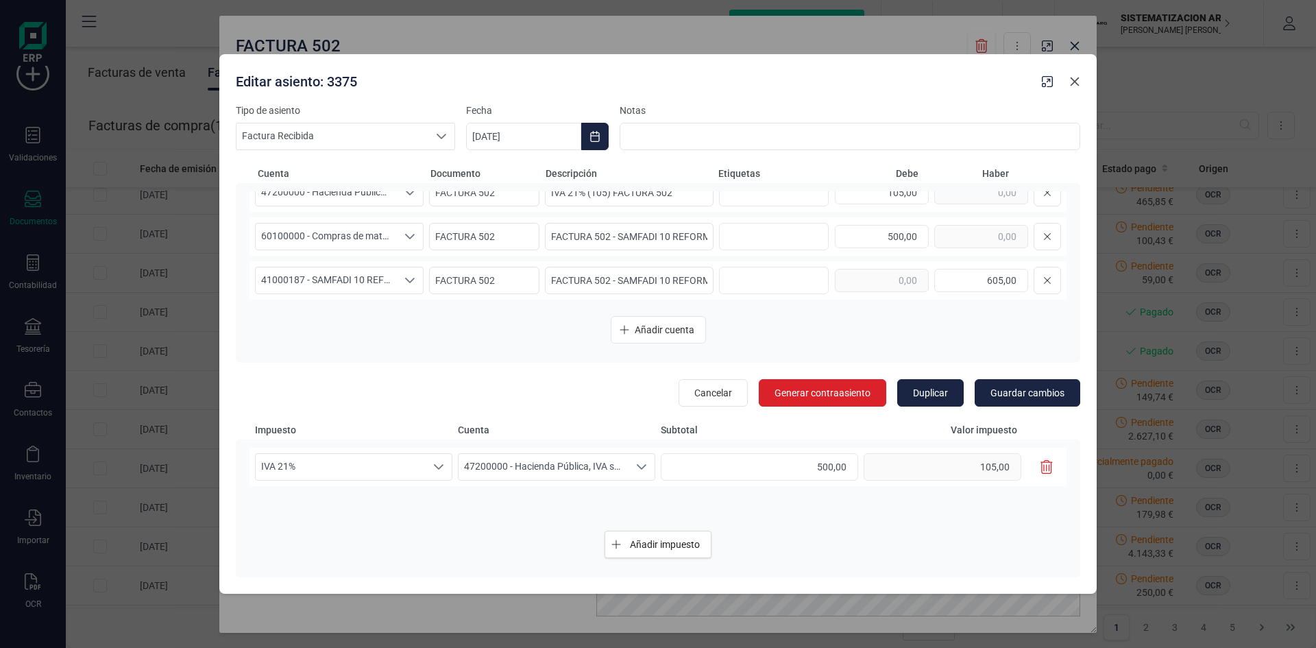
click at [1070, 83] on icon "button" at bounding box center [1074, 81] width 11 height 11
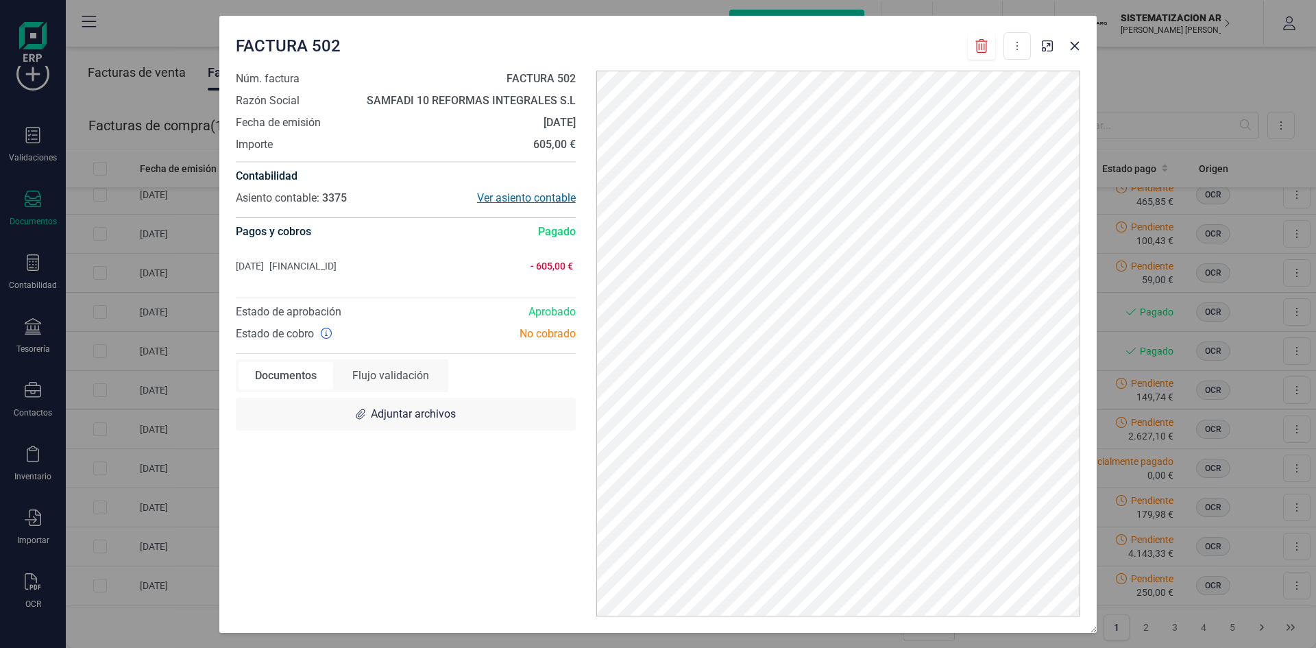
click at [538, 197] on div "Ver asiento contable" at bounding box center [491, 198] width 170 height 16
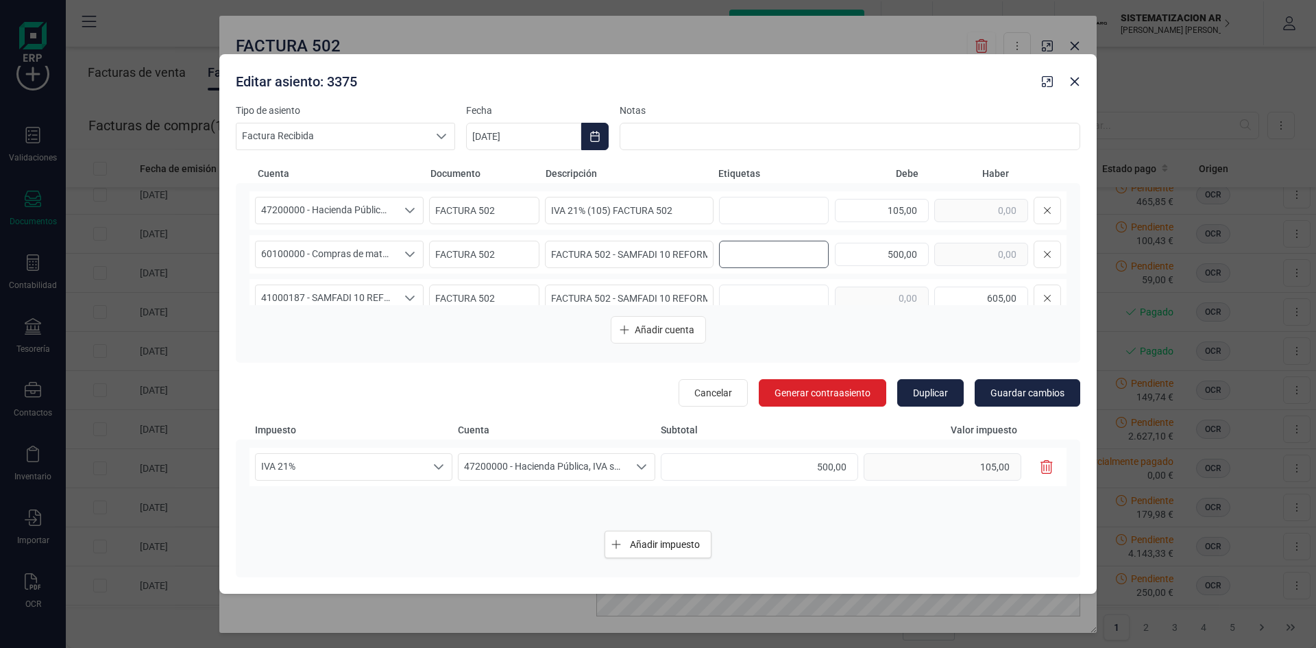
click at [759, 250] on input "text" at bounding box center [772, 254] width 88 height 22
type input "Roteros"
click at [740, 291] on input "text" at bounding box center [772, 298] width 88 height 22
click at [744, 264] on input "text" at bounding box center [776, 254] width 88 height 22
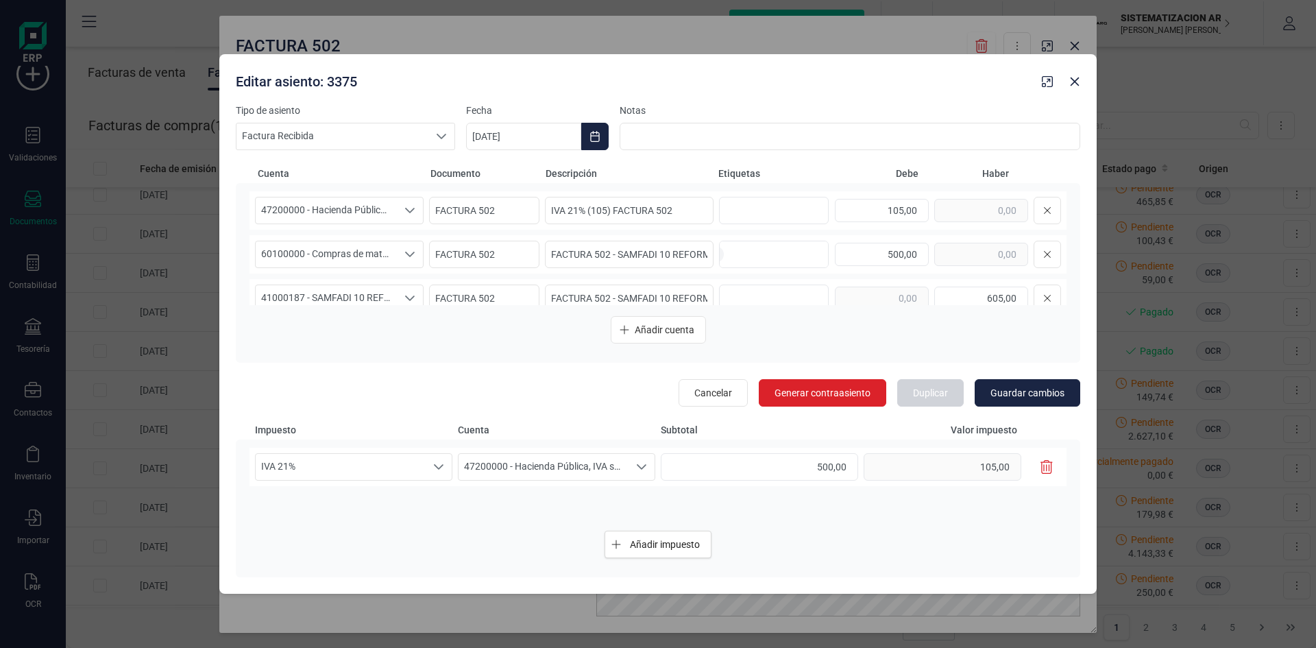
scroll to position [0, 0]
click at [712, 254] on div "60100000 - Compras de materias [PERSON_NAME] 60100000 - Compras de materias [PE…" at bounding box center [657, 254] width 817 height 38
click at [741, 300] on input "text" at bounding box center [772, 298] width 88 height 22
type input "r"
type input "Roteros"
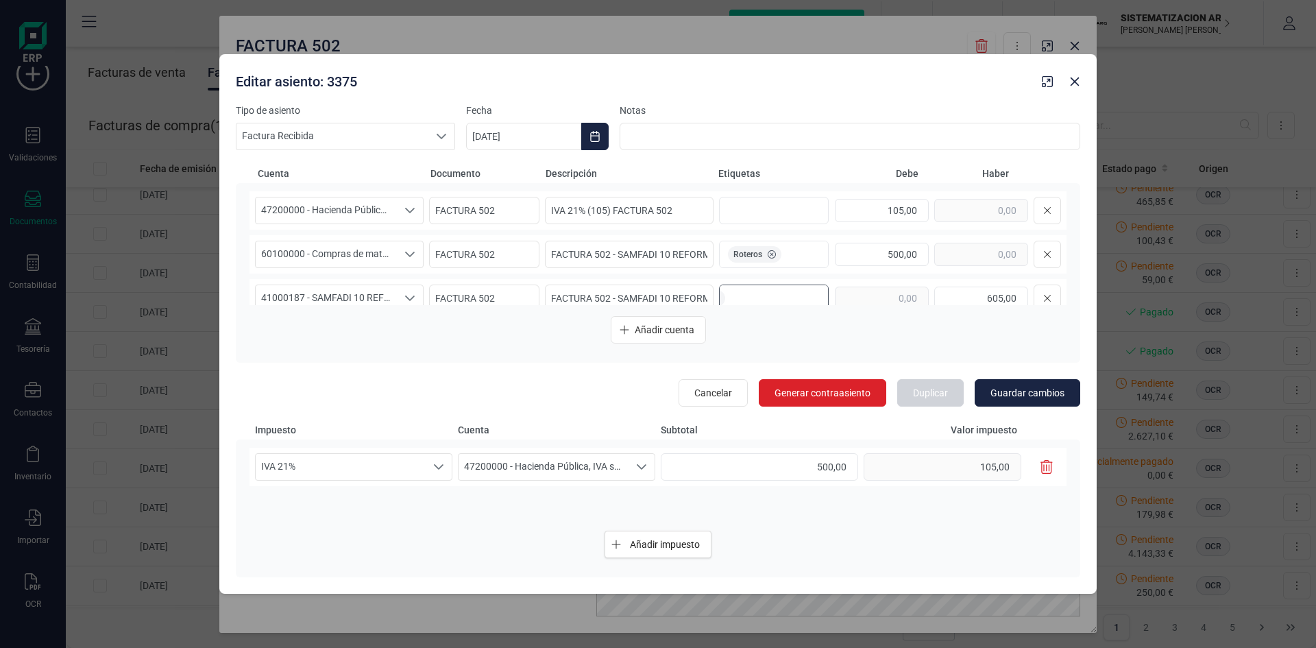
scroll to position [0, 58]
click at [732, 304] on input "text" at bounding box center [776, 298] width 88 height 22
click at [812, 260] on input "text" at bounding box center [834, 254] width 88 height 22
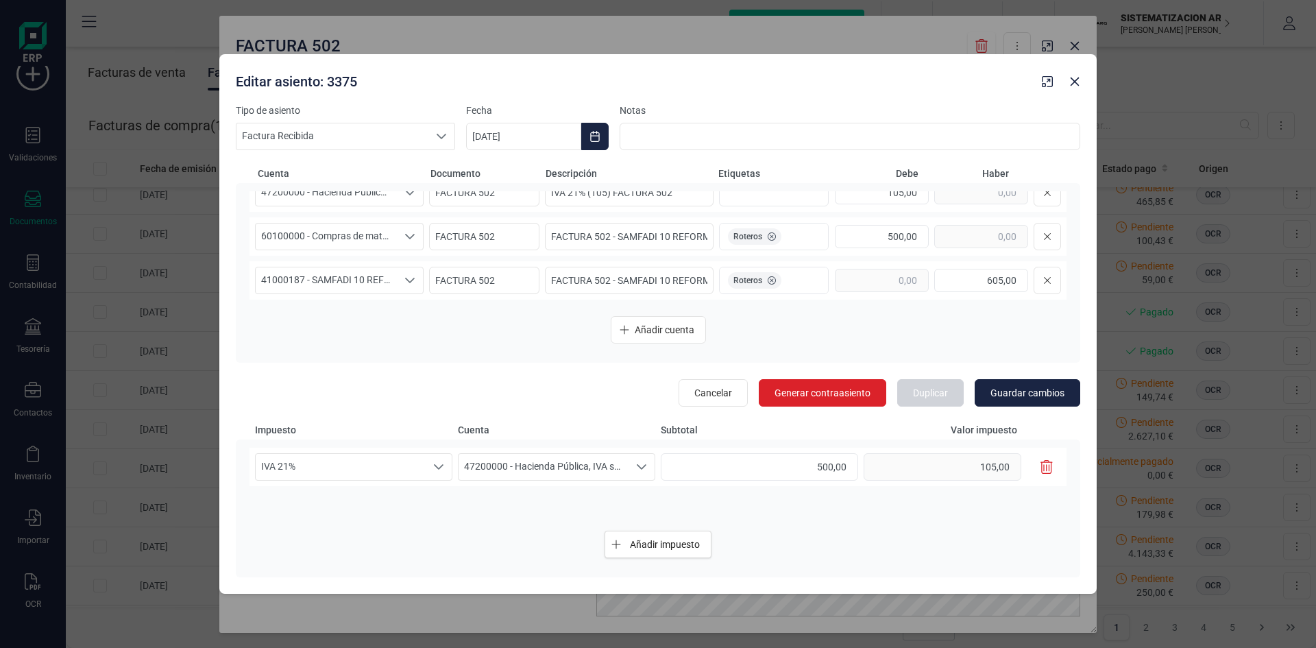
click at [754, 307] on div "47200000 - Hacienda Pública, IVA soportado 47200000 - Hacienda Pública, IVA sop…" at bounding box center [658, 273] width 844 height 180
click at [1028, 395] on span "Guardar cambios" at bounding box center [1027, 393] width 74 height 14
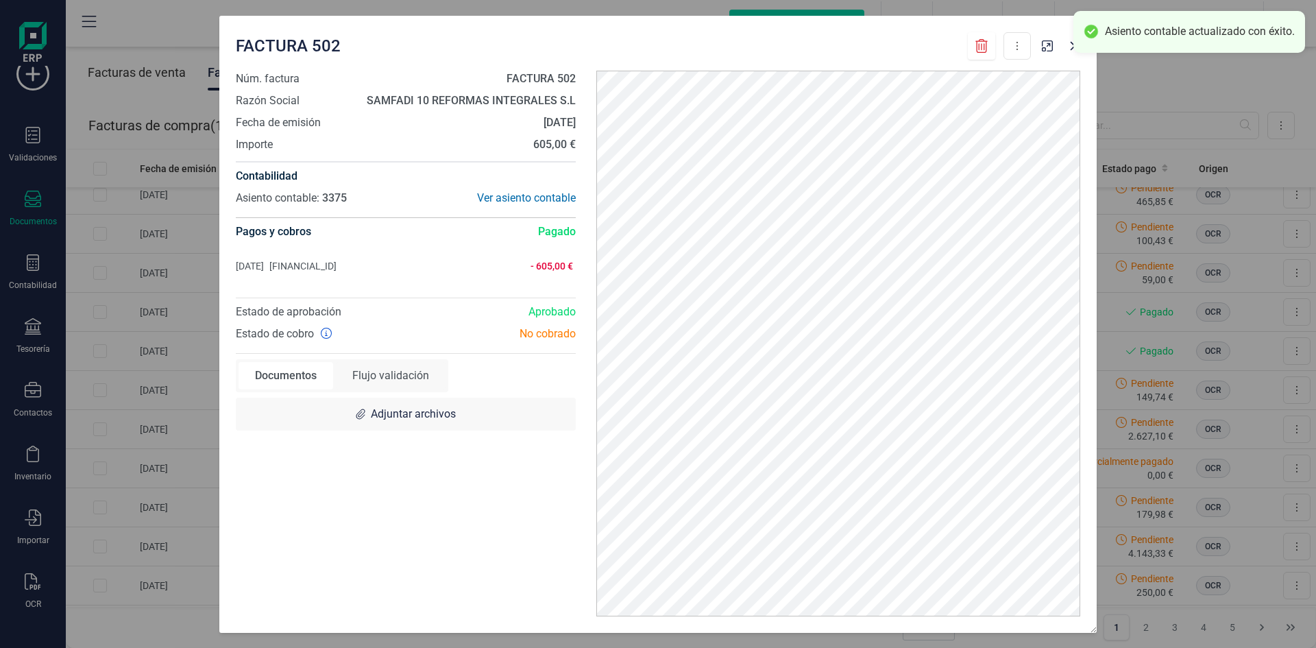
click at [879, 53] on div "FACTURA 502 Descargar documento" at bounding box center [633, 45] width 795 height 27
click at [1077, 55] on button "button" at bounding box center [1075, 46] width 22 height 22
click at [1073, 46] on div "Asiento contable actualizado con éxito." at bounding box center [1189, 32] width 232 height 42
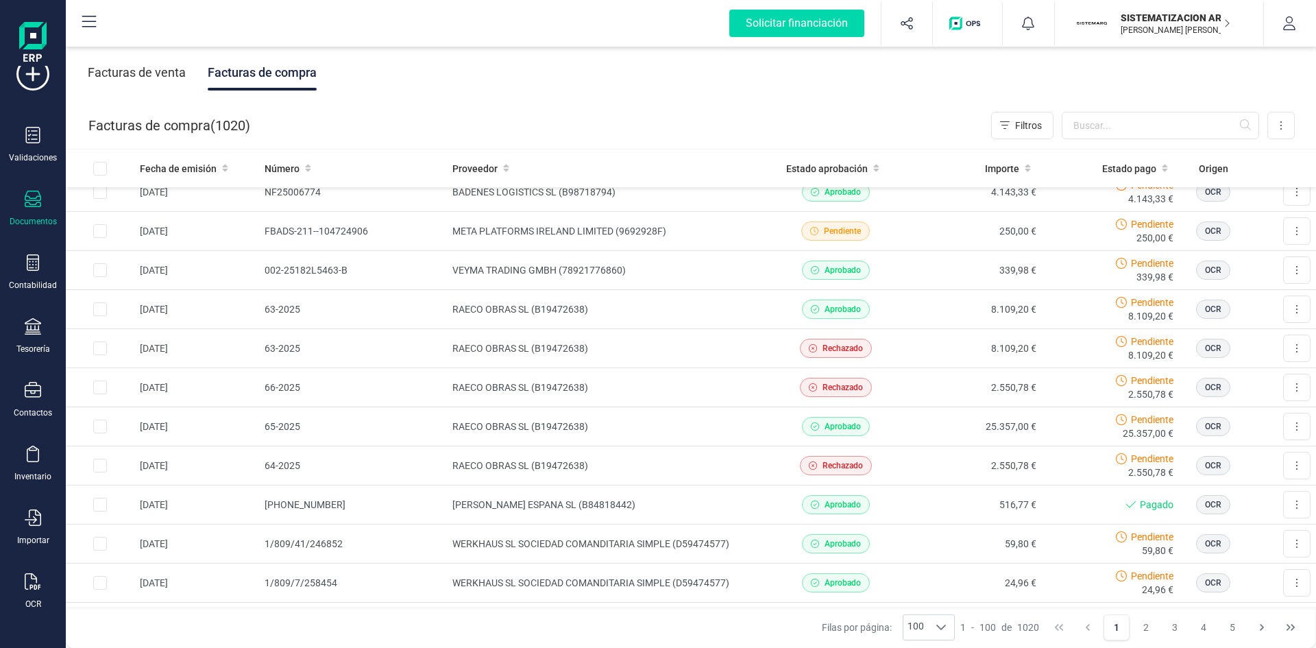
scroll to position [990, 0]
click at [700, 317] on td "RAECO OBRAS SL (B19472638)" at bounding box center [607, 310] width 320 height 39
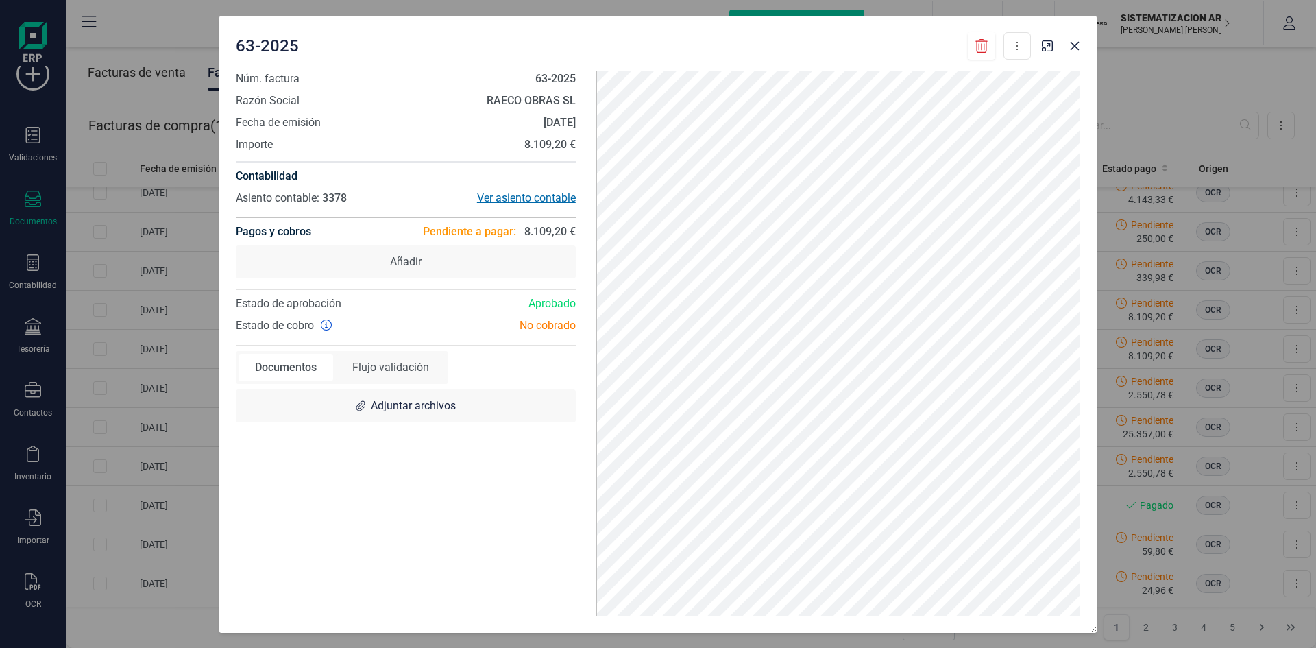
click at [541, 199] on div "Ver asiento contable" at bounding box center [491, 198] width 170 height 16
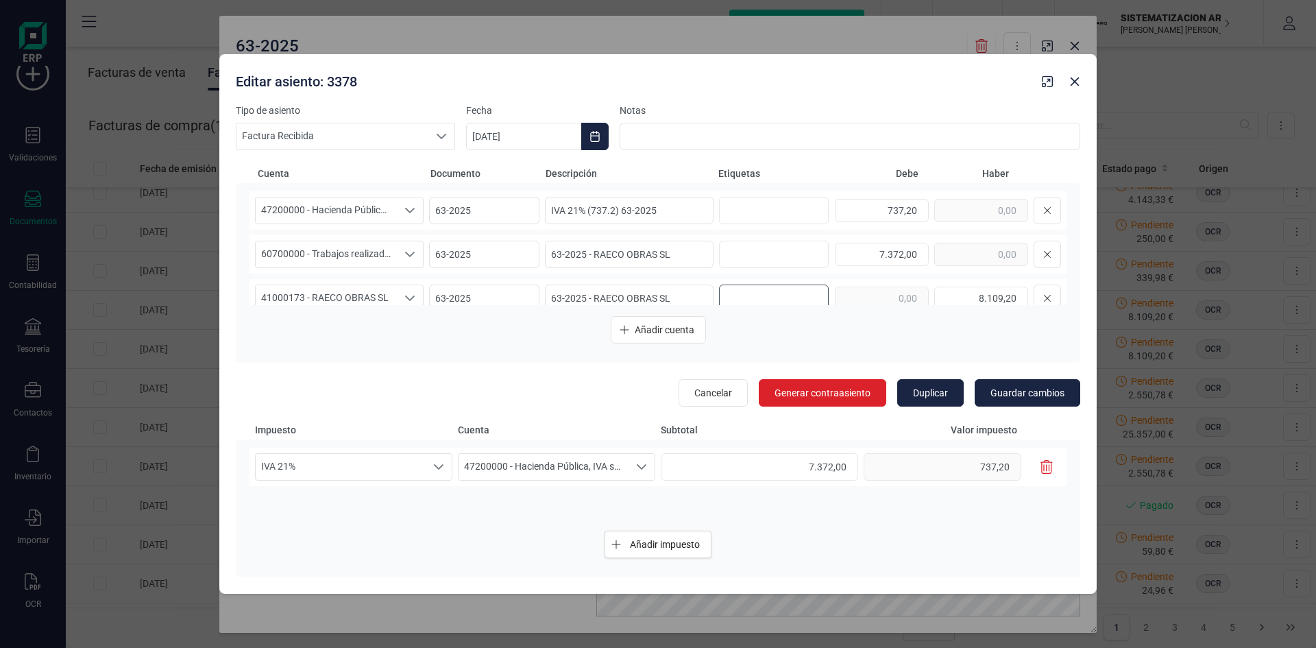
drag, startPoint x: 727, startPoint y: 288, endPoint x: 1046, endPoint y: 276, distance: 319.0
click at [1046, 276] on div "47200000 - Hacienda Pública, IVA soportado 47200000 - Hacienda Pública, IVA sop…" at bounding box center [657, 248] width 817 height 114
click at [1066, 84] on button "button" at bounding box center [1075, 82] width 22 height 22
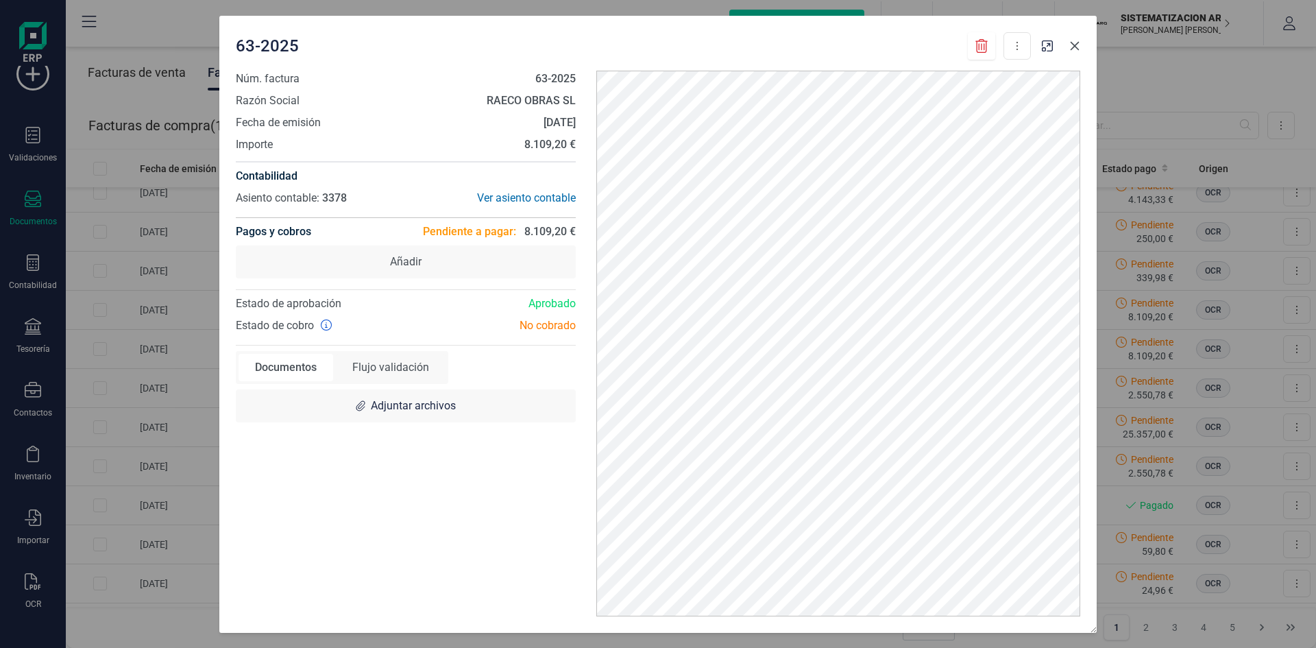
click at [1084, 48] on button "button" at bounding box center [1075, 46] width 22 height 22
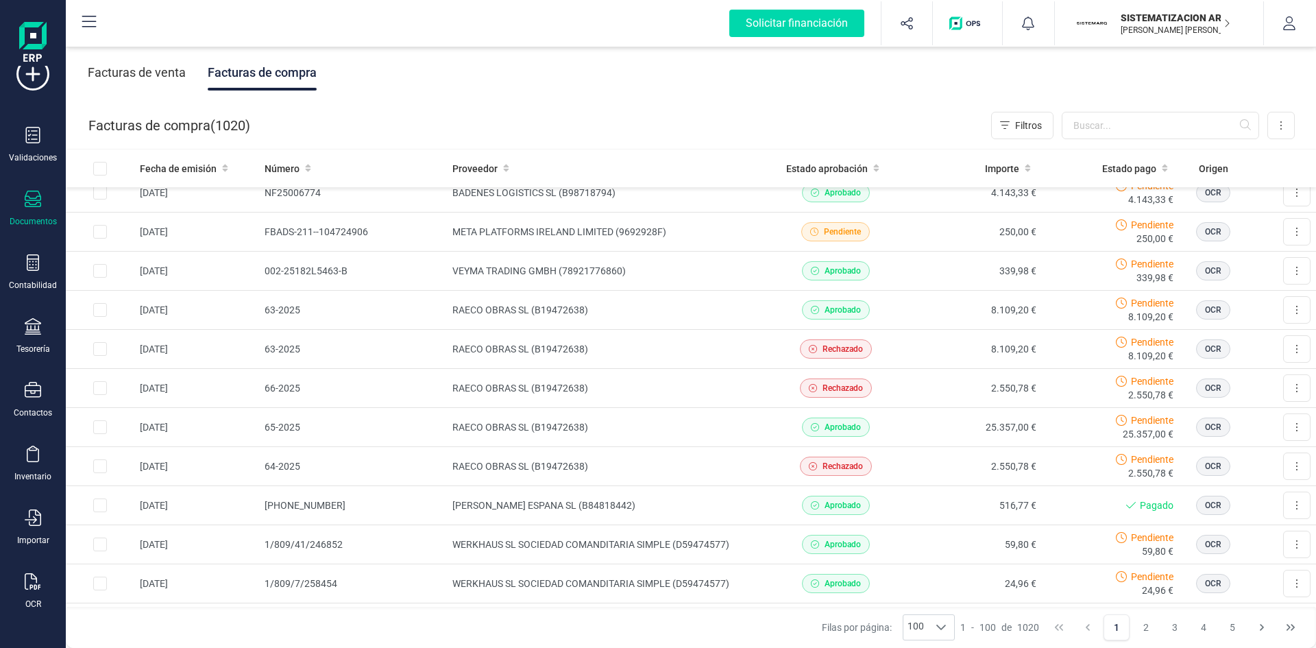
click at [36, 204] on icon at bounding box center [33, 199] width 16 height 16
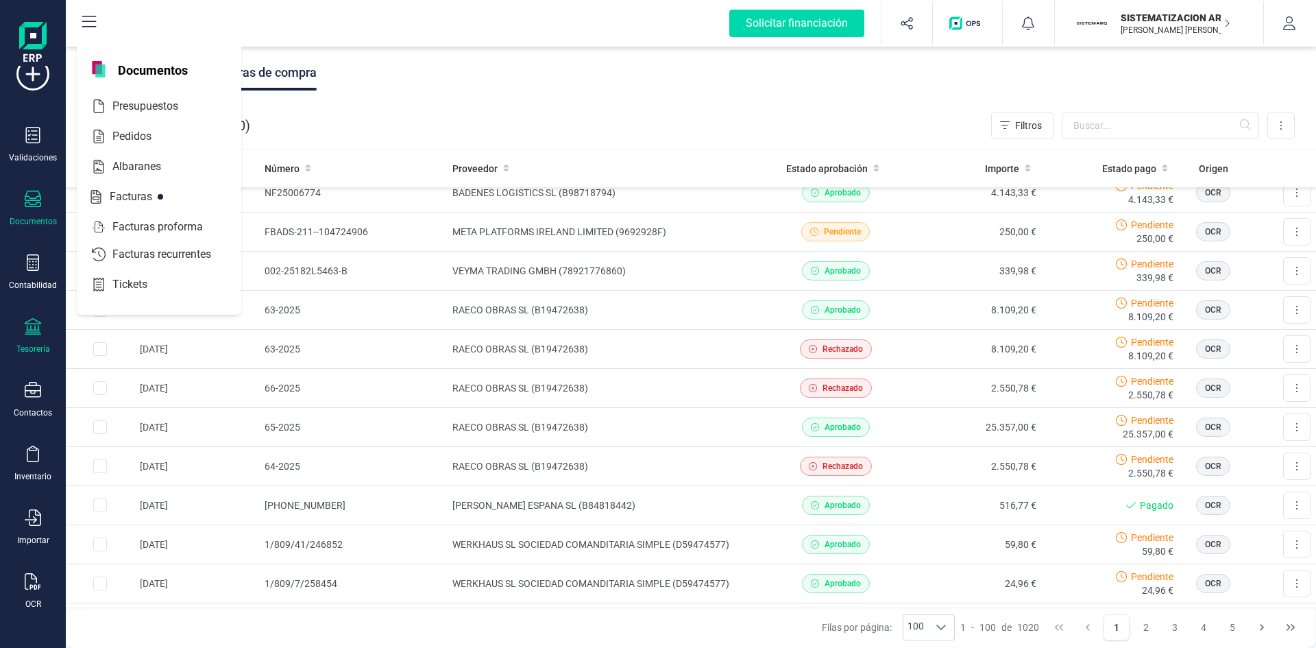
click at [29, 328] on icon at bounding box center [33, 326] width 16 height 16
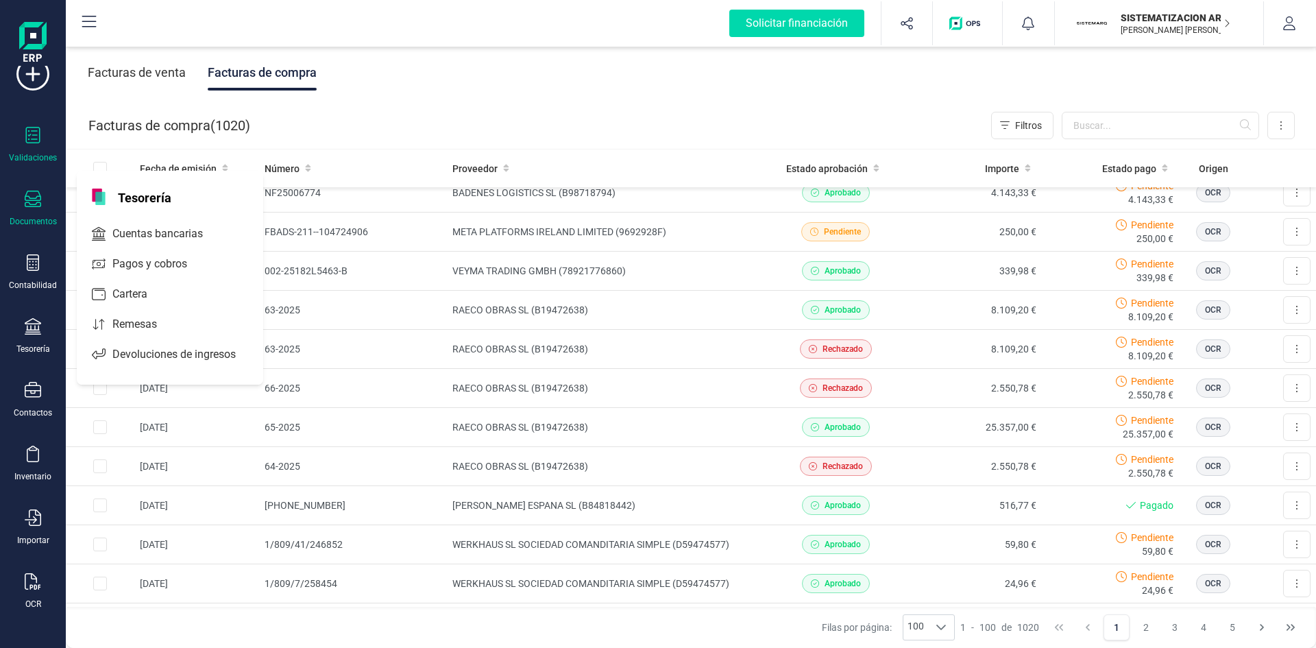
click at [24, 153] on div "Validaciones" at bounding box center [33, 157] width 48 height 11
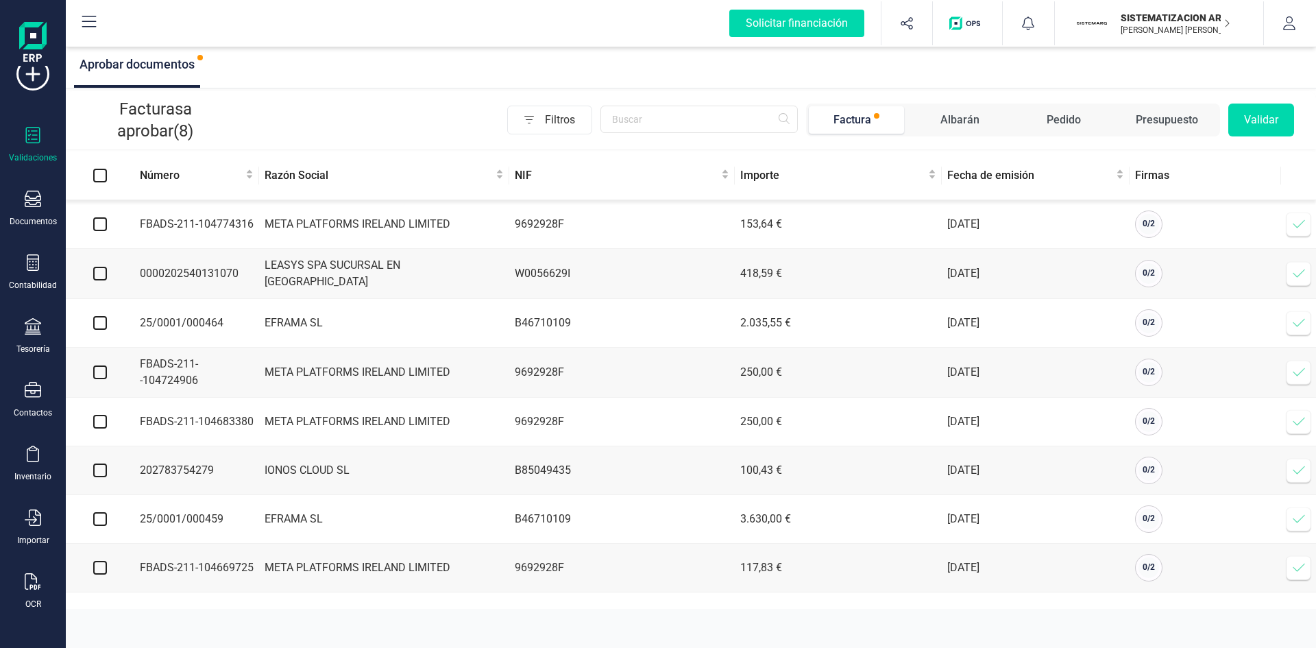
click at [385, 228] on td "META PLATFORMS IRELAND LIMITED" at bounding box center [384, 224] width 250 height 49
click at [617, 236] on td "9692928F" at bounding box center [622, 224] width 226 height 49
click at [100, 226] on input "checkbox" at bounding box center [100, 224] width 14 height 14
checkbox input "true"
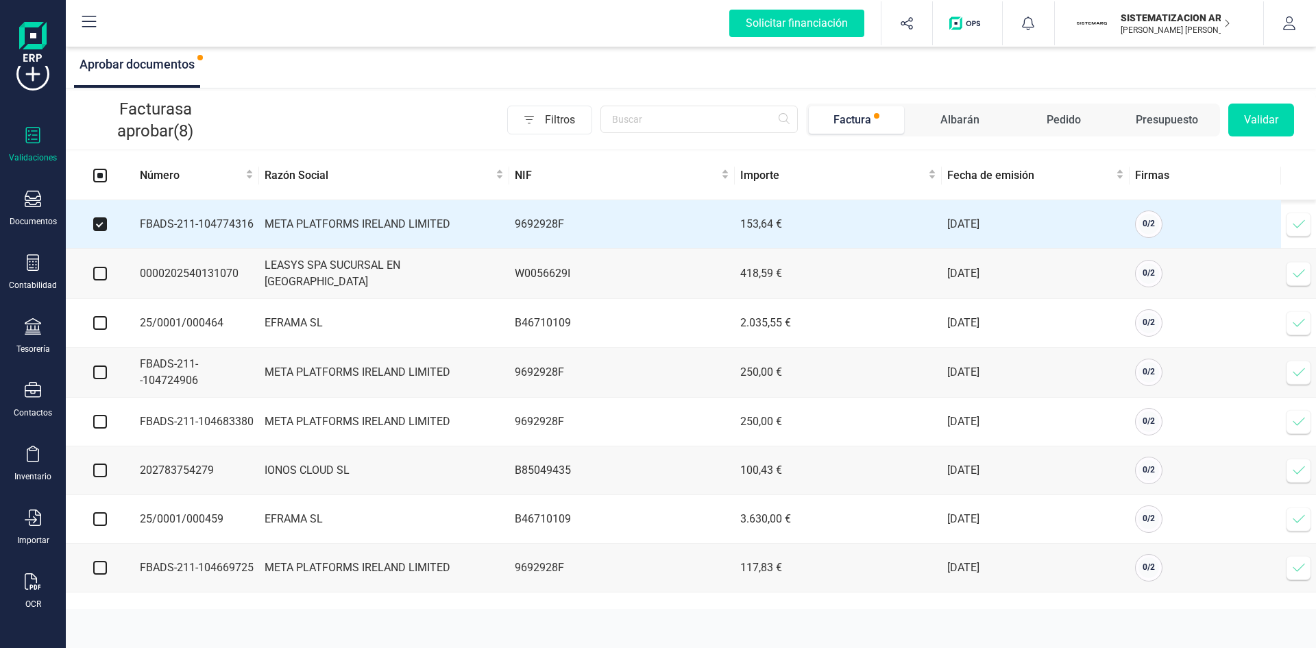
click at [103, 275] on input "checkbox" at bounding box center [100, 274] width 14 height 14
checkbox input "true"
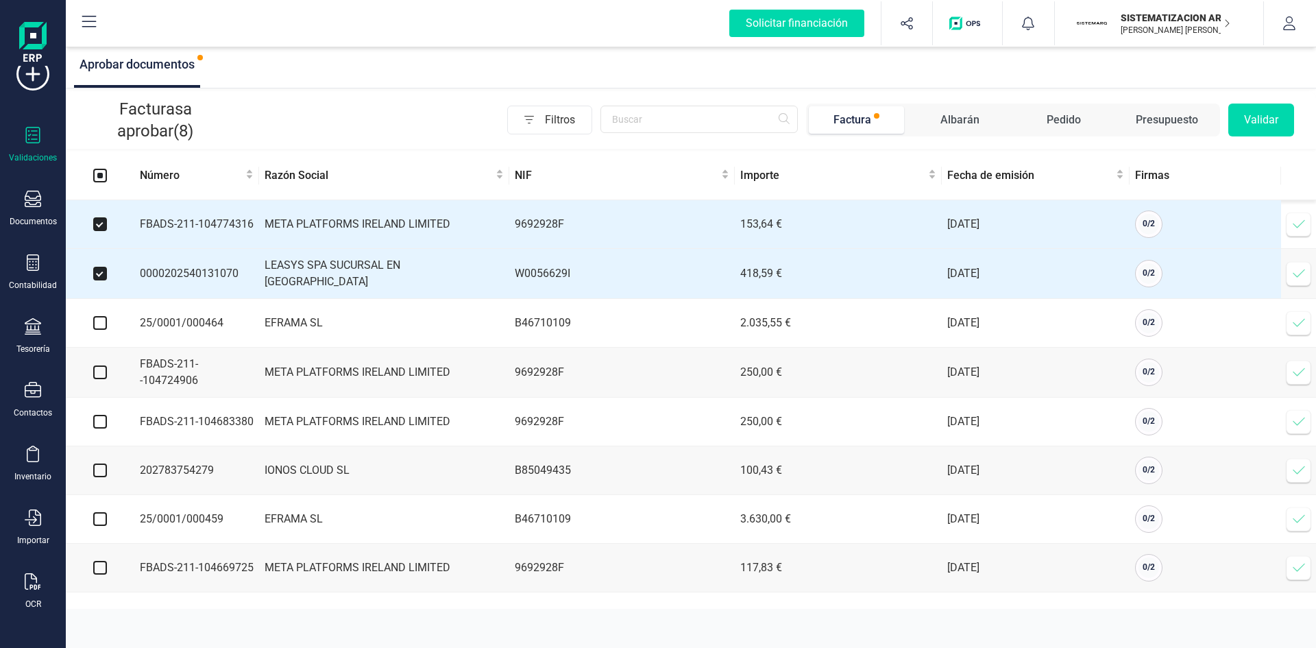
click at [97, 330] on input "checkbox" at bounding box center [100, 323] width 14 height 14
checkbox input "true"
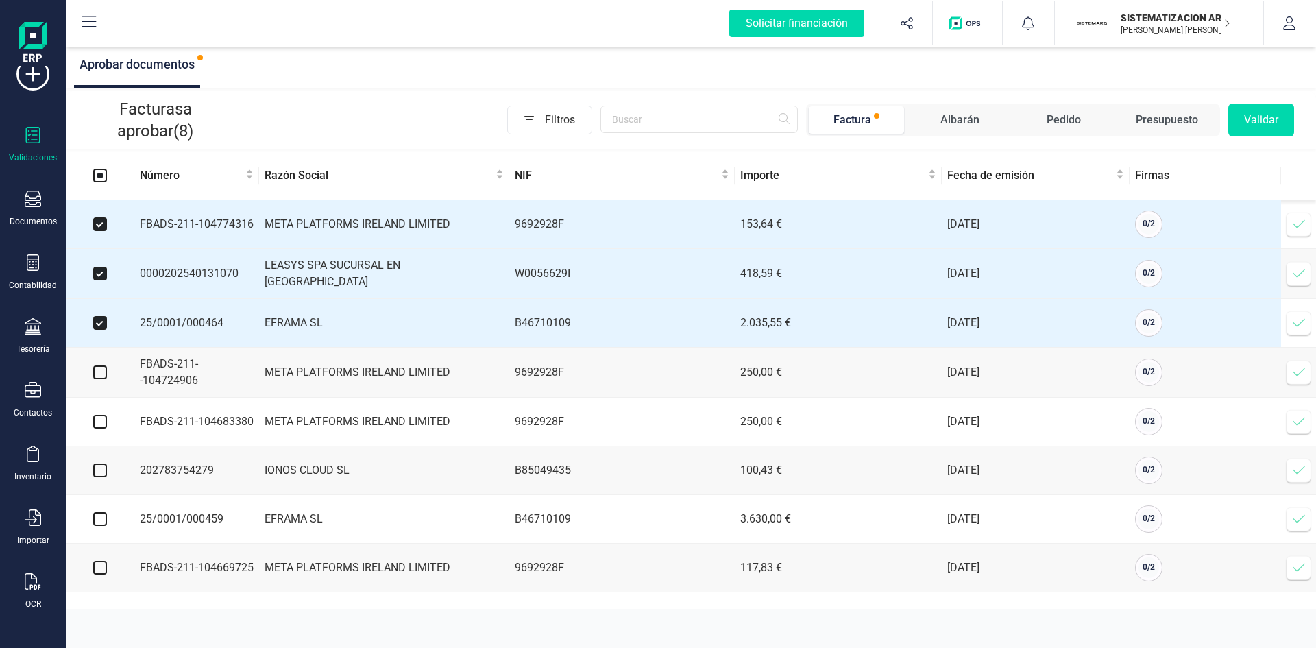
click at [102, 374] on input "checkbox" at bounding box center [100, 372] width 14 height 14
checkbox input "true"
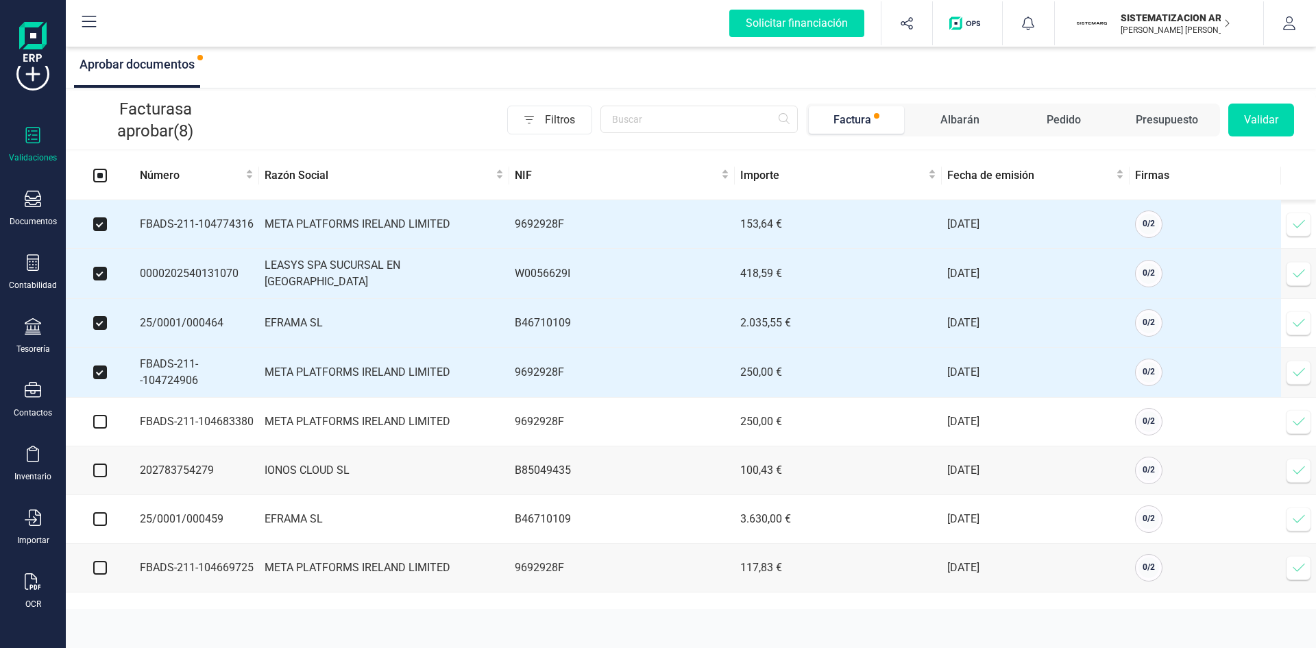
click at [97, 428] on input "checkbox" at bounding box center [100, 422] width 14 height 14
checkbox input "true"
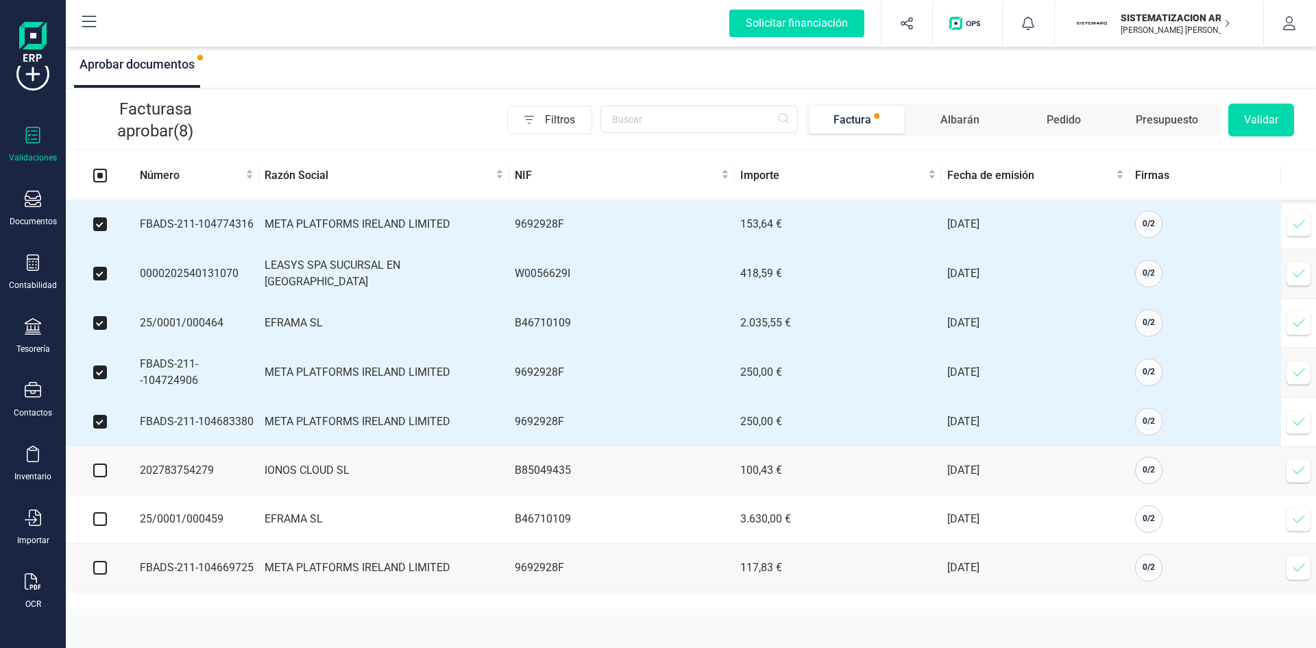
click at [97, 476] on input "checkbox" at bounding box center [100, 470] width 14 height 14
checkbox input "true"
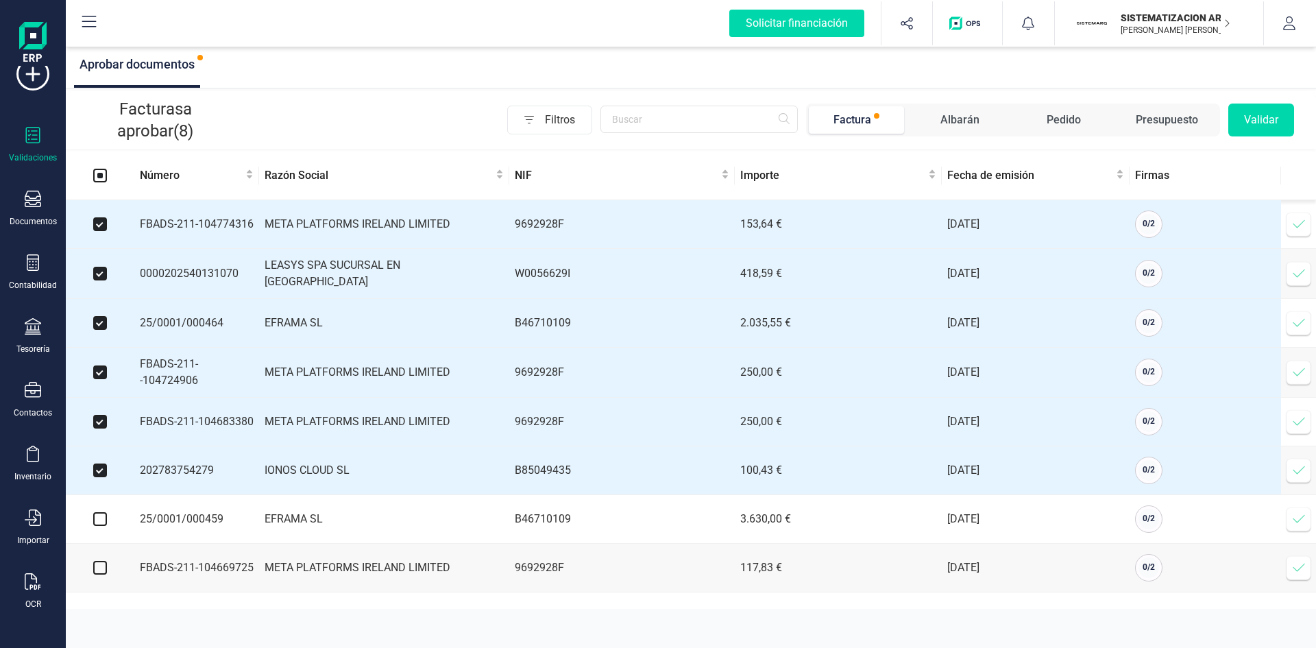
click at [106, 526] on input "checkbox" at bounding box center [100, 519] width 14 height 14
checkbox input "true"
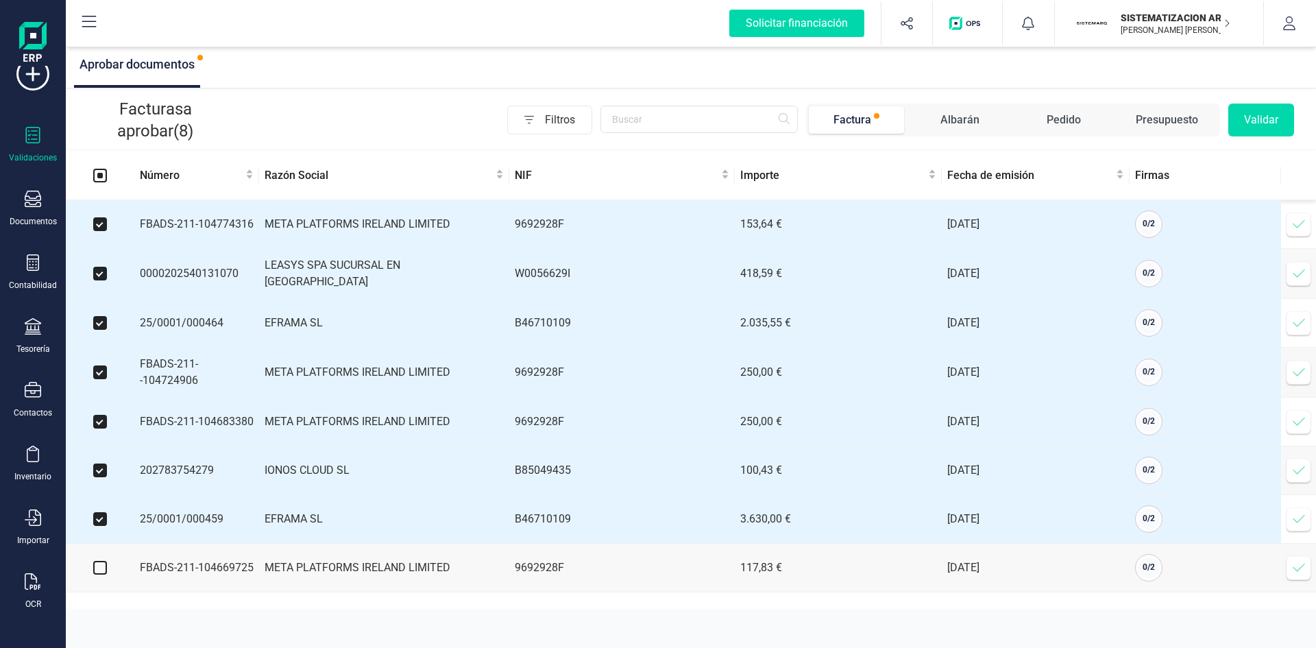
click at [102, 571] on input "checkbox" at bounding box center [100, 568] width 14 height 14
checkbox input "true"
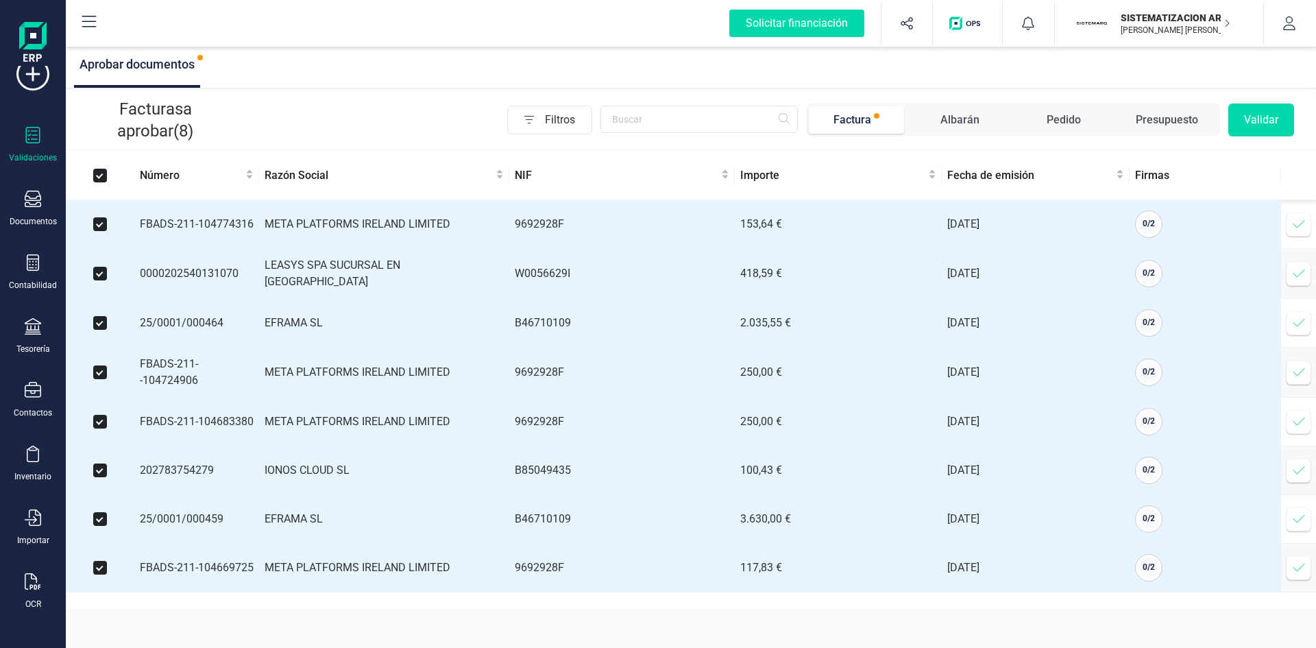
click at [1267, 131] on button "Validar" at bounding box center [1261, 119] width 66 height 33
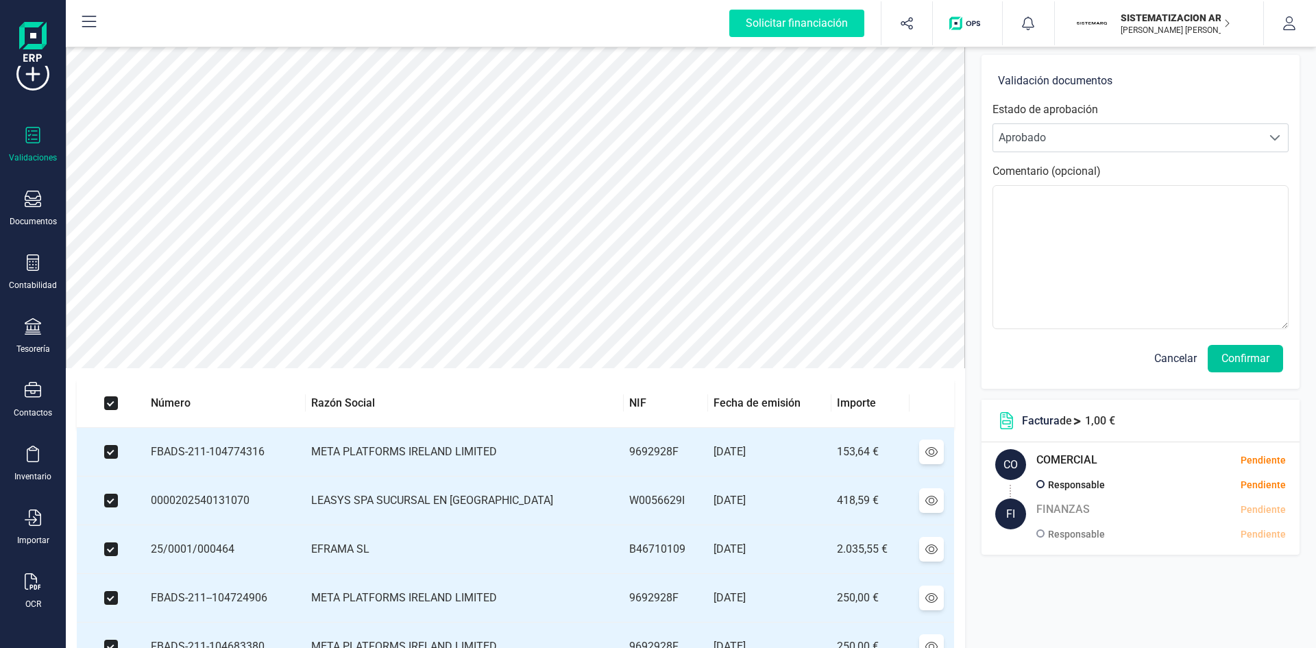
click at [1217, 356] on button "Confirmar" at bounding box center [1245, 358] width 75 height 27
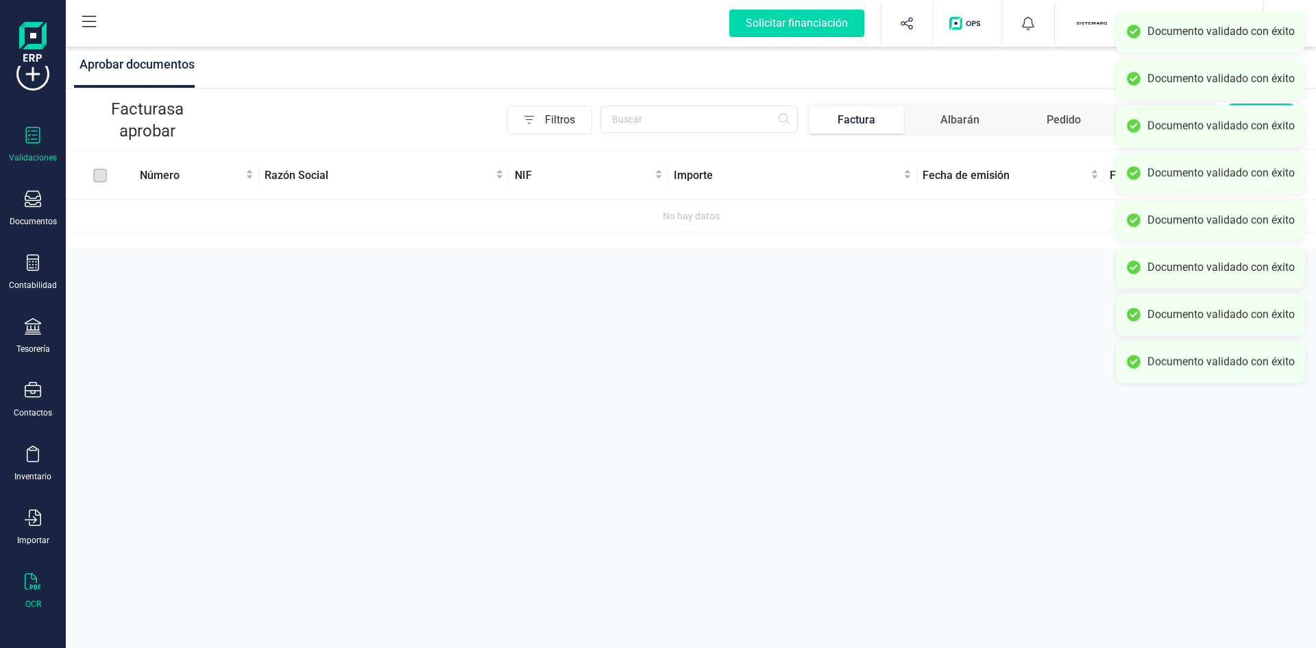
click at [34, 589] on icon at bounding box center [33, 581] width 16 height 16
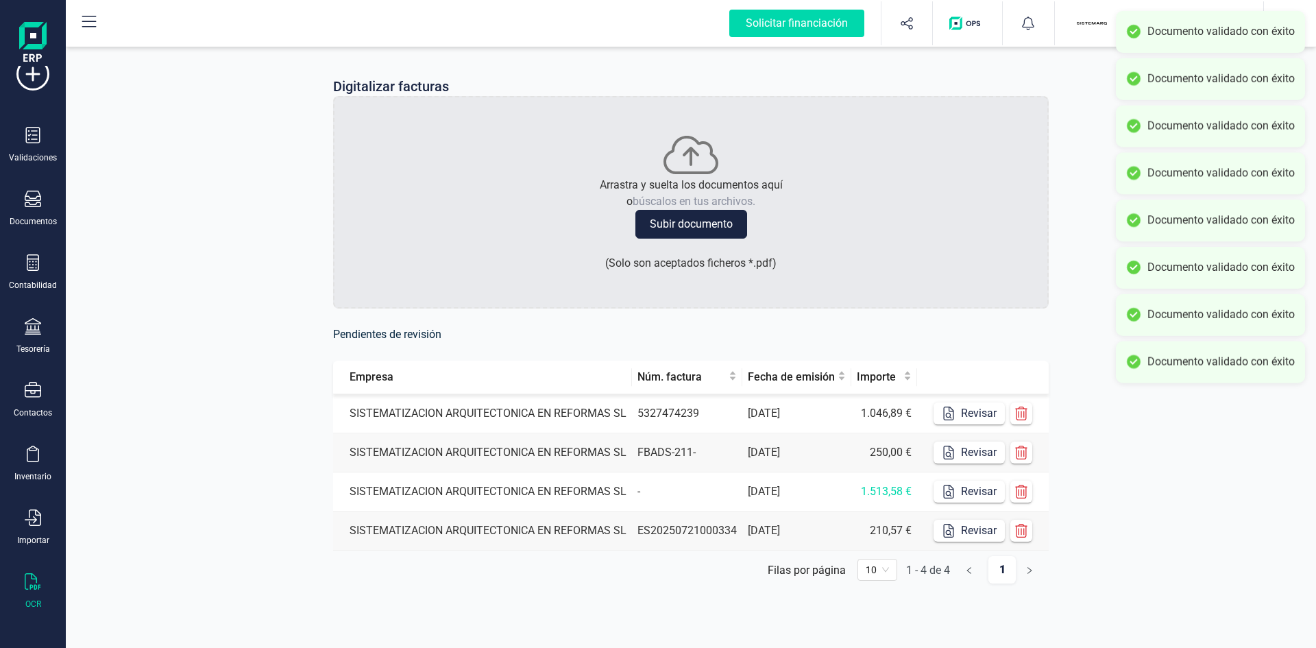
click at [513, 419] on td "SISTEMATIZACION ARQUITECTONICA EN REFORMAS SL" at bounding box center [482, 413] width 299 height 39
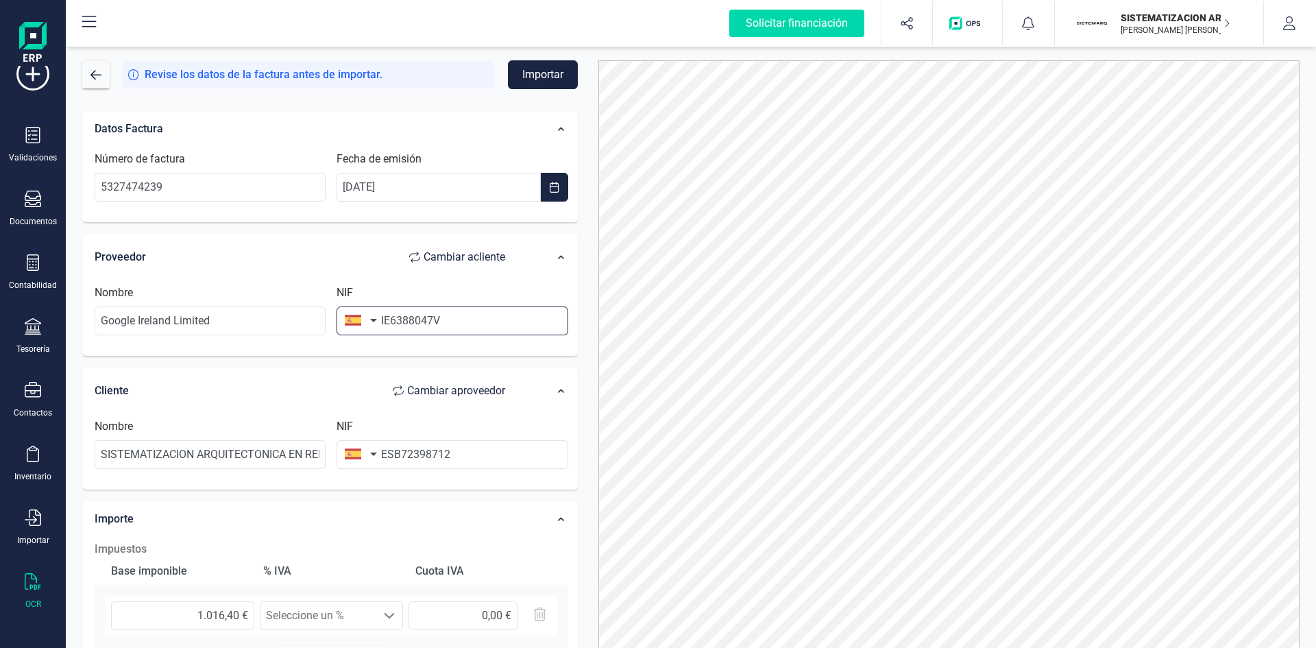
drag, startPoint x: 388, startPoint y: 319, endPoint x: 358, endPoint y: 321, distance: 30.2
click at [358, 321] on div "NIF IE6388047V" at bounding box center [452, 309] width 242 height 51
type input "6388047V"
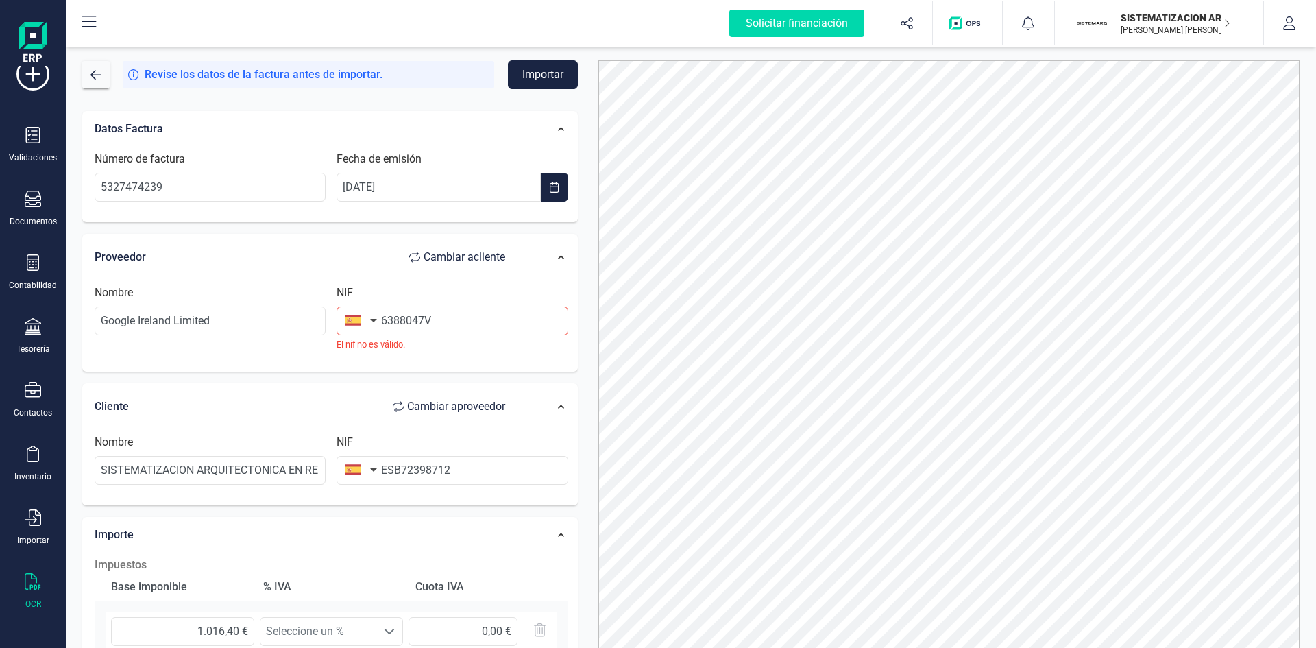
click at [369, 317] on button "button" at bounding box center [358, 319] width 43 height 27
click at [382, 363] on input "text" at bounding box center [435, 359] width 182 height 29
type input "irla"
click at [379, 379] on li "[GEOGRAPHIC_DATA]" at bounding box center [435, 388] width 196 height 22
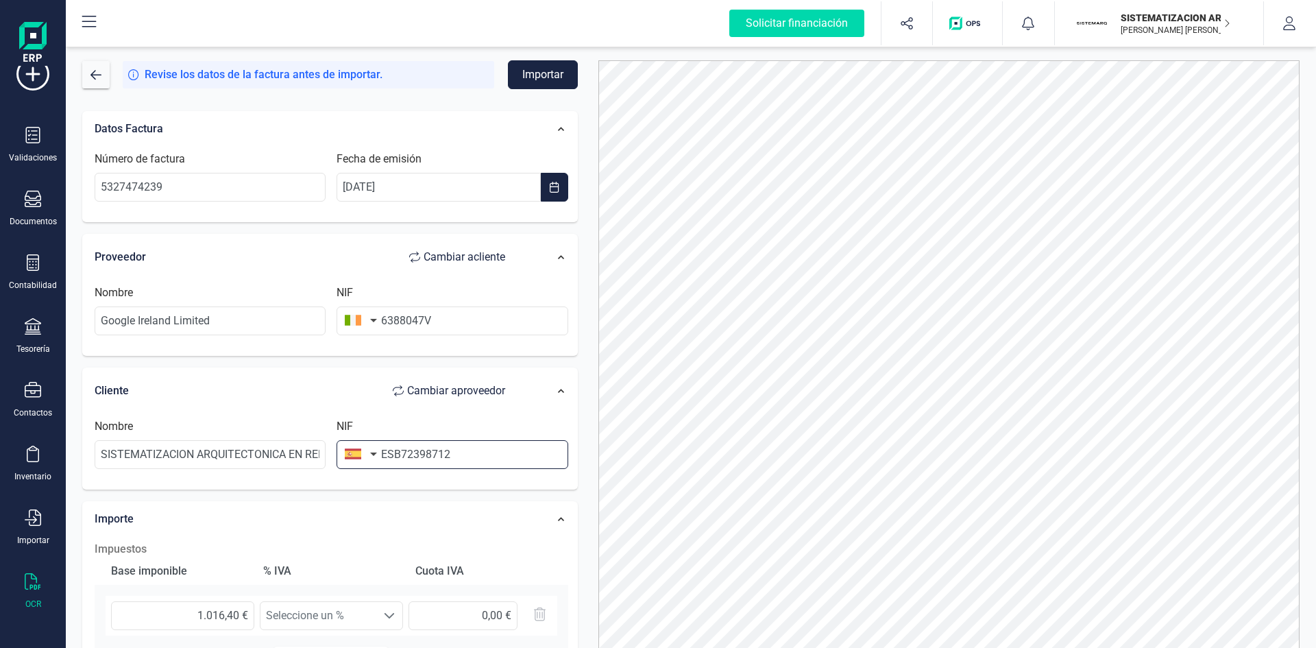
click at [395, 454] on input "ESB72398712" at bounding box center [452, 454] width 231 height 29
drag, startPoint x: 395, startPoint y: 454, endPoint x: 368, endPoint y: 466, distance: 29.8
click at [368, 466] on div "NIF ESB72398712" at bounding box center [452, 443] width 242 height 51
type input "B72398712"
type input "213,44 €"
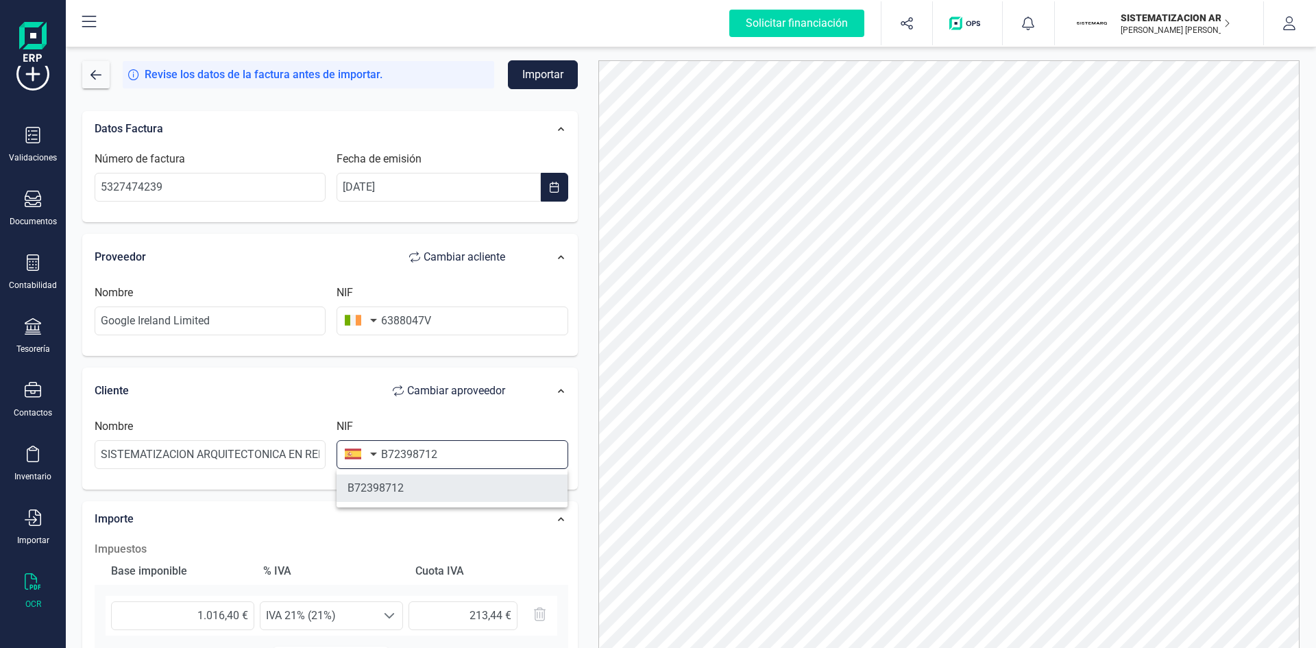
type input "B72398712"
click at [433, 494] on li "B72398712" at bounding box center [452, 487] width 231 height 27
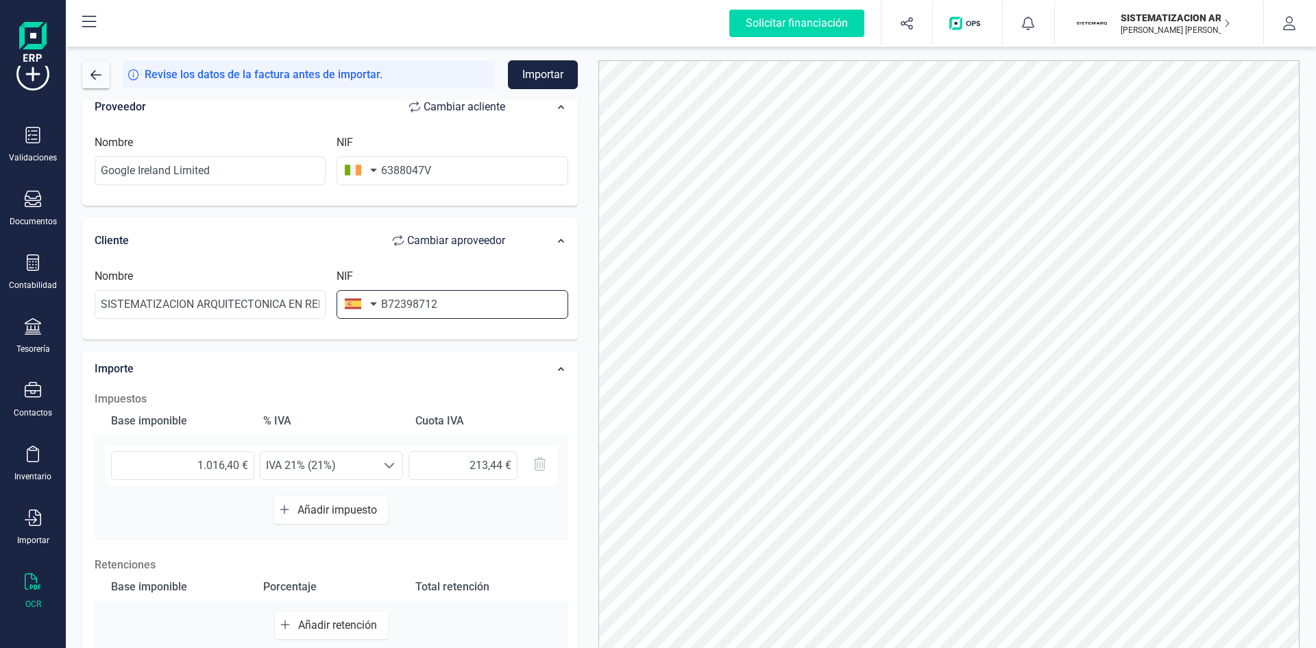
scroll to position [131, 0]
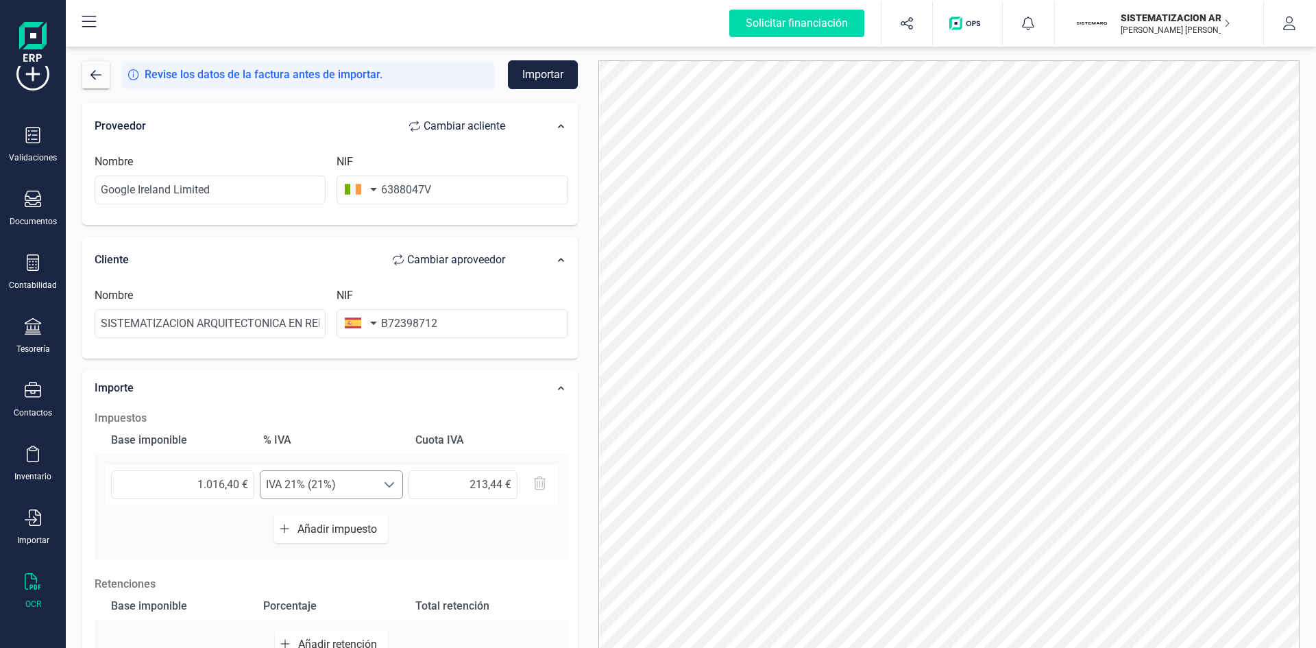
click at [378, 491] on div at bounding box center [389, 484] width 26 height 27
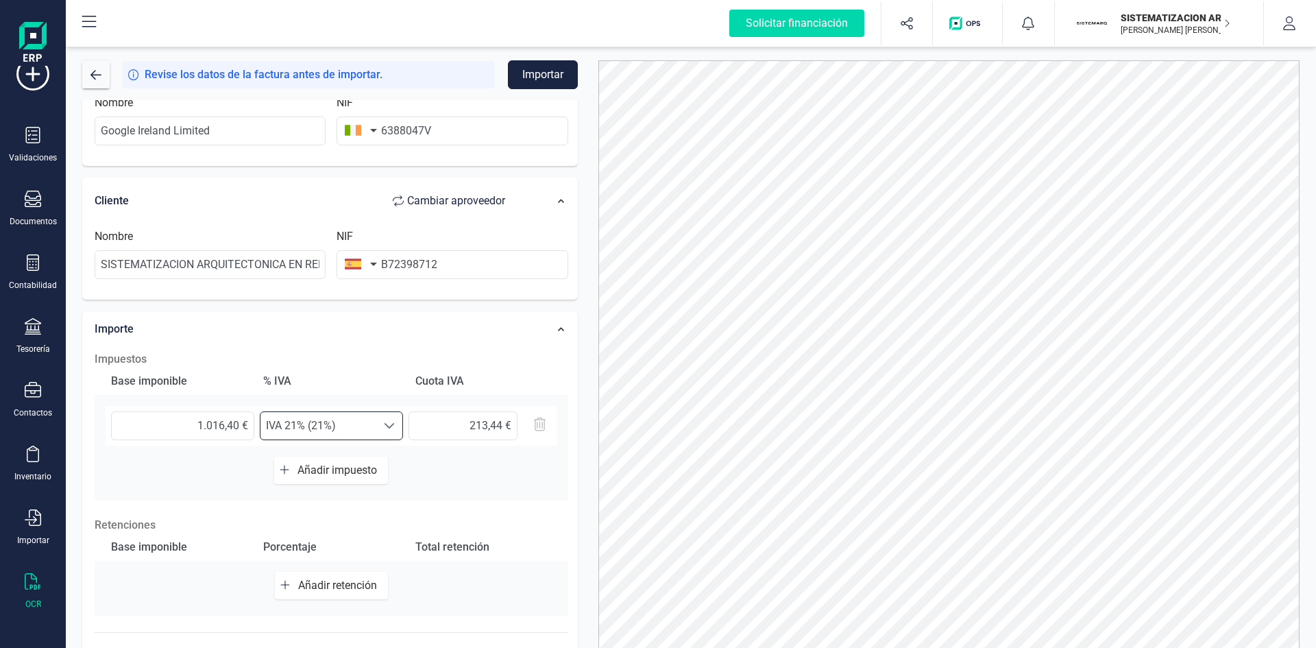
scroll to position [191, 0]
click at [378, 416] on div at bounding box center [389, 424] width 26 height 27
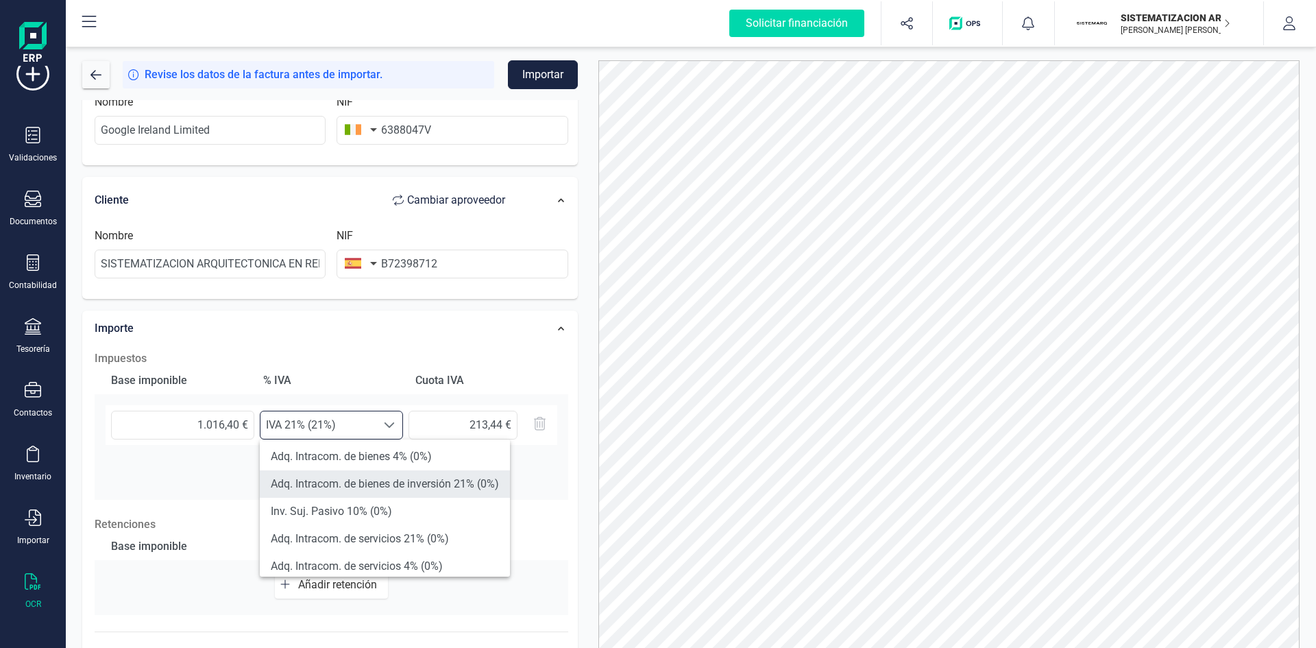
scroll to position [250, 0]
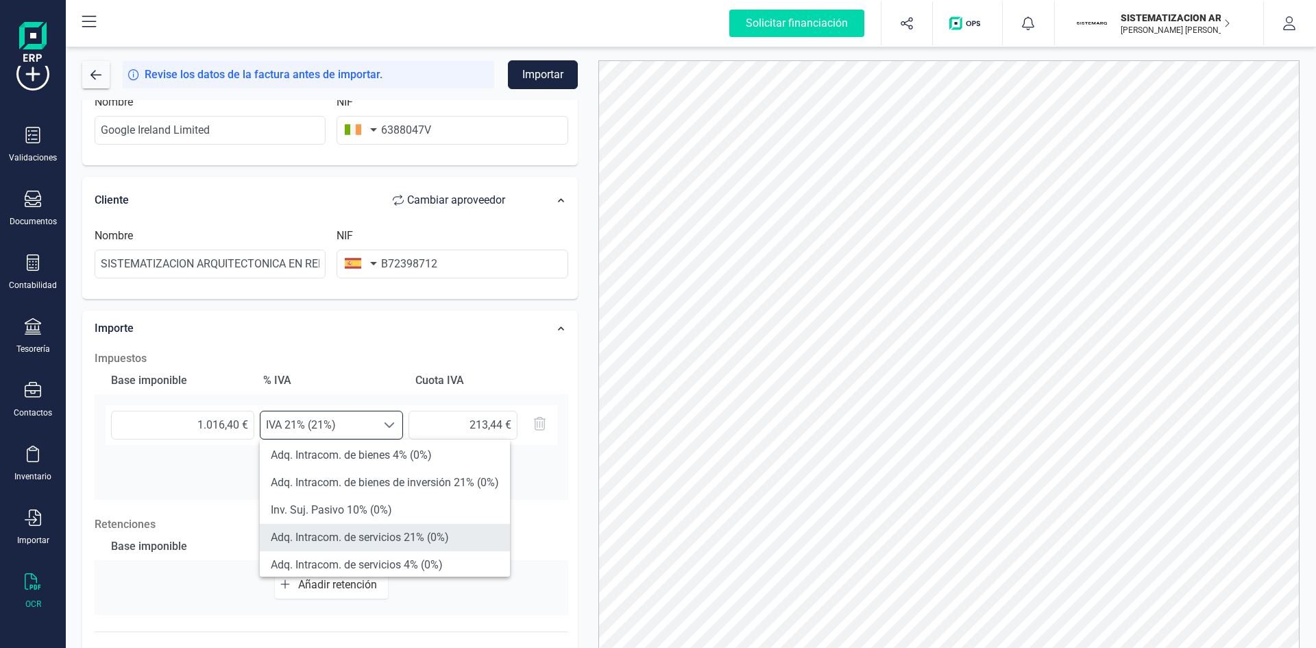
click at [344, 541] on li "Adq. Intracom. de servicios 21% (0%)" at bounding box center [385, 537] width 250 height 27
type input "0,00 €"
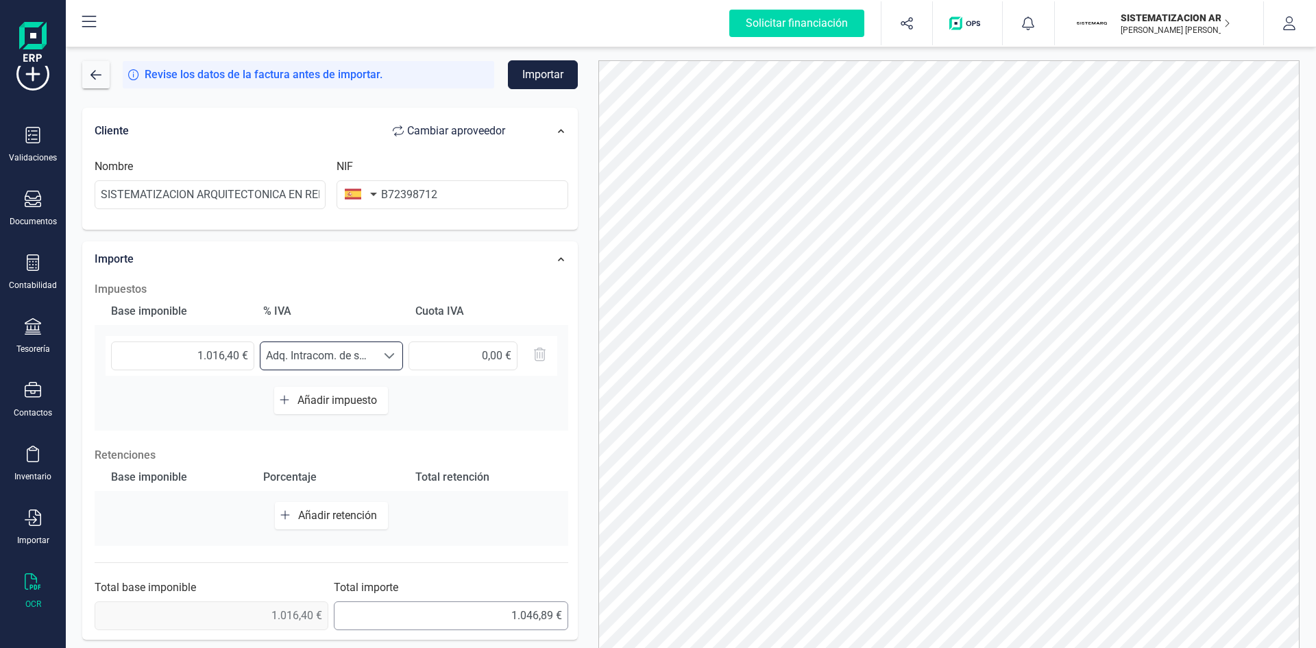
scroll to position [68, 0]
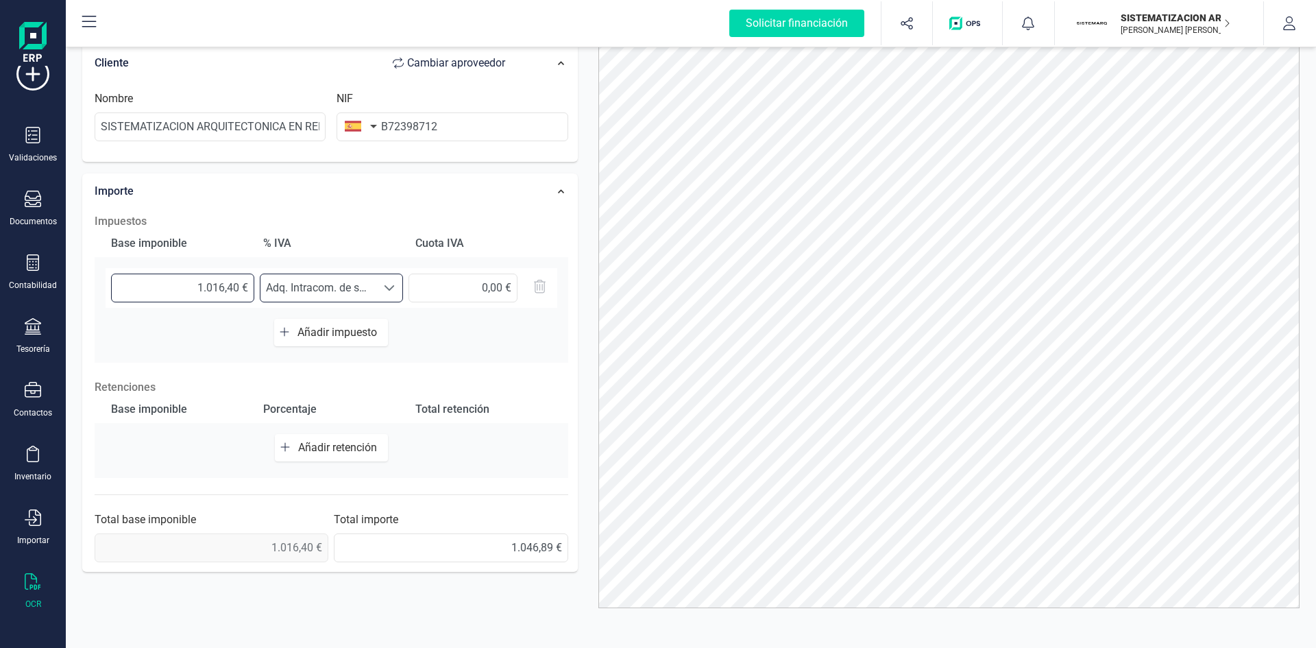
click at [228, 288] on input "1.016,40 €" at bounding box center [182, 287] width 143 height 29
drag, startPoint x: 228, startPoint y: 288, endPoint x: 73, endPoint y: 248, distance: 159.3
click at [73, 248] on div "Datos Factura Número de factura 5327474239 Fecha de emisión [DATE] Proveedor Ca…" at bounding box center [330, 175] width 516 height 807
type input "40 0,€"
drag, startPoint x: 247, startPoint y: 282, endPoint x: 212, endPoint y: 284, distance: 35.7
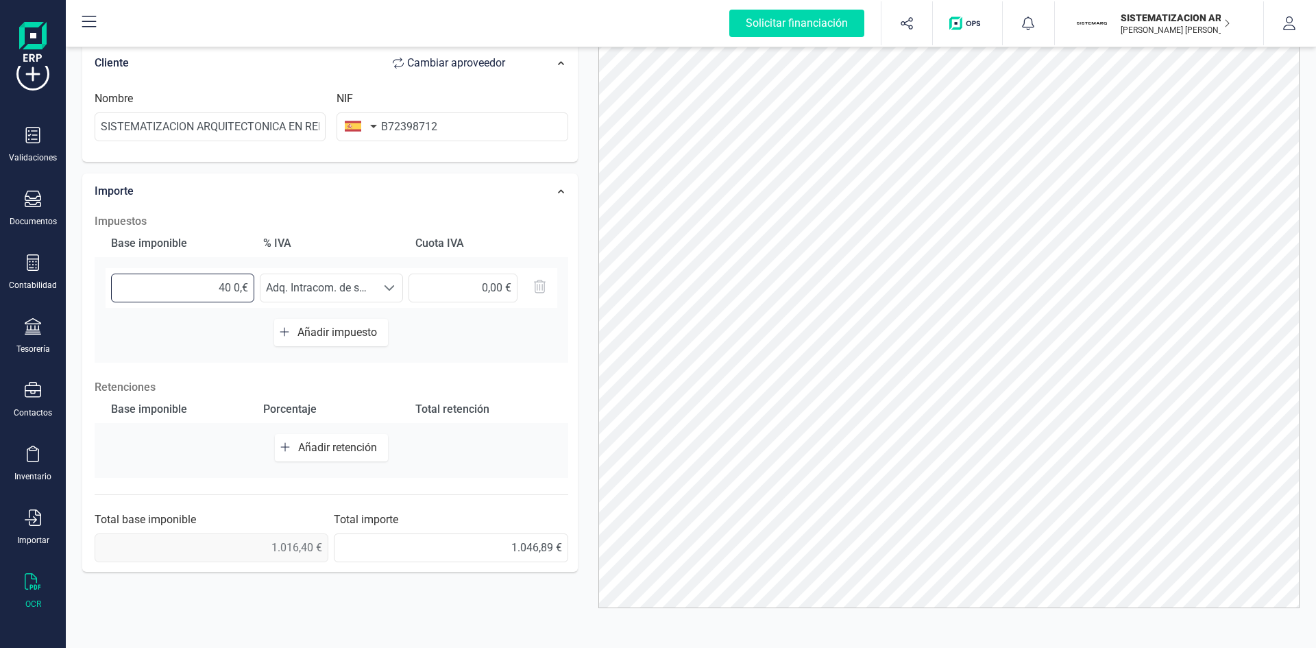
click at [212, 284] on input "40 0,€" at bounding box center [182, 287] width 143 height 29
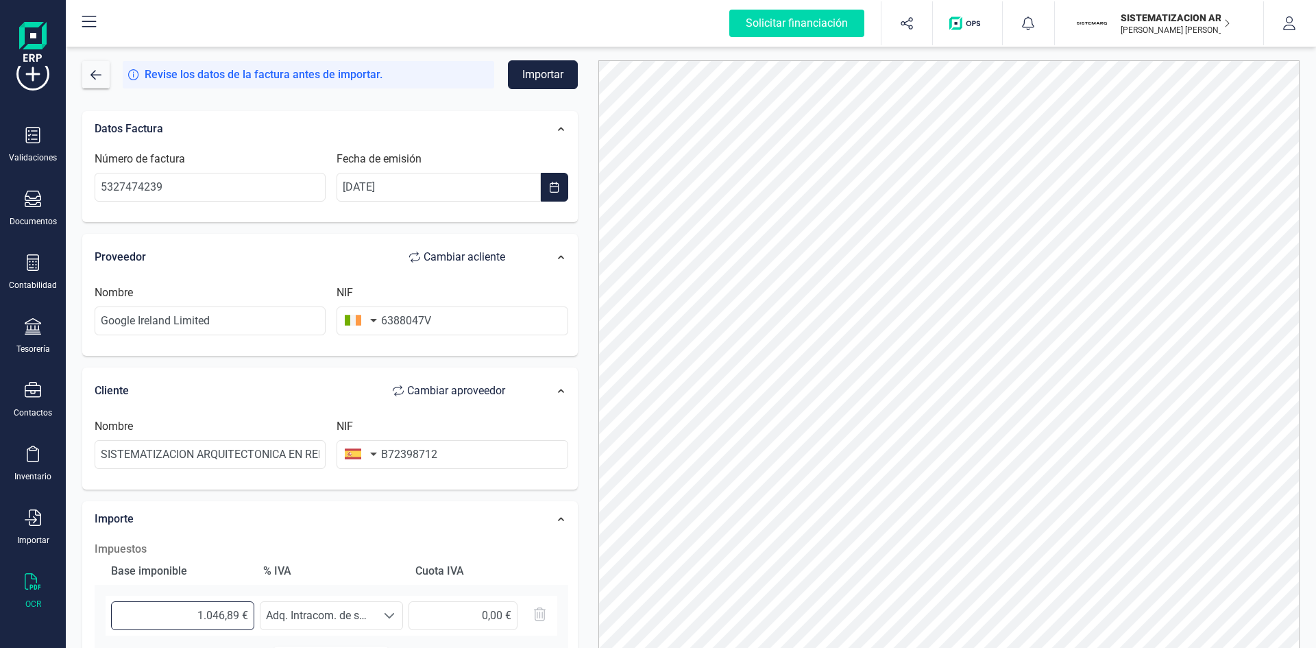
scroll to position [260, 0]
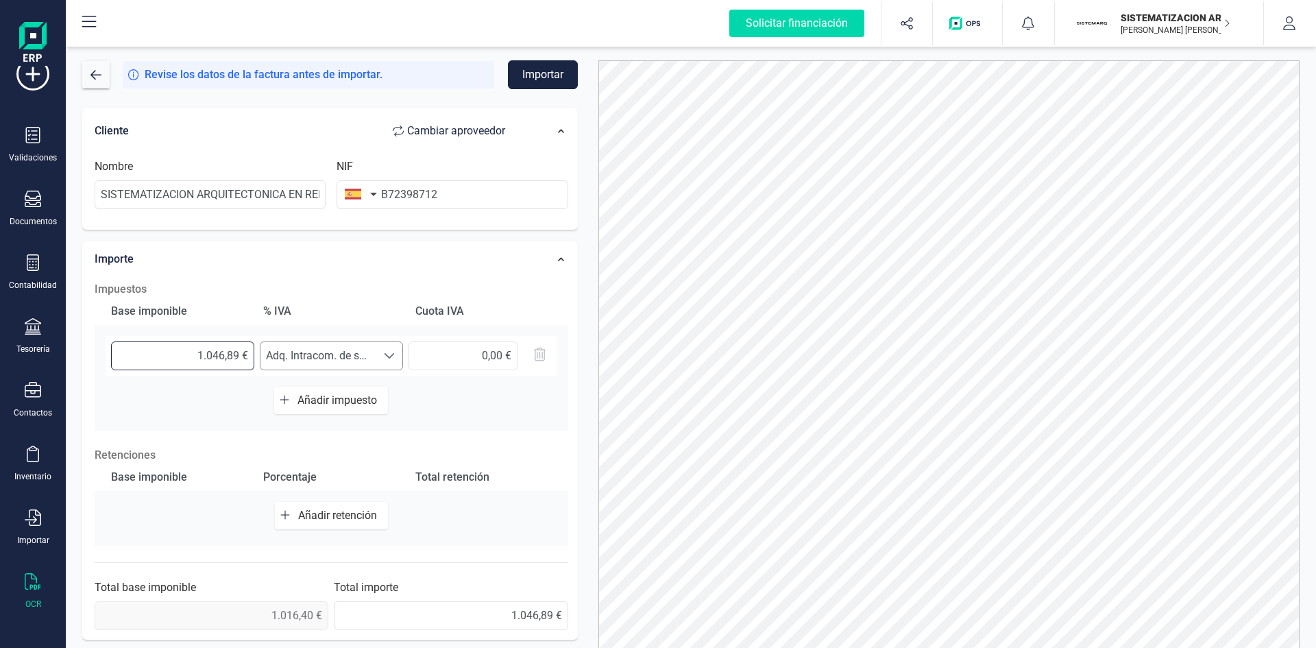
type input "1.046,89 €"
click at [384, 356] on span at bounding box center [389, 355] width 11 height 11
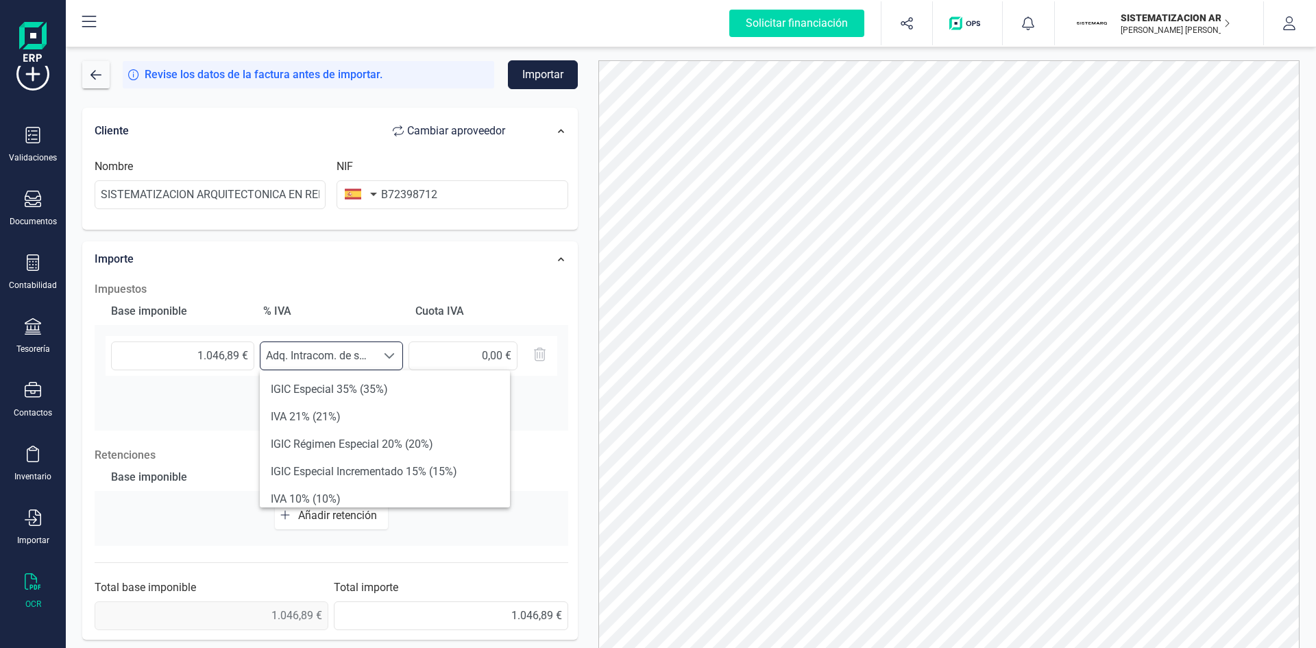
click at [422, 272] on div "Importe" at bounding box center [307, 259] width 438 height 30
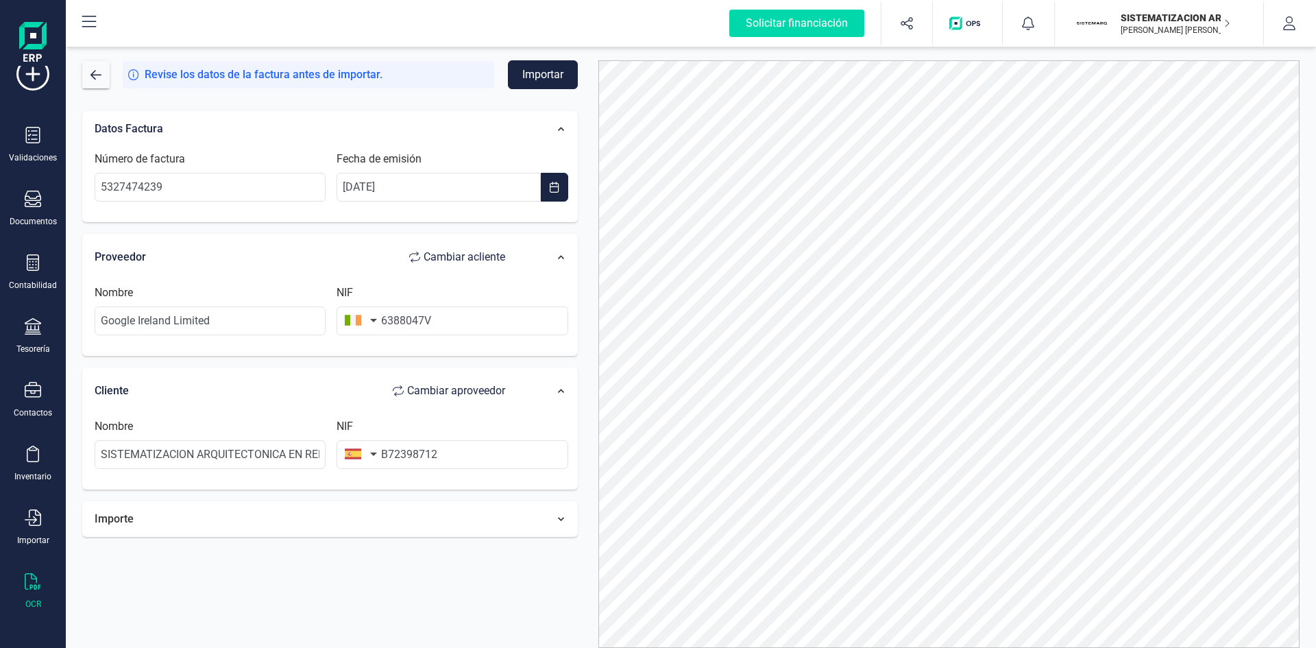
click at [334, 520] on div "Importe" at bounding box center [307, 519] width 438 height 30
click at [550, 84] on button "Importar" at bounding box center [543, 74] width 70 height 29
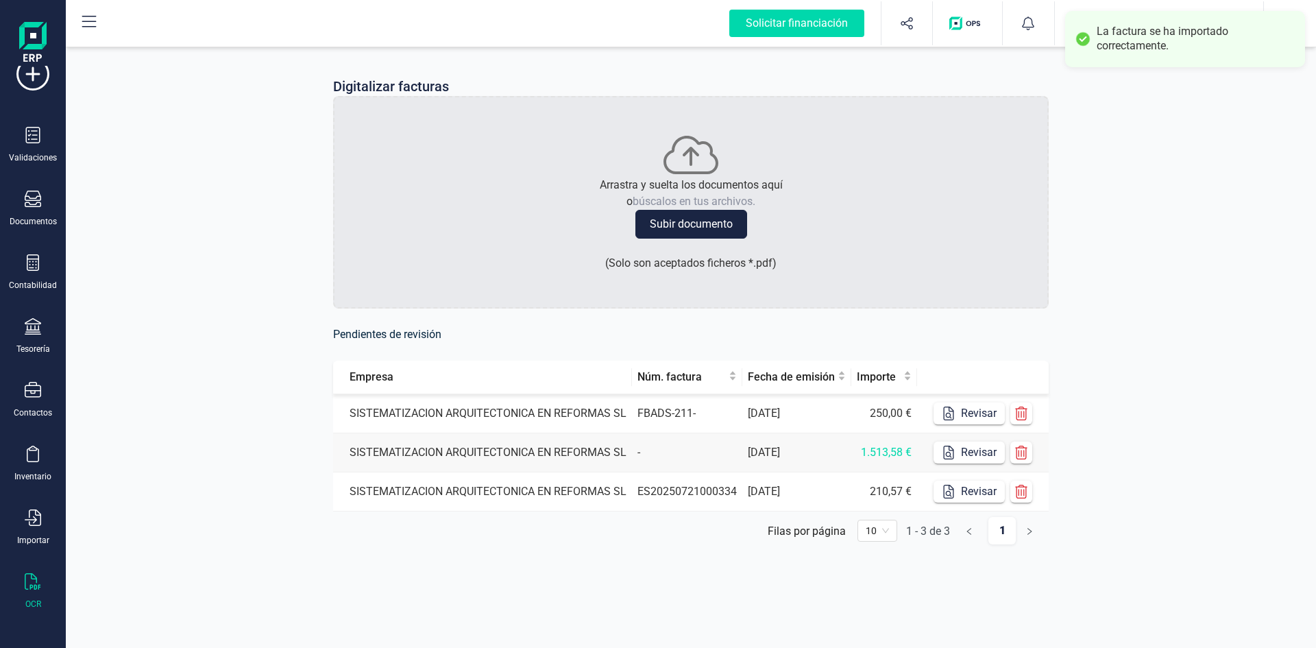
click at [523, 414] on td "SISTEMATIZACION ARQUITECTONICA EN REFORMAS SL" at bounding box center [482, 413] width 299 height 39
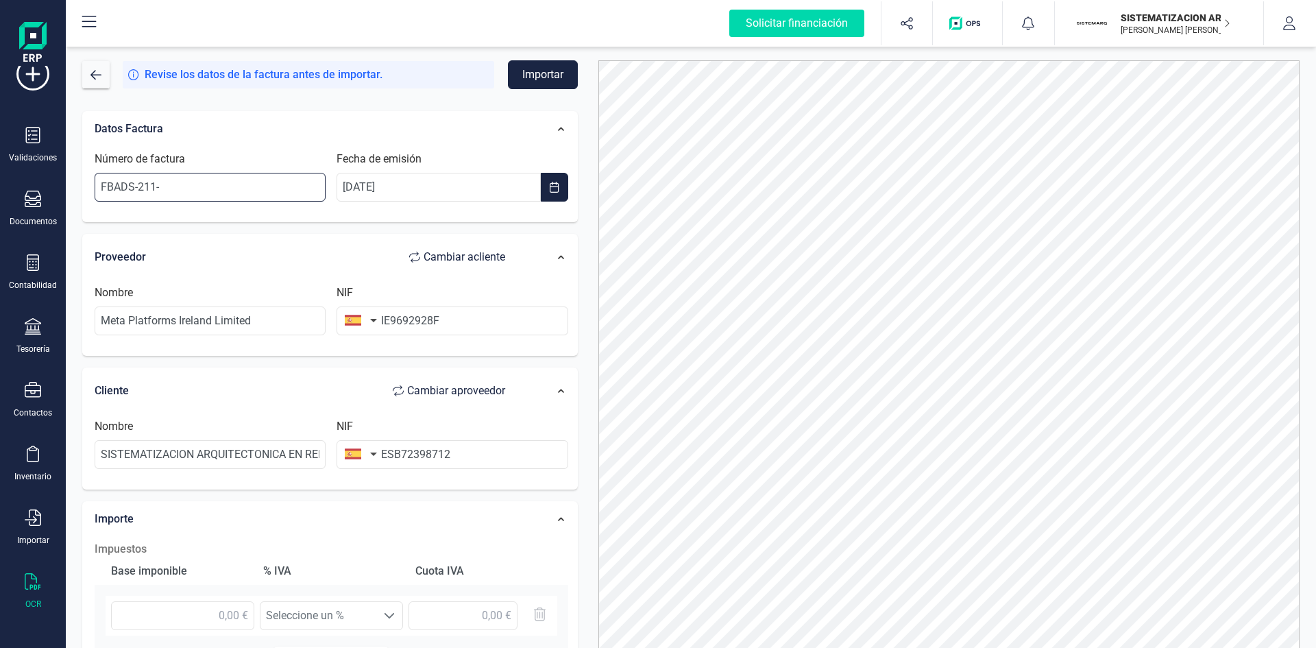
click at [184, 188] on input "FBADS-211-" at bounding box center [210, 187] width 231 height 29
paste input "-104724906"
type input "FBADS-211--104724906"
click at [350, 247] on div "Proveedor Cambiar a cliente" at bounding box center [307, 256] width 424 height 27
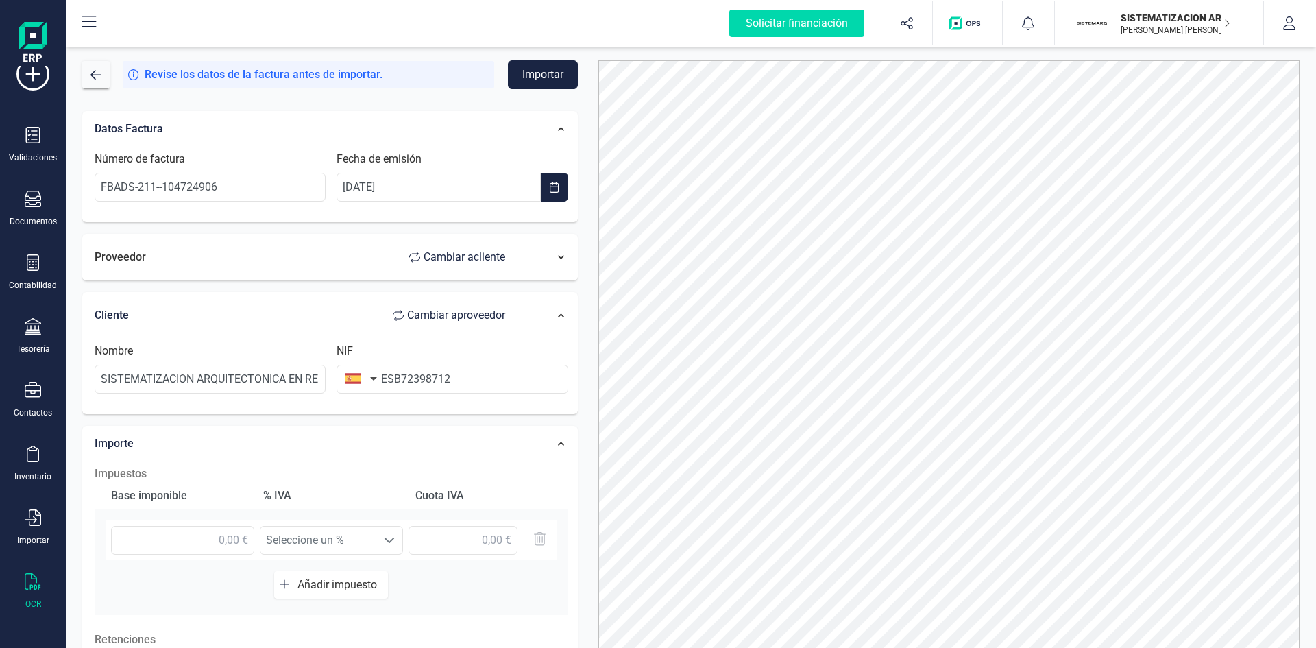
click at [355, 258] on div "Proveedor Cambiar a cliente" at bounding box center [307, 256] width 424 height 27
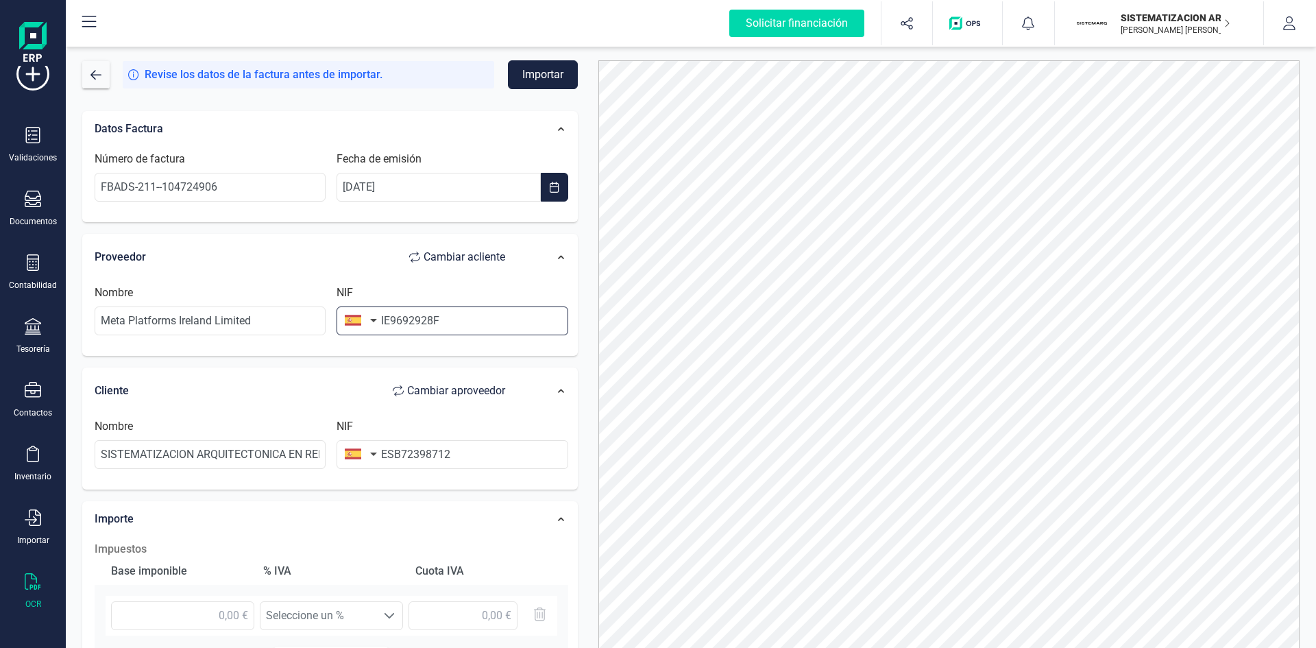
click at [390, 314] on input "IE9692928F" at bounding box center [452, 320] width 231 height 29
type input "9692928F"
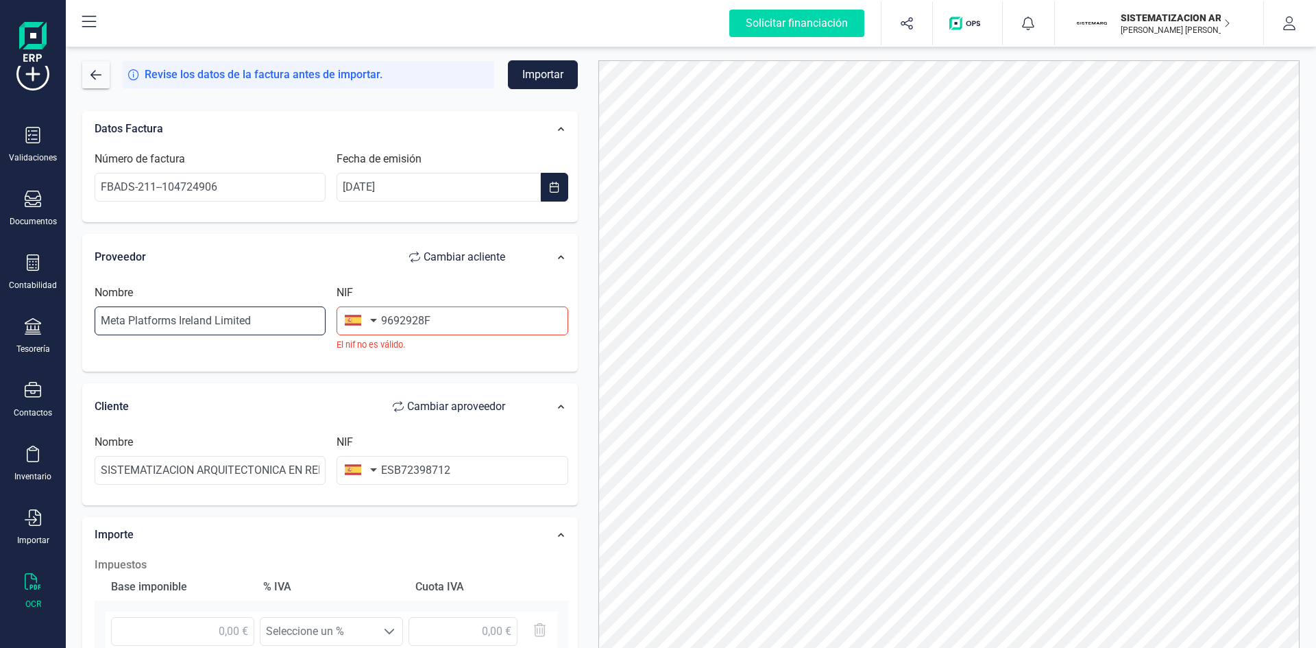
click at [295, 324] on input "Meta Platforms Ireland Limited" at bounding box center [210, 320] width 231 height 29
drag, startPoint x: 302, startPoint y: 466, endPoint x: 369, endPoint y: 321, distance: 159.8
click at [369, 321] on div "Datos Factura Número de factura FBADS-211--104724906 Fecha de emisión [DATE] Pr…" at bounding box center [330, 513] width 496 height 805
click at [369, 321] on button "button" at bounding box center [358, 319] width 43 height 27
click at [369, 363] on input "text" at bounding box center [435, 359] width 182 height 29
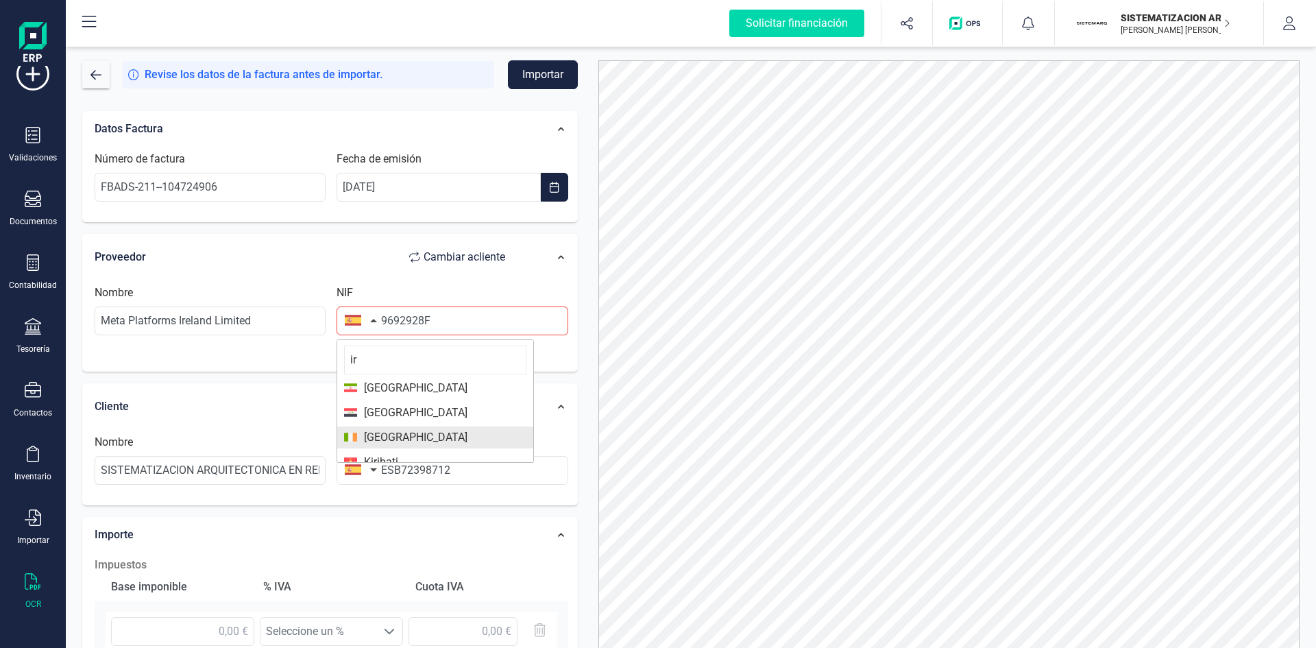
type input "ir"
click at [393, 437] on span "[GEOGRAPHIC_DATA]" at bounding box center [412, 437] width 110 height 16
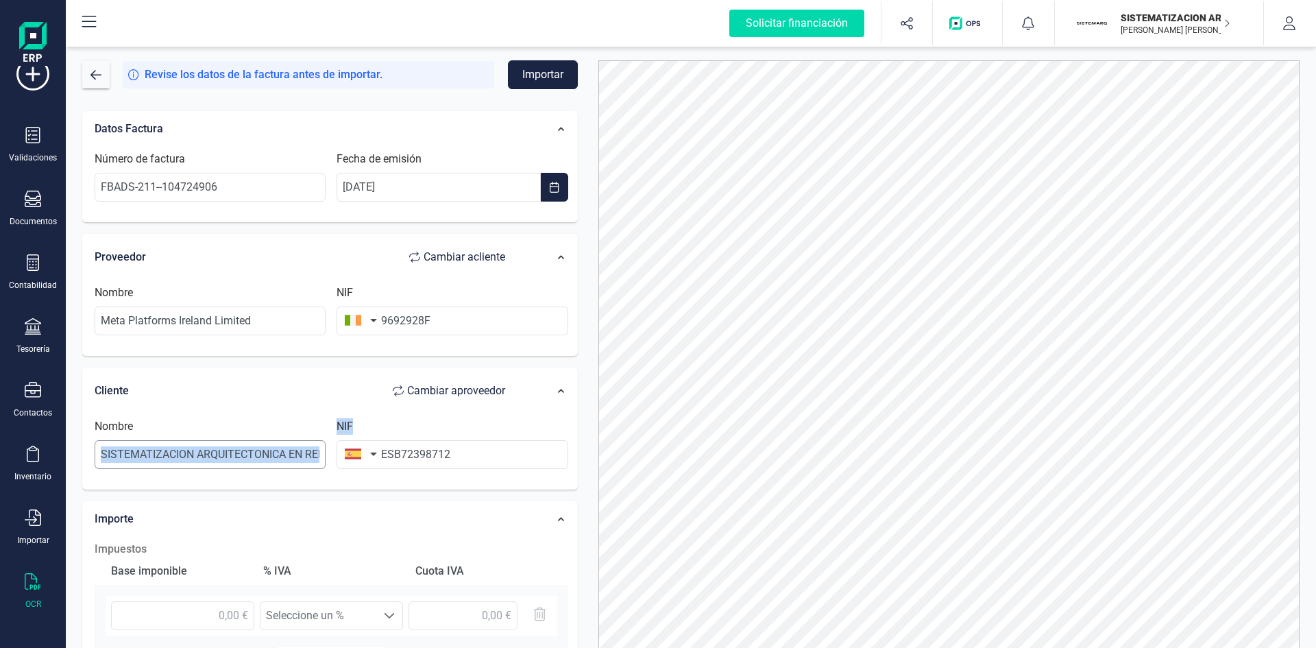
drag, startPoint x: 393, startPoint y: 437, endPoint x: 109, endPoint y: 457, distance: 284.5
click at [109, 457] on div "Nombre SISTEMATIZACION ARQUITECTONICA EN REFORMAS SL NIF ESB72398712" at bounding box center [331, 449] width 485 height 62
drag, startPoint x: 395, startPoint y: 451, endPoint x: 379, endPoint y: 456, distance: 16.5
click at [379, 456] on div "NIF ESB72398712" at bounding box center [452, 443] width 242 height 51
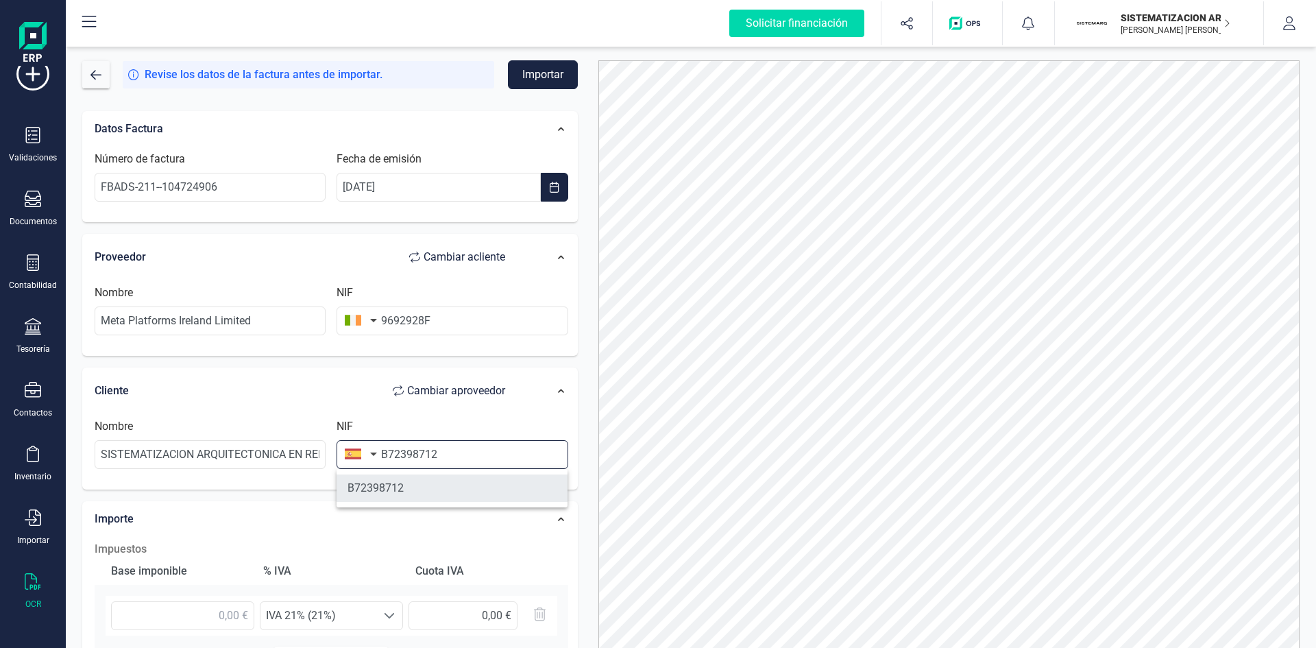
type input "B72398712"
click at [422, 491] on li "B72398712" at bounding box center [452, 487] width 231 height 27
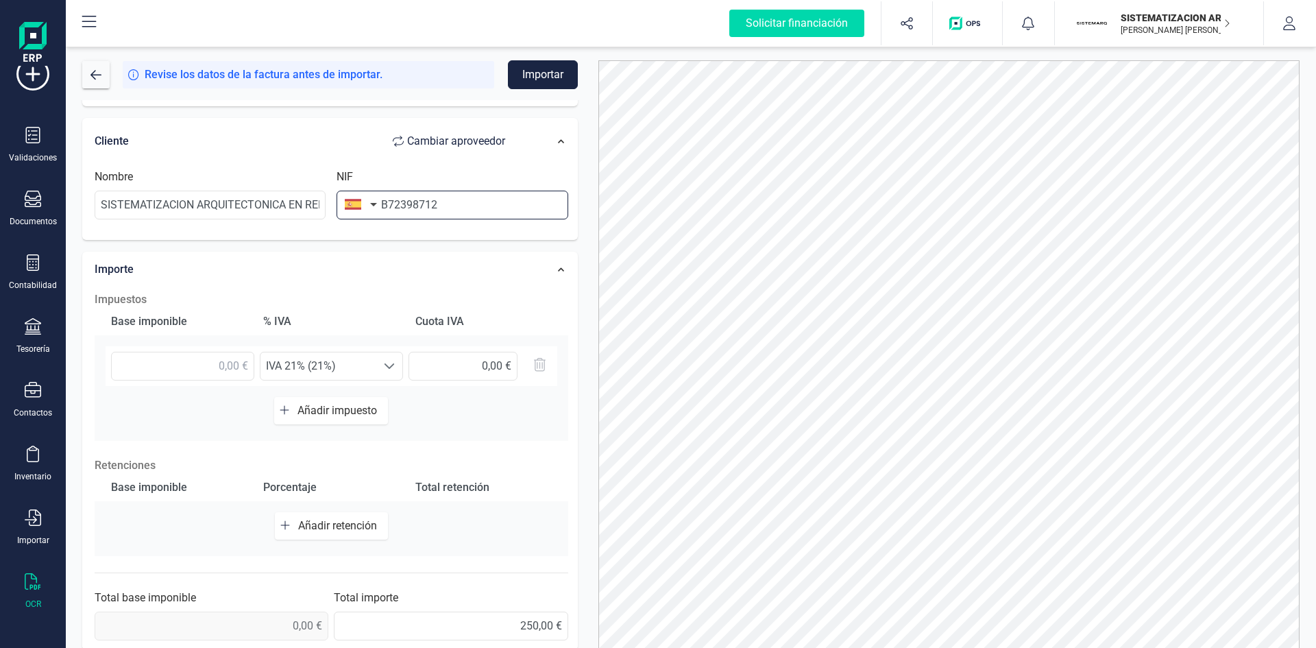
scroll to position [260, 0]
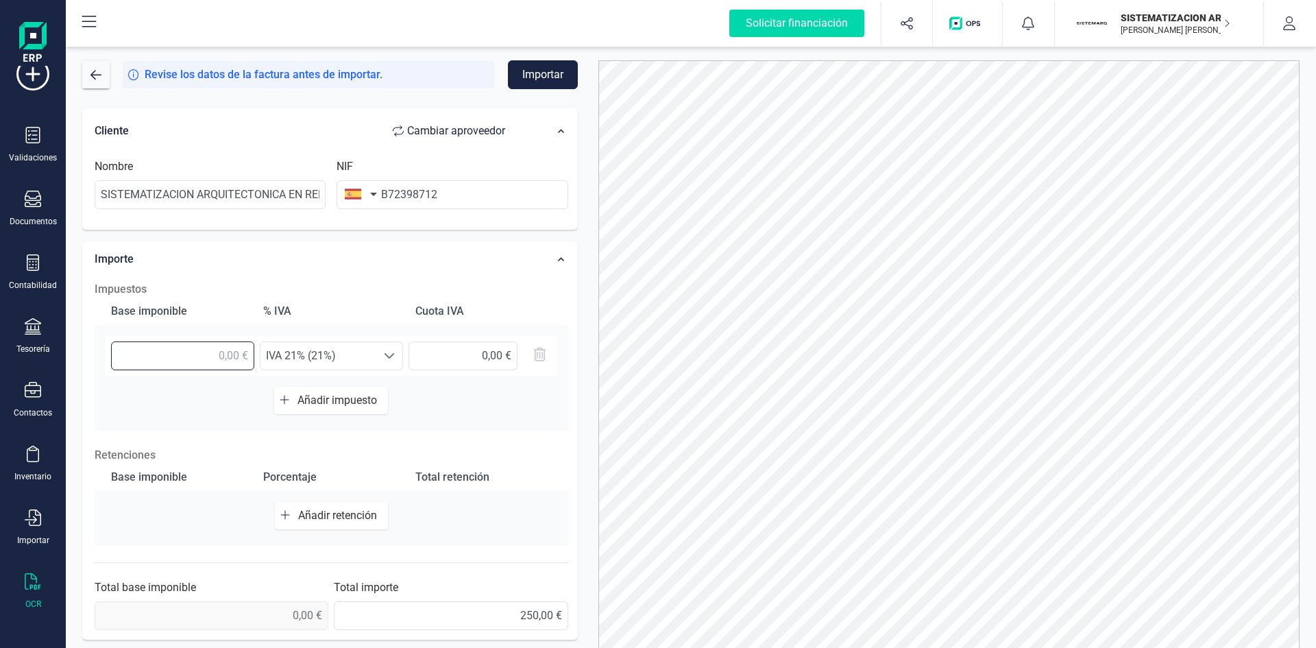
click at [227, 354] on input "text" at bounding box center [182, 355] width 143 height 29
type input "250,00 €"
click at [387, 355] on span at bounding box center [389, 355] width 11 height 11
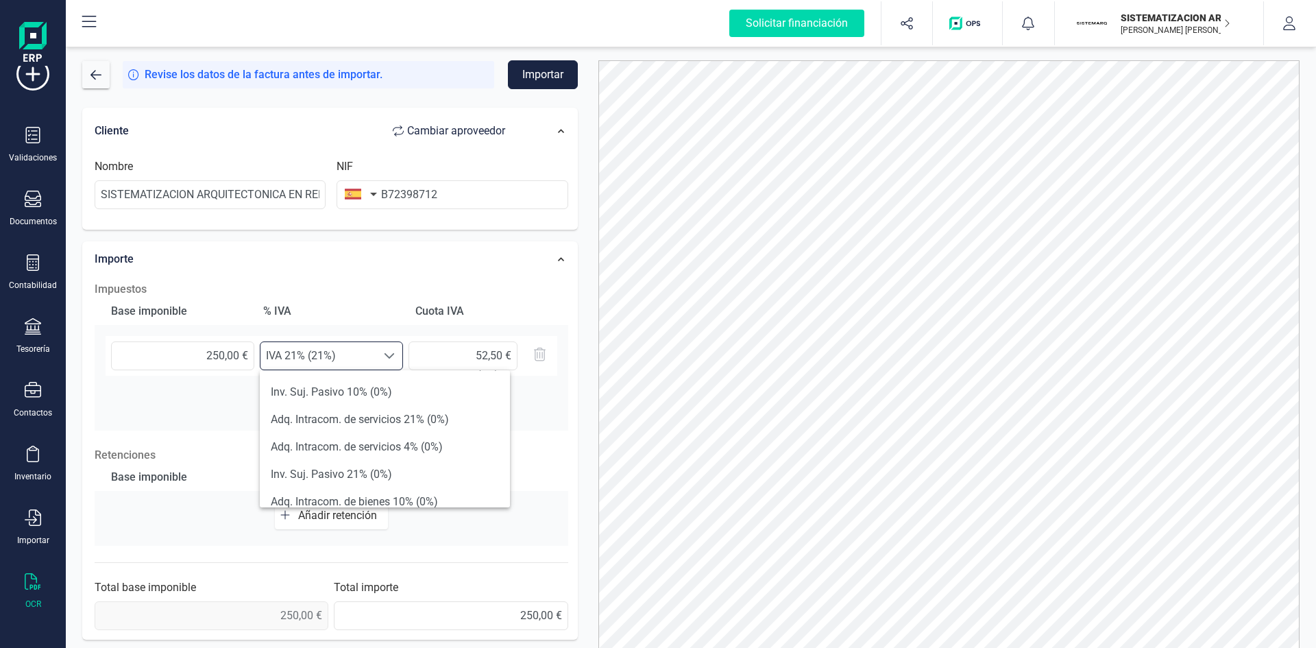
scroll to position [300, 0]
click at [360, 418] on li "Adq. Intracom. de servicios 21% (0%)" at bounding box center [385, 418] width 250 height 27
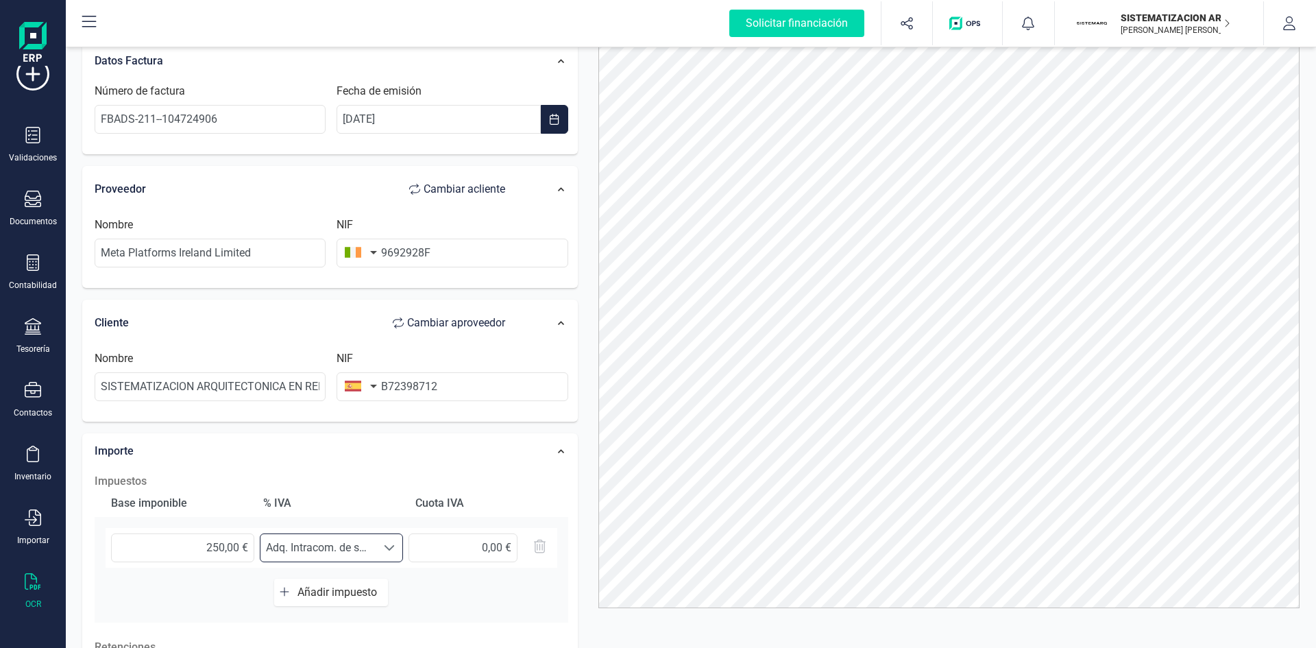
scroll to position [0, 0]
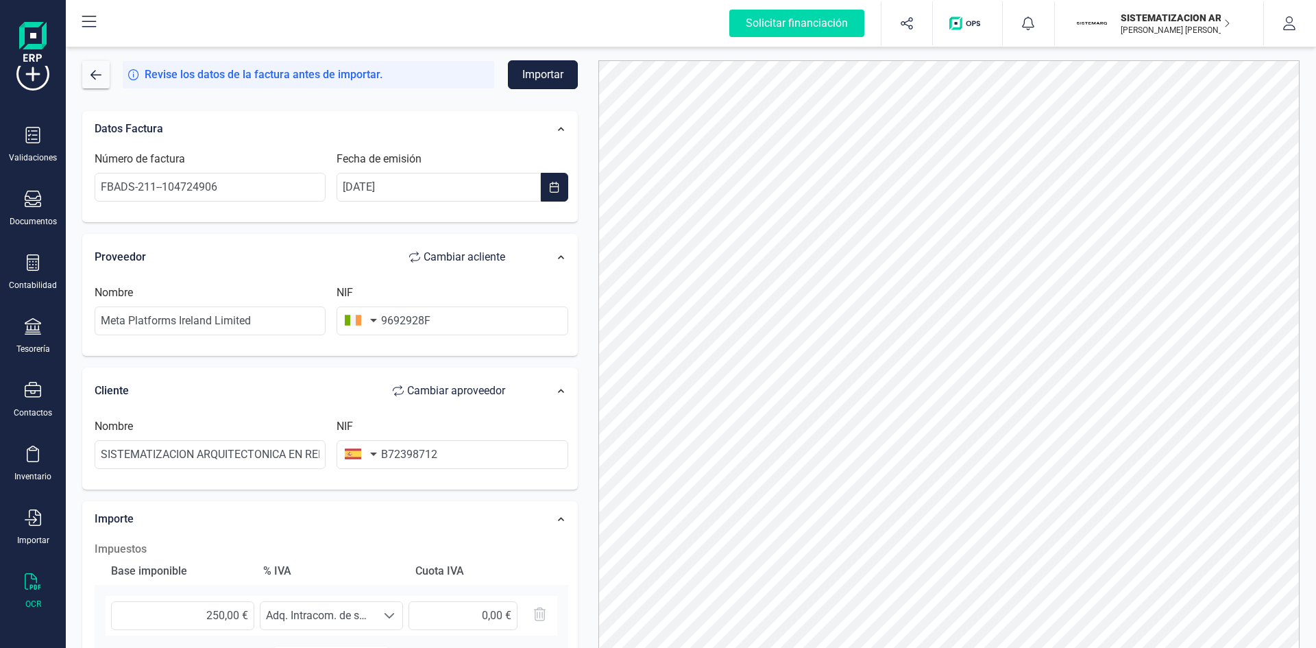
click at [542, 73] on button "Importar" at bounding box center [543, 74] width 70 height 29
click at [99, 70] on span "button" at bounding box center [95, 74] width 11 height 11
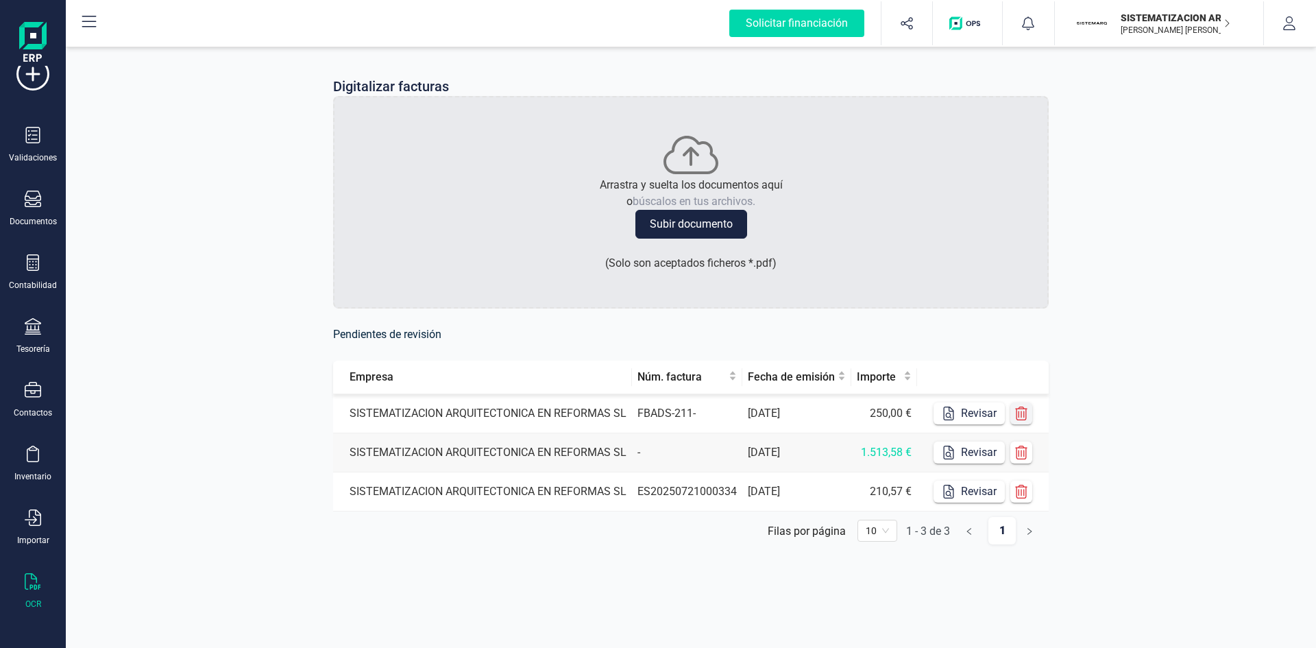
click at [1027, 416] on icon "button" at bounding box center [1021, 413] width 14 height 14
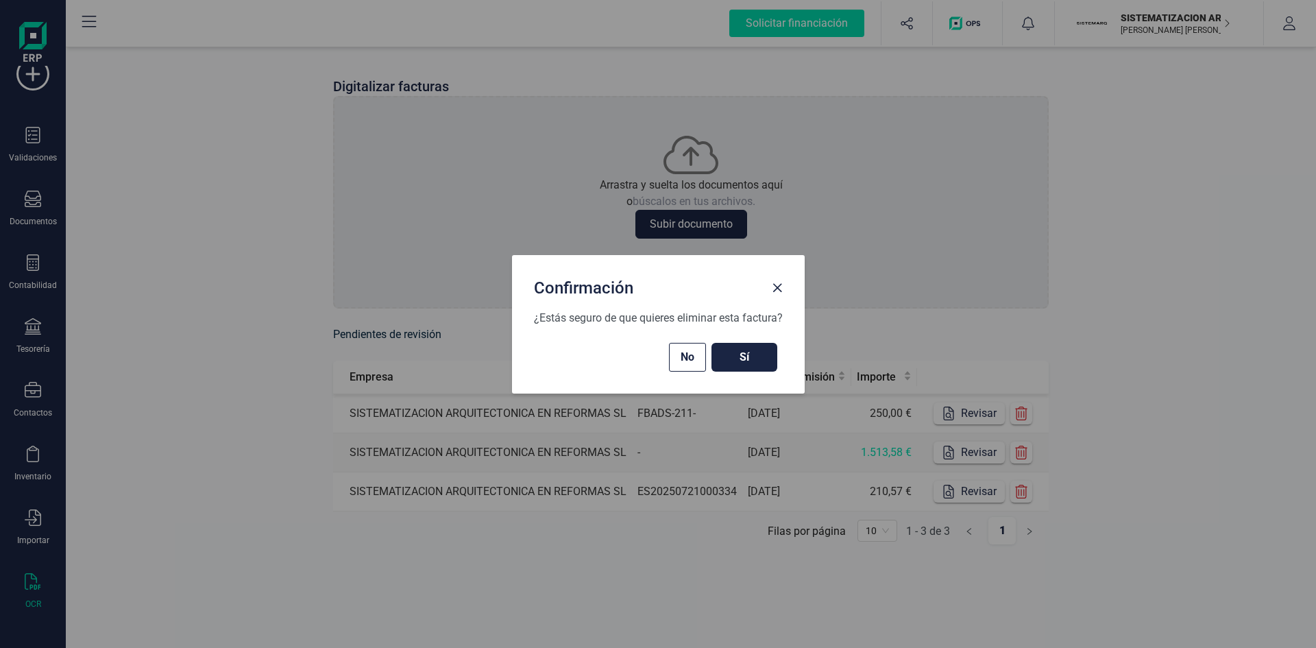
click at [748, 354] on span "Sí" at bounding box center [744, 357] width 38 height 16
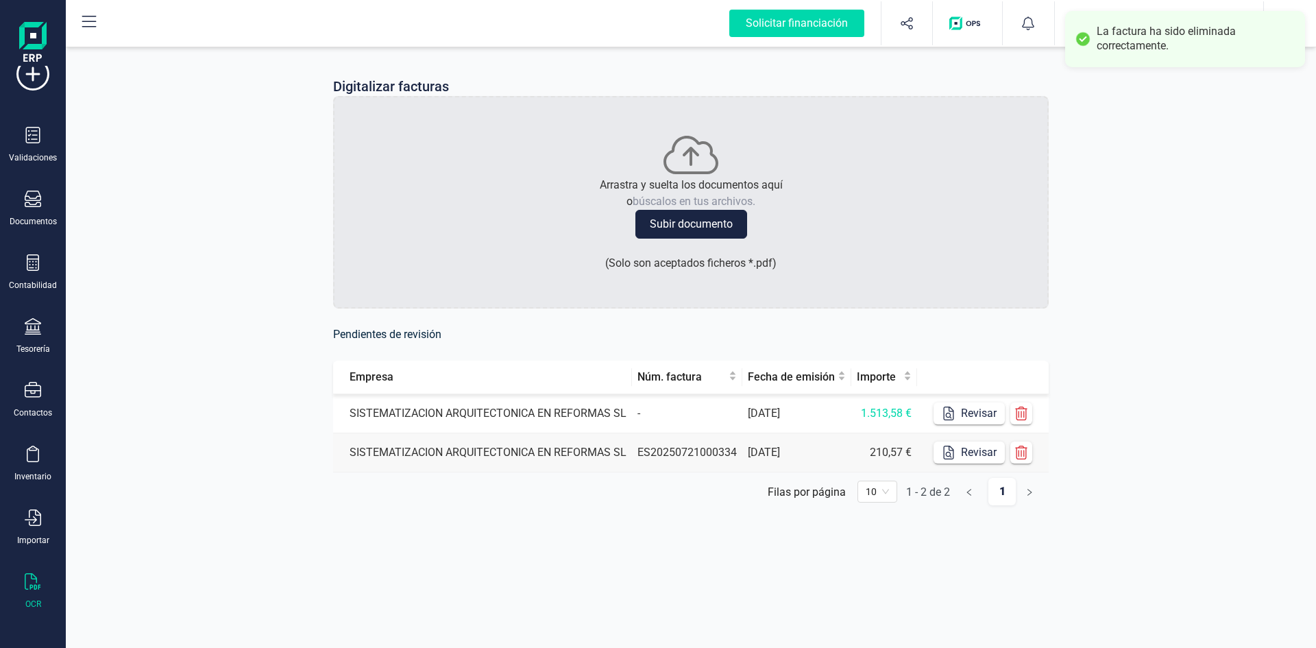
click at [631, 398] on td "SISTEMATIZACION ARQUITECTONICA EN REFORMAS SL" at bounding box center [482, 413] width 299 height 39
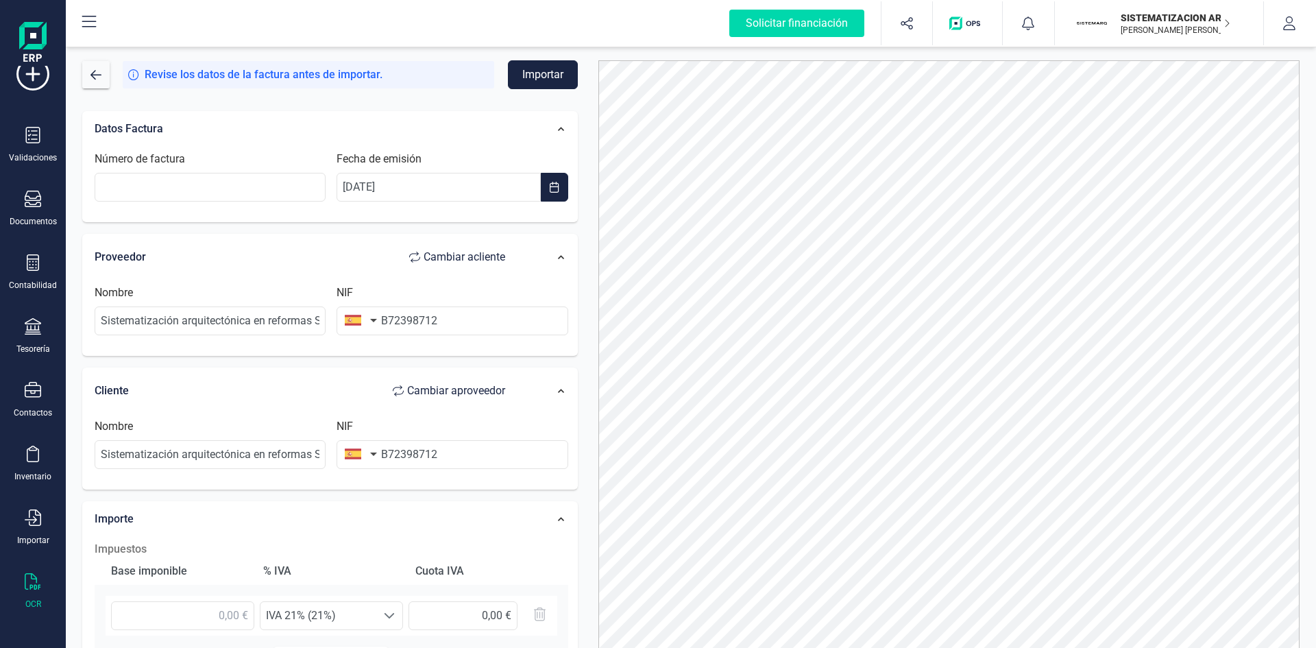
scroll to position [85, 0]
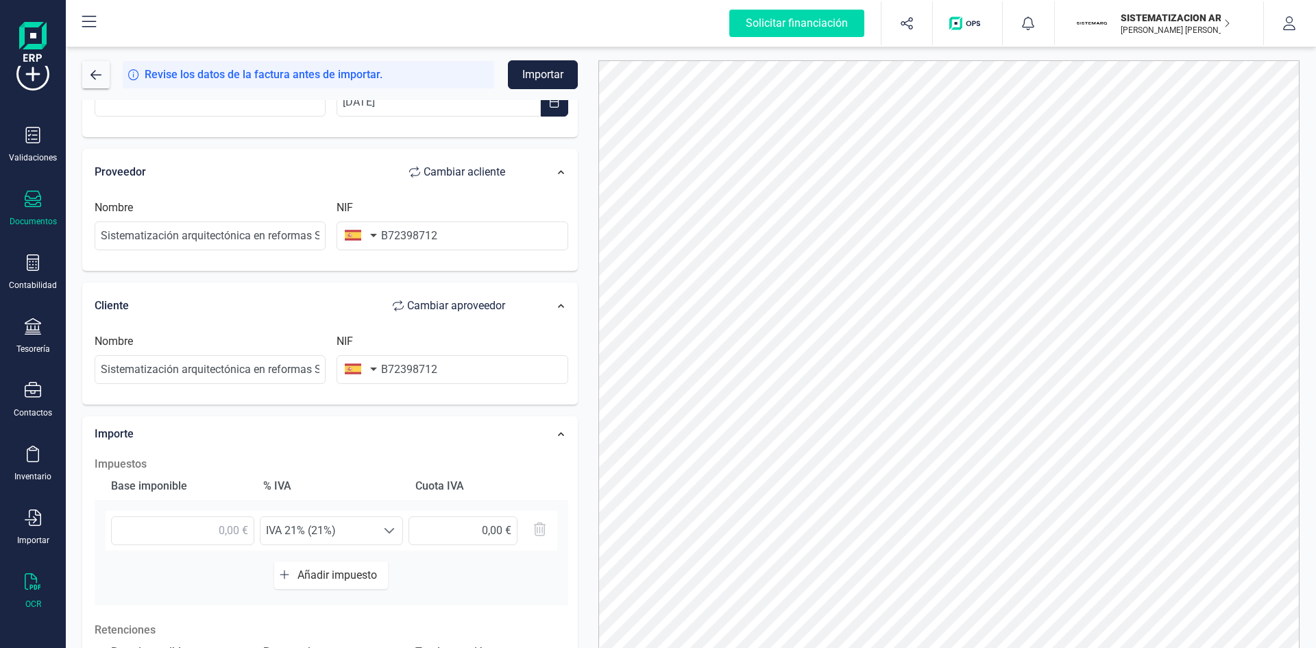
click at [28, 200] on icon at bounding box center [33, 199] width 16 height 16
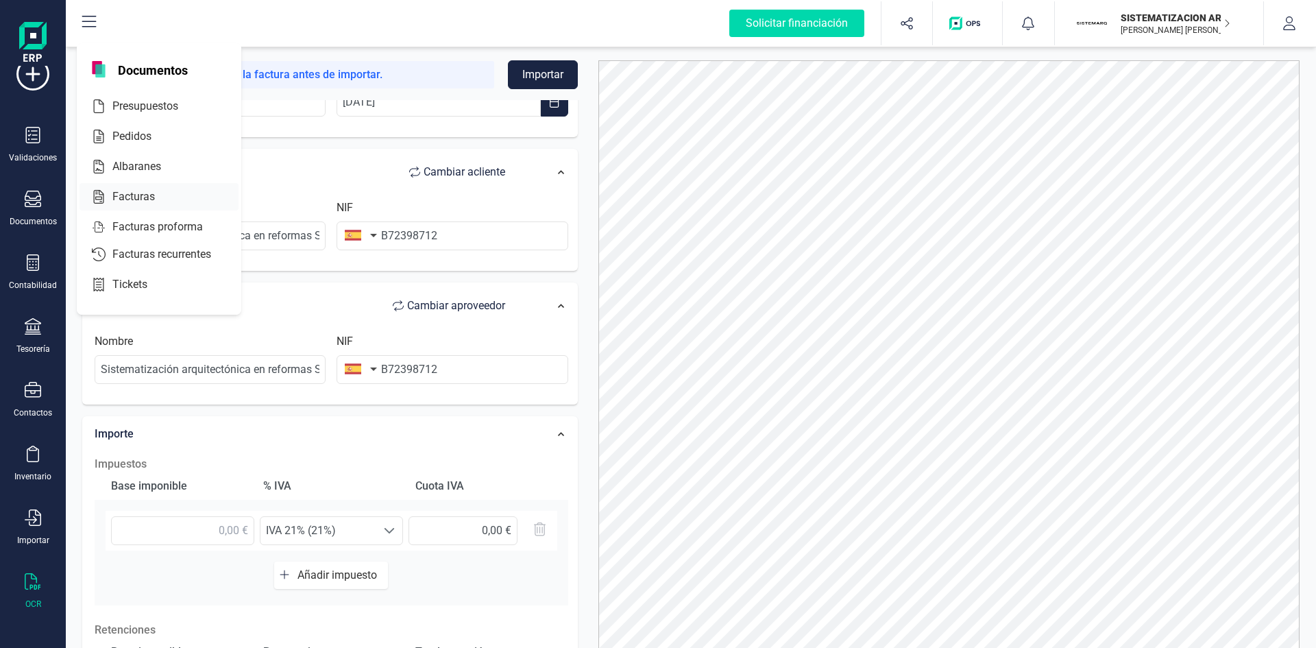
click at [156, 195] on div at bounding box center [167, 196] width 25 height 16
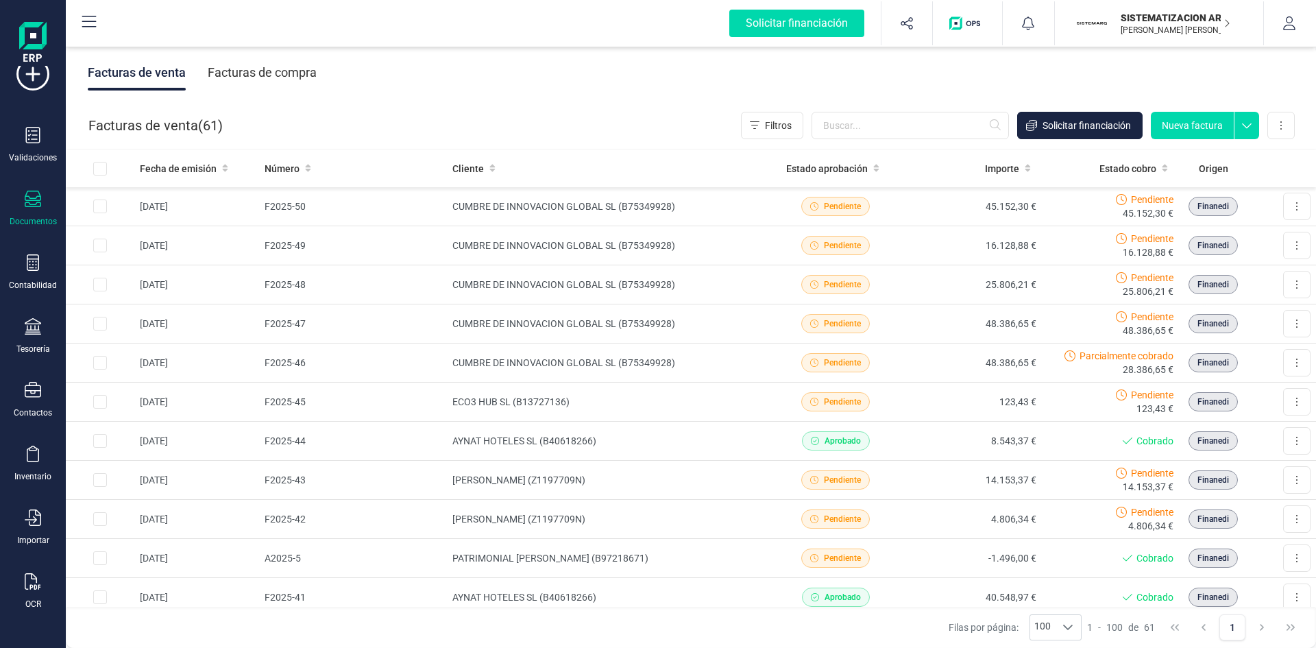
click at [291, 62] on div "Facturas de compra" at bounding box center [262, 73] width 109 height 36
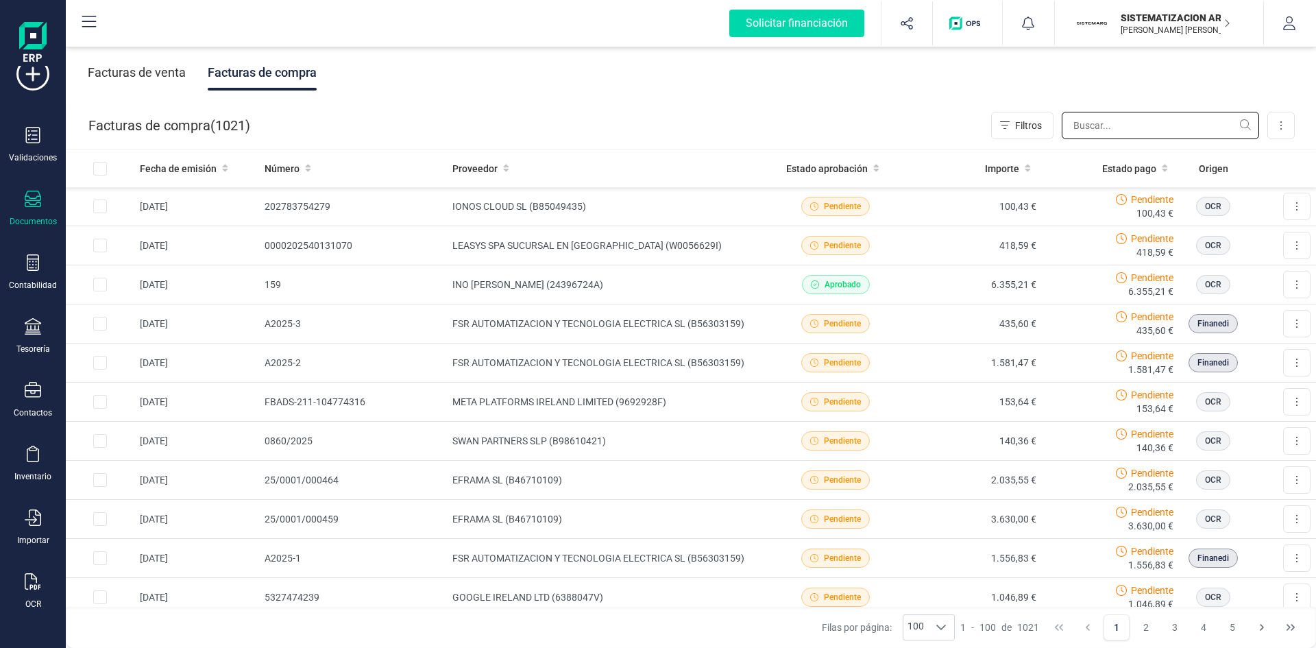
click at [1108, 129] on input "text" at bounding box center [1160, 125] width 197 height 27
type input "hub"
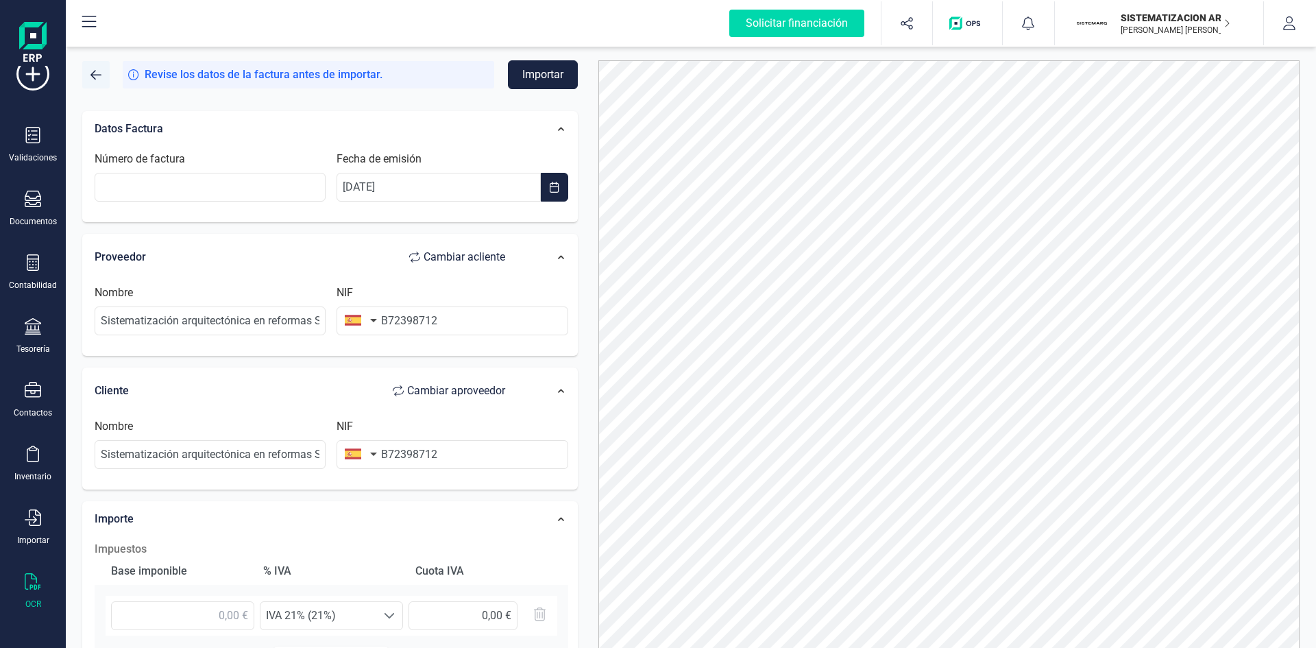
click at [104, 76] on button "button" at bounding box center [95, 74] width 27 height 27
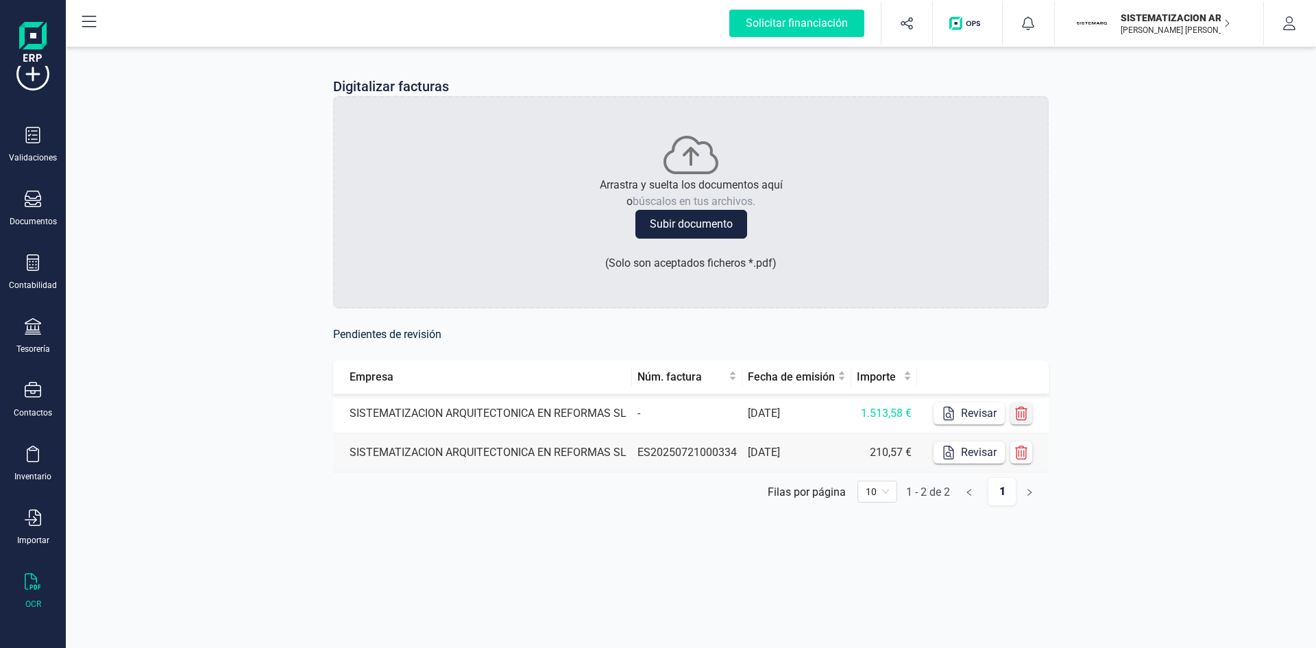
click at [1028, 413] on button "button" at bounding box center [1021, 413] width 22 height 22
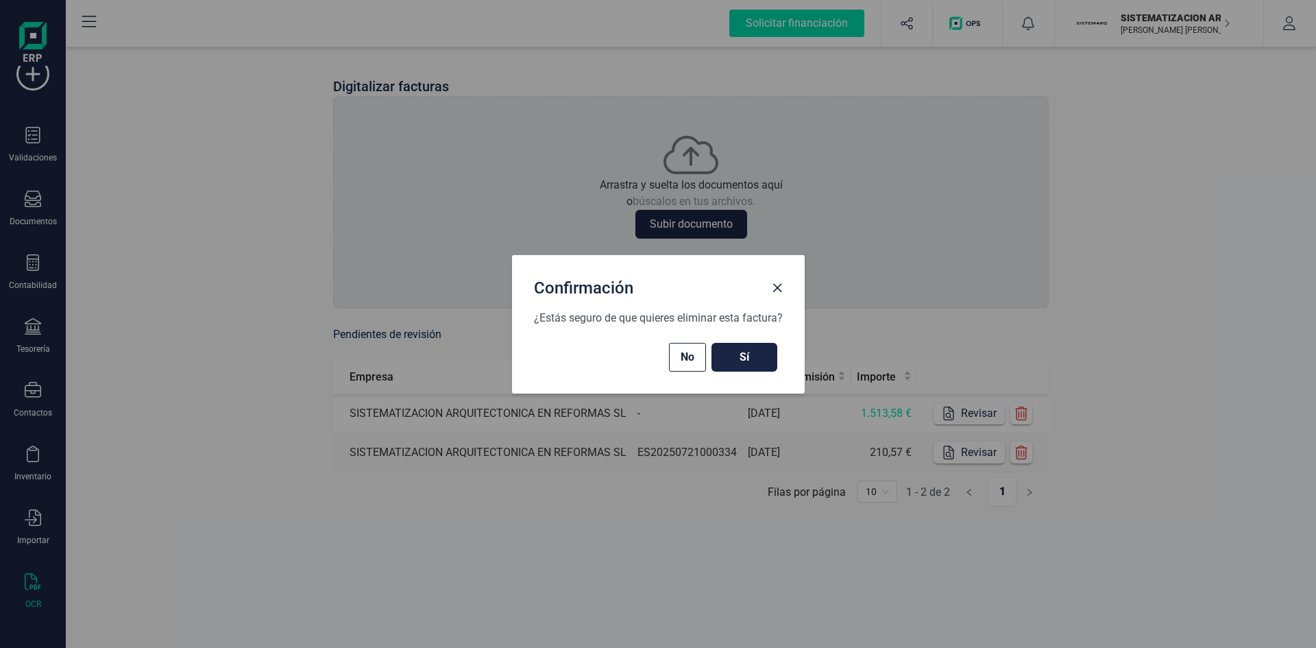
click at [746, 350] on span "Sí" at bounding box center [744, 357] width 38 height 16
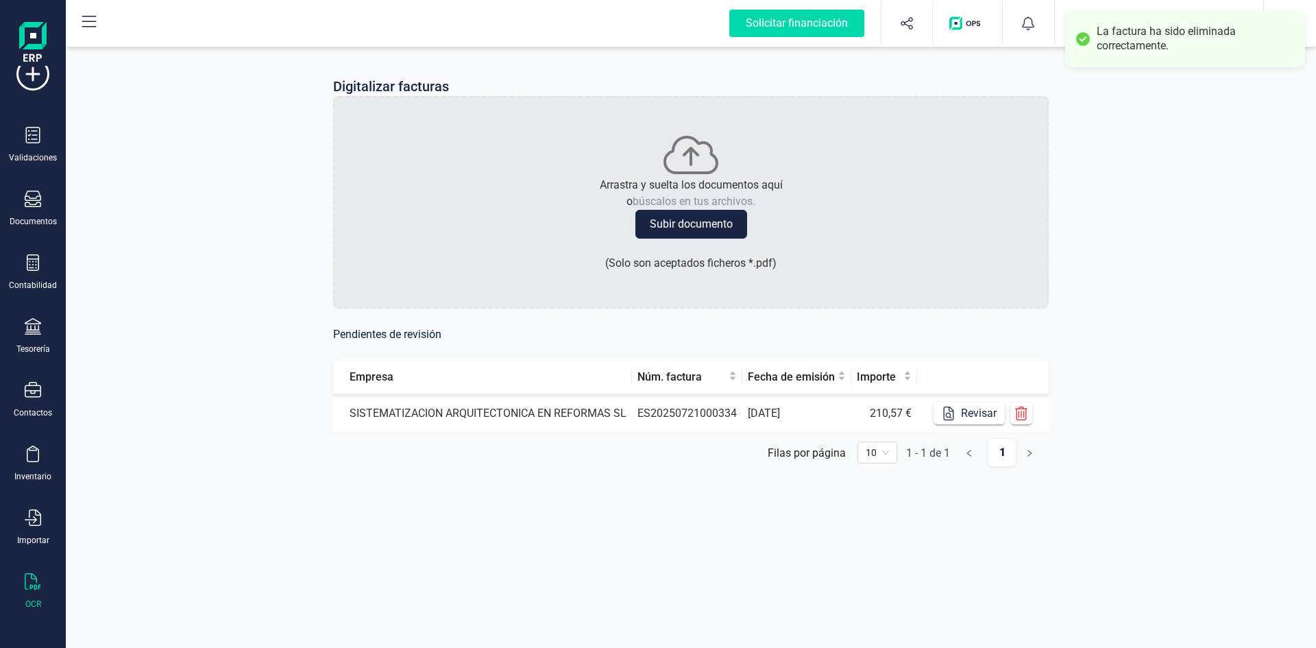
click at [805, 420] on td "[DATE]" at bounding box center [796, 413] width 109 height 39
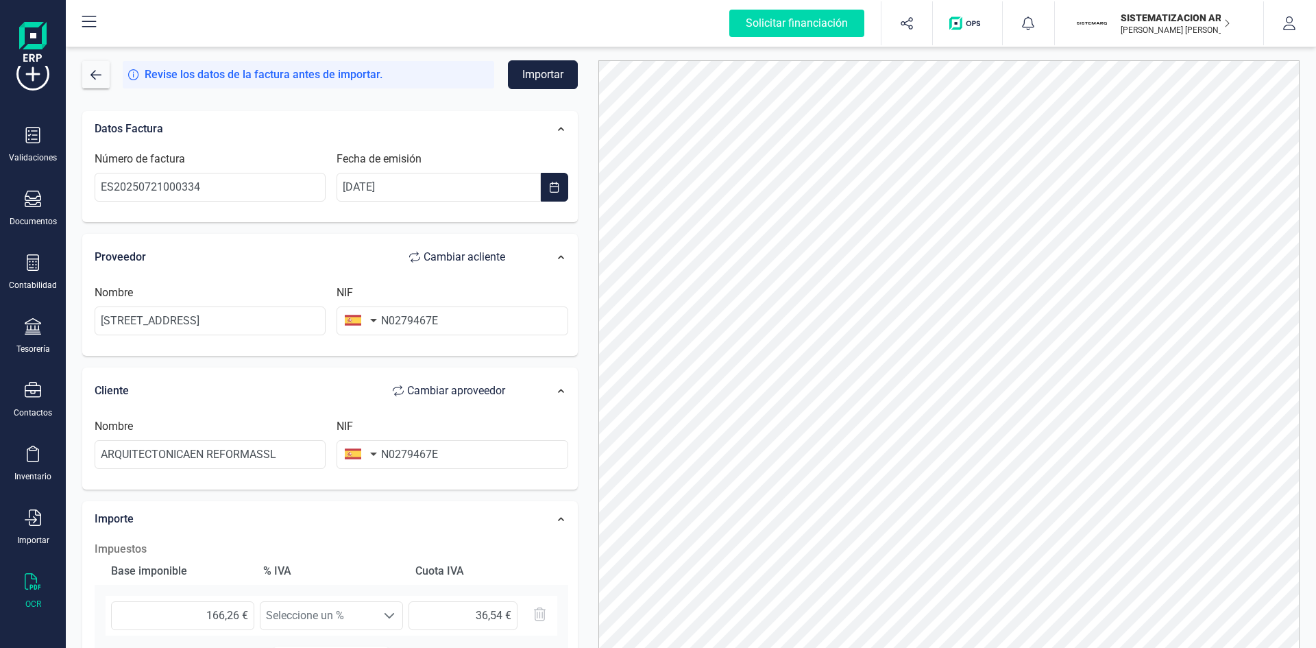
scroll to position [68, 0]
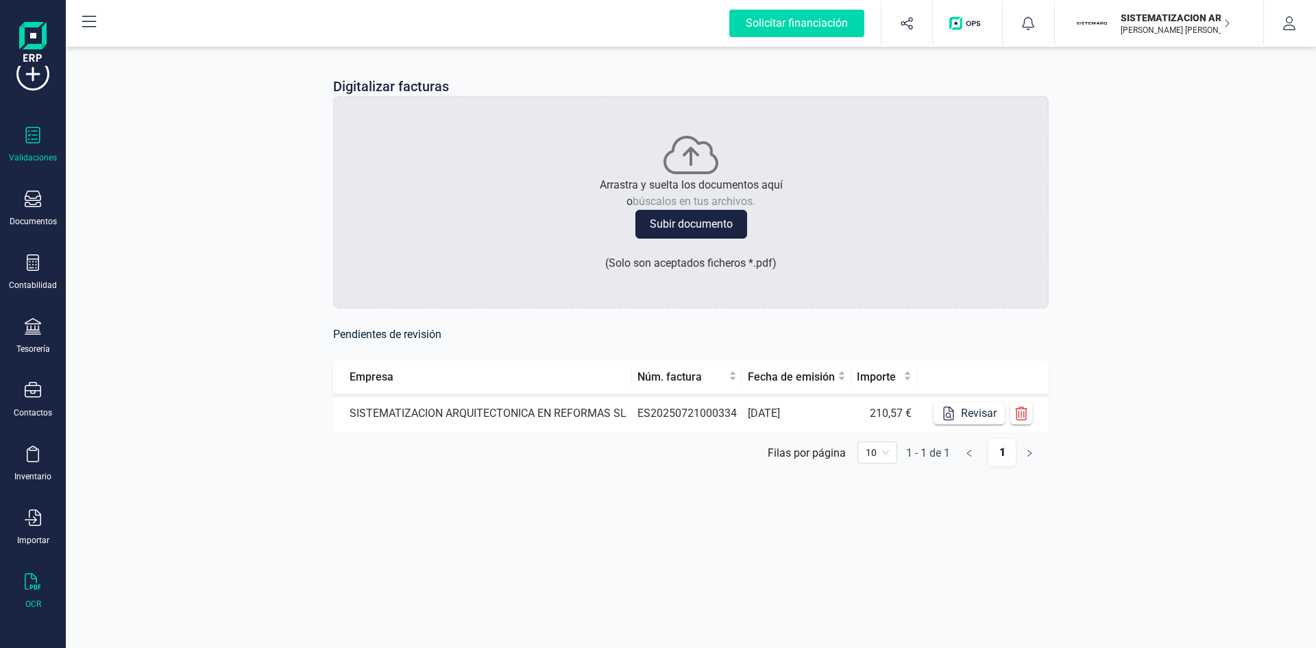
click at [34, 141] on icon at bounding box center [33, 135] width 16 height 16
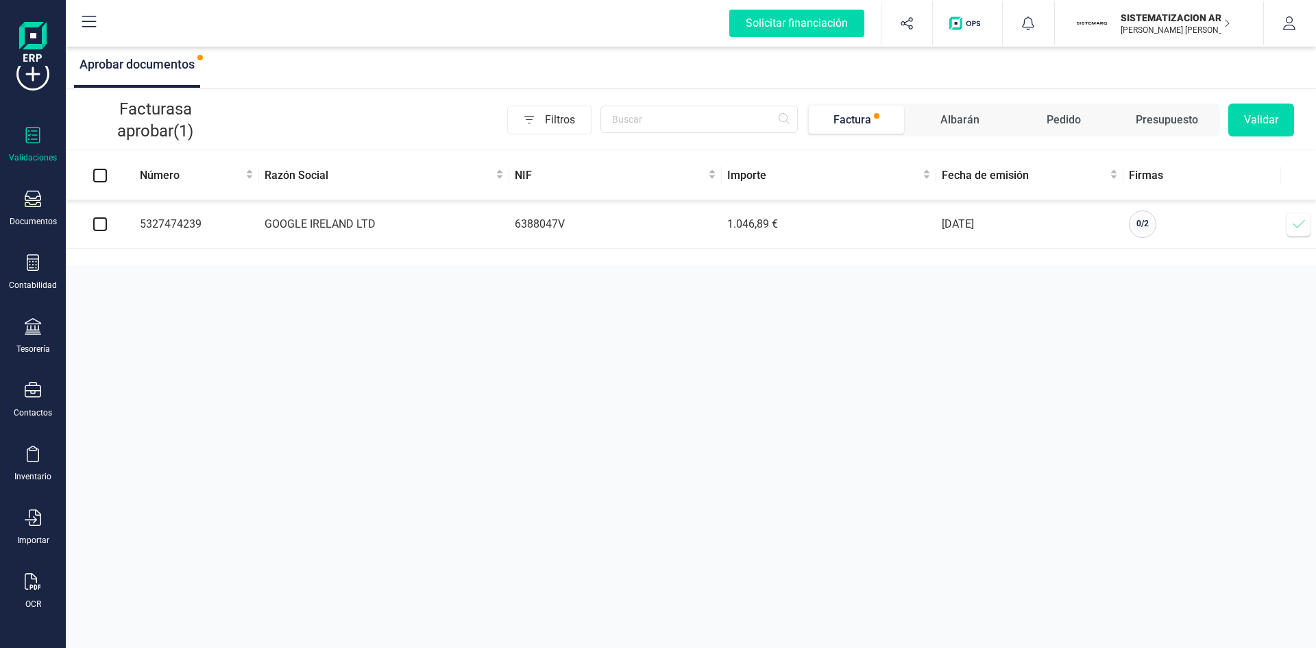
click at [97, 223] on input "checkbox" at bounding box center [100, 224] width 14 height 14
checkbox input "true"
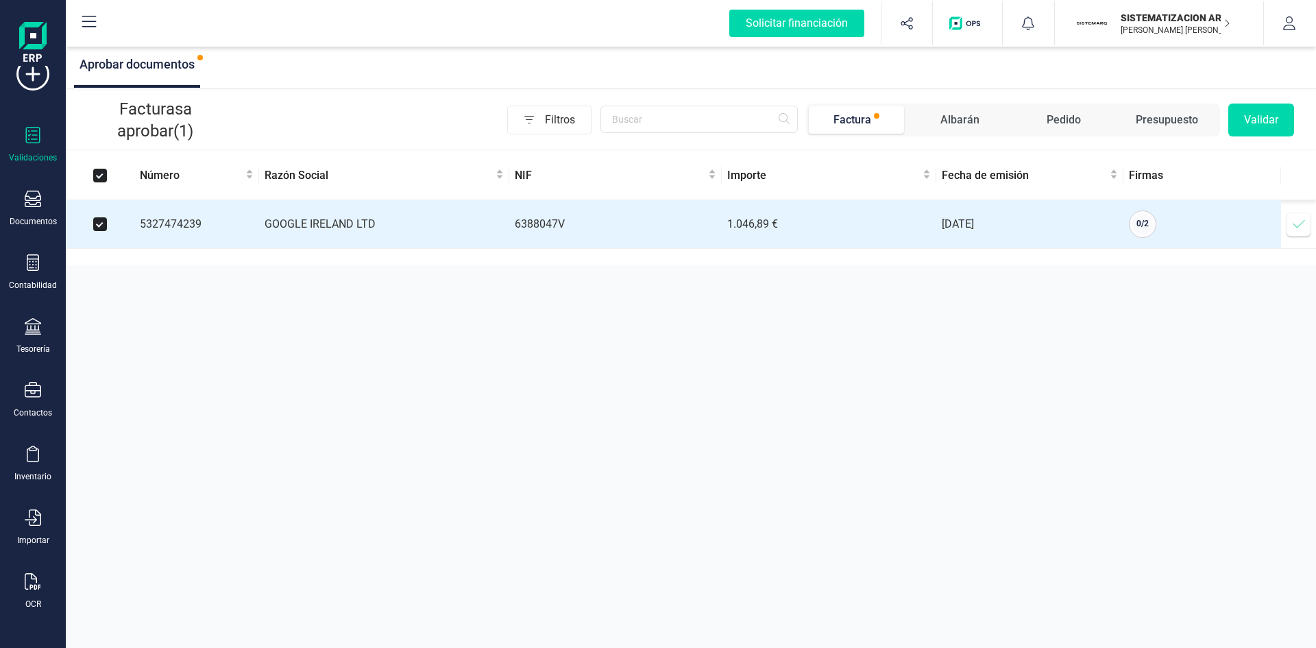
click at [1271, 116] on button "Validar" at bounding box center [1261, 119] width 66 height 33
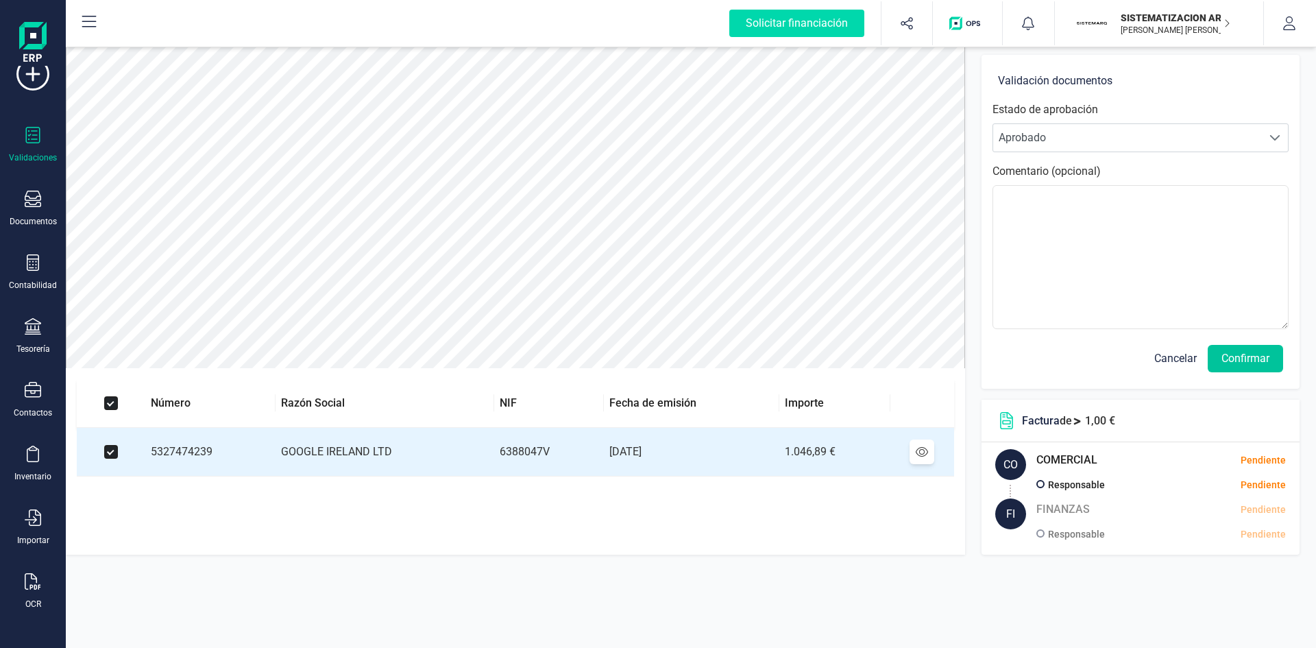
click at [1251, 363] on button "Confirmar" at bounding box center [1245, 358] width 75 height 27
click at [1270, 346] on button "Confirmar" at bounding box center [1245, 358] width 75 height 27
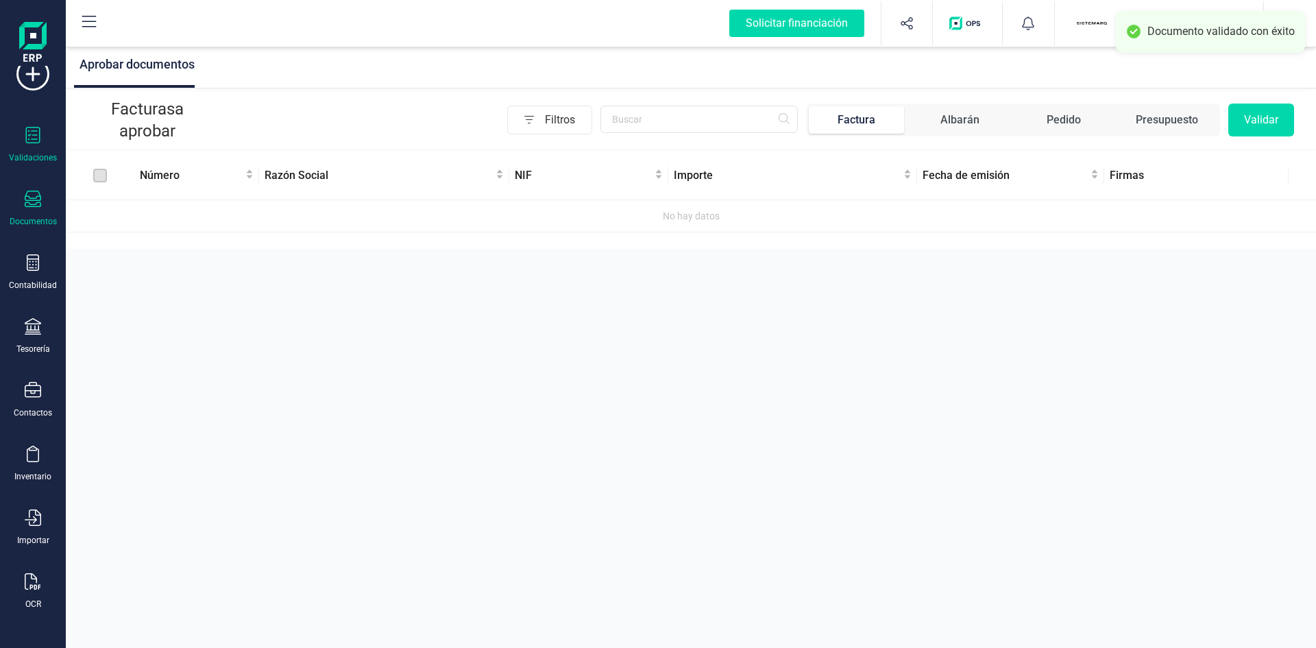
click at [48, 191] on div "Documentos" at bounding box center [32, 209] width 55 height 36
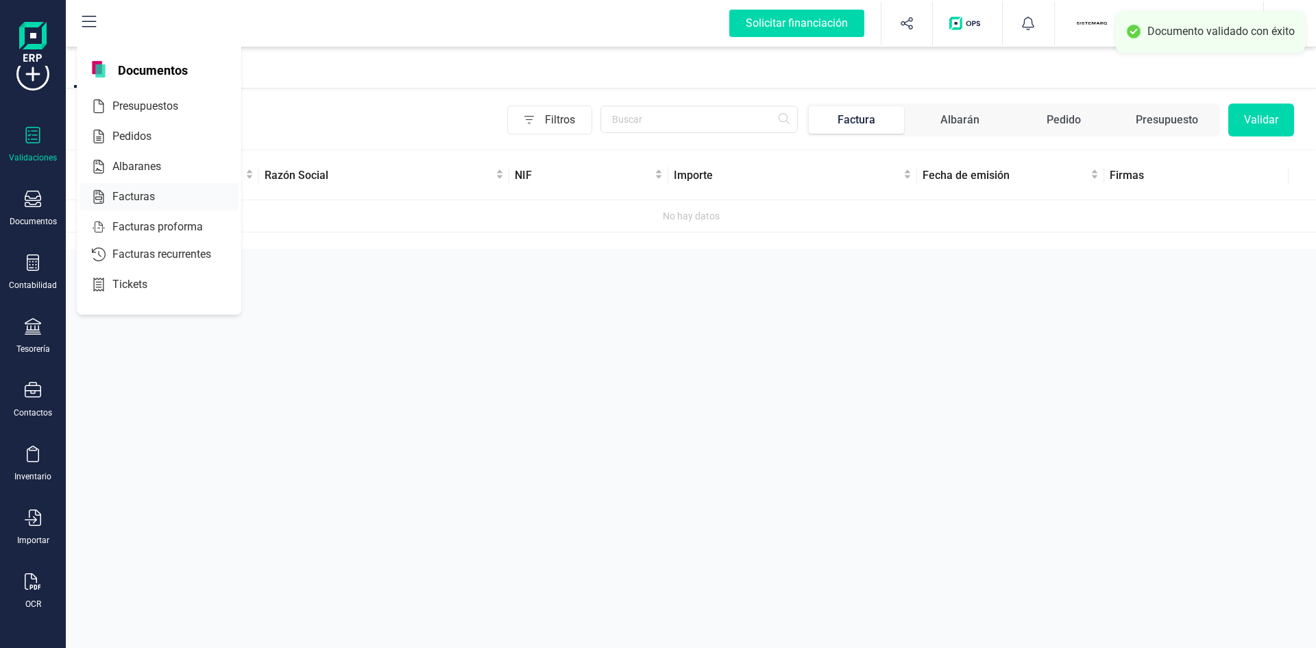
click at [134, 189] on span "Facturas" at bounding box center [143, 196] width 73 height 16
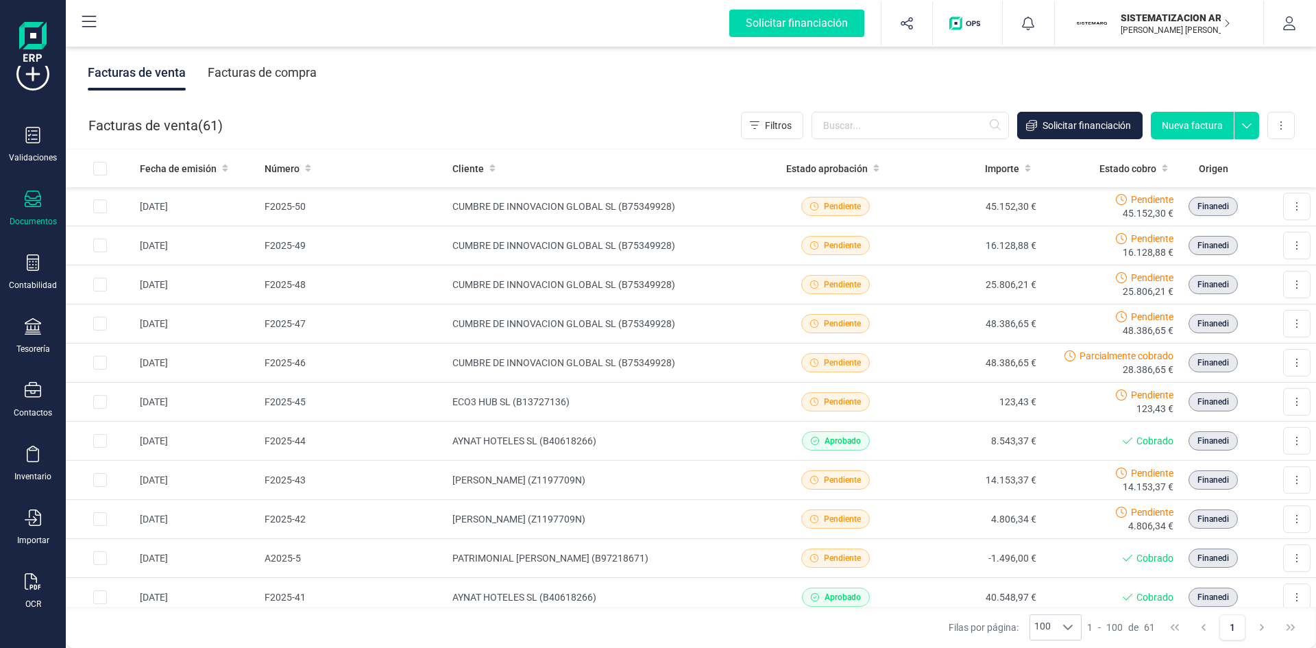
click at [272, 66] on div "Facturas de compra" at bounding box center [262, 73] width 109 height 36
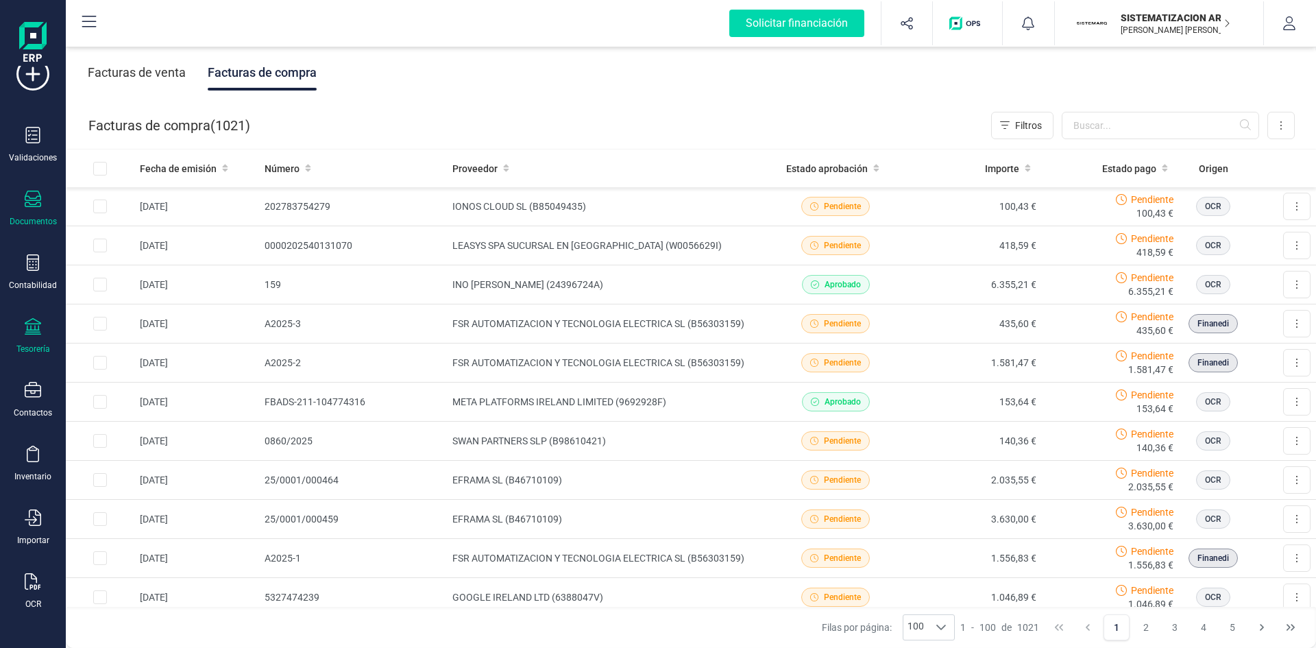
click at [30, 326] on icon at bounding box center [33, 326] width 16 height 16
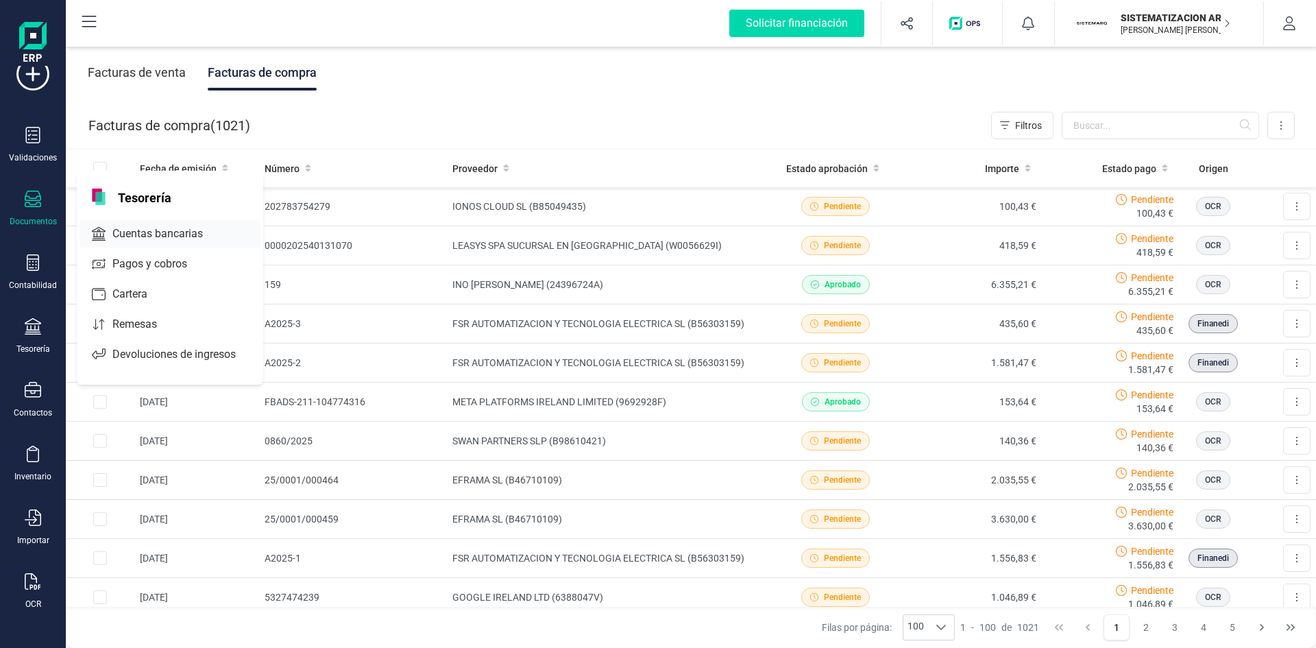
click at [143, 228] on span "Cuentas bancarias" at bounding box center [167, 234] width 121 height 16
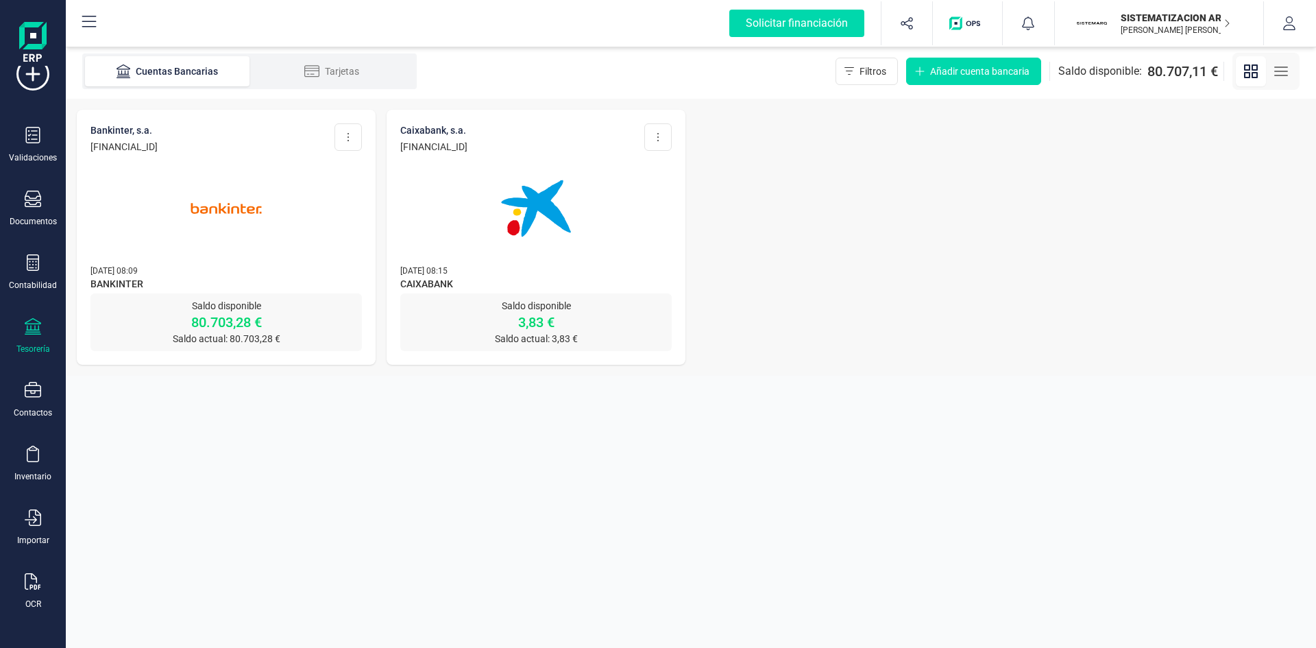
click at [291, 223] on div at bounding box center [225, 200] width 271 height 93
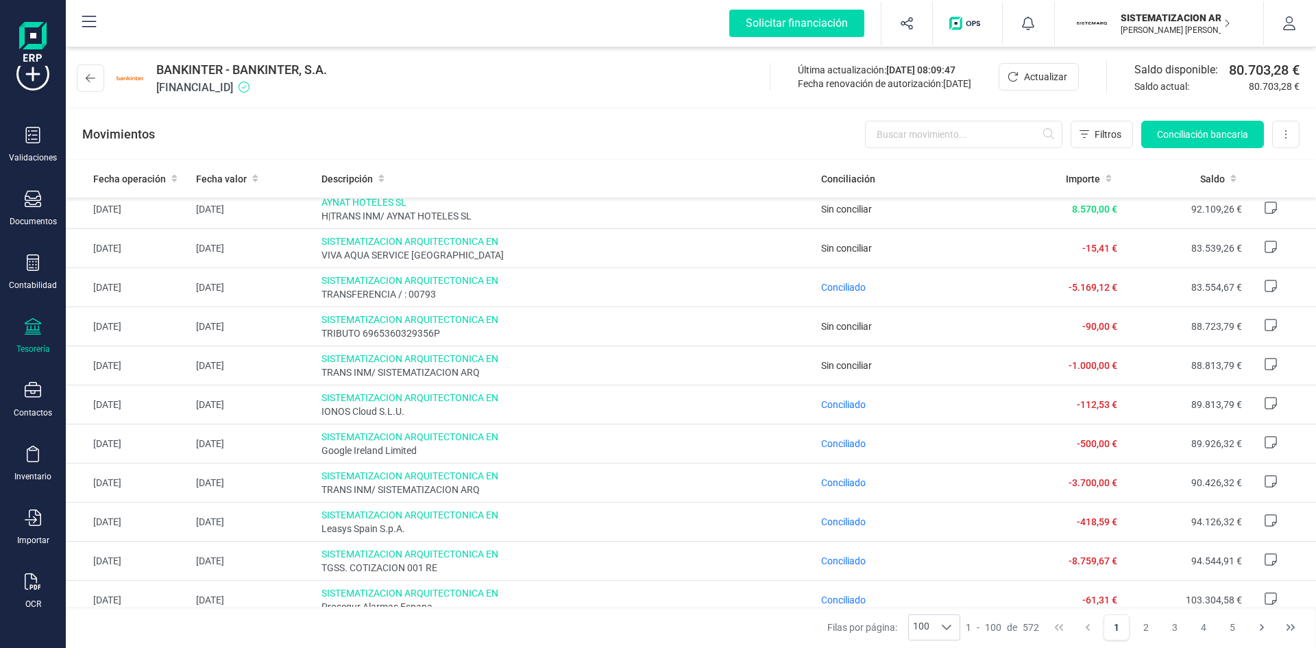
scroll to position [3015, 0]
click at [711, 374] on span "TRANS INM/ SISTEMATIZACION ARQ" at bounding box center [565, 373] width 489 height 14
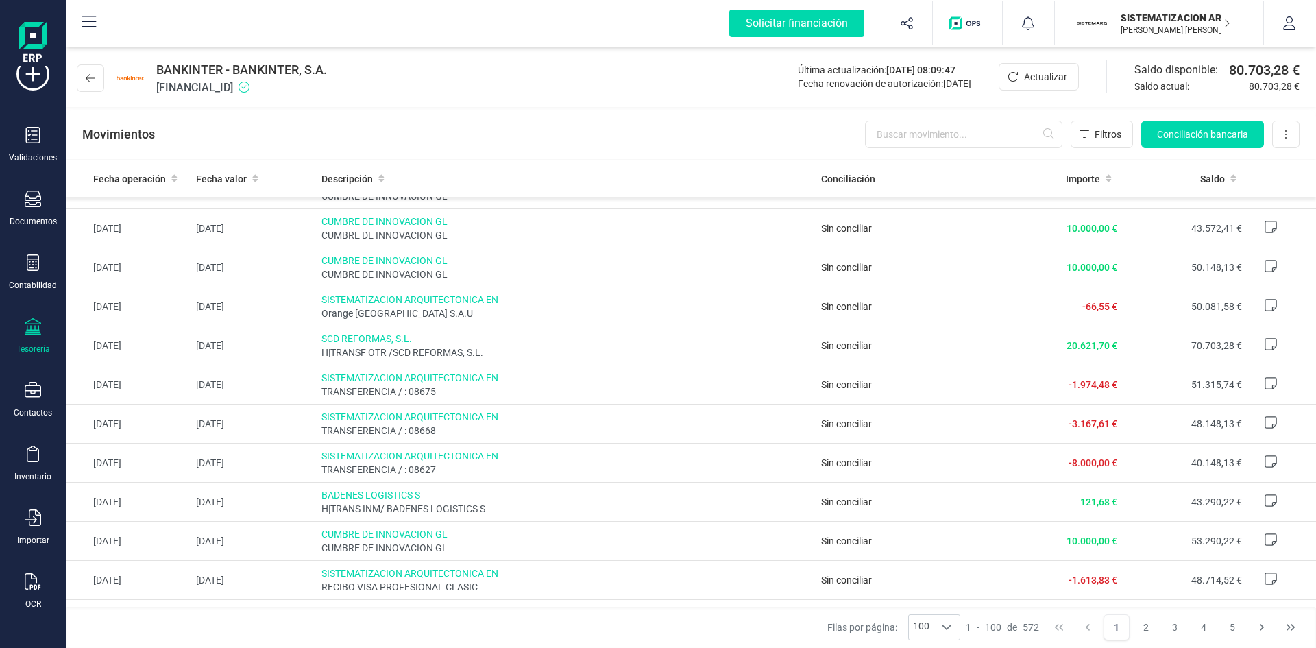
scroll to position [0, 0]
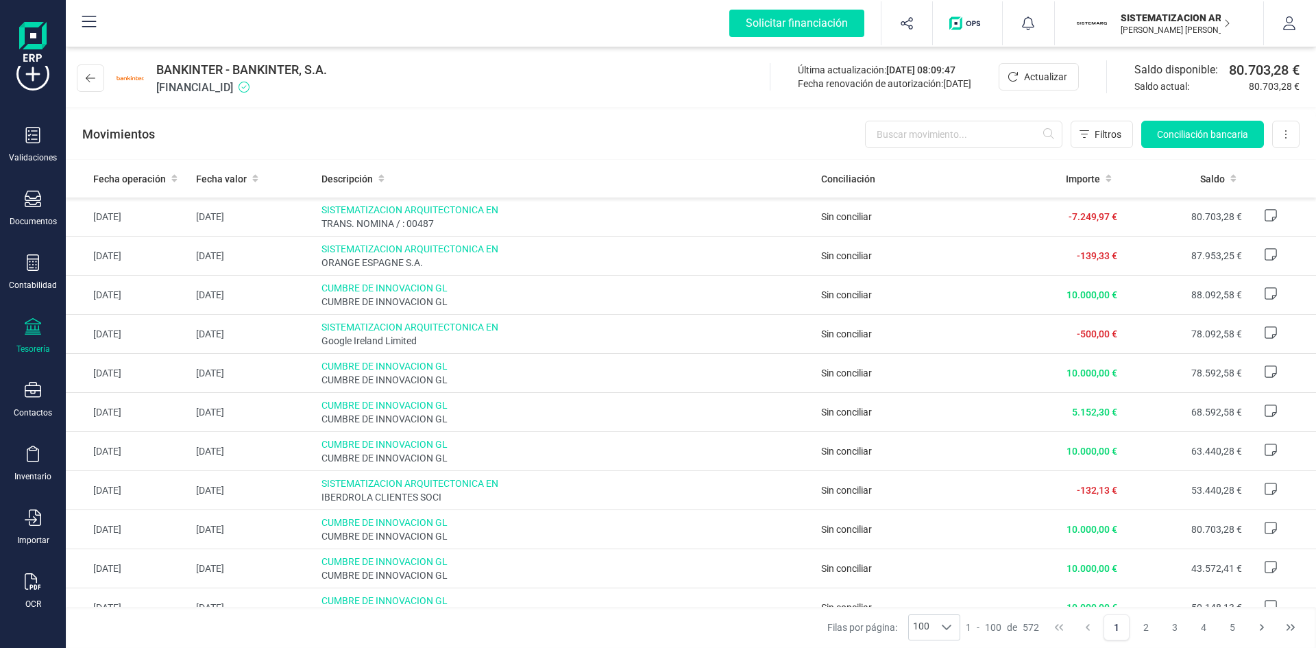
click at [14, 328] on div "Tesorería" at bounding box center [32, 336] width 55 height 36
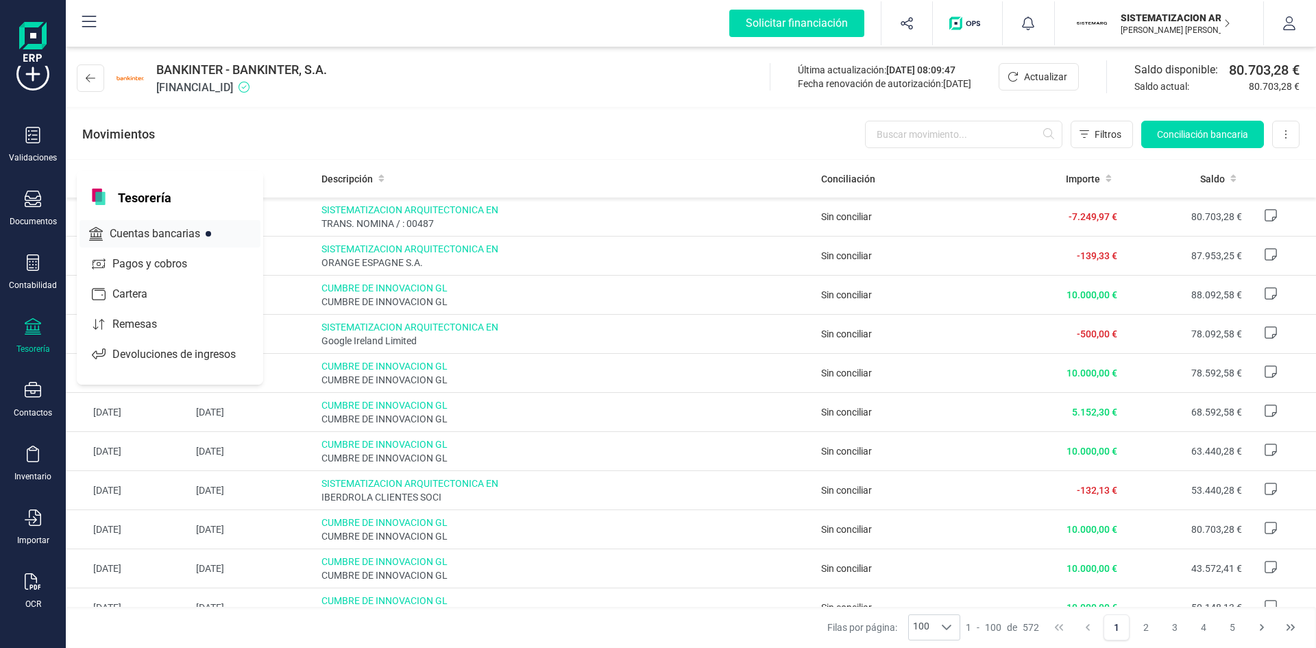
click at [144, 236] on span "Cuentas bancarias" at bounding box center [164, 234] width 121 height 16
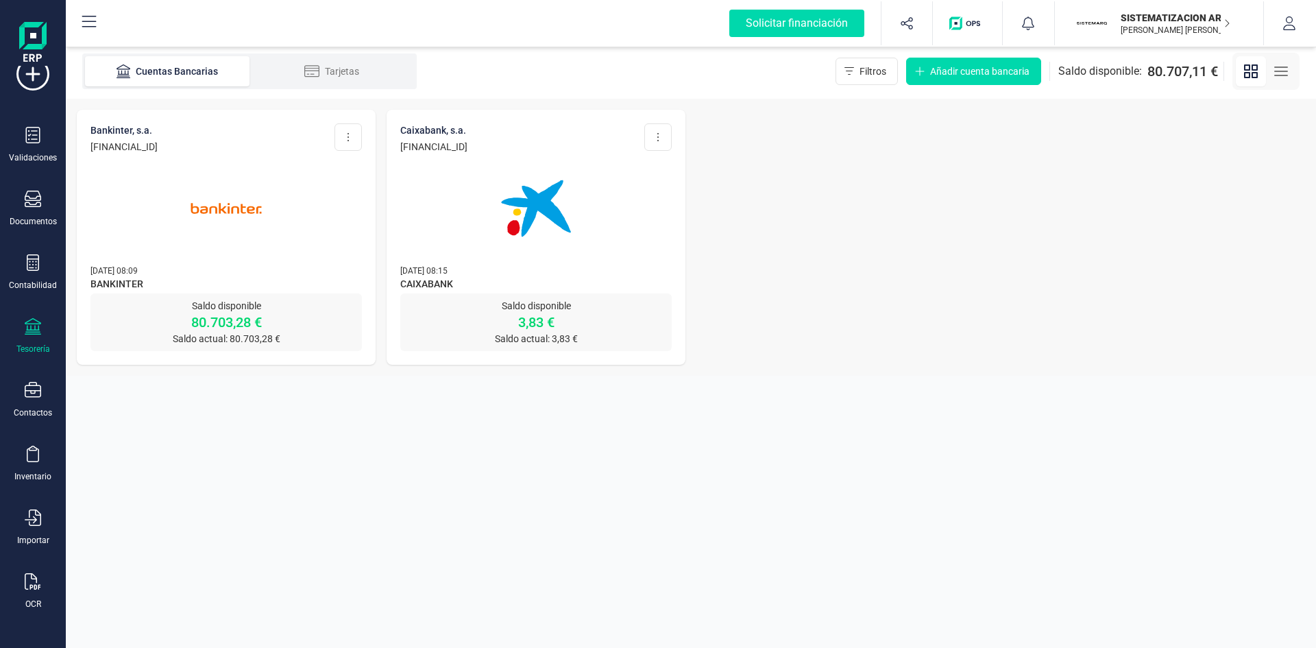
click at [517, 198] on img at bounding box center [535, 208] width 115 height 115
